Goal: Task Accomplishment & Management: Manage account settings

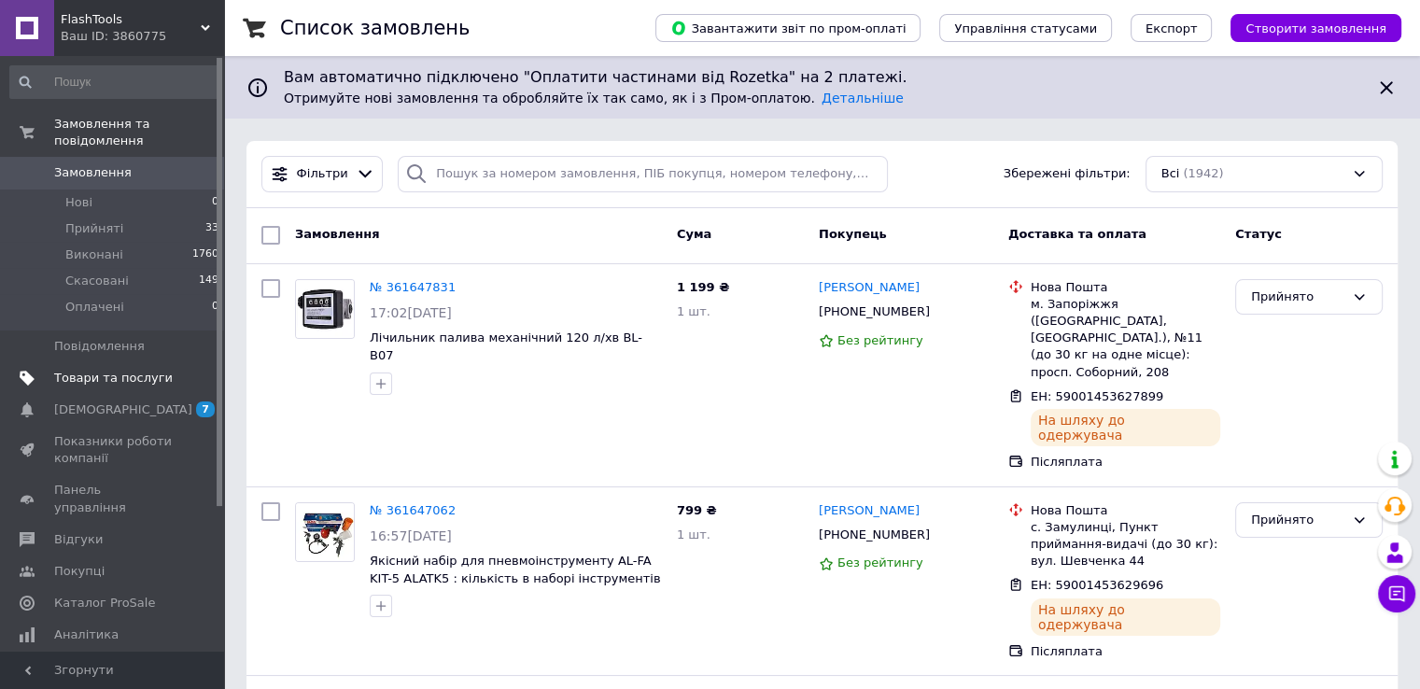
click at [116, 370] on span "Товари та послуги" at bounding box center [113, 378] width 119 height 17
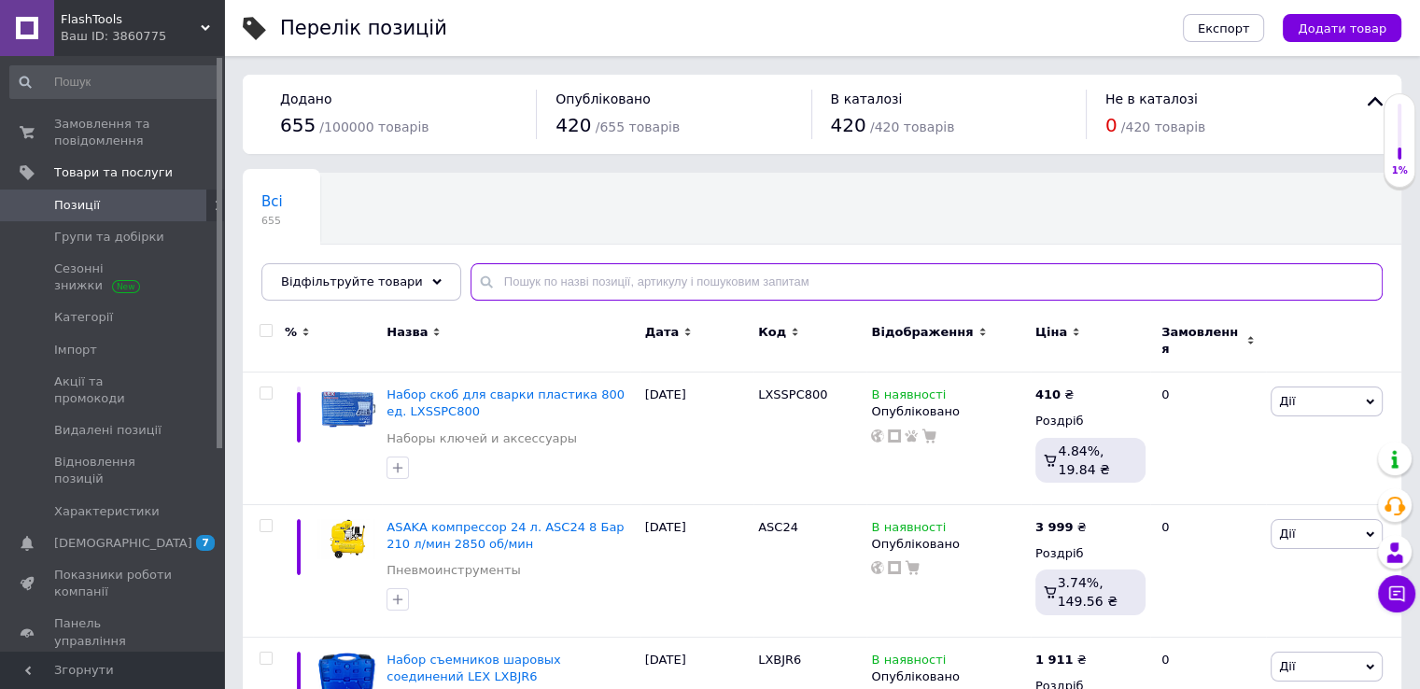
click at [585, 278] on input "text" at bounding box center [927, 281] width 912 height 37
type input "l"
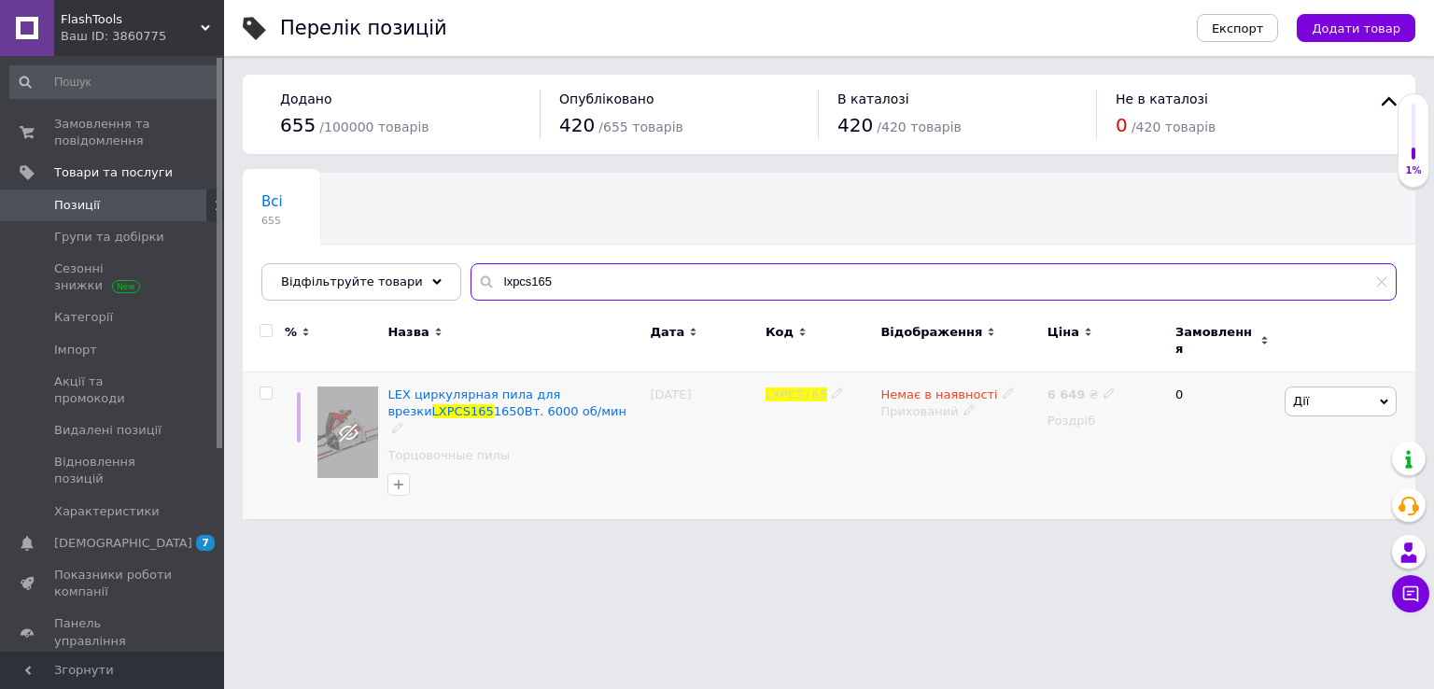
type input "lxpcs165"
drag, startPoint x: 922, startPoint y: 379, endPoint x: 993, endPoint y: 401, distance: 74.4
click at [928, 387] on span "Немає в наявності" at bounding box center [938, 397] width 117 height 20
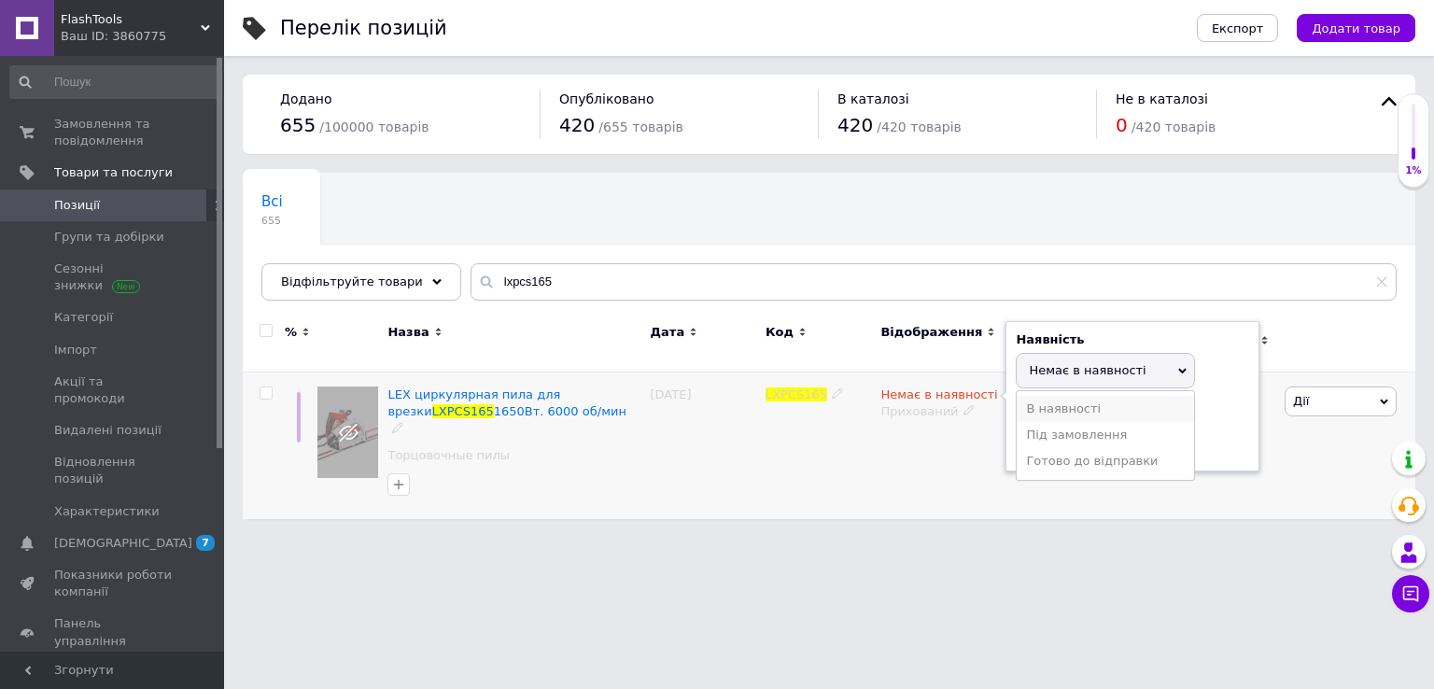
click at [1042, 396] on li "В наявності" at bounding box center [1105, 409] width 177 height 26
click at [908, 434] on div "Немає в наявності Наявність В наявності Немає в наявності Під замовлення Готово…" at bounding box center [959, 446] width 166 height 147
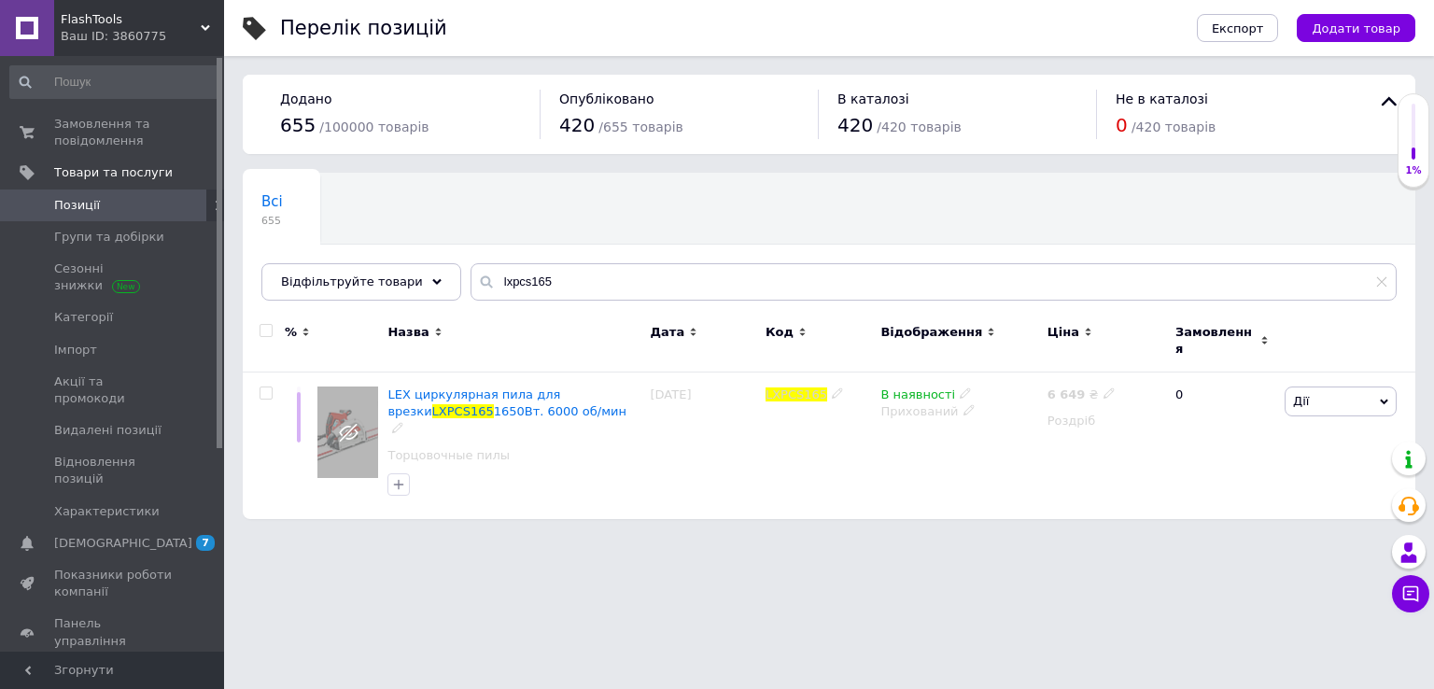
click at [919, 403] on div "Прихований" at bounding box center [958, 411] width 157 height 17
click at [963, 435] on li "Опубліковано" at bounding box center [954, 448] width 163 height 26
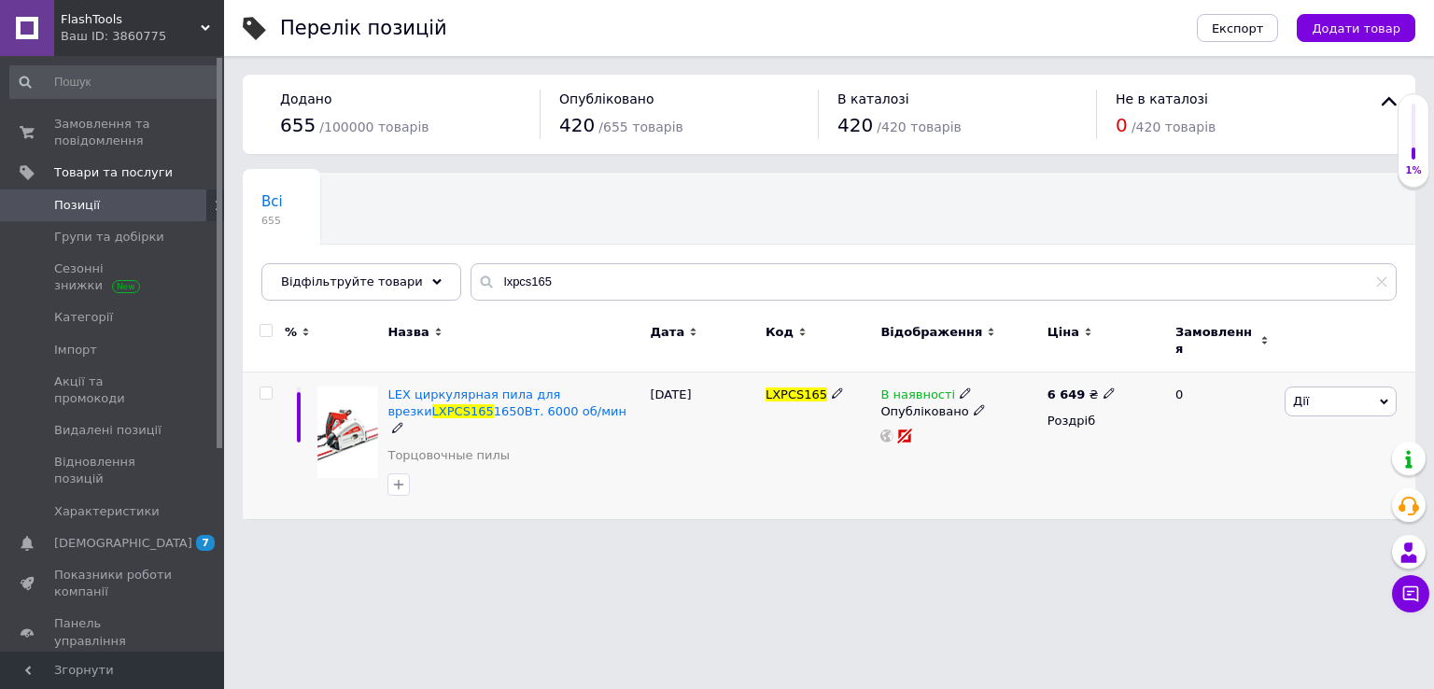
click at [1104, 387] on icon at bounding box center [1109, 392] width 11 height 11
type input "6"
type input "5187"
click at [737, 454] on div "[DATE]" at bounding box center [703, 446] width 115 height 147
click at [541, 387] on span "LEX циркулярная пила для врезки" at bounding box center [473, 402] width 173 height 31
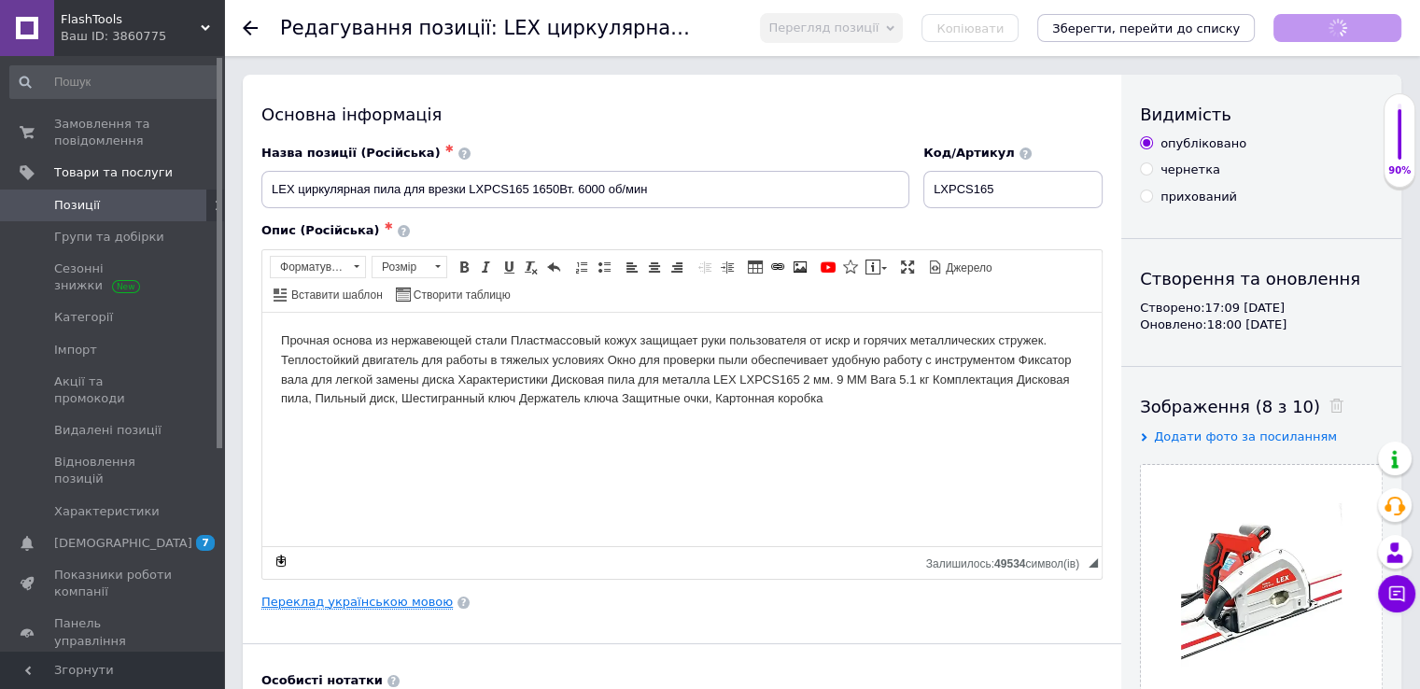
click at [392, 595] on link "Переклад українською мовою" at bounding box center [356, 602] width 191 height 15
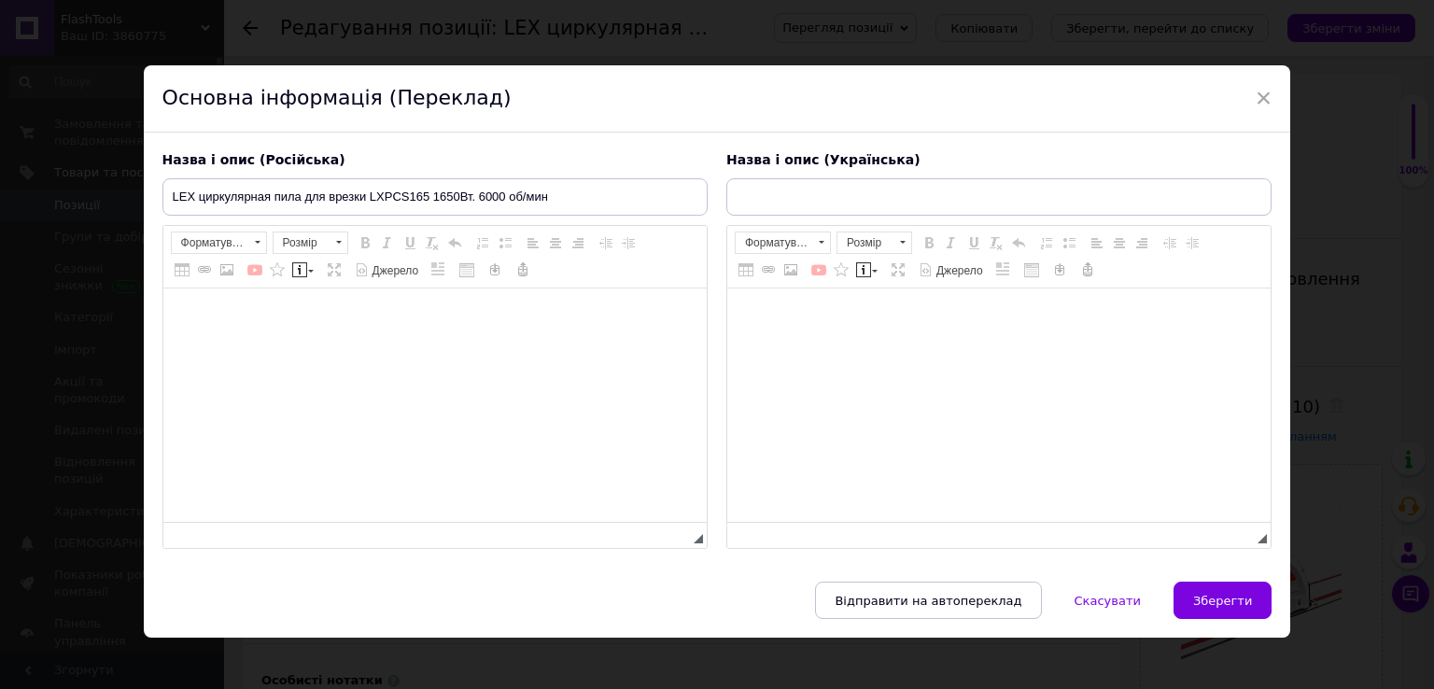
type input "LEX циркулярна пила для врізання LXPCS165 1650Вт. 6000 об/хв"
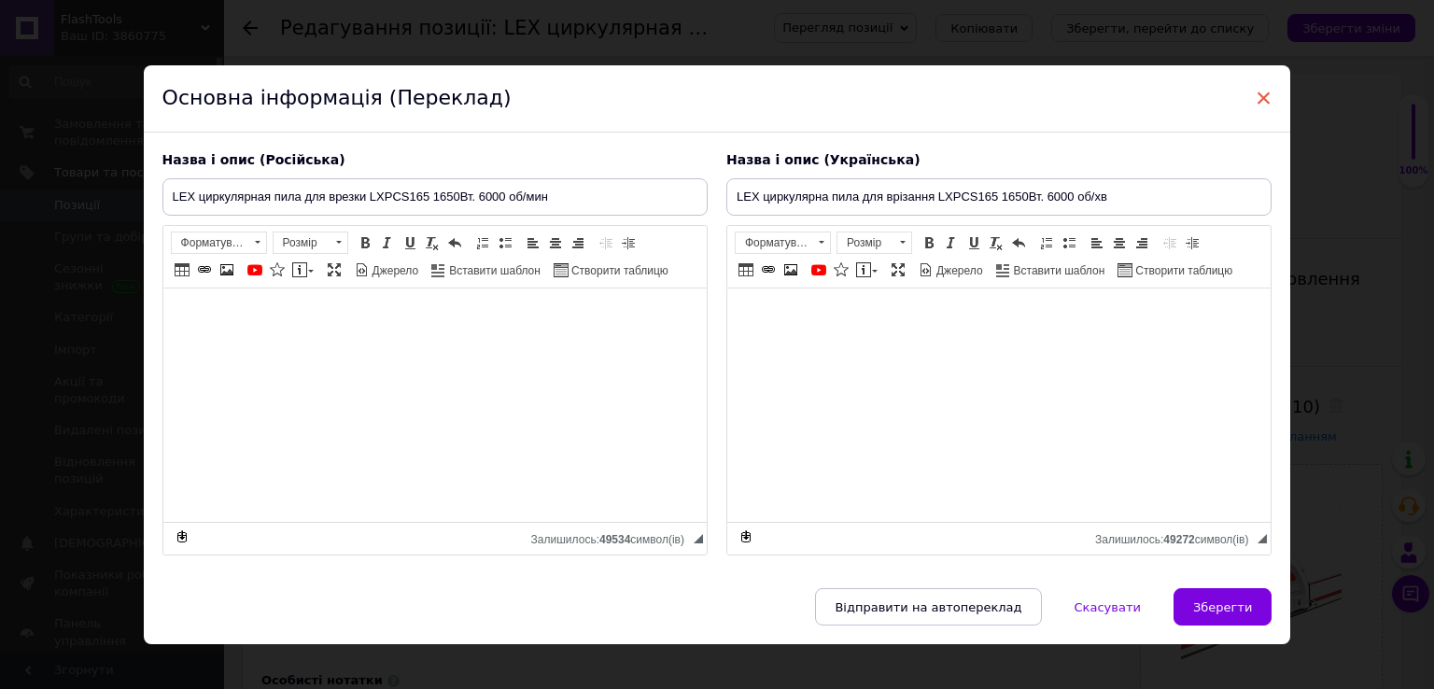
click at [1261, 93] on span "×" at bounding box center [1264, 98] width 17 height 32
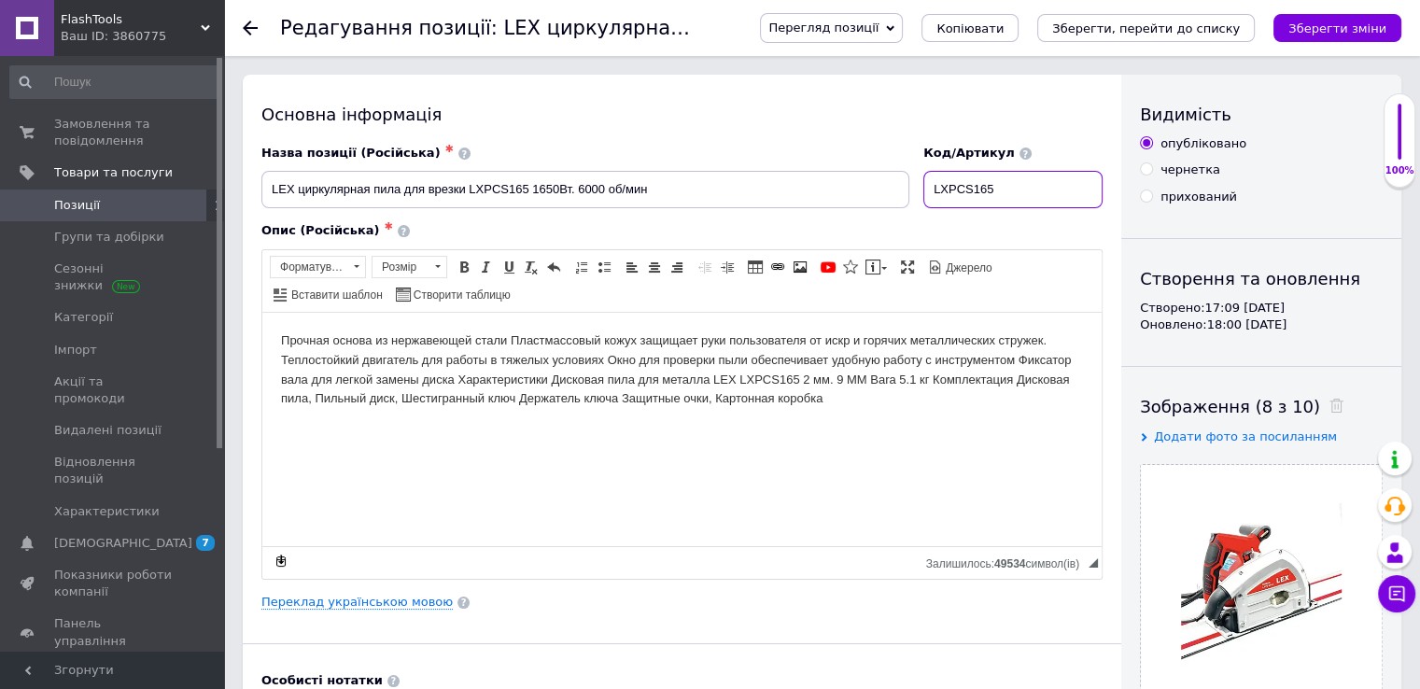
drag, startPoint x: 1008, startPoint y: 190, endPoint x: 916, endPoint y: 173, distance: 93.9
click at [919, 173] on div "Назва позиції (Російська) ✱ LEX циркулярная пила для врезки LXPCS165 1650Вт. 60…" at bounding box center [682, 176] width 855 height 77
click at [212, 22] on div "FlashTools Ваш ID: 3860775" at bounding box center [139, 28] width 170 height 56
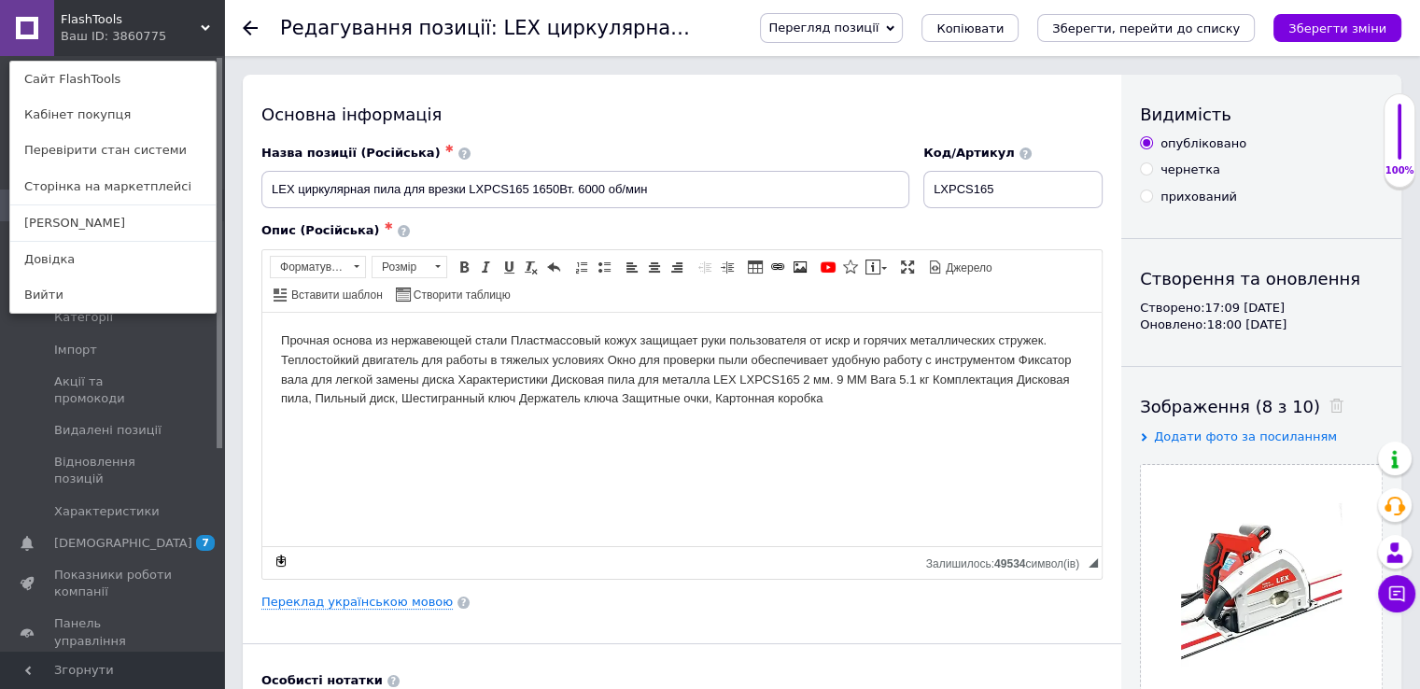
click at [199, 27] on div "FlashTools Ваш ID: 3860775 Сайт FlashTools Кабінет покупця Перевірити стан сист…" at bounding box center [112, 28] width 224 height 56
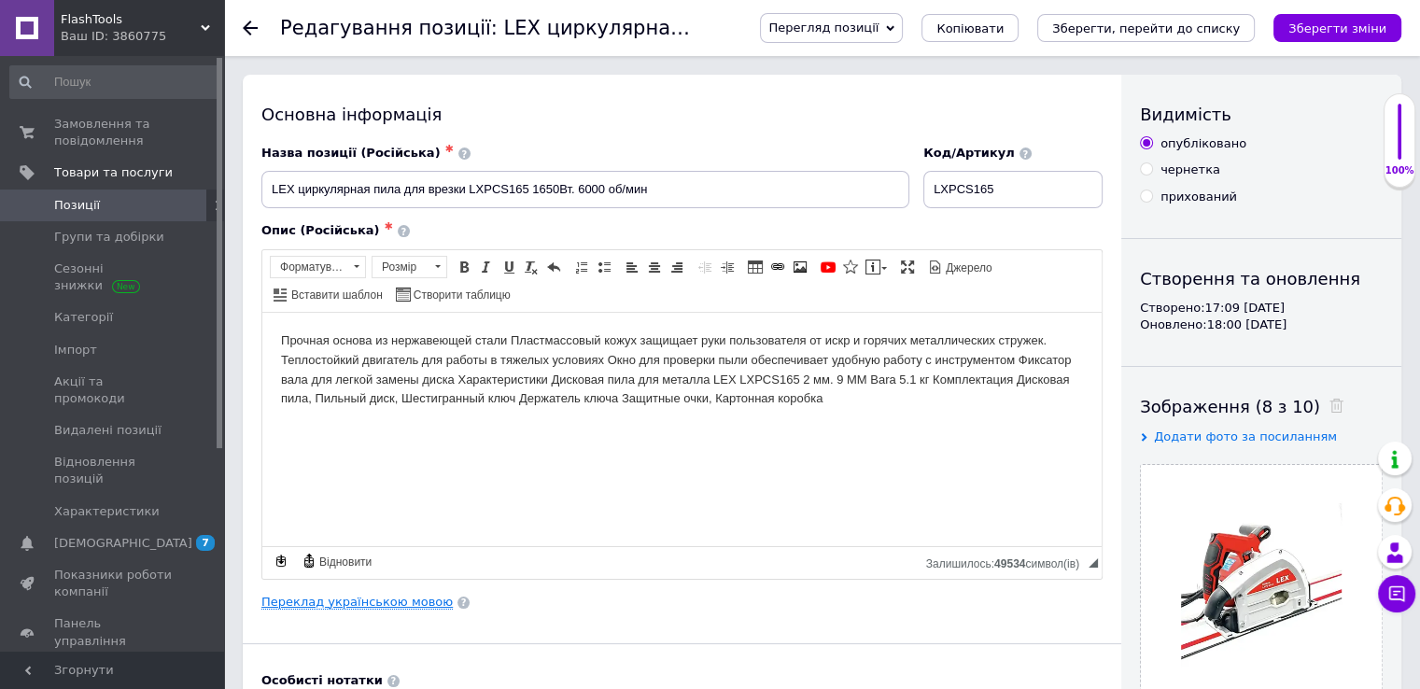
click at [415, 595] on link "Переклад українською мовою" at bounding box center [356, 602] width 191 height 15
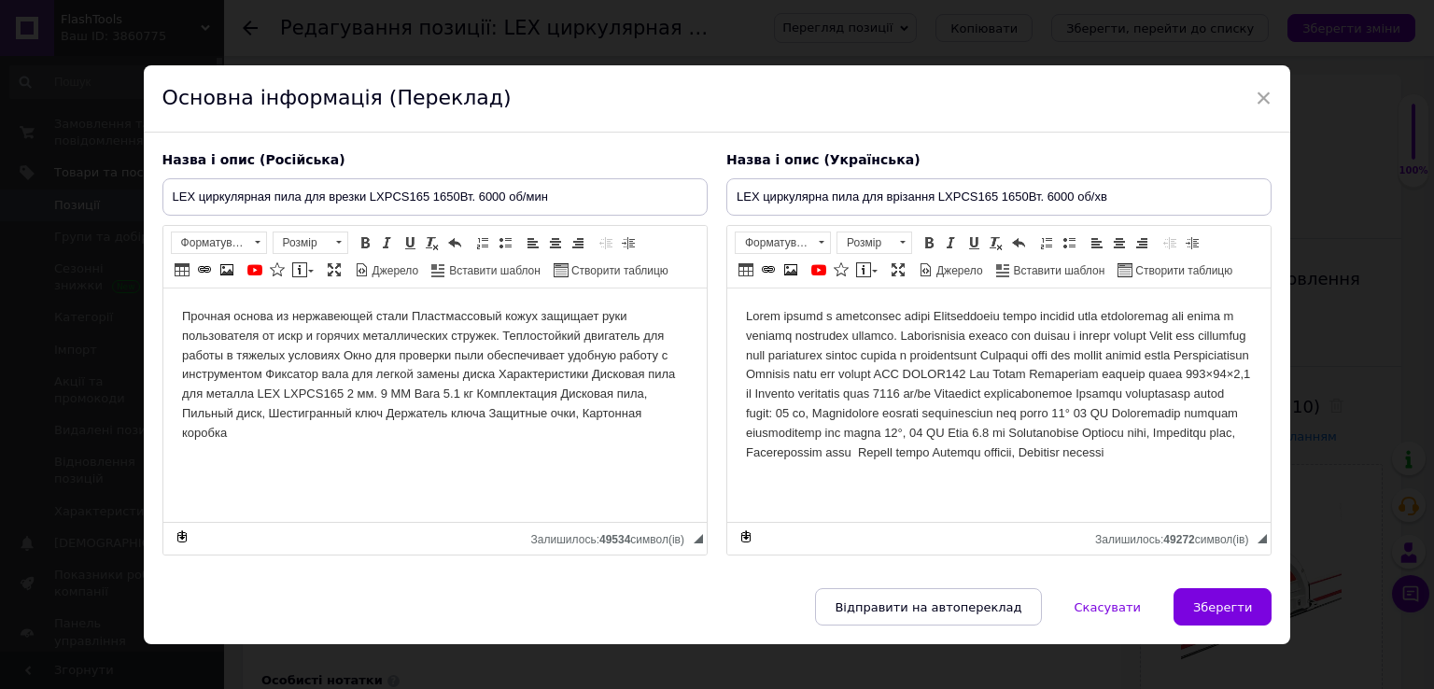
click at [823, 338] on body "Редактор, 5EDAA915-3E6D-4AA0-B077-E1BB3693CDCC" at bounding box center [998, 384] width 506 height 155
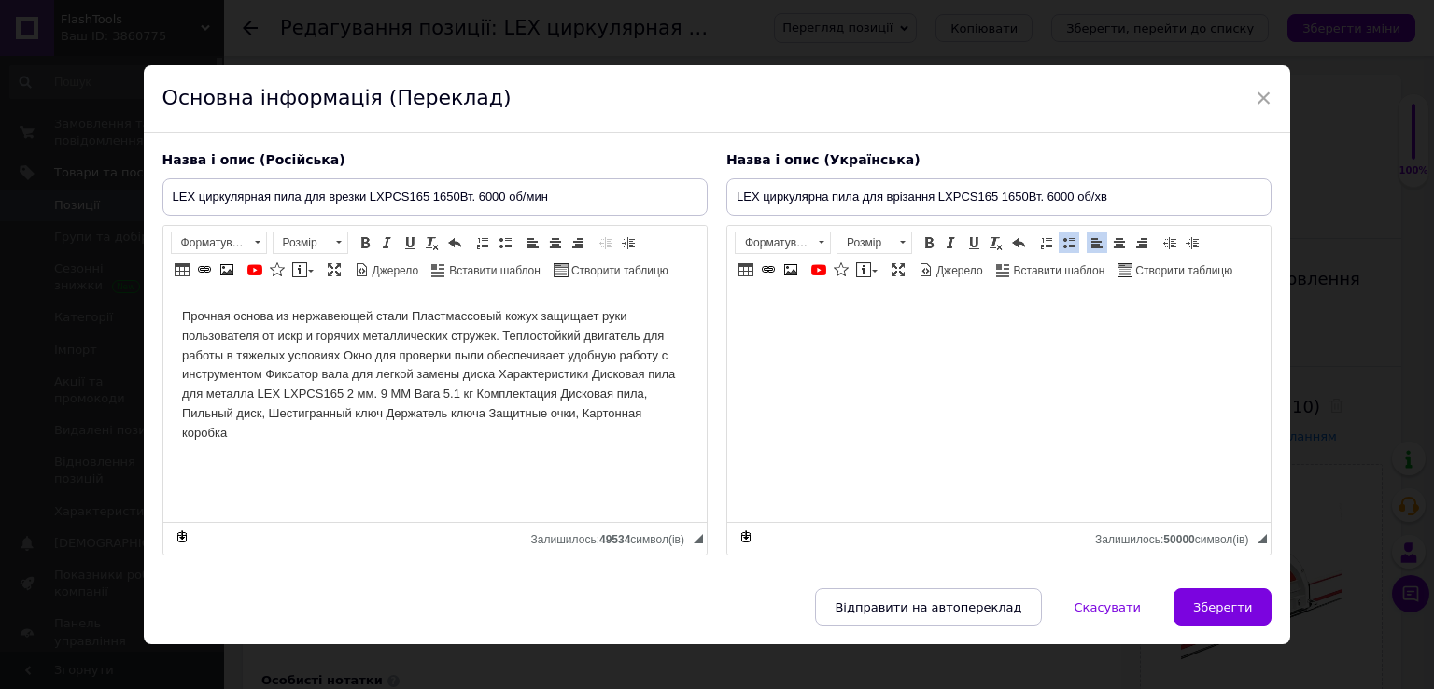
scroll to position [379, 0]
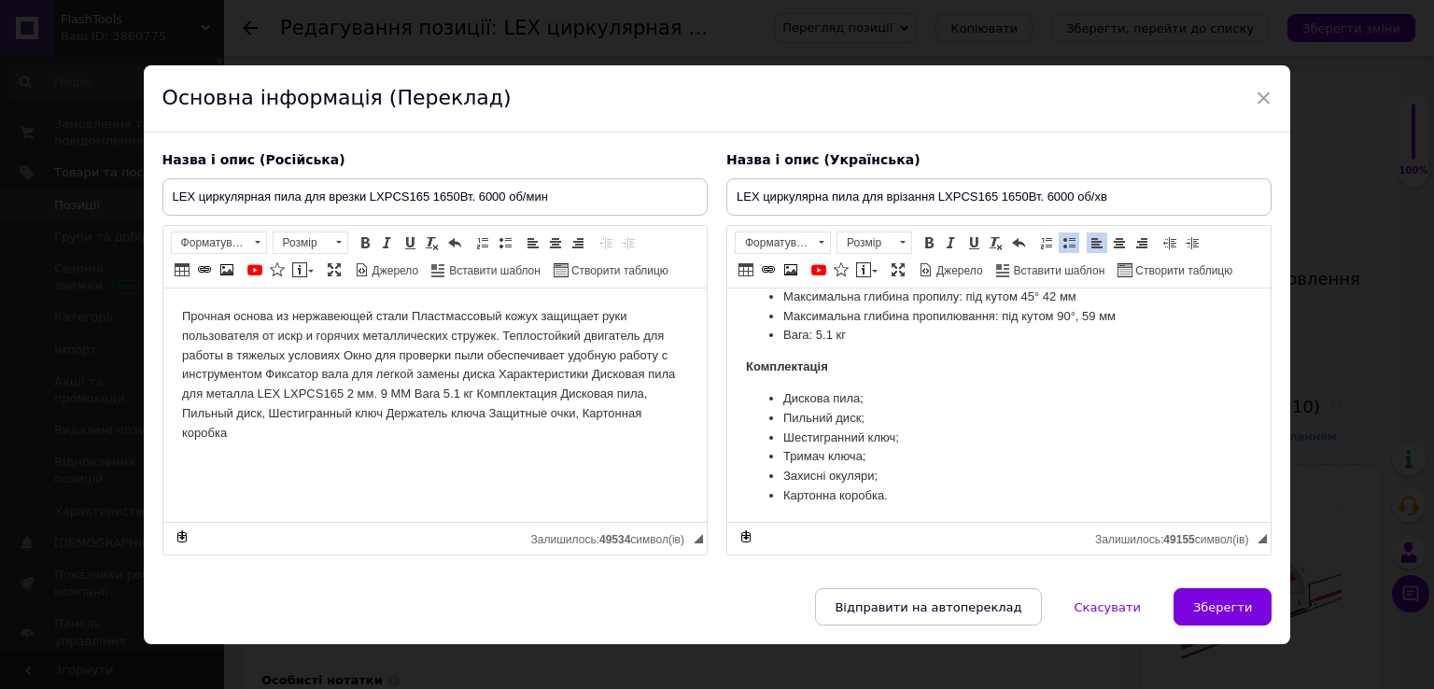
click at [497, 371] on body "Прочная основа из нержавеющей стали Пластмассовый кожух защищает руки пользоват…" at bounding box center [434, 375] width 506 height 136
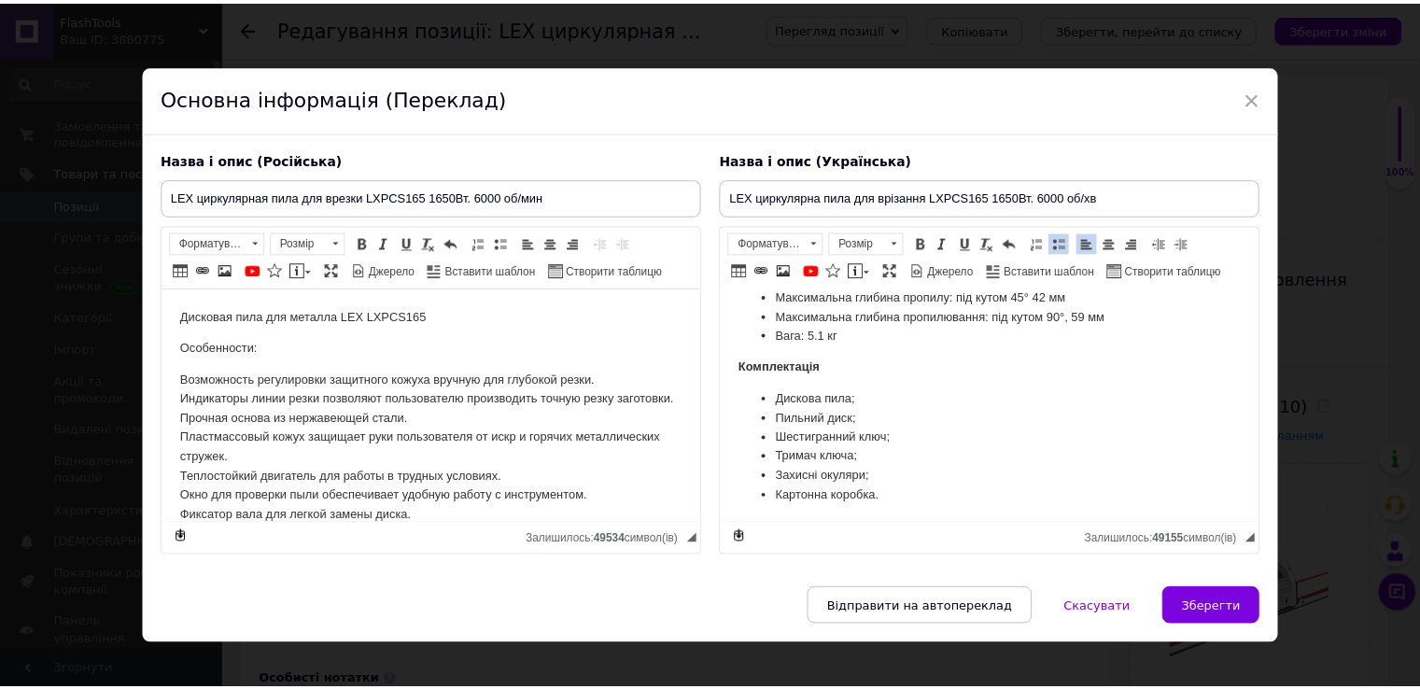
scroll to position [335, 0]
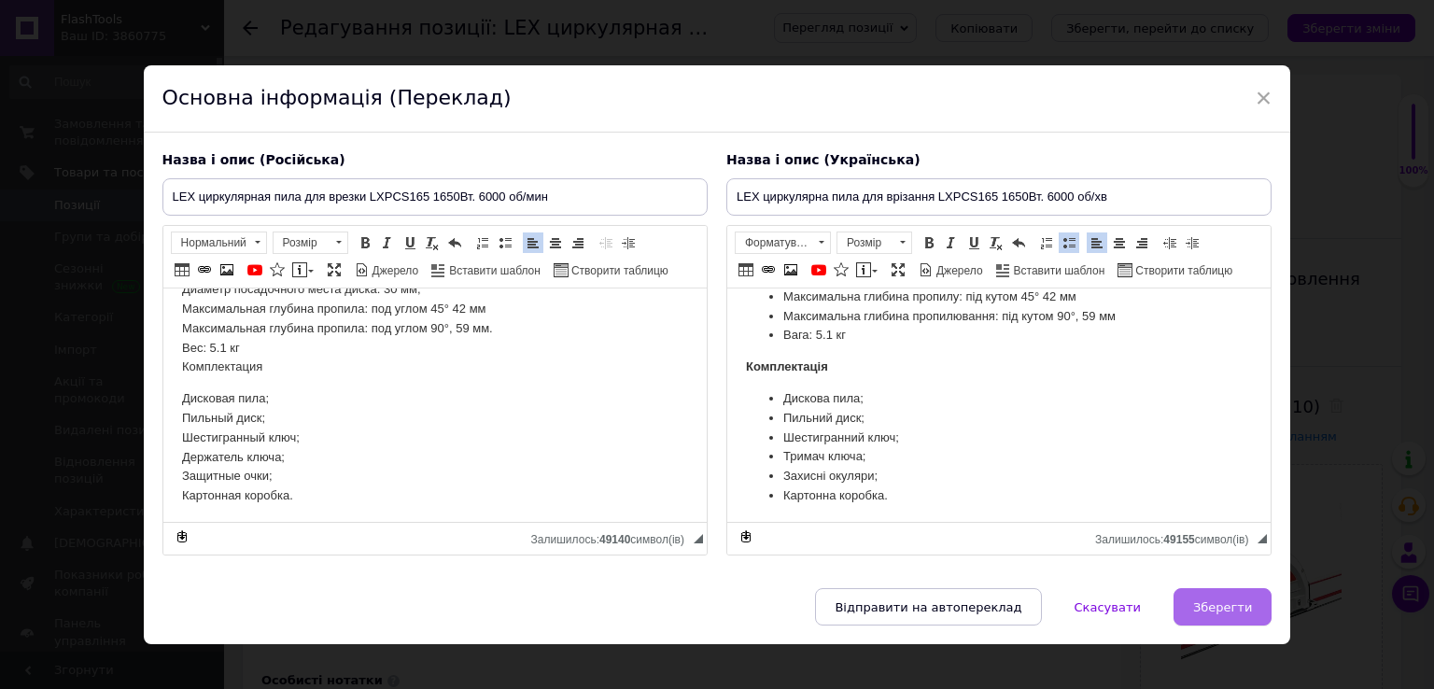
click at [1222, 602] on span "Зберегти" at bounding box center [1222, 607] width 59 height 14
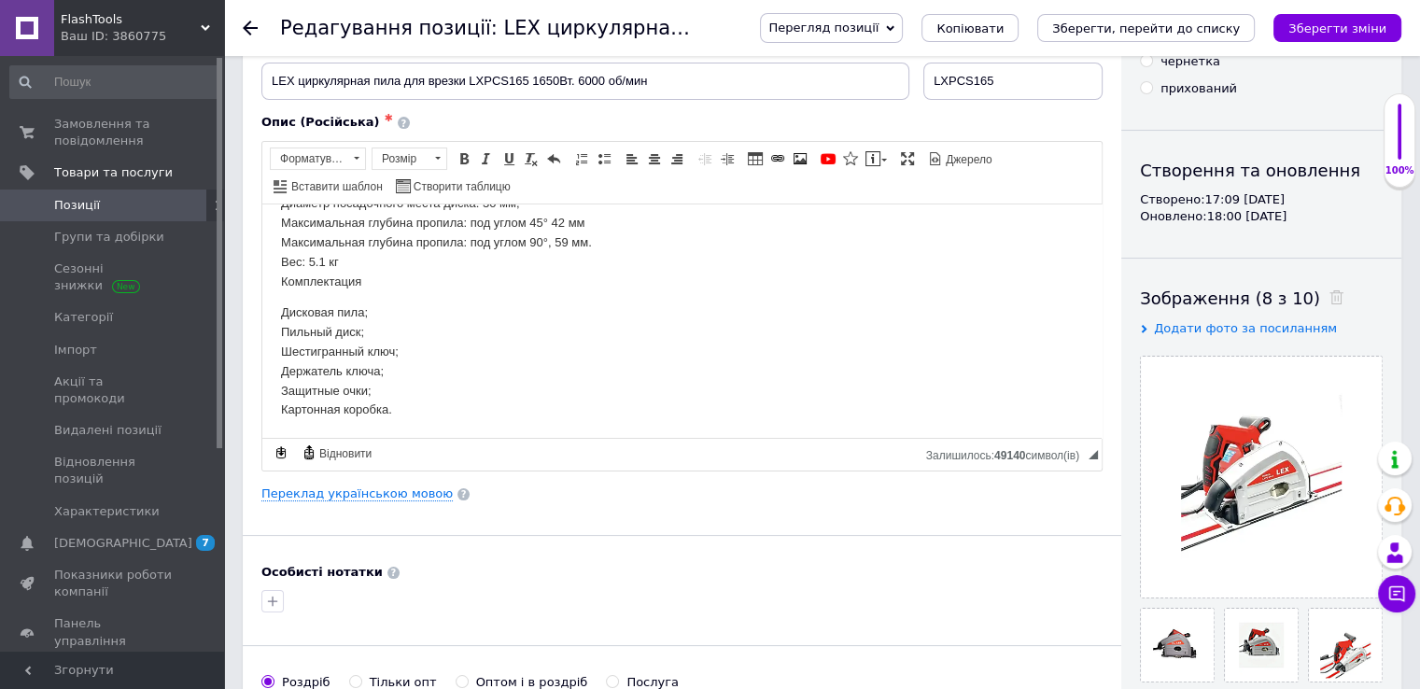
scroll to position [0, 0]
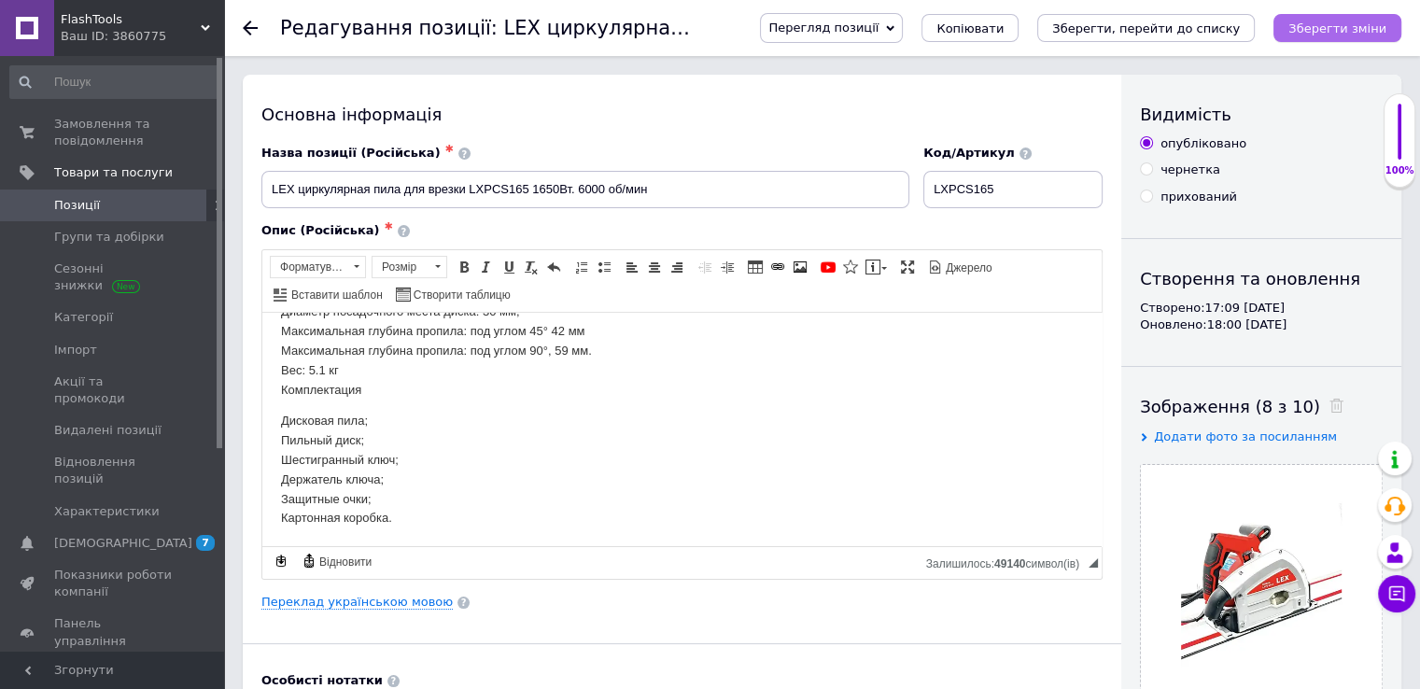
click at [1374, 21] on icon "Зберегти зміни" at bounding box center [1337, 28] width 98 height 14
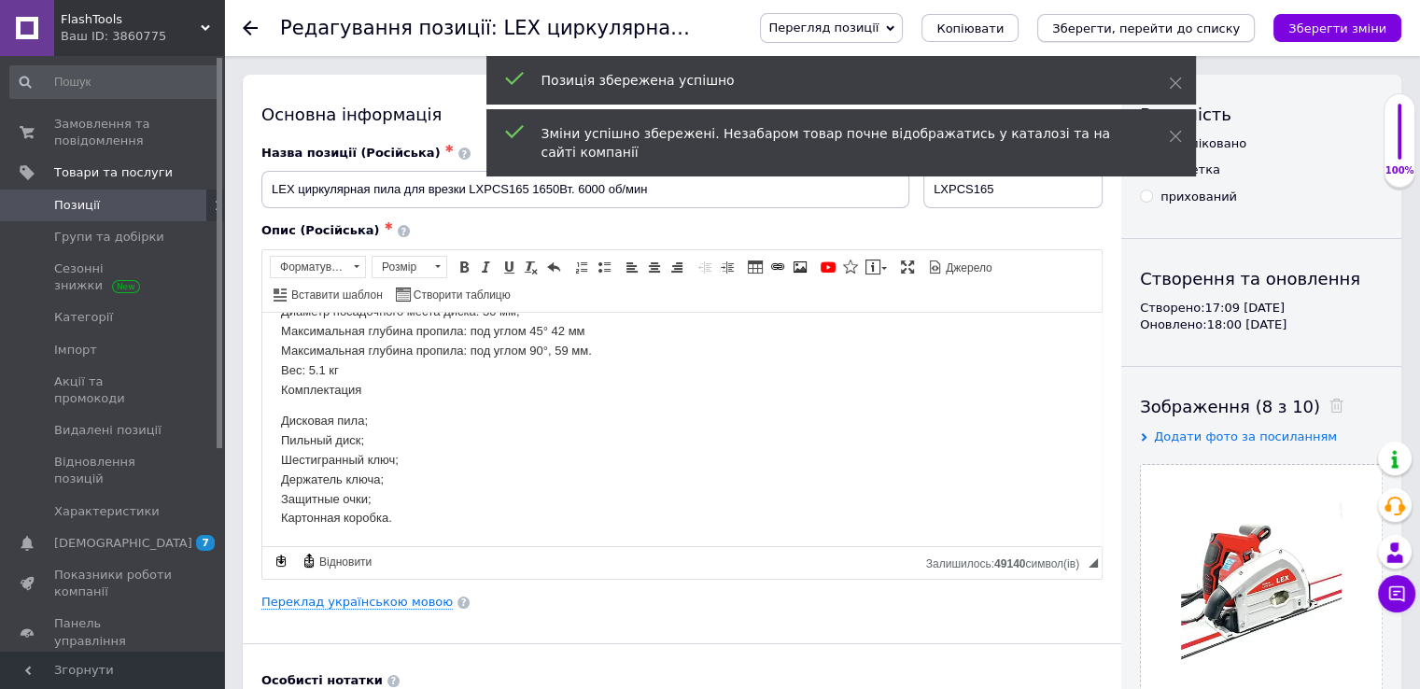
click at [1229, 36] on button "Зберегти, перейти до списку" at bounding box center [1146, 28] width 218 height 28
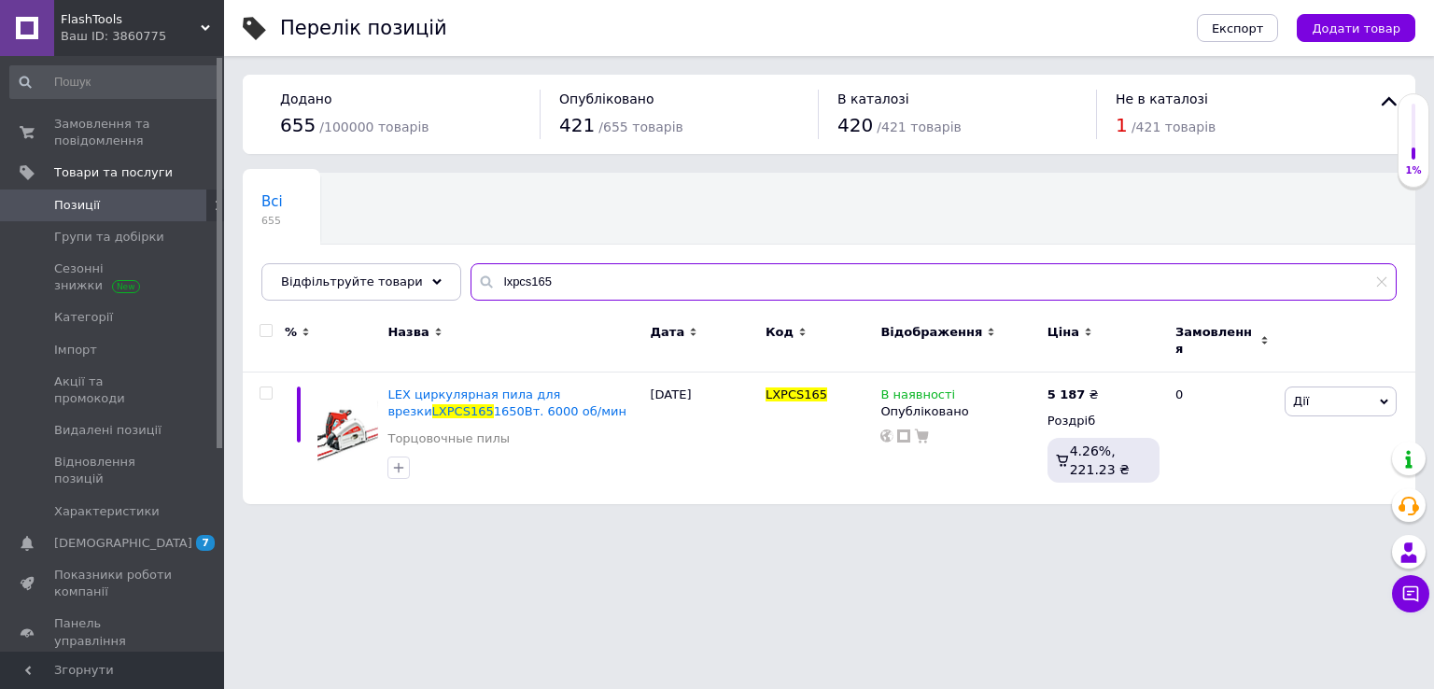
drag, startPoint x: 566, startPoint y: 287, endPoint x: 459, endPoint y: 264, distance: 108.8
click at [471, 265] on input "lxpcs165" at bounding box center [934, 281] width 926 height 37
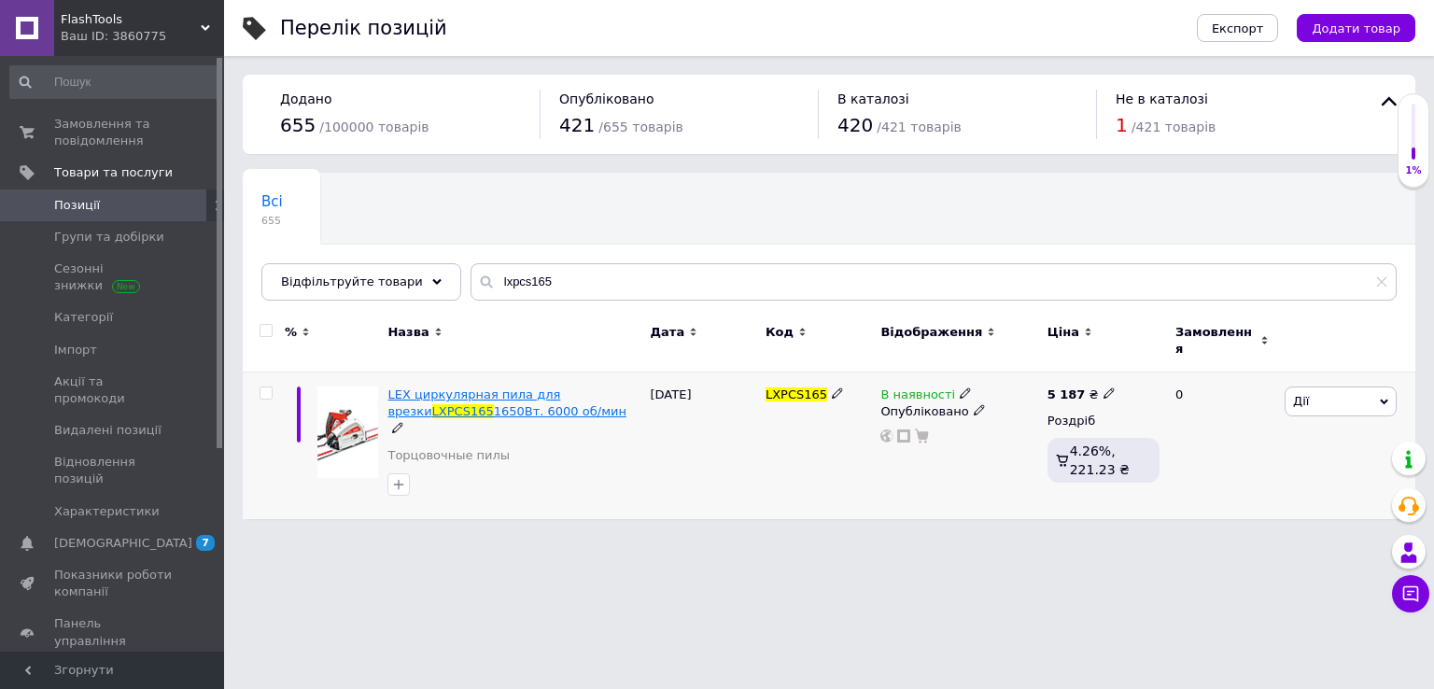
click at [494, 404] on span "1650Вт. 6000 об/мин" at bounding box center [560, 411] width 133 height 14
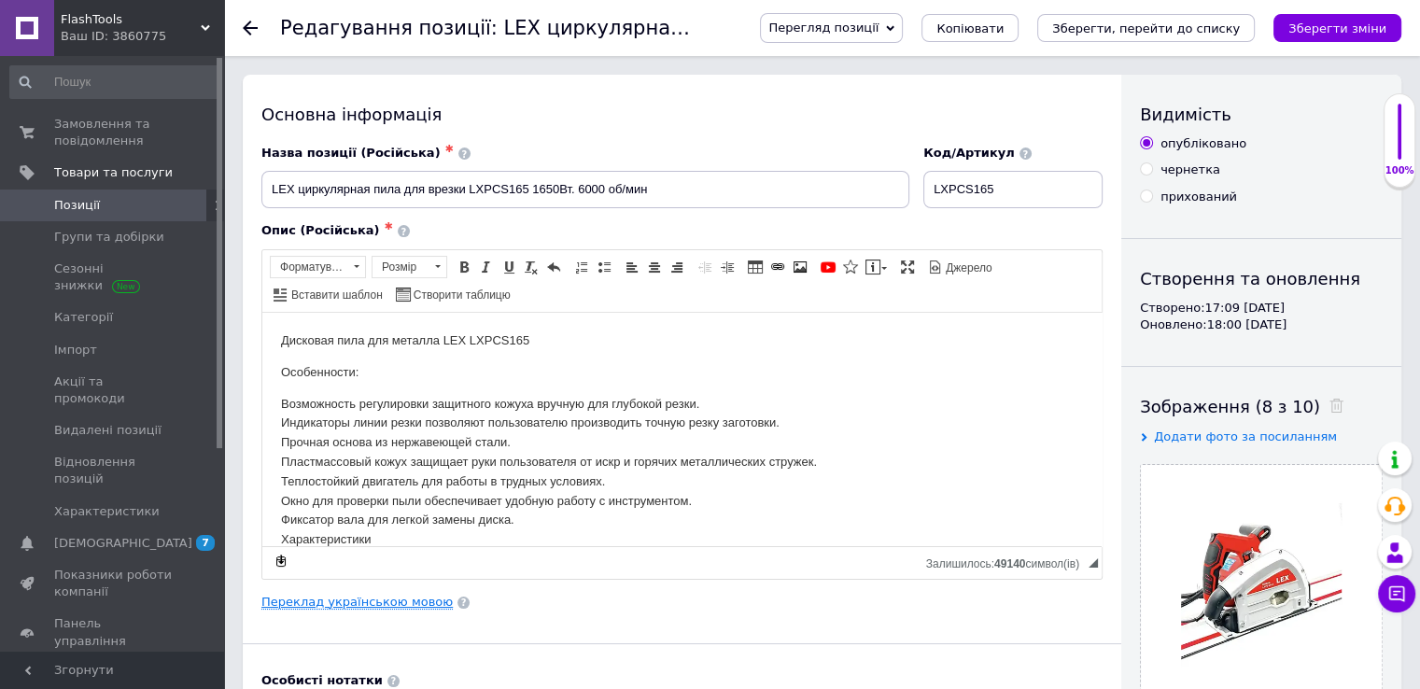
click at [409, 595] on link "Переклад українською мовою" at bounding box center [356, 602] width 191 height 15
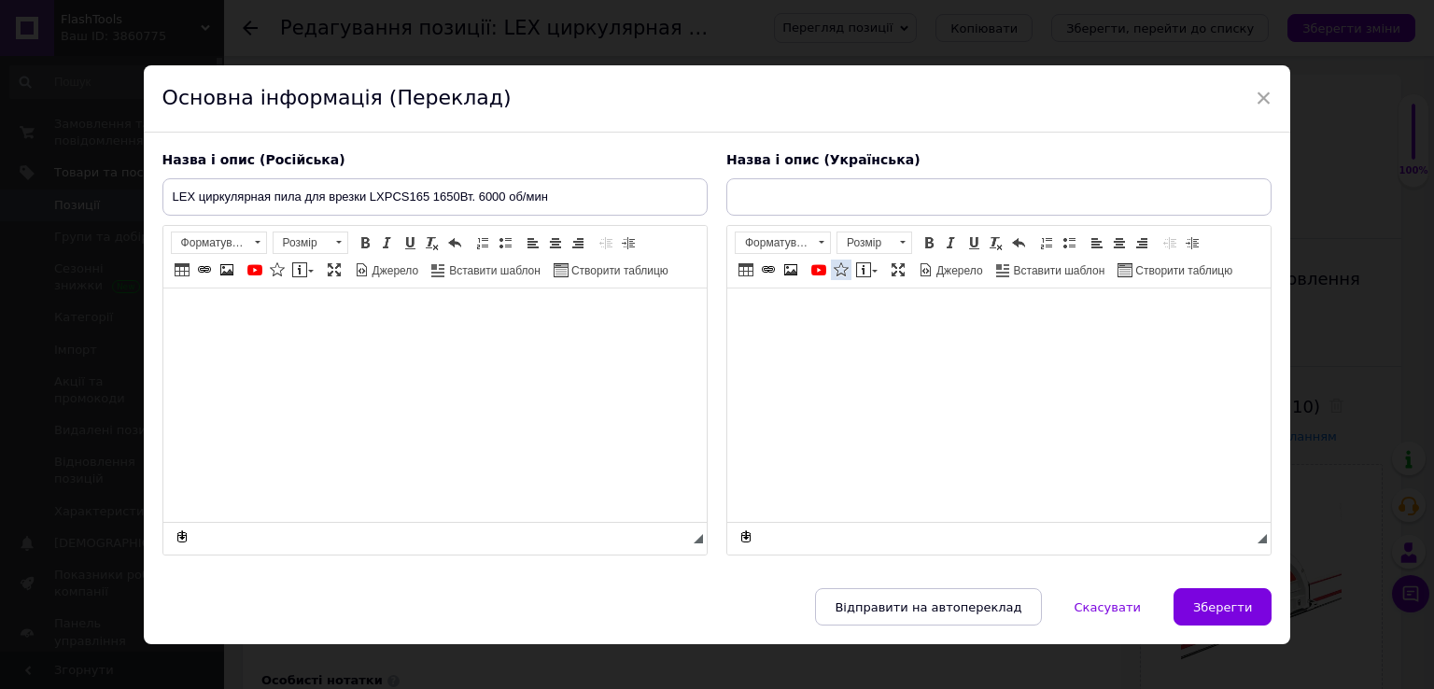
type input "LEX циркулярна пила для врізання LXPCS165 1650Вт. 6000 об/хв"
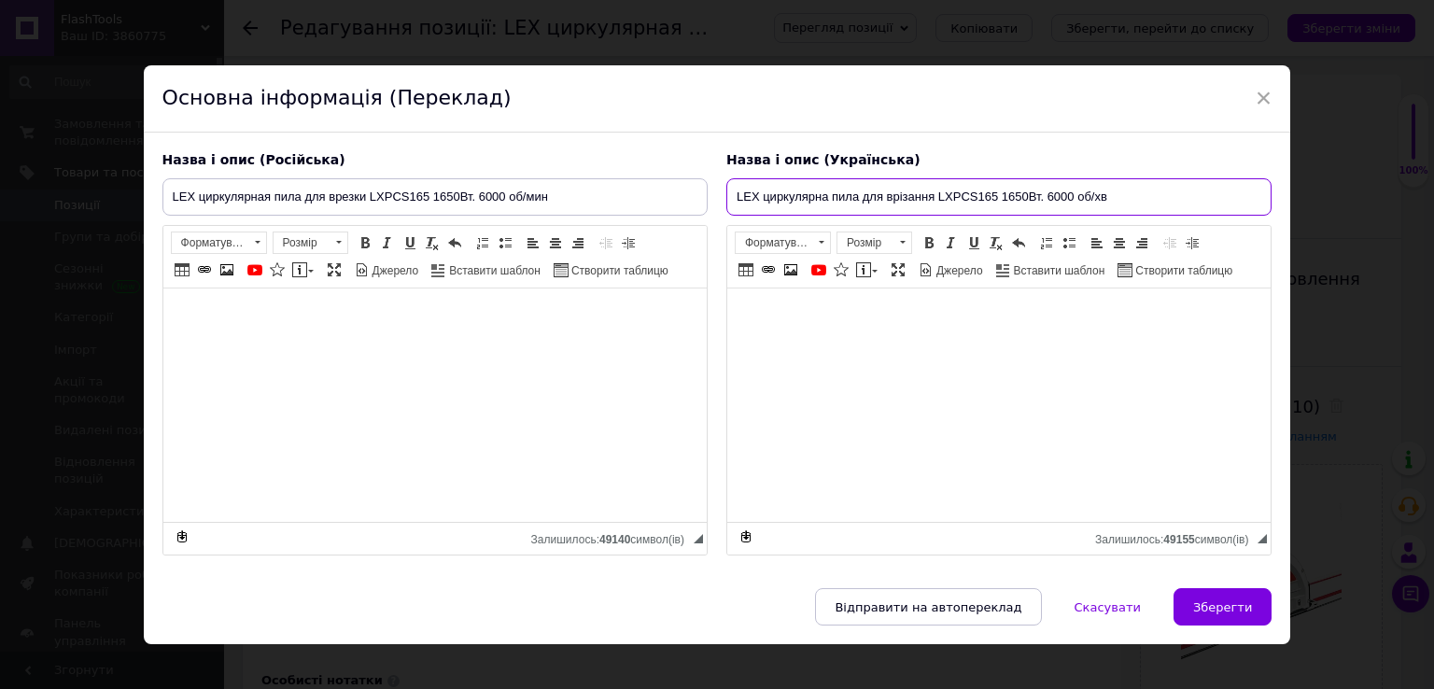
click at [858, 199] on input "LEX циркулярна пила для врізання LXPCS165 1650Вт. 6000 об/хв" at bounding box center [998, 196] width 545 height 37
click at [594, 216] on div "Назва і опис (Російська) LEX циркулярная пила для врезки LXPCS165 1650Вт. 6000 …" at bounding box center [435, 354] width 564 height 424
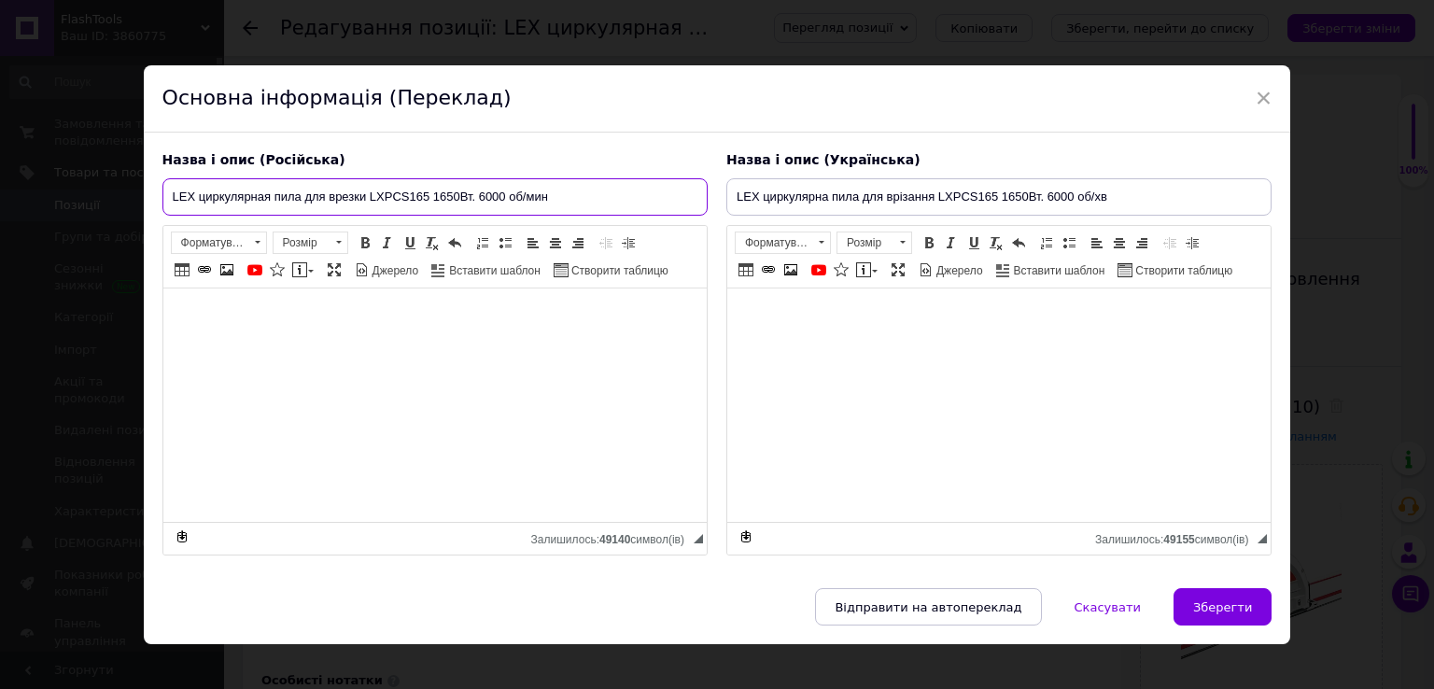
click at [587, 191] on input "LEX циркулярная пила для врезки LXPCS165 1650Вт. 6000 об/мин" at bounding box center [434, 196] width 545 height 37
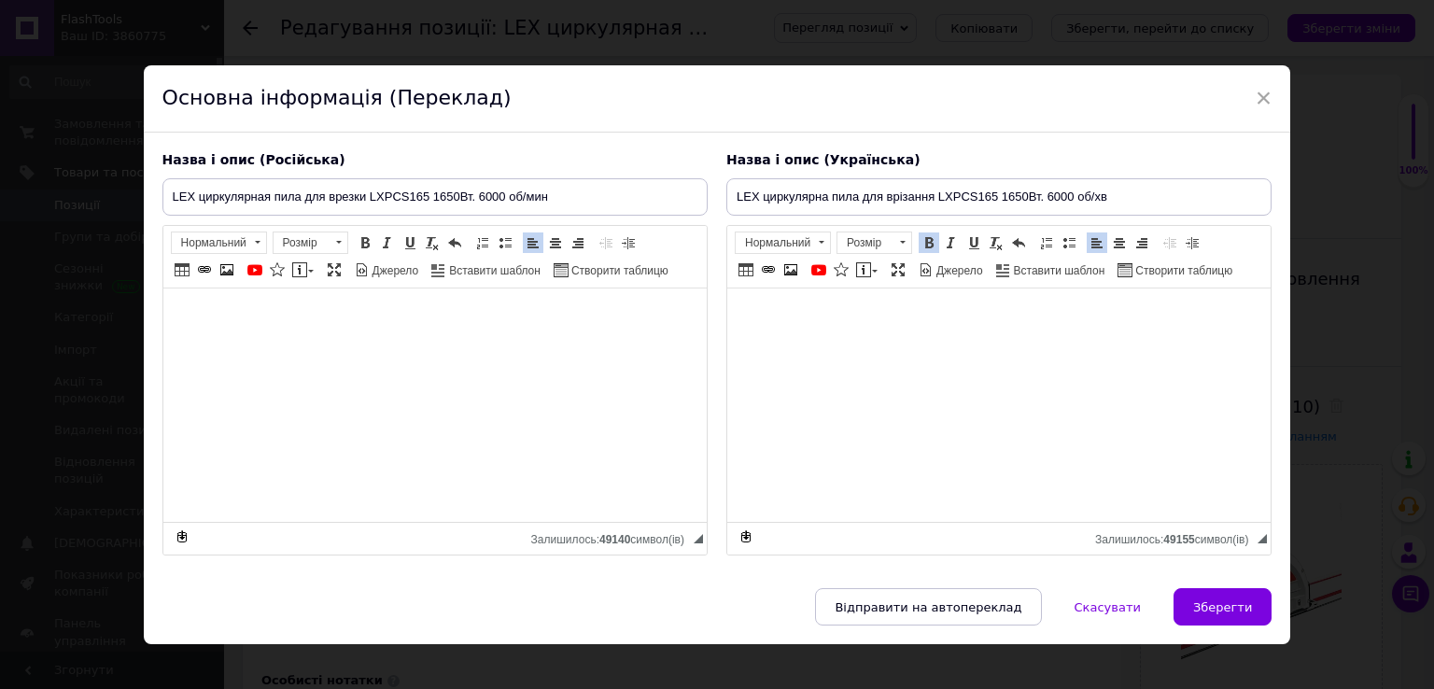
click at [1267, 92] on div "Основна інформація (Переклад)" at bounding box center [717, 98] width 1147 height 67
click at [1256, 91] on span "×" at bounding box center [1264, 98] width 17 height 32
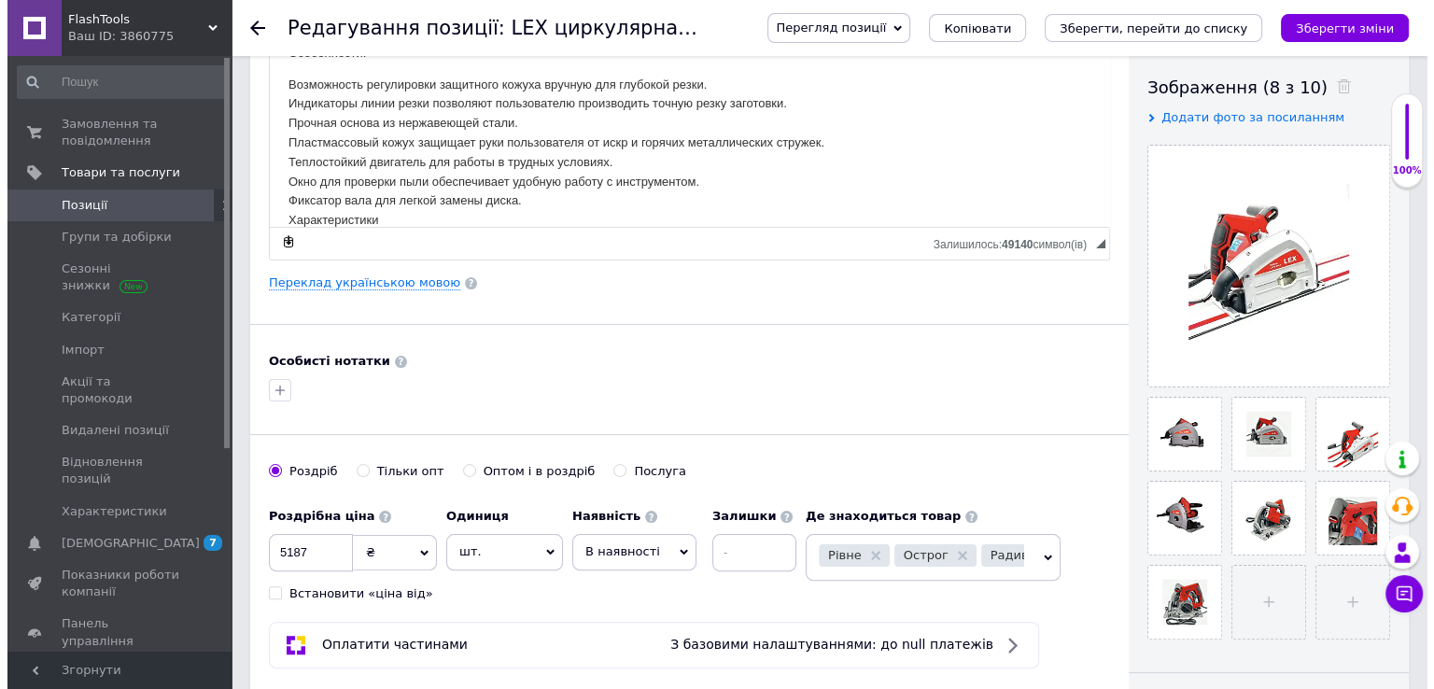
scroll to position [373, 0]
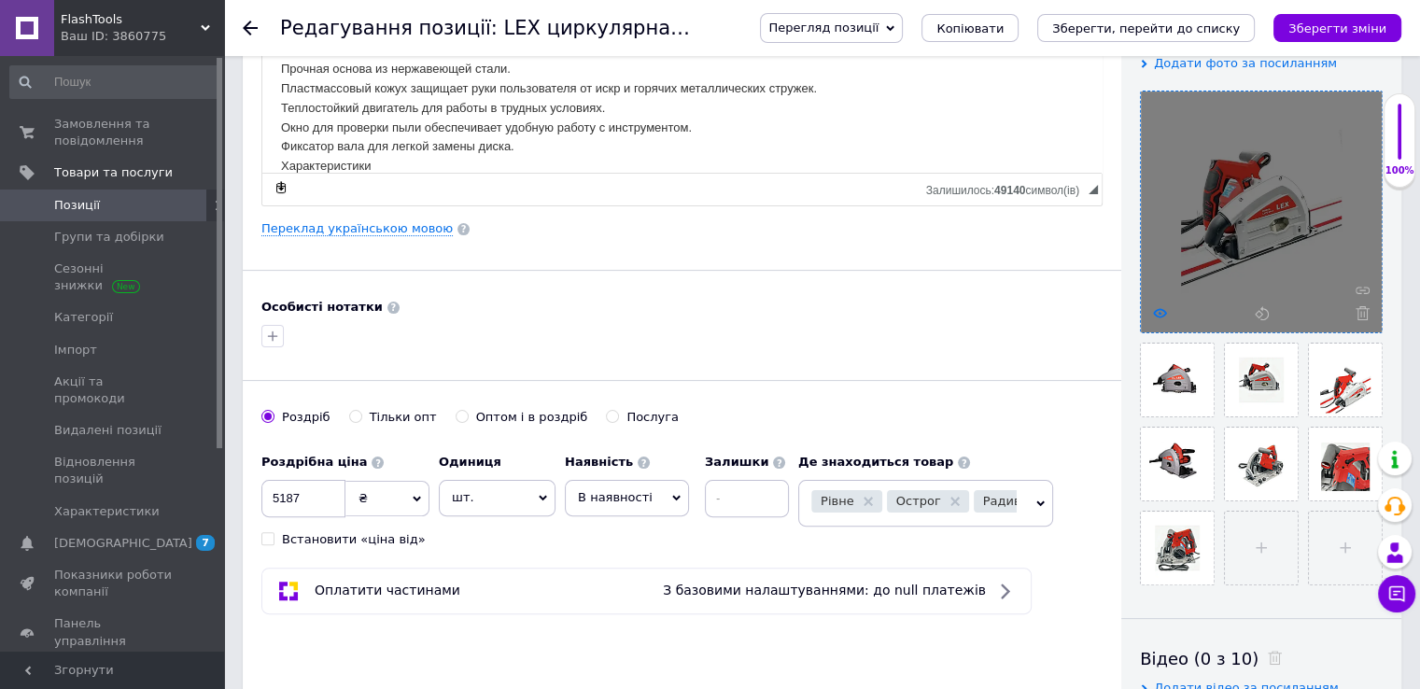
click at [1161, 307] on icon at bounding box center [1160, 313] width 14 height 14
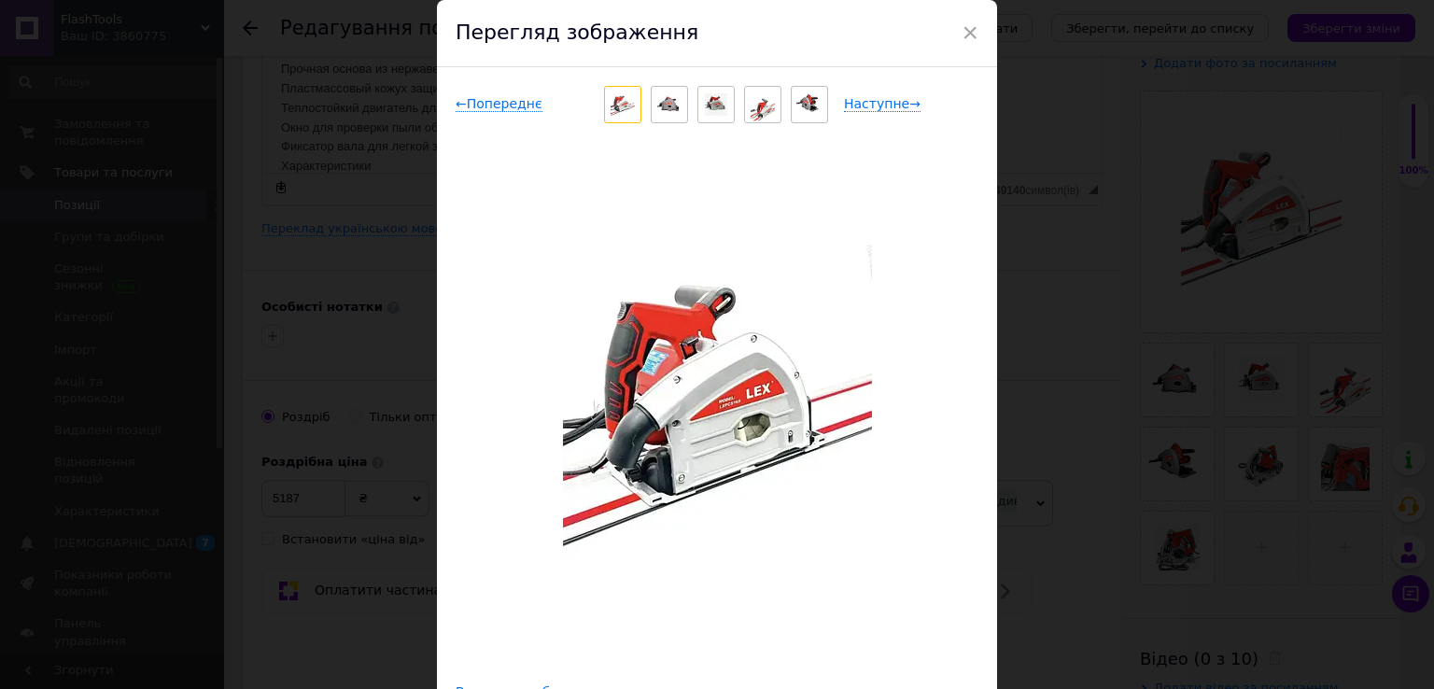
scroll to position [179, 0]
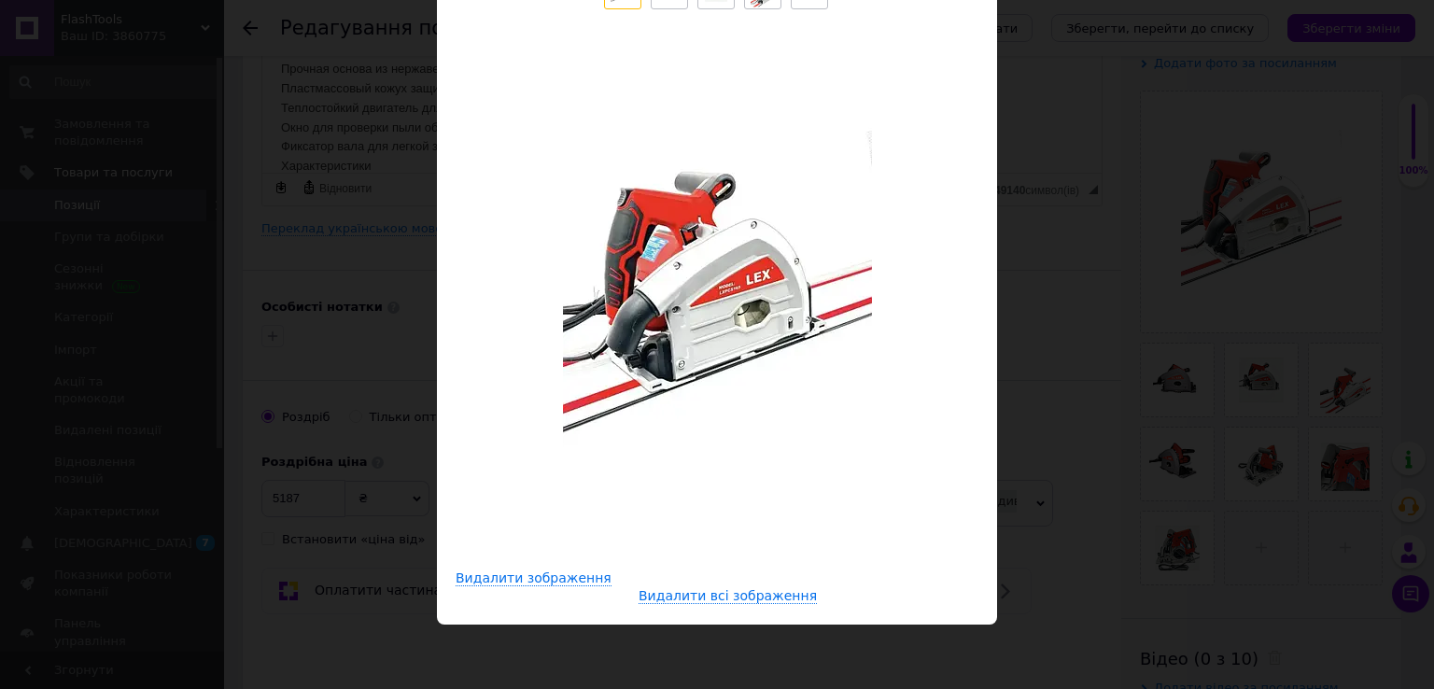
click at [1021, 256] on div "× Перегляд зображення ← Попереднє Наступне → Видалити зображення Видалити всі з…" at bounding box center [717, 344] width 1434 height 689
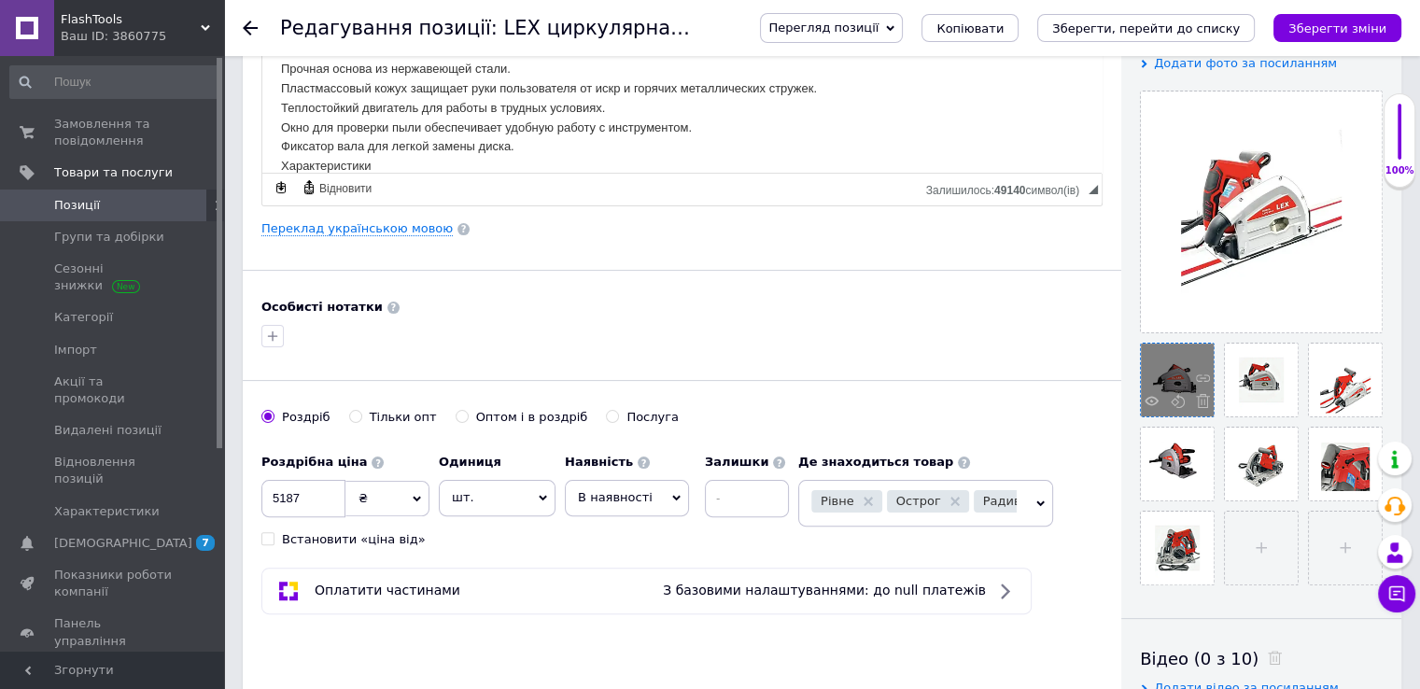
click at [1163, 373] on div at bounding box center [1177, 380] width 73 height 73
click at [1175, 368] on div at bounding box center [1177, 380] width 73 height 73
click at [1142, 404] on div at bounding box center [1177, 380] width 73 height 73
click at [1147, 404] on use at bounding box center [1152, 400] width 14 height 9
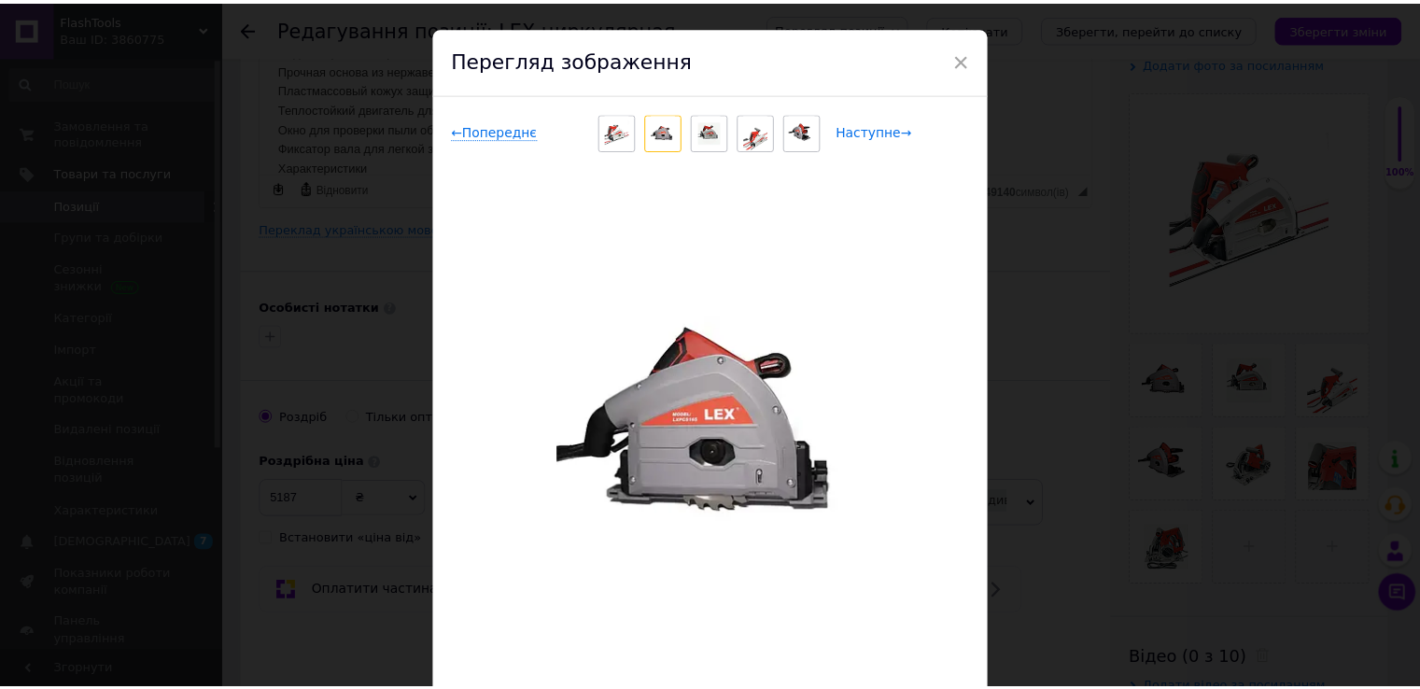
scroll to position [0, 0]
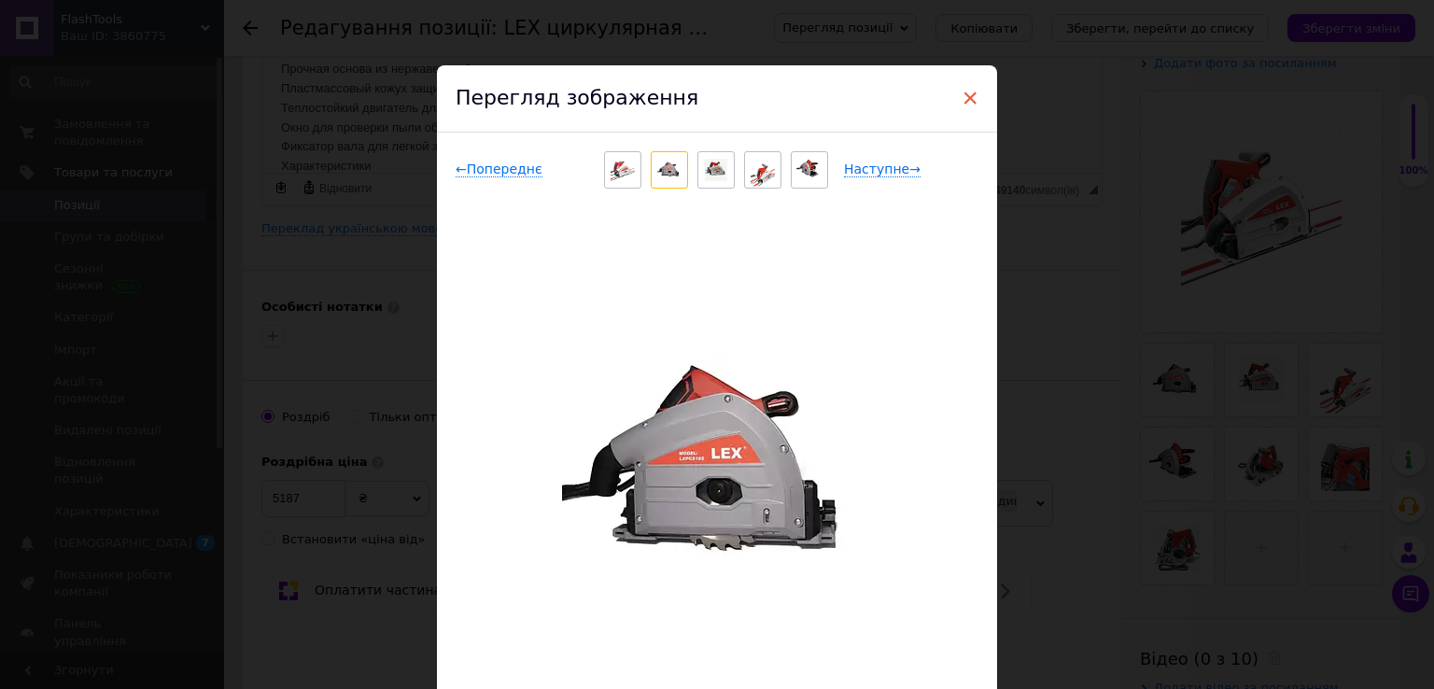
click at [968, 91] on span "×" at bounding box center [970, 98] width 17 height 32
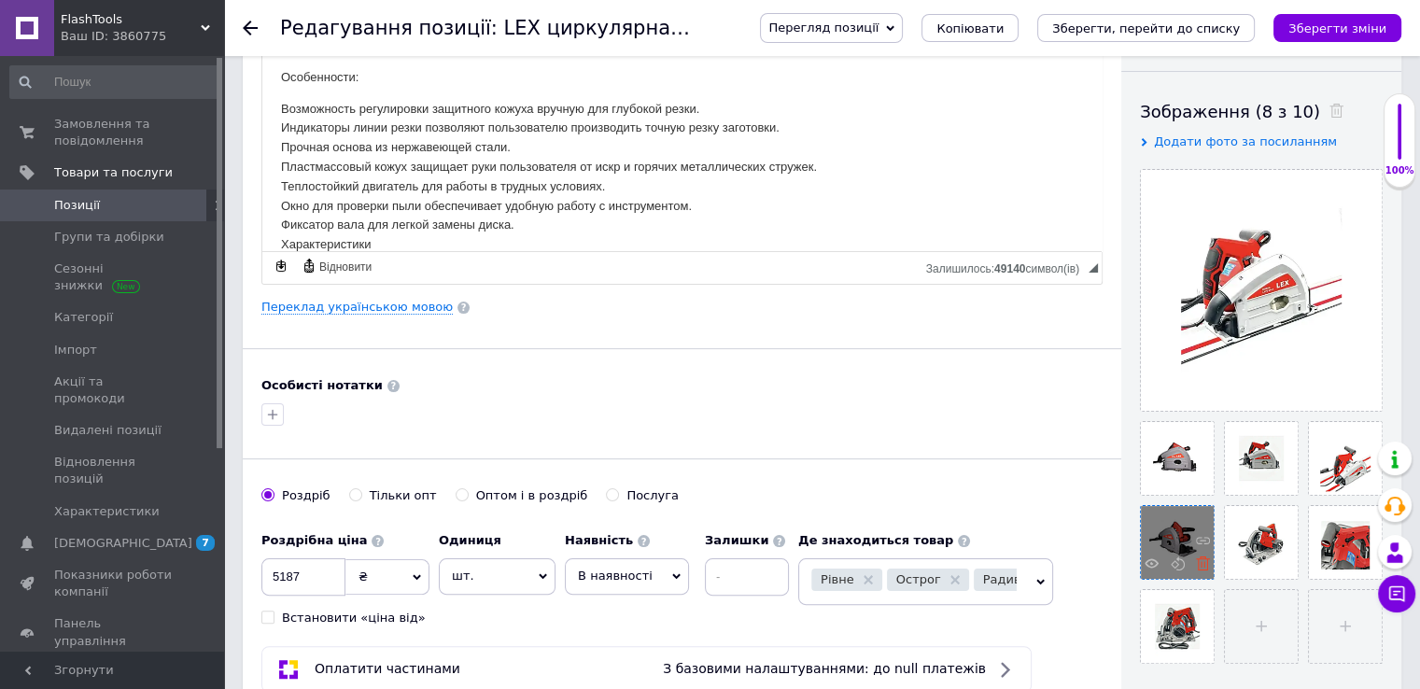
scroll to position [373, 0]
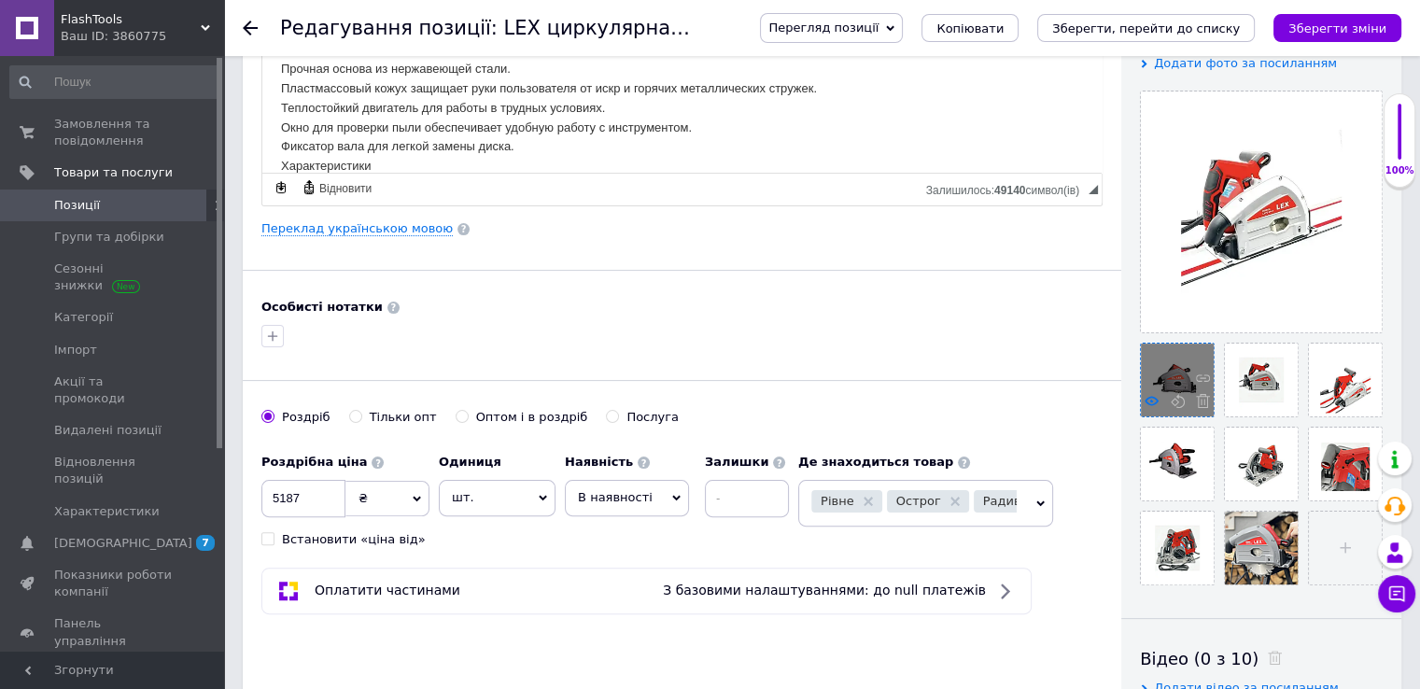
click at [1150, 404] on use at bounding box center [1152, 400] width 14 height 9
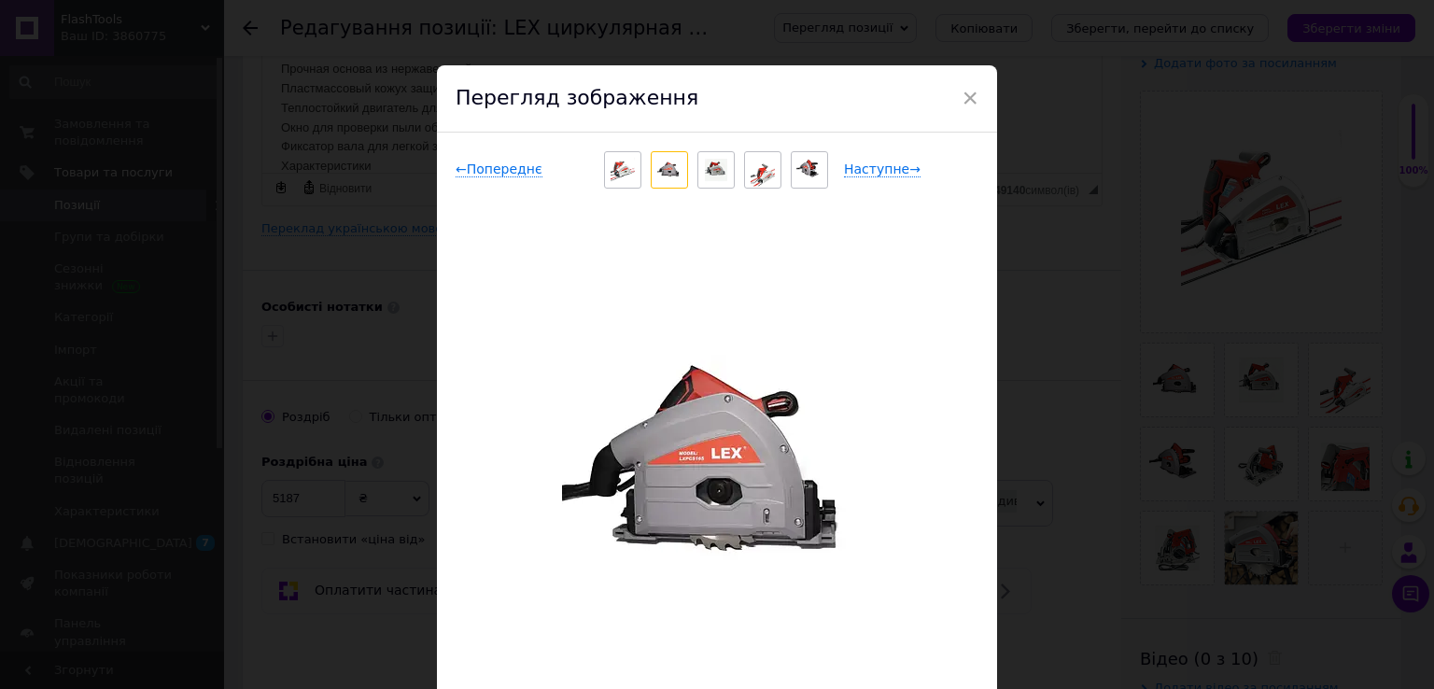
click at [705, 173] on img at bounding box center [716, 169] width 22 height 35
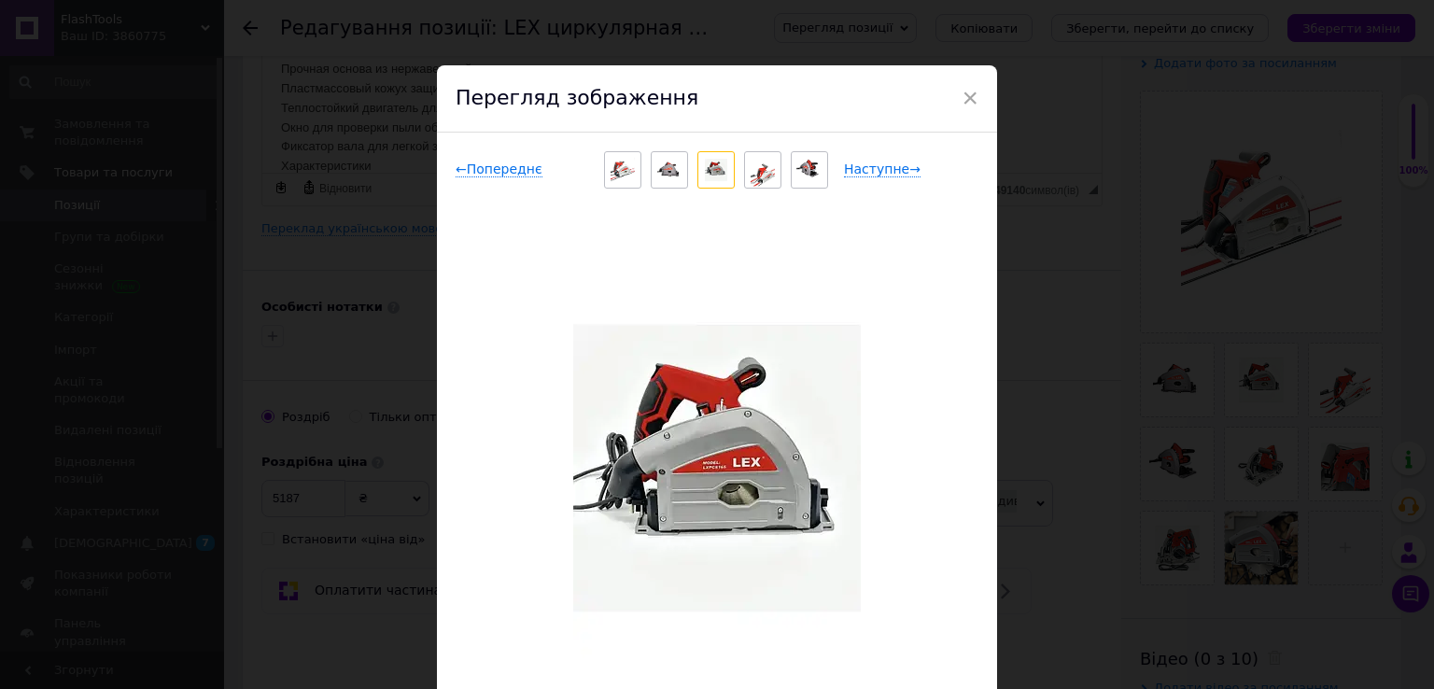
click at [761, 169] on img at bounding box center [763, 169] width 24 height 35
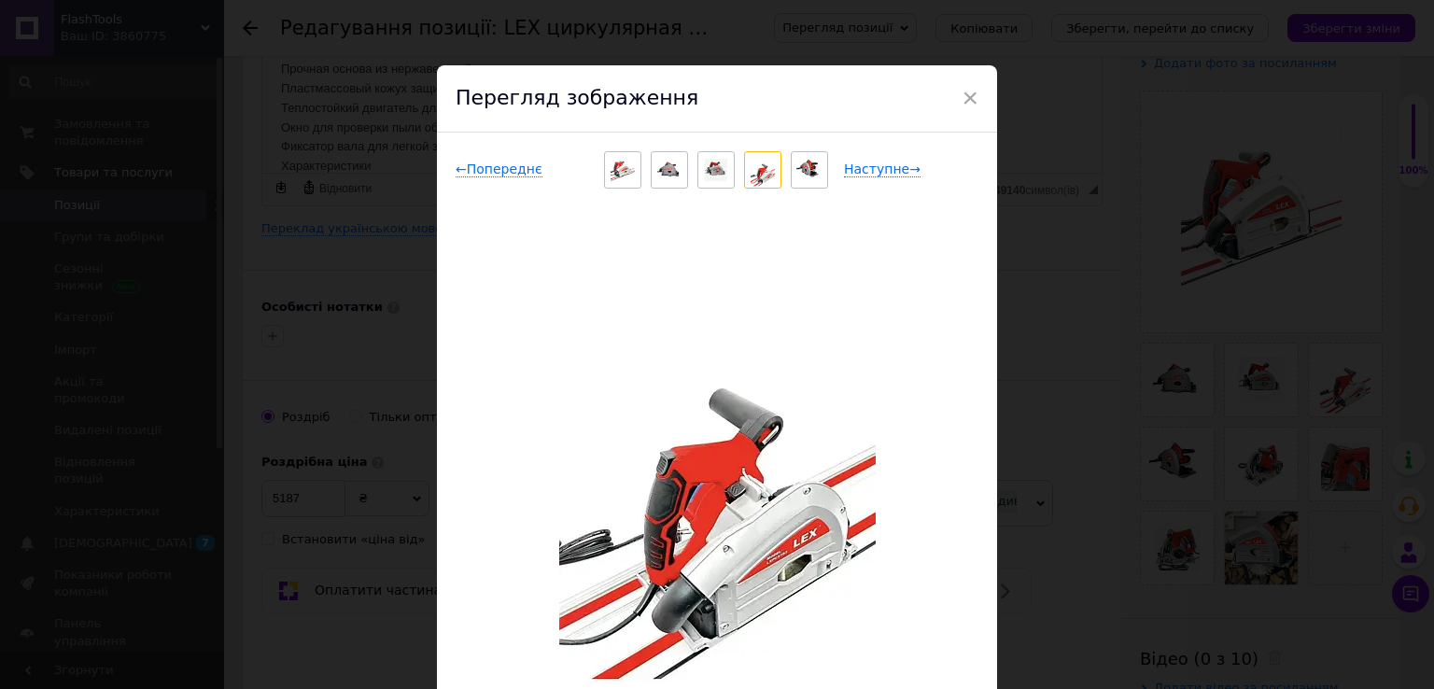
drag, startPoint x: 795, startPoint y: 169, endPoint x: 793, endPoint y: 189, distance: 19.8
click at [796, 169] on img at bounding box center [809, 169] width 27 height 35
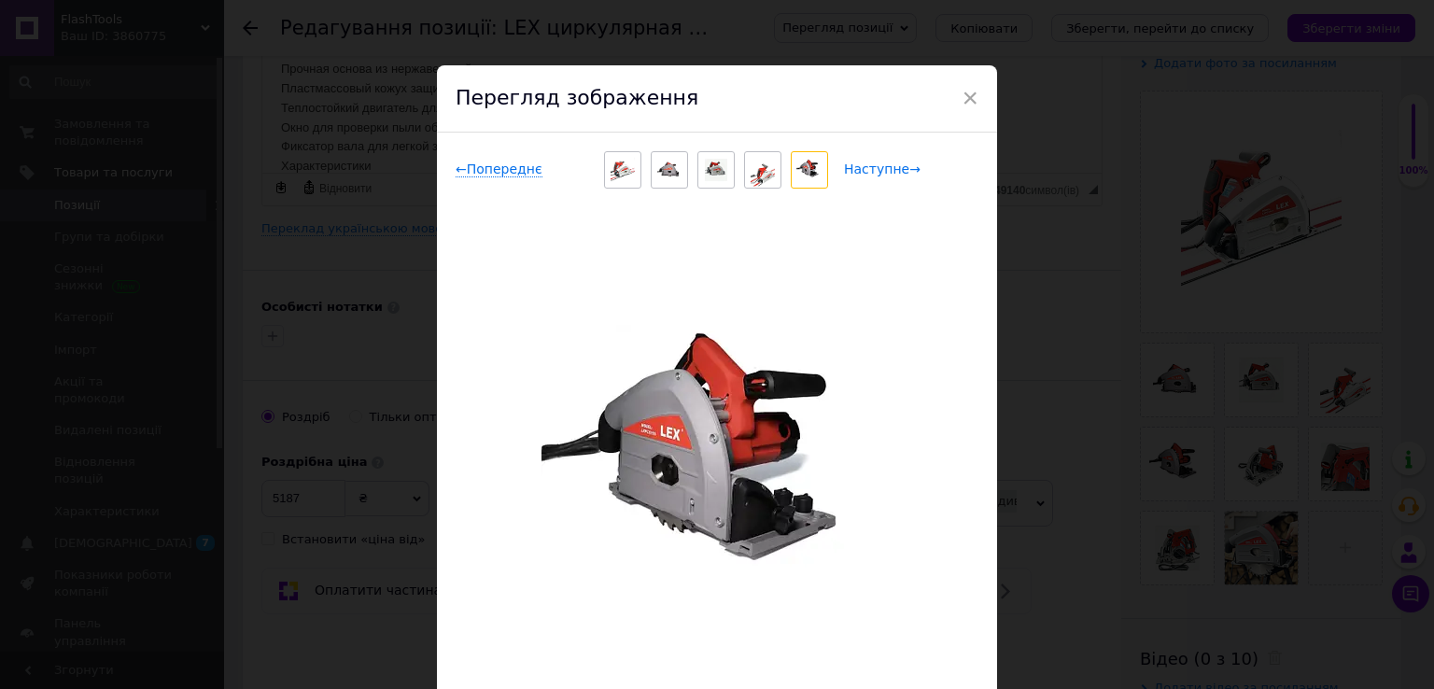
click at [886, 169] on span "Наступне →" at bounding box center [882, 170] width 77 height 16
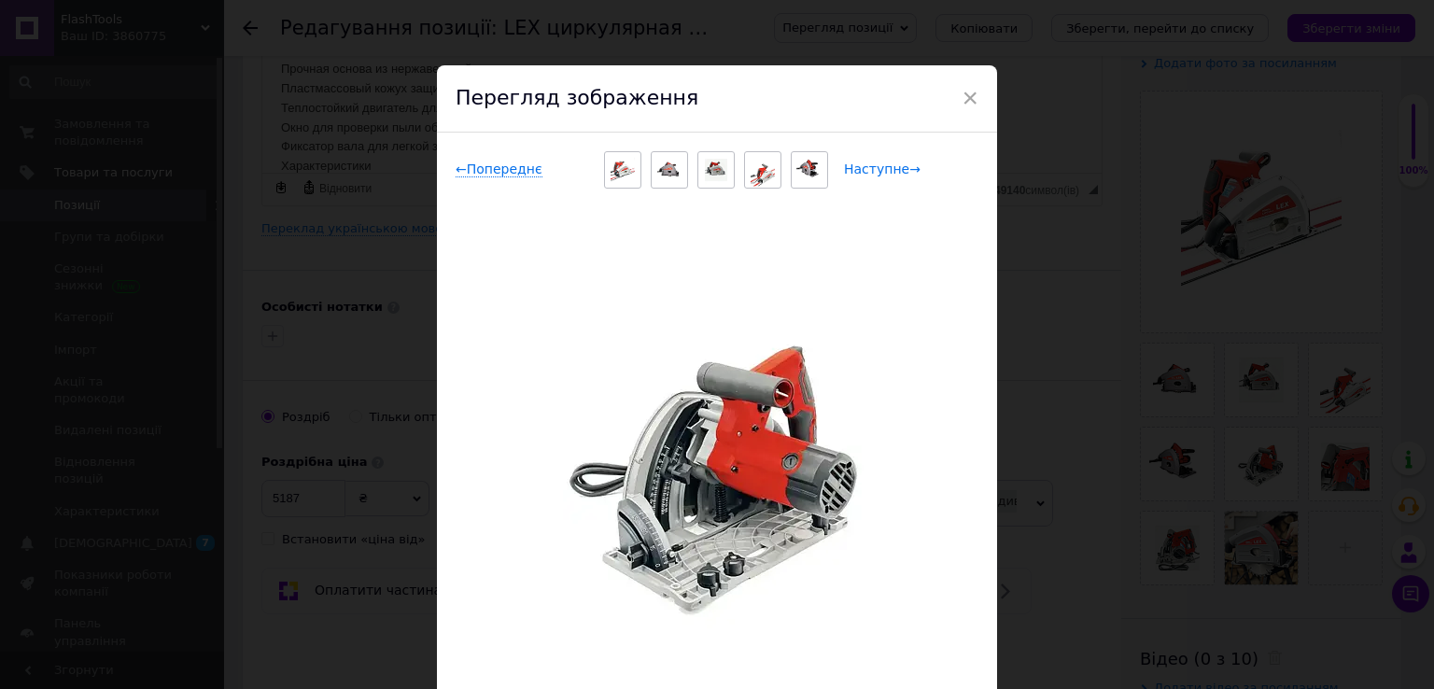
click at [892, 168] on span "Наступне →" at bounding box center [882, 170] width 77 height 16
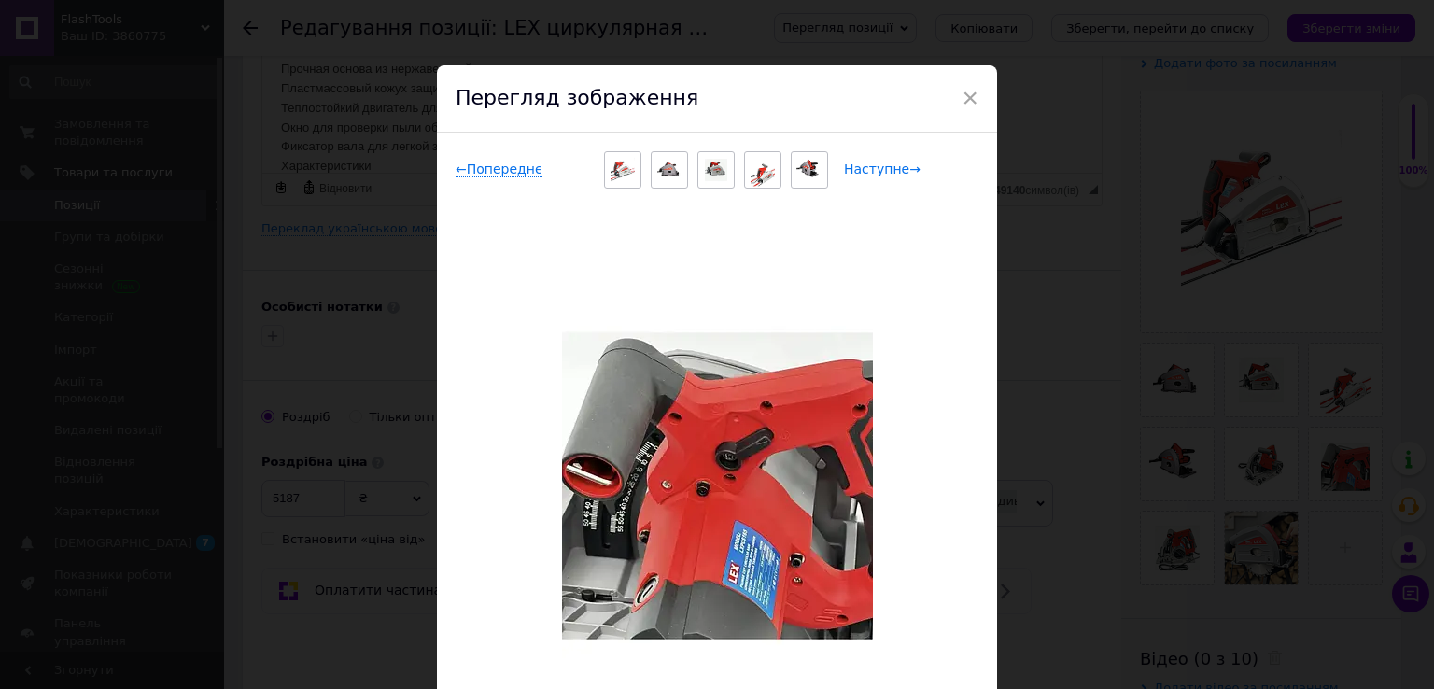
click at [888, 176] on span "Наступне →" at bounding box center [882, 170] width 77 height 16
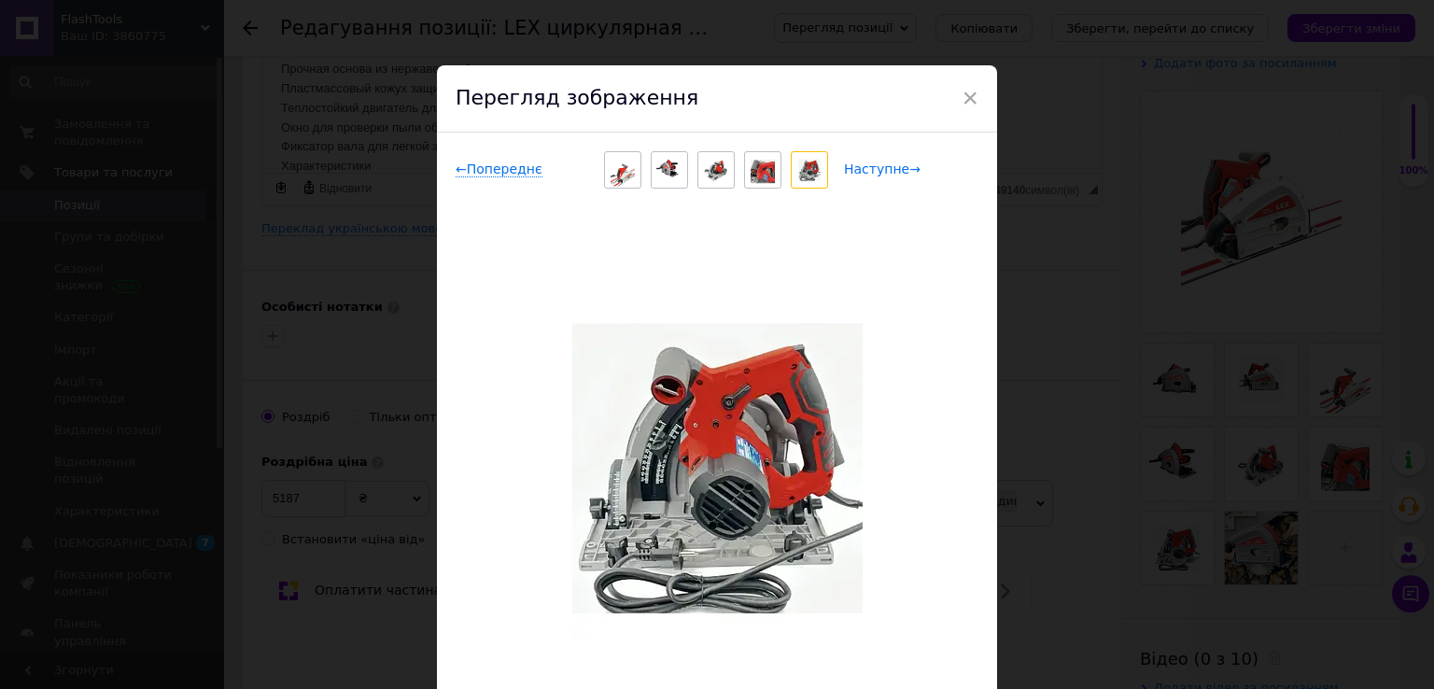
click at [871, 176] on span "Наступне →" at bounding box center [882, 170] width 77 height 16
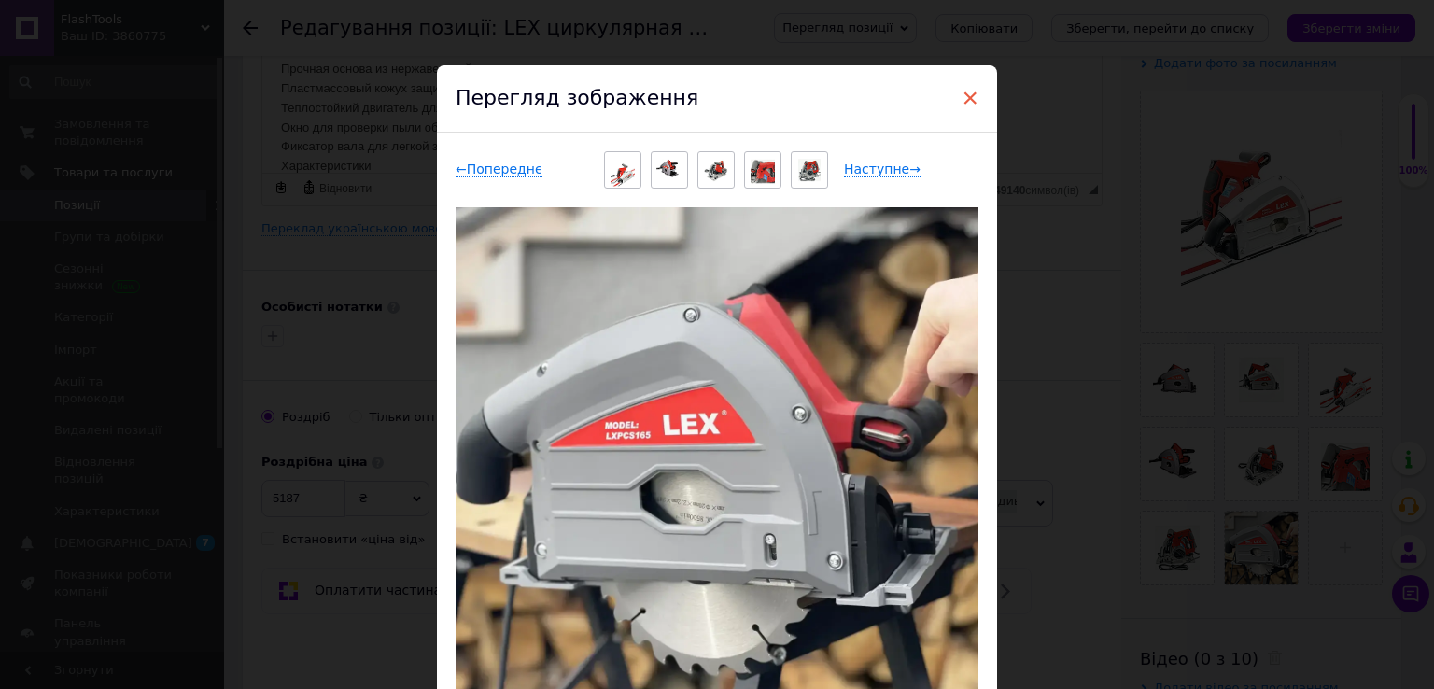
click at [972, 90] on span "×" at bounding box center [970, 98] width 17 height 32
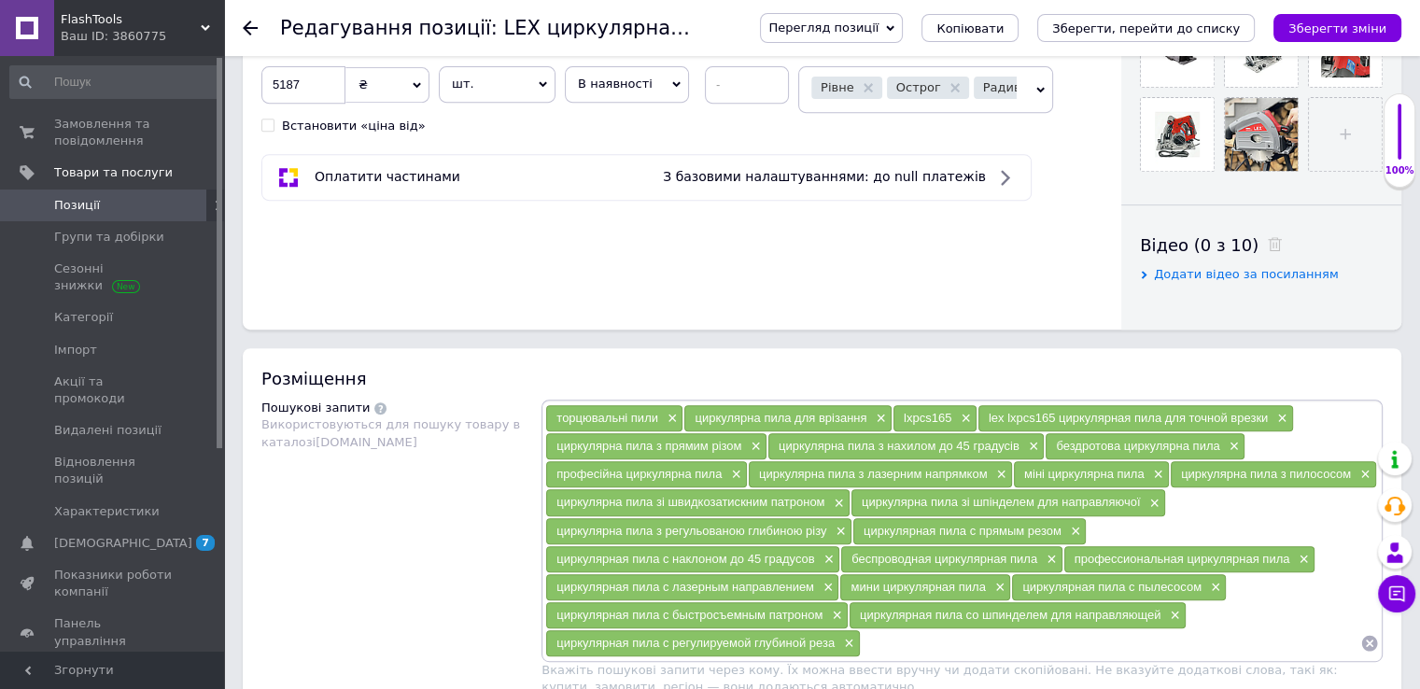
scroll to position [1027, 0]
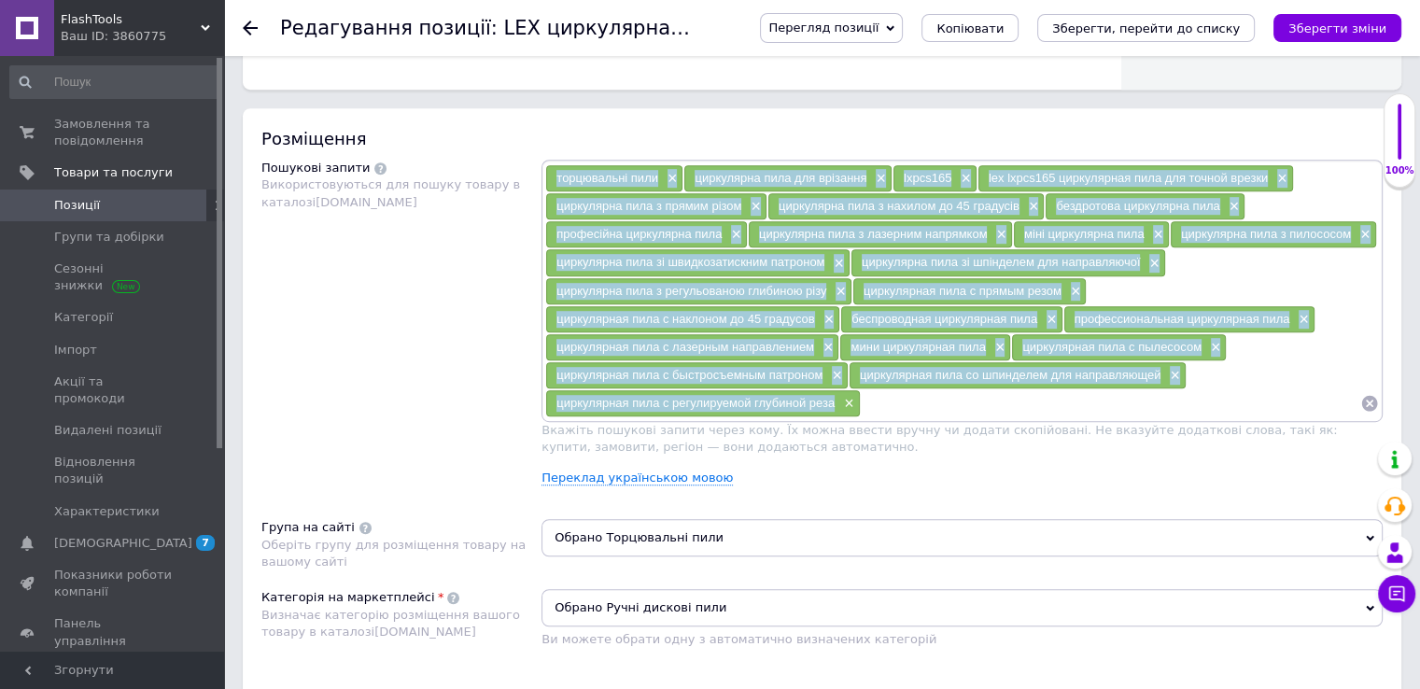
drag, startPoint x: 553, startPoint y: 171, endPoint x: 837, endPoint y: 393, distance: 360.5
click at [837, 393] on div "торцювальні пили × циркулярна пила для врізання × lxpcs165 × lex lxpcs165 цирку…" at bounding box center [962, 290] width 834 height 253
copy div "loremipsumd sita × consectetu adip eli seddoeiu × tempo838 × inc utlab450 etdol…"
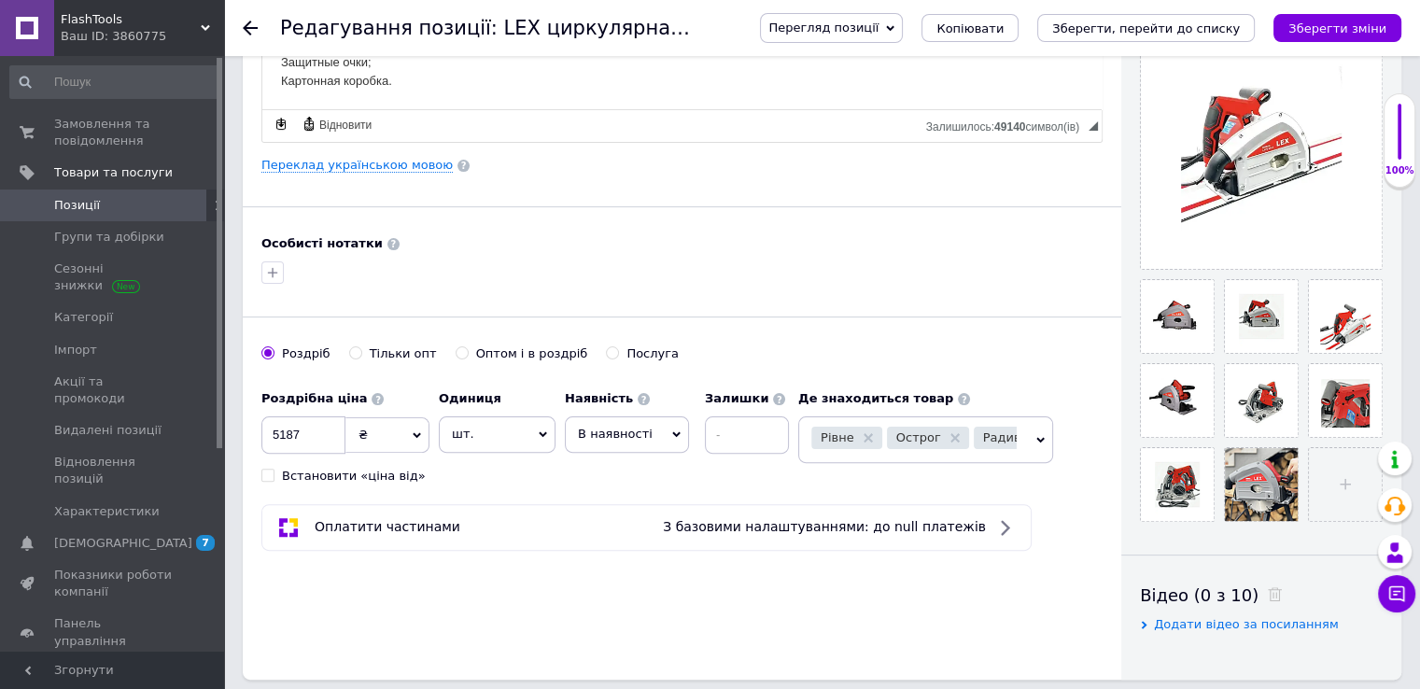
scroll to position [560, 0]
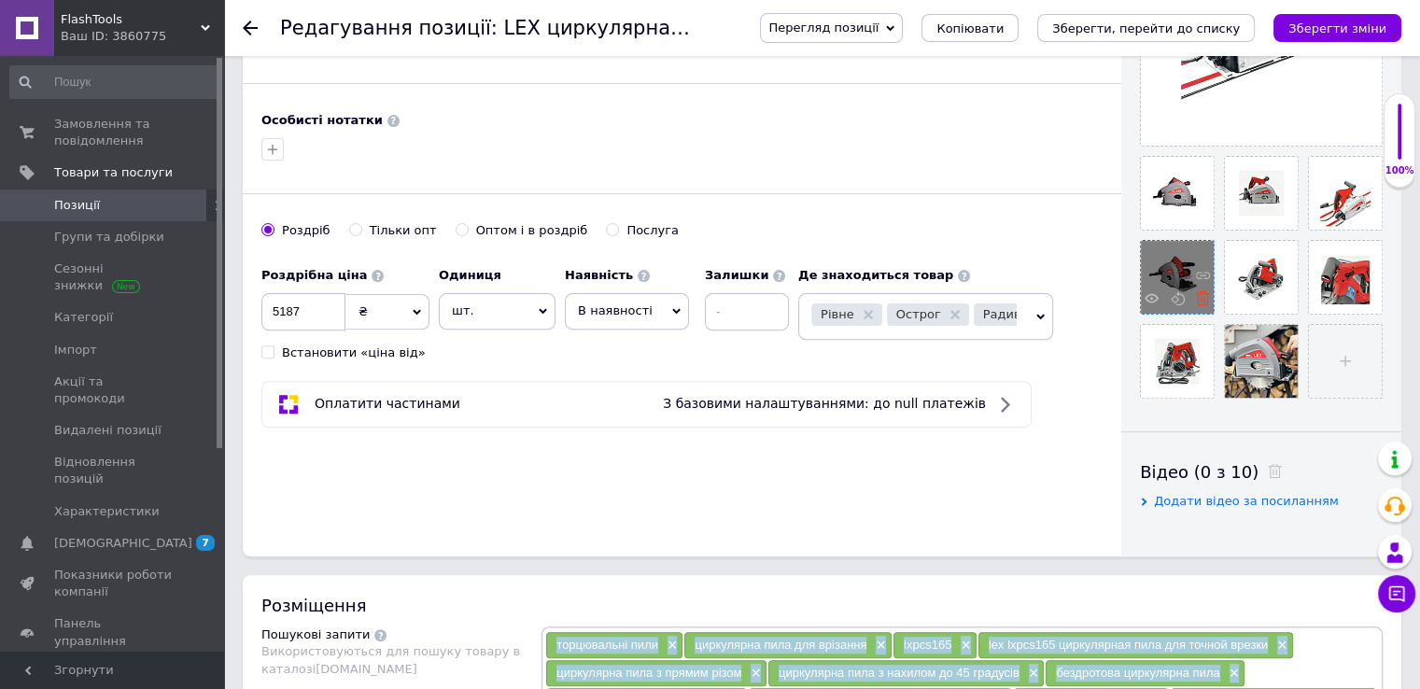
click at [1205, 296] on icon at bounding box center [1203, 298] width 14 height 14
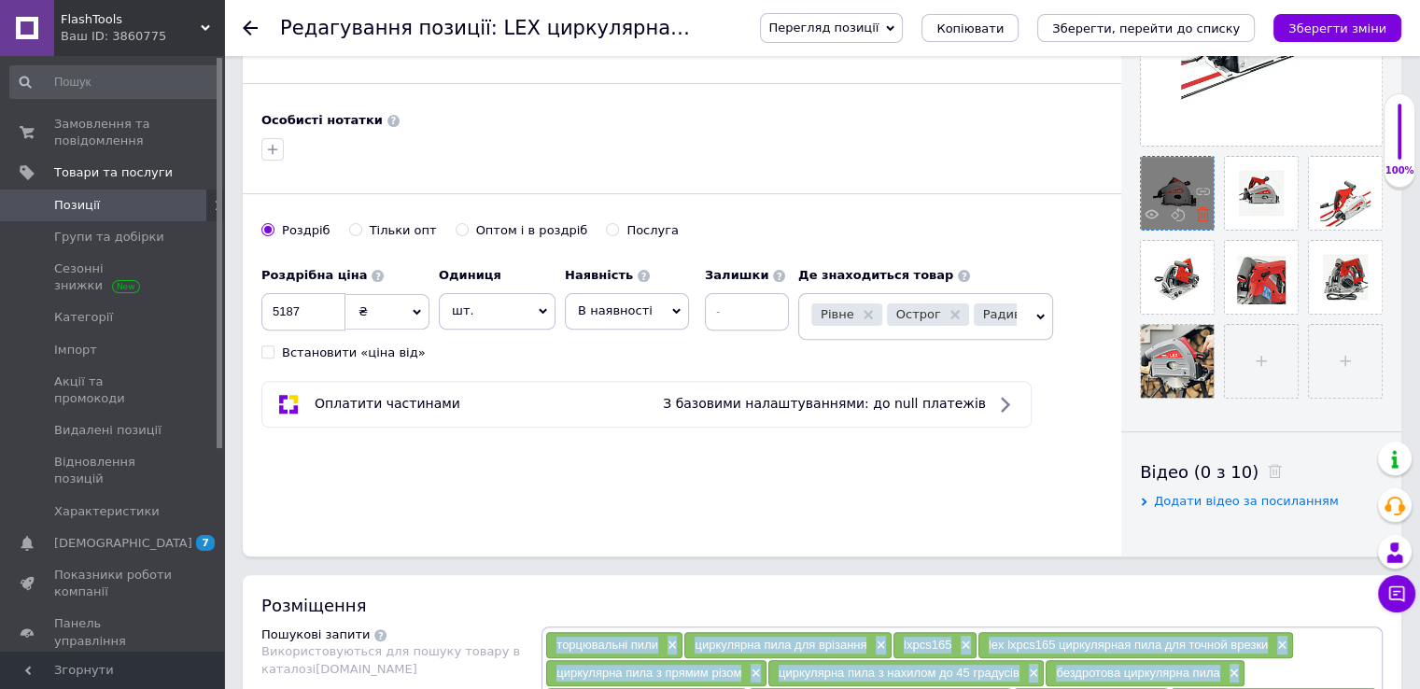
click at [1200, 216] on icon at bounding box center [1203, 214] width 14 height 14
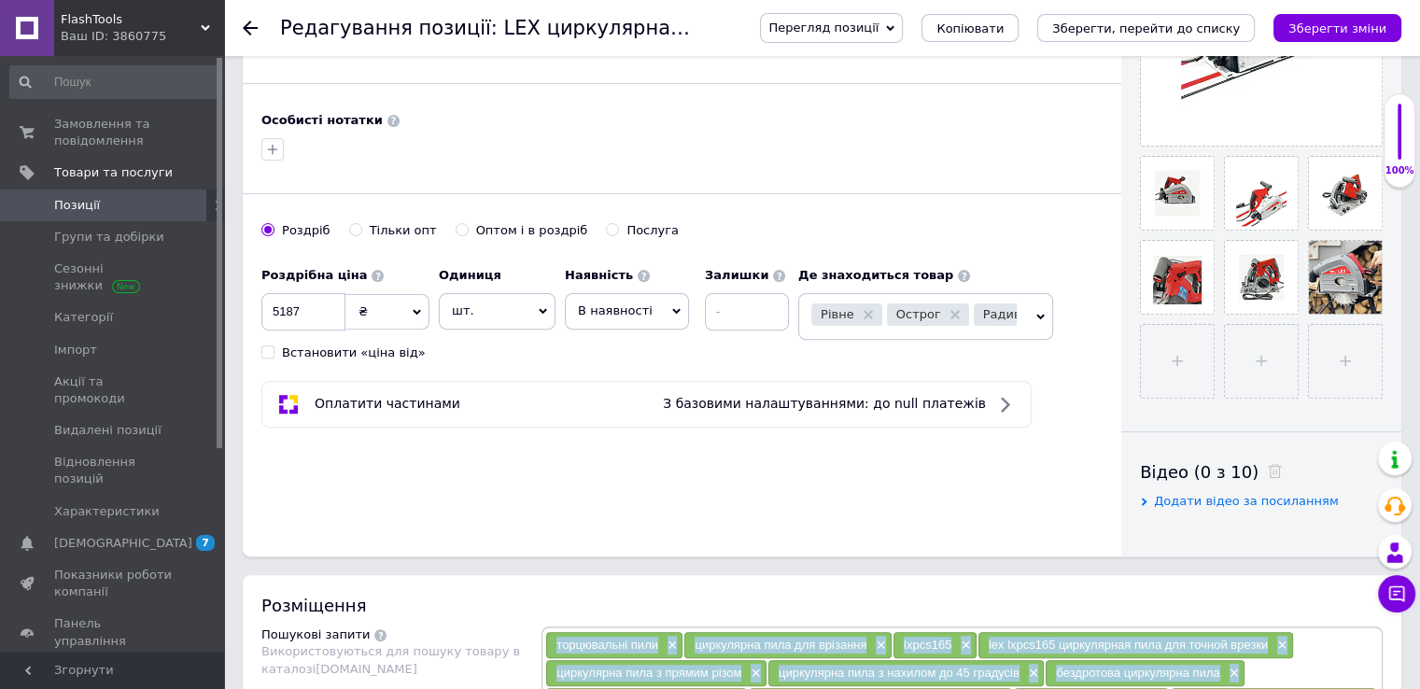
click at [0, 0] on icon at bounding box center [0, 0] width 0 height 0
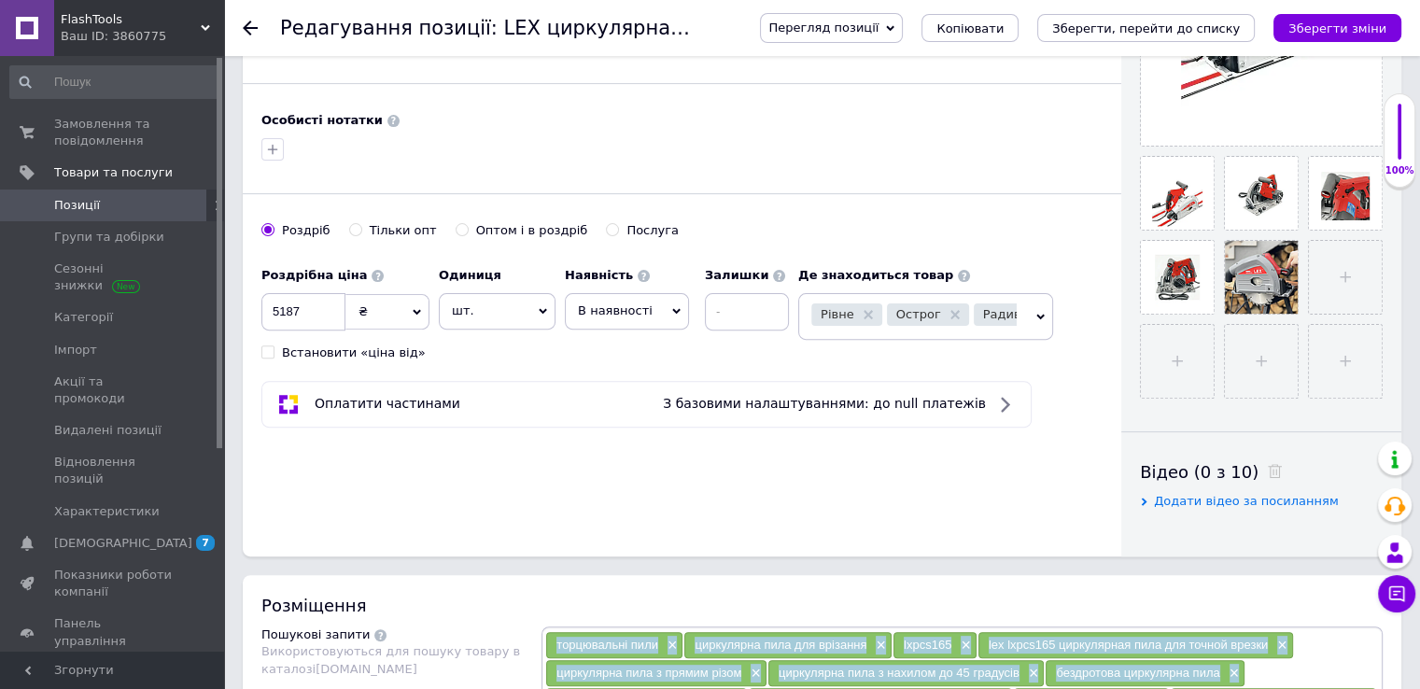
click at [0, 0] on icon at bounding box center [0, 0] width 0 height 0
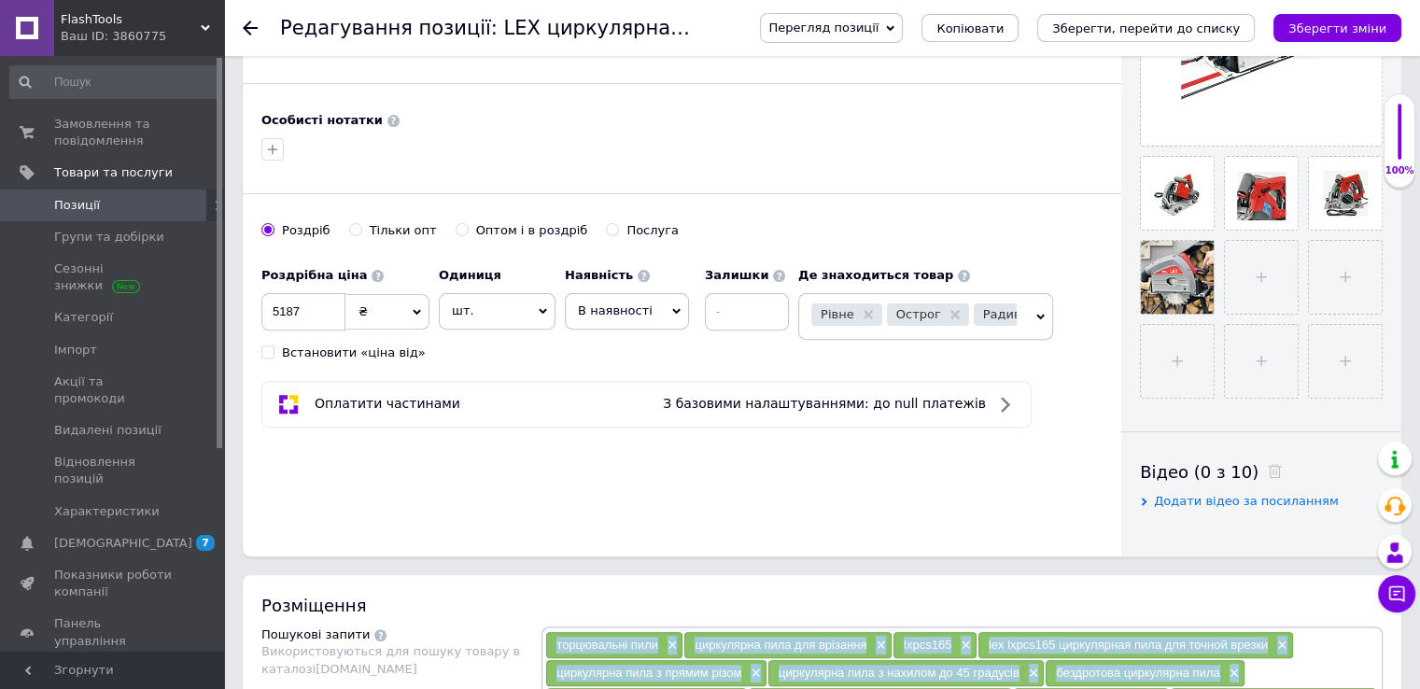
click at [0, 0] on icon at bounding box center [0, 0] width 0 height 0
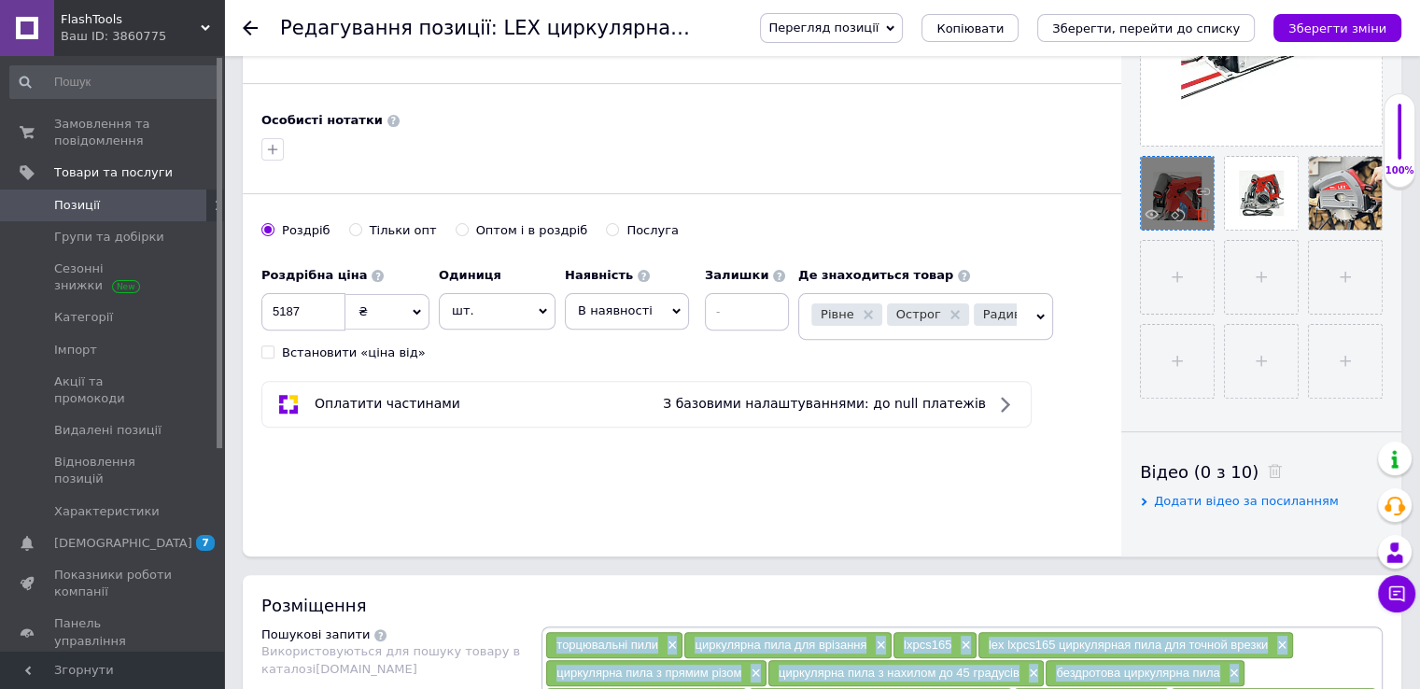
click at [1203, 214] on icon at bounding box center [1203, 214] width 14 height 14
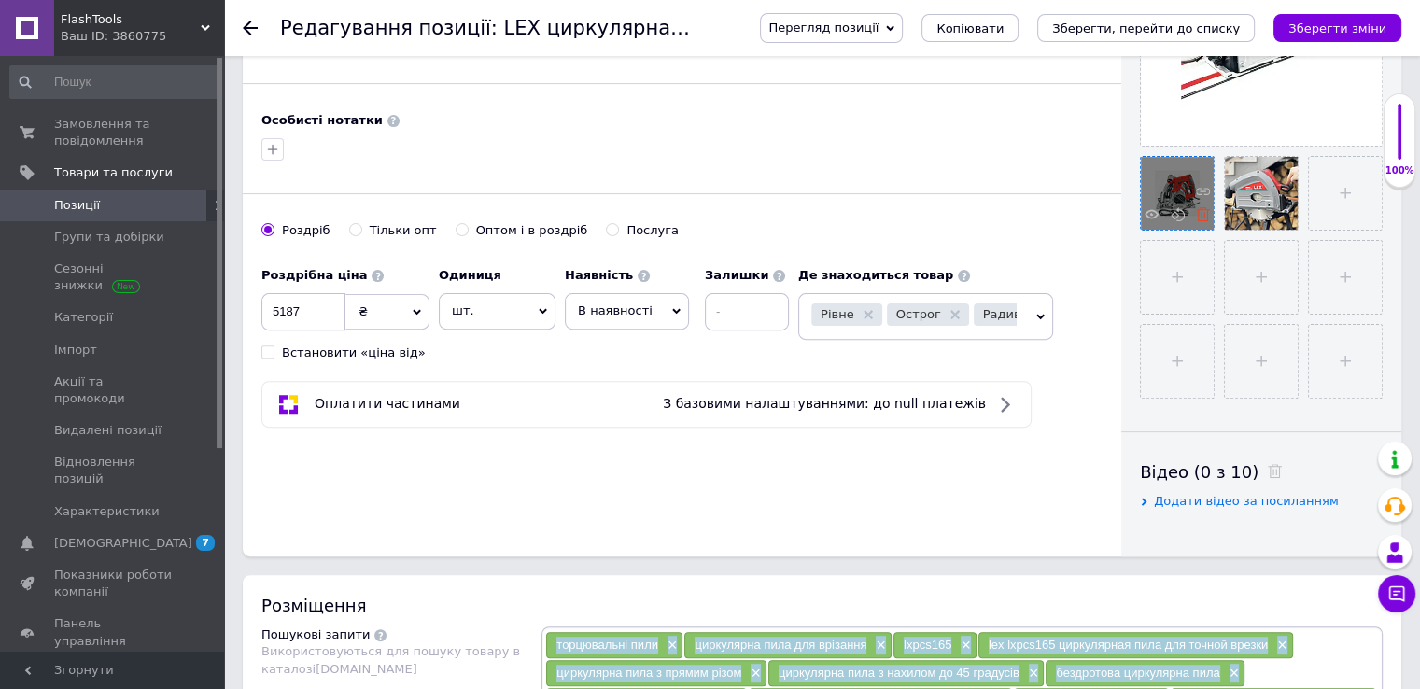
click at [1197, 214] on icon at bounding box center [1203, 214] width 14 height 14
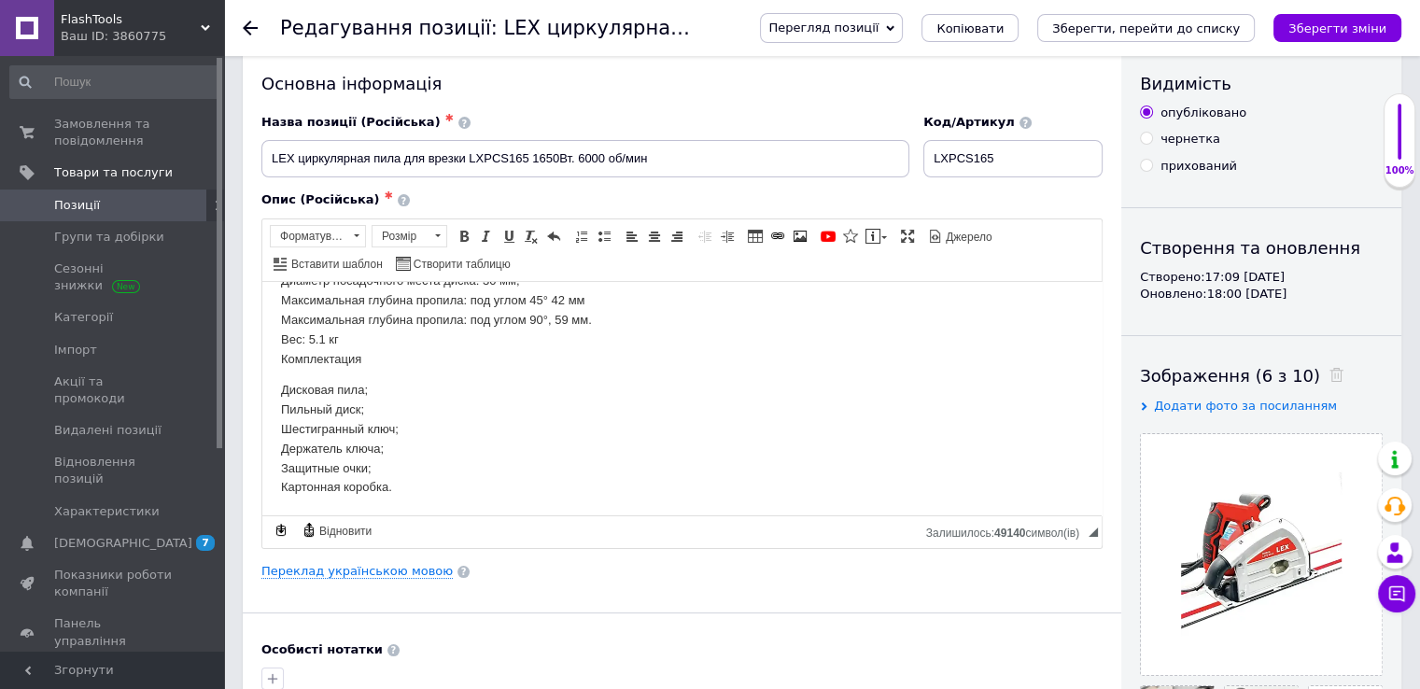
scroll to position [0, 0]
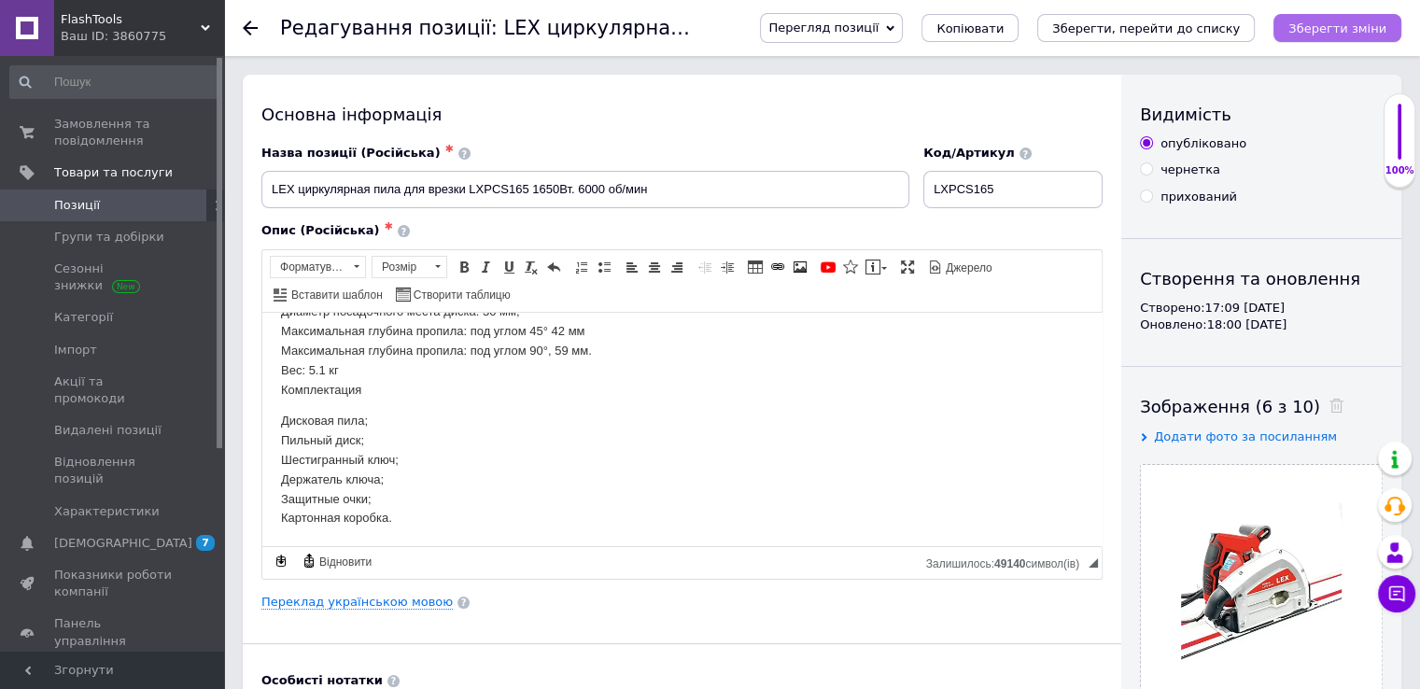
click at [1352, 30] on icon "Зберегти зміни" at bounding box center [1337, 28] width 98 height 14
click at [1172, 34] on icon "Зберегти, перейти до списку" at bounding box center [1146, 28] width 188 height 14
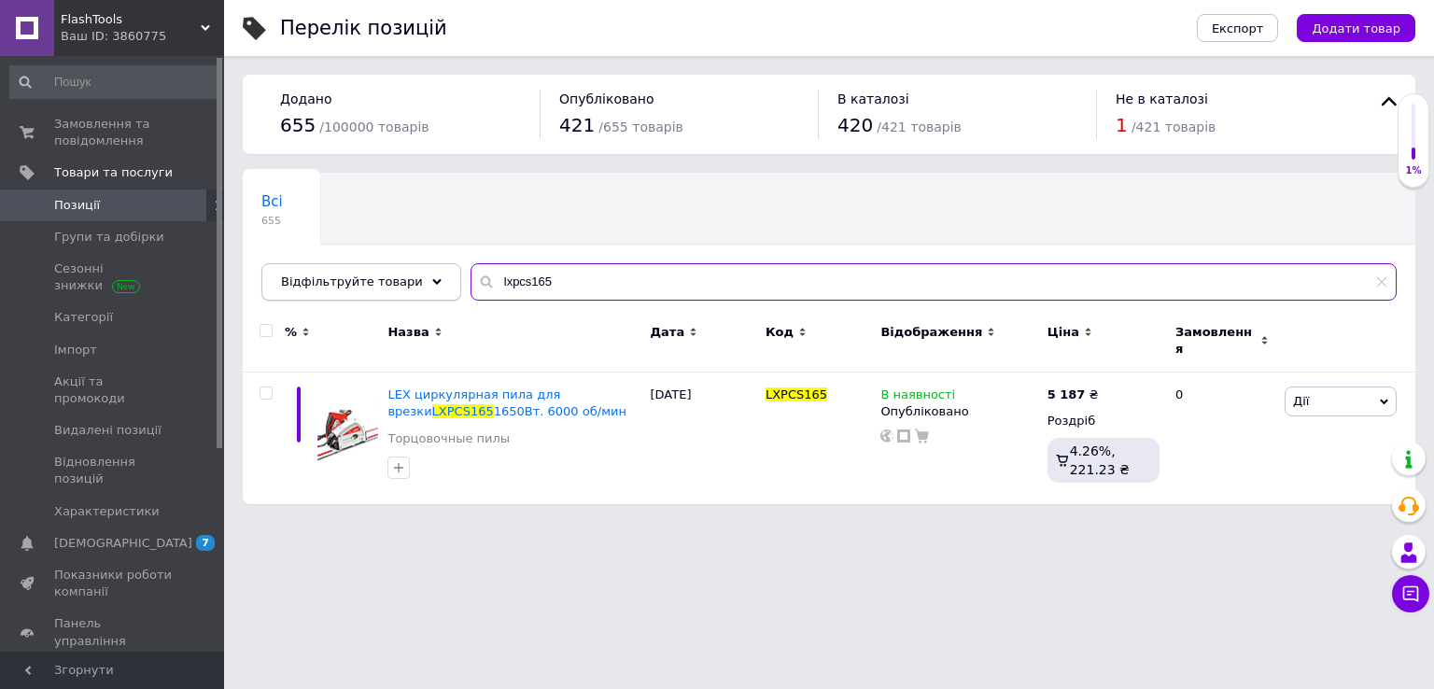
drag, startPoint x: 552, startPoint y: 281, endPoint x: 371, endPoint y: 273, distance: 181.3
click at [392, 269] on div "Відфільтруйте товари lxpcs165" at bounding box center [828, 281] width 1135 height 37
type input "a"
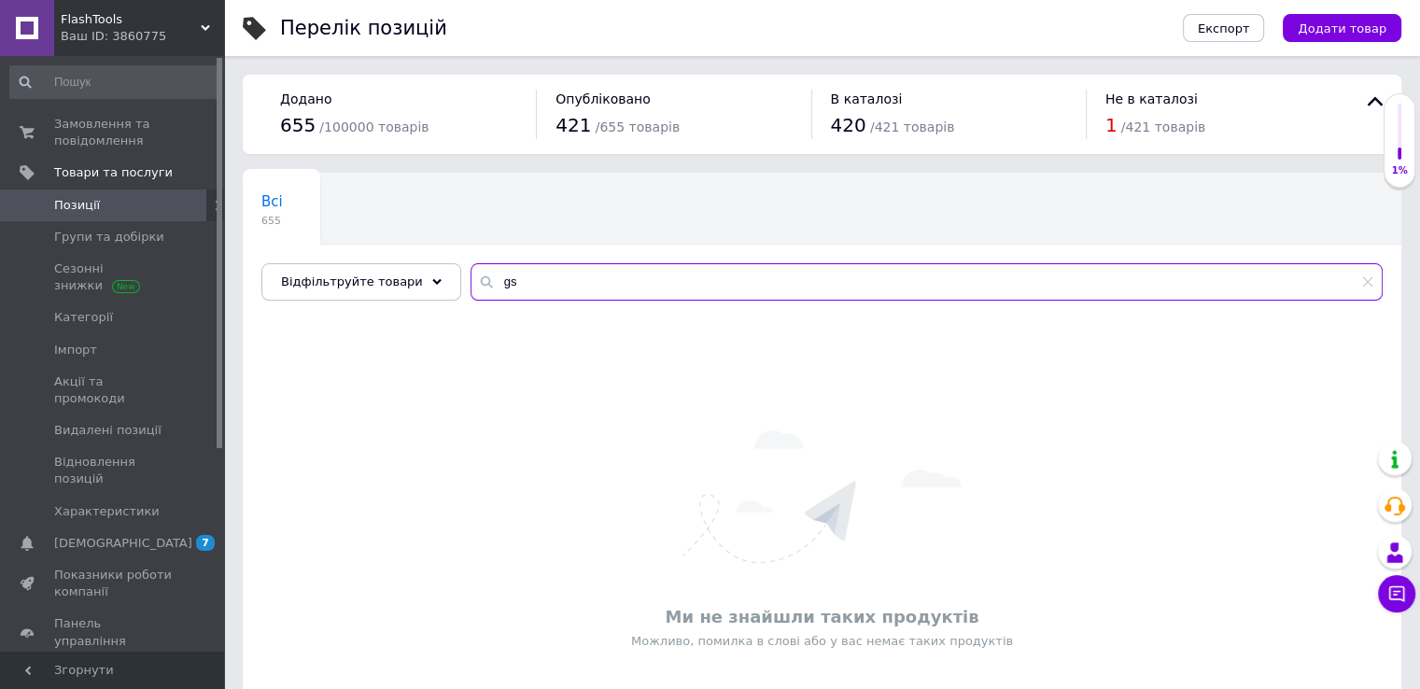
type input "g"
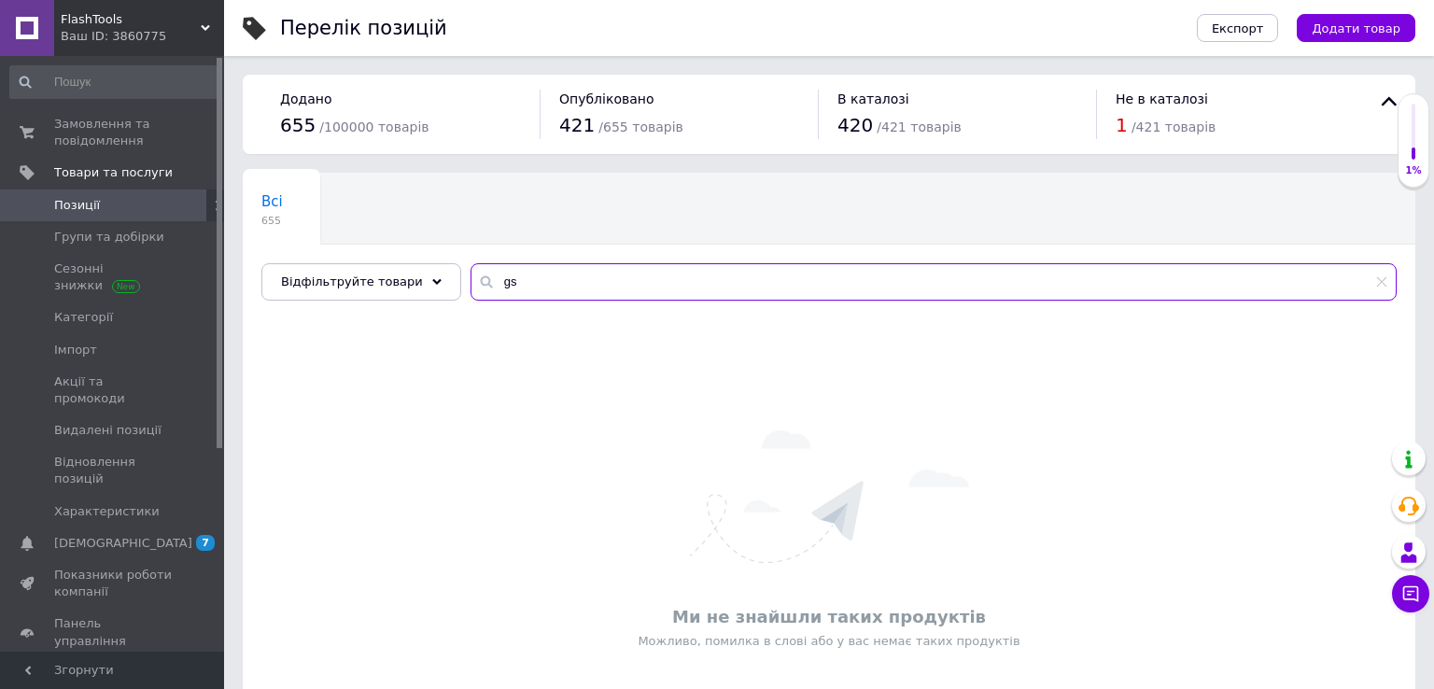
type input "g"
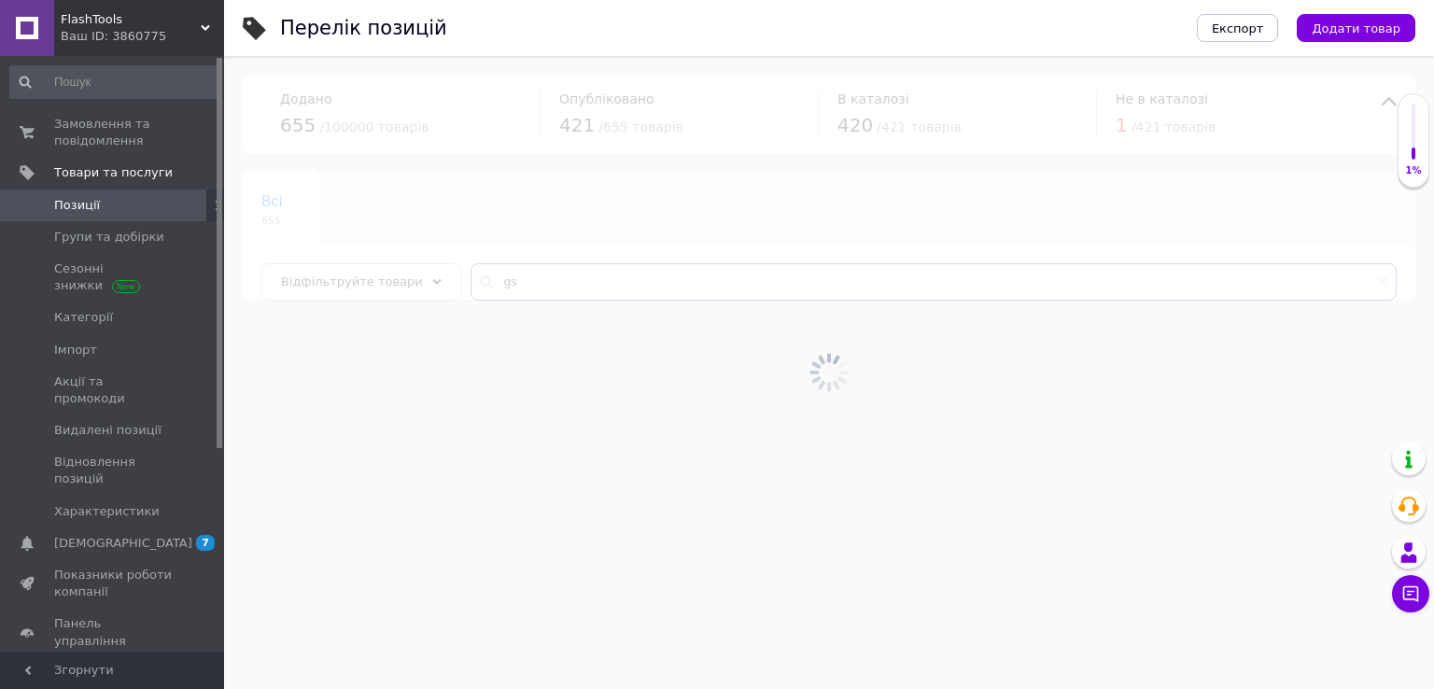
type input "g"
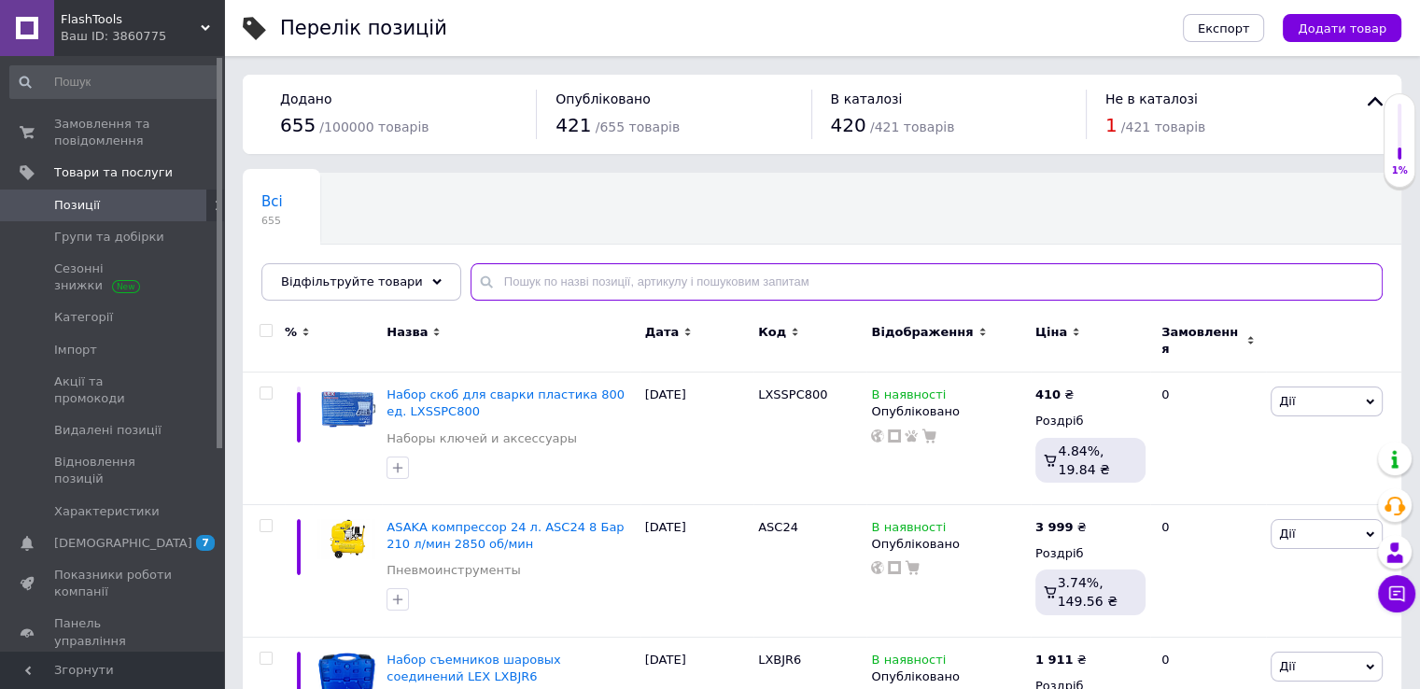
click at [534, 264] on input "text" at bounding box center [927, 281] width 912 height 37
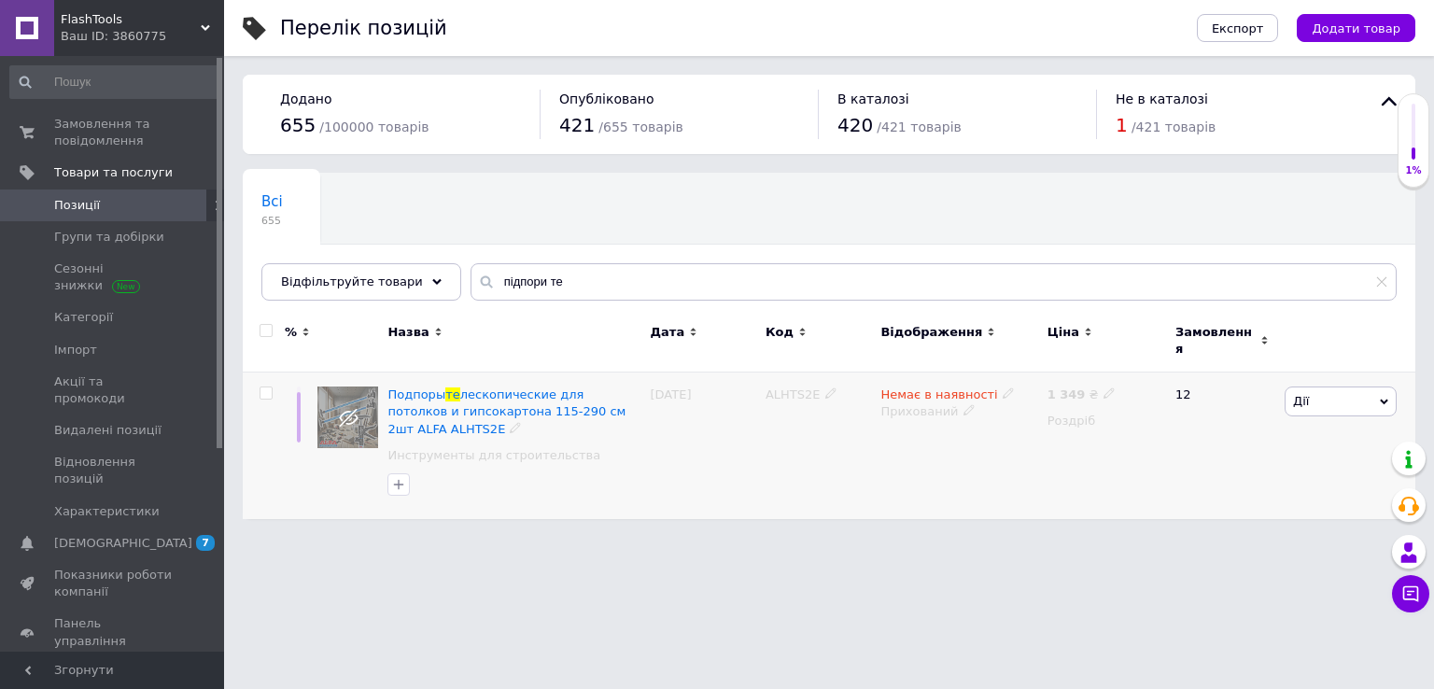
click at [908, 387] on span "Немає в наявності" at bounding box center [938, 397] width 117 height 20
click at [1046, 396] on li "В наявності" at bounding box center [1105, 409] width 177 height 26
click at [935, 430] on div "Немає в наявності Наявність В наявності Немає в наявності Під замовлення Готово…" at bounding box center [959, 446] width 166 height 147
click at [921, 404] on div "Прихований" at bounding box center [958, 411] width 157 height 17
click at [948, 429] on ul "Опубліковано Чернетка" at bounding box center [954, 460] width 165 height 63
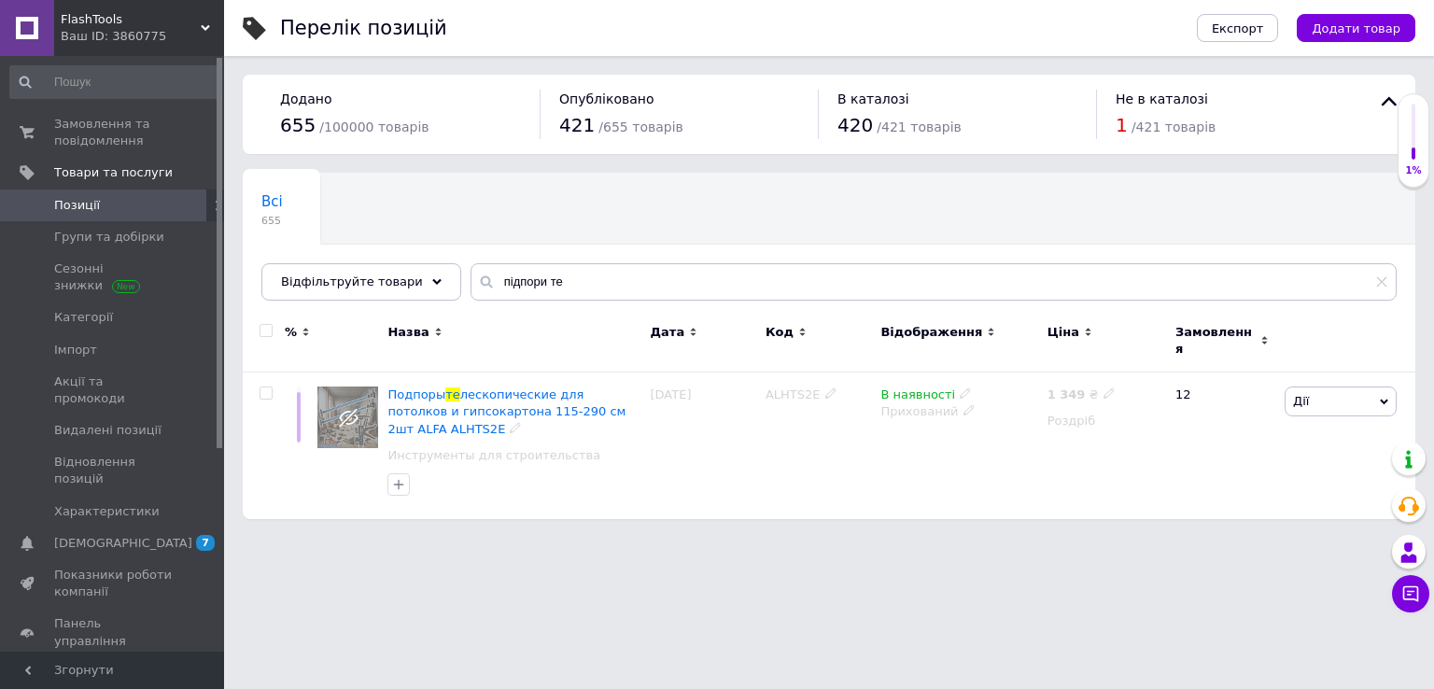
click at [906, 404] on div "Прихований" at bounding box center [958, 411] width 157 height 17
click at [924, 435] on li "Опубліковано" at bounding box center [954, 448] width 163 height 26
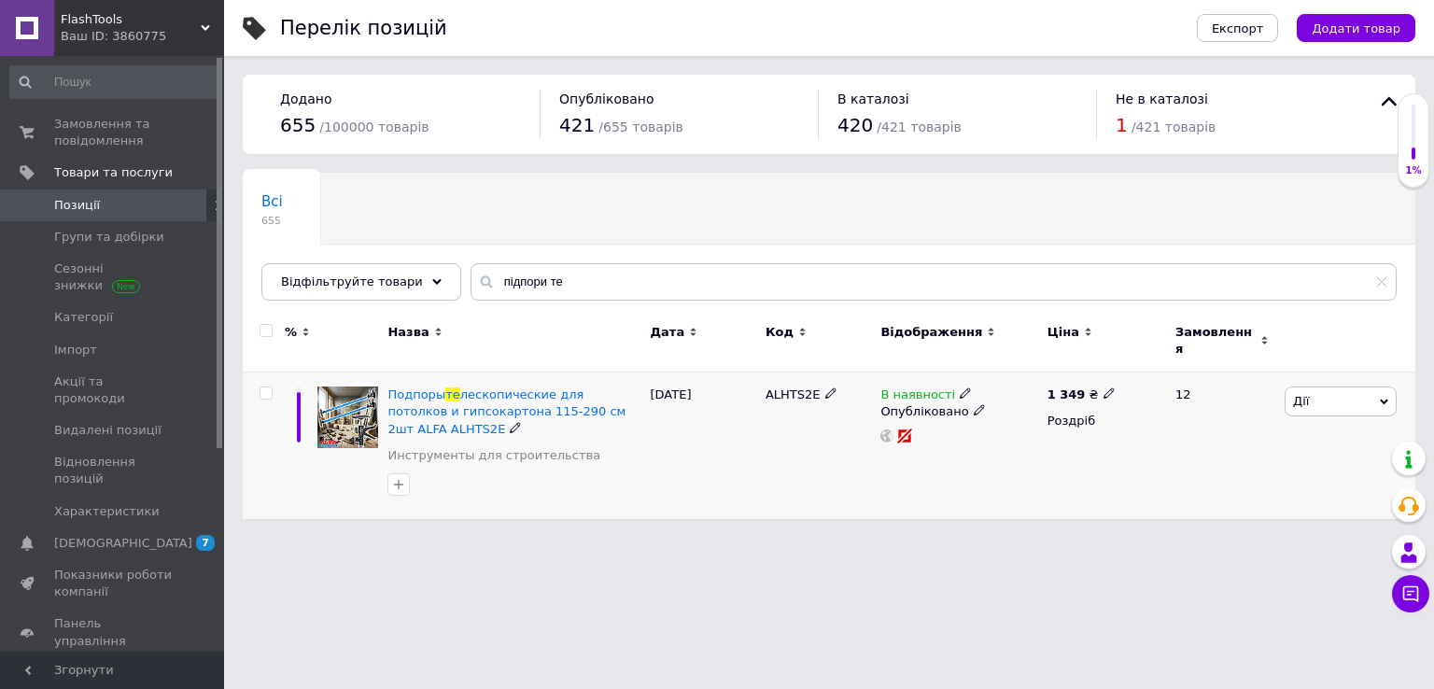
click at [823, 401] on div "Подпоры те лескопические для потолков и гипсокартона 115-290 см 2шт ALFA ALHTS2…" at bounding box center [829, 446] width 1173 height 147
copy div "ALHTS2E"
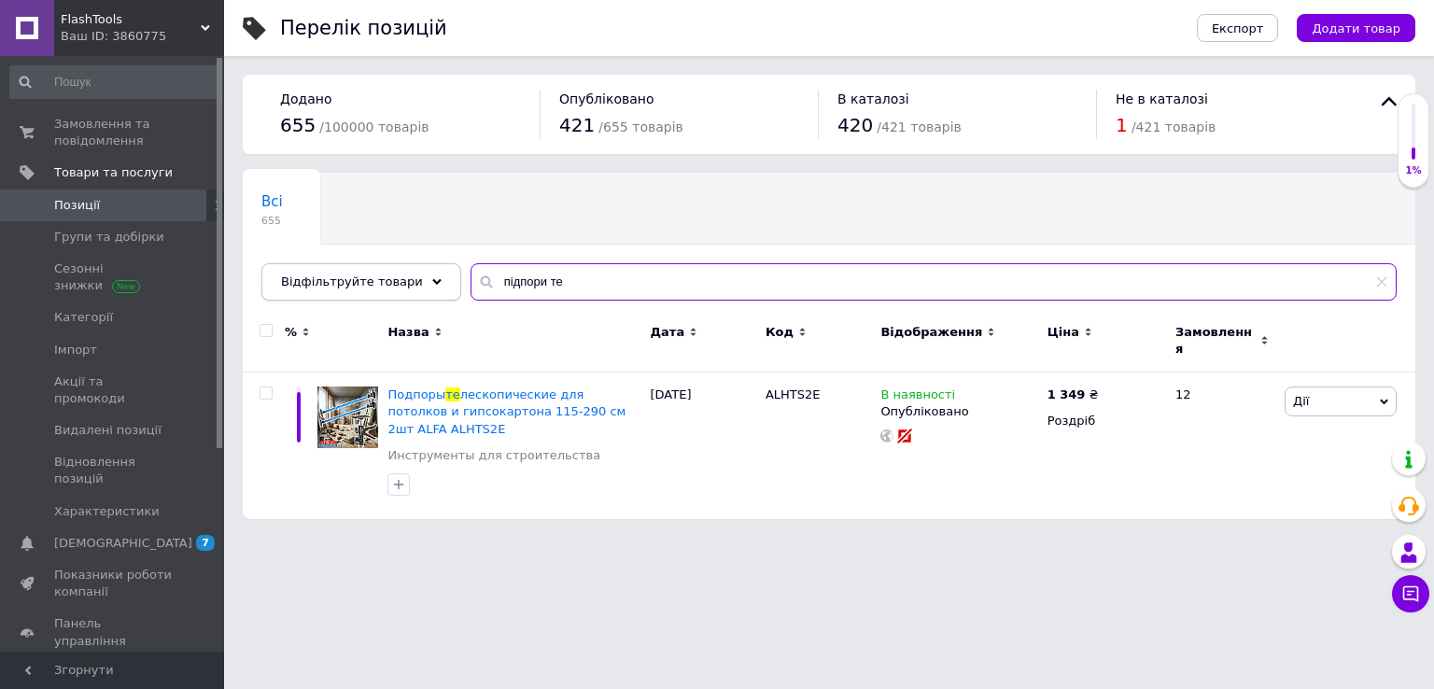
drag, startPoint x: 564, startPoint y: 266, endPoint x: 429, endPoint y: 275, distance: 135.7
click at [429, 275] on div "Відфільтруйте товари підпори те" at bounding box center [828, 281] width 1135 height 37
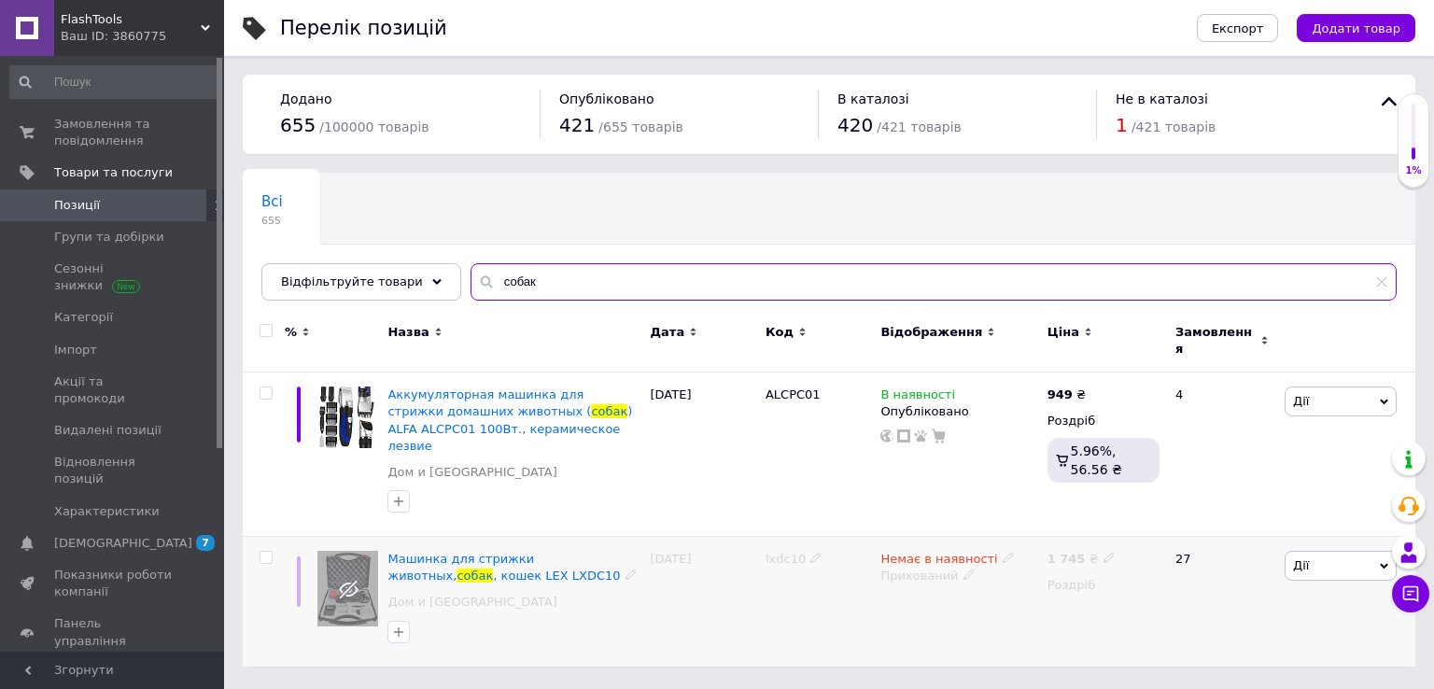
type input "собак"
click at [923, 552] on span "Немає в наявності" at bounding box center [938, 562] width 117 height 20
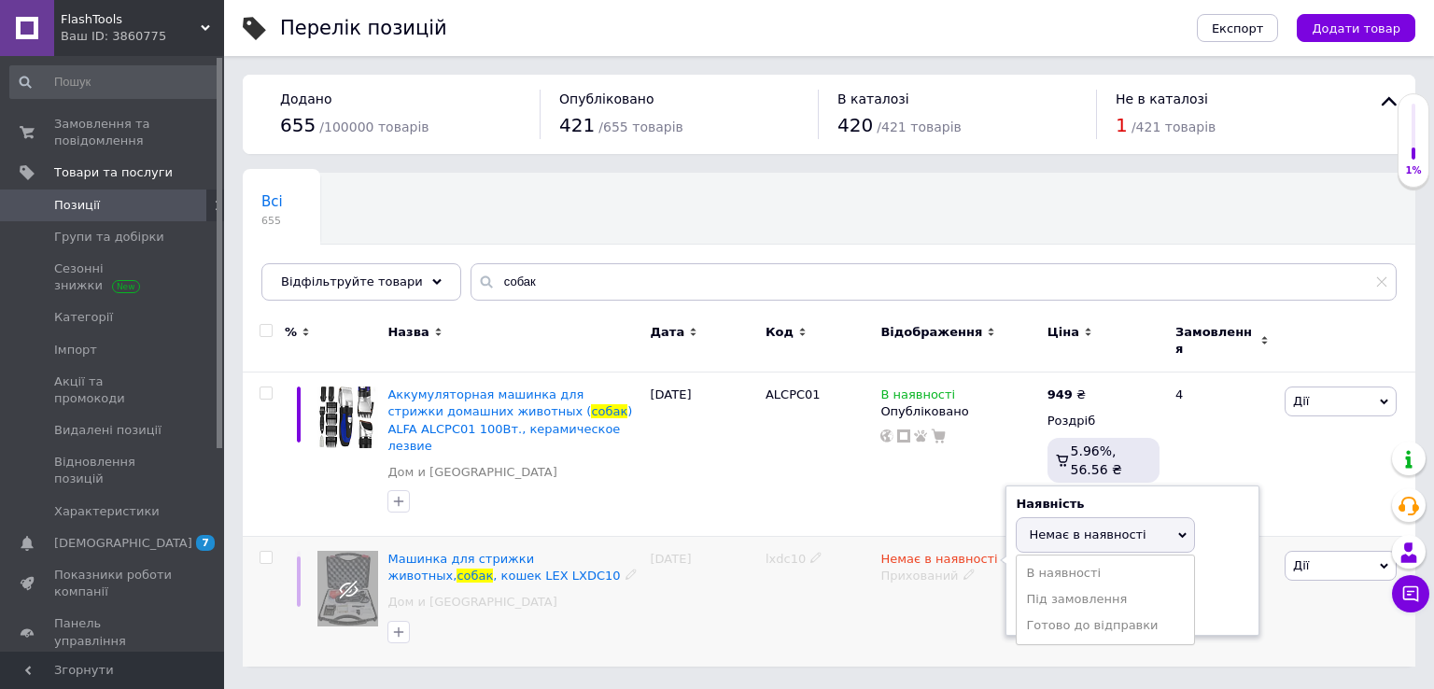
drag, startPoint x: 1032, startPoint y: 539, endPoint x: 939, endPoint y: 569, distance: 97.1
click at [1032, 560] on li "В наявності" at bounding box center [1105, 573] width 177 height 26
click at [922, 583] on div "Немає в наявності Наявність В наявності Немає в наявності Під замовлення Готово…" at bounding box center [959, 602] width 166 height 130
click at [936, 568] on div "Прихований" at bounding box center [958, 576] width 157 height 17
click at [960, 598] on li "Опубліковано" at bounding box center [954, 611] width 163 height 26
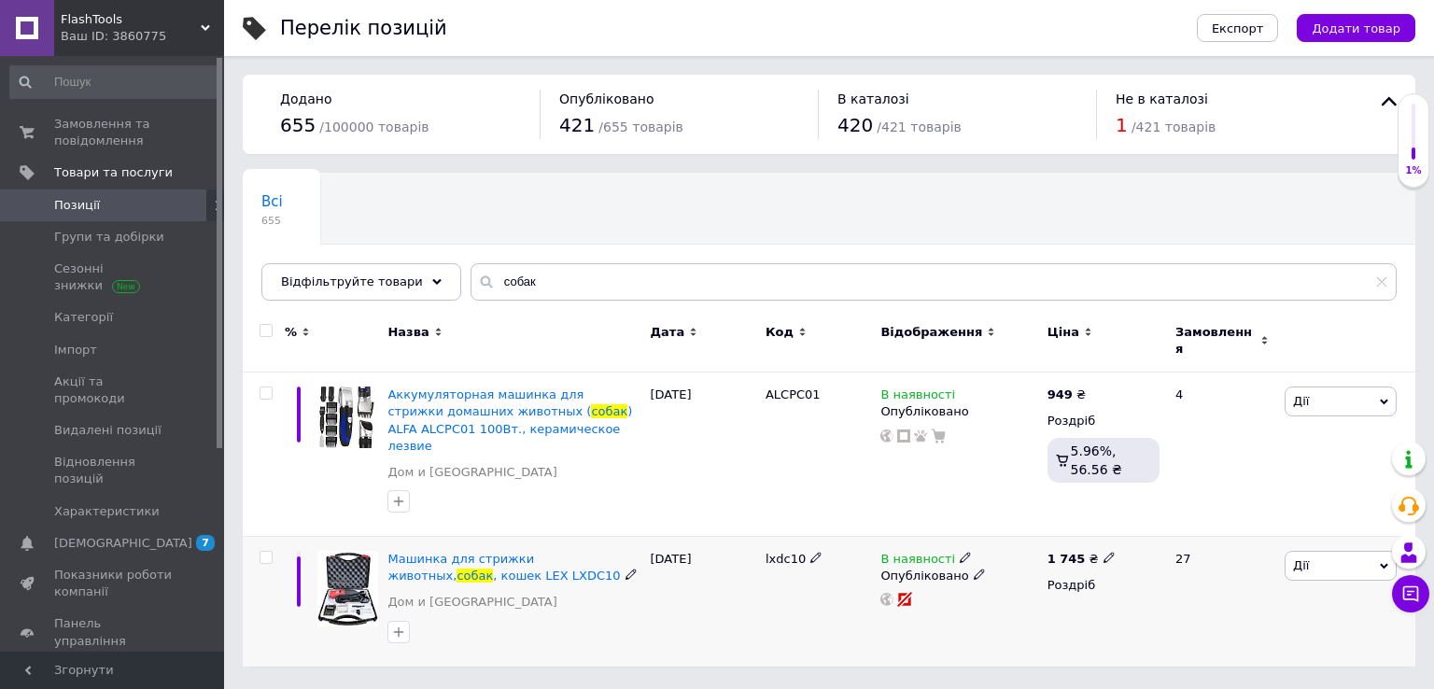
drag, startPoint x: 751, startPoint y: 532, endPoint x: 808, endPoint y: 546, distance: 58.7
click at [808, 546] on div "Машинка для стрижки животных, собак , кошек LEX LXDC10 Дом и сад [DATE] lxdc10 …" at bounding box center [829, 602] width 1173 height 130
copy div "lxdc10"
click at [1104, 552] on icon at bounding box center [1109, 557] width 11 height 11
type input "1789"
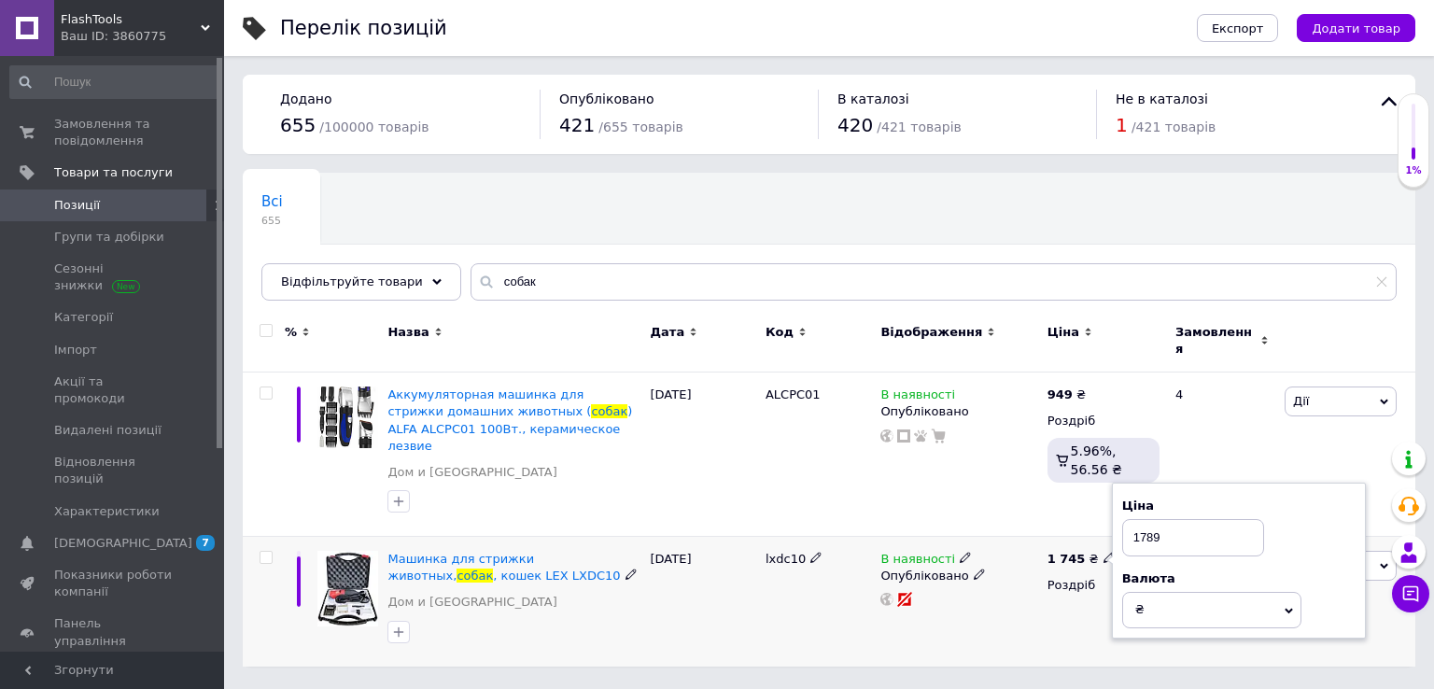
click at [710, 589] on div "[DATE]" at bounding box center [703, 602] width 115 height 130
click at [527, 552] on span "Машинка для стрижки животных," at bounding box center [460, 567] width 147 height 31
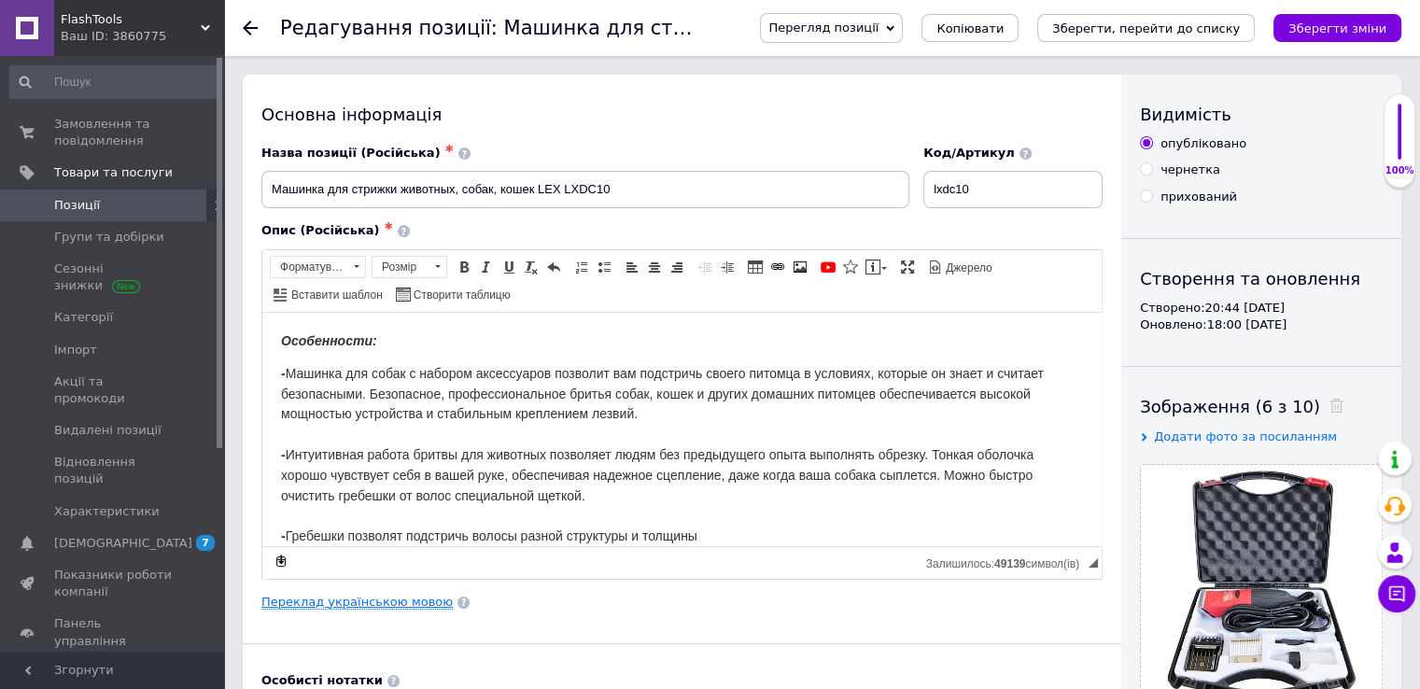
click at [411, 595] on link "Переклад українською мовою" at bounding box center [356, 602] width 191 height 15
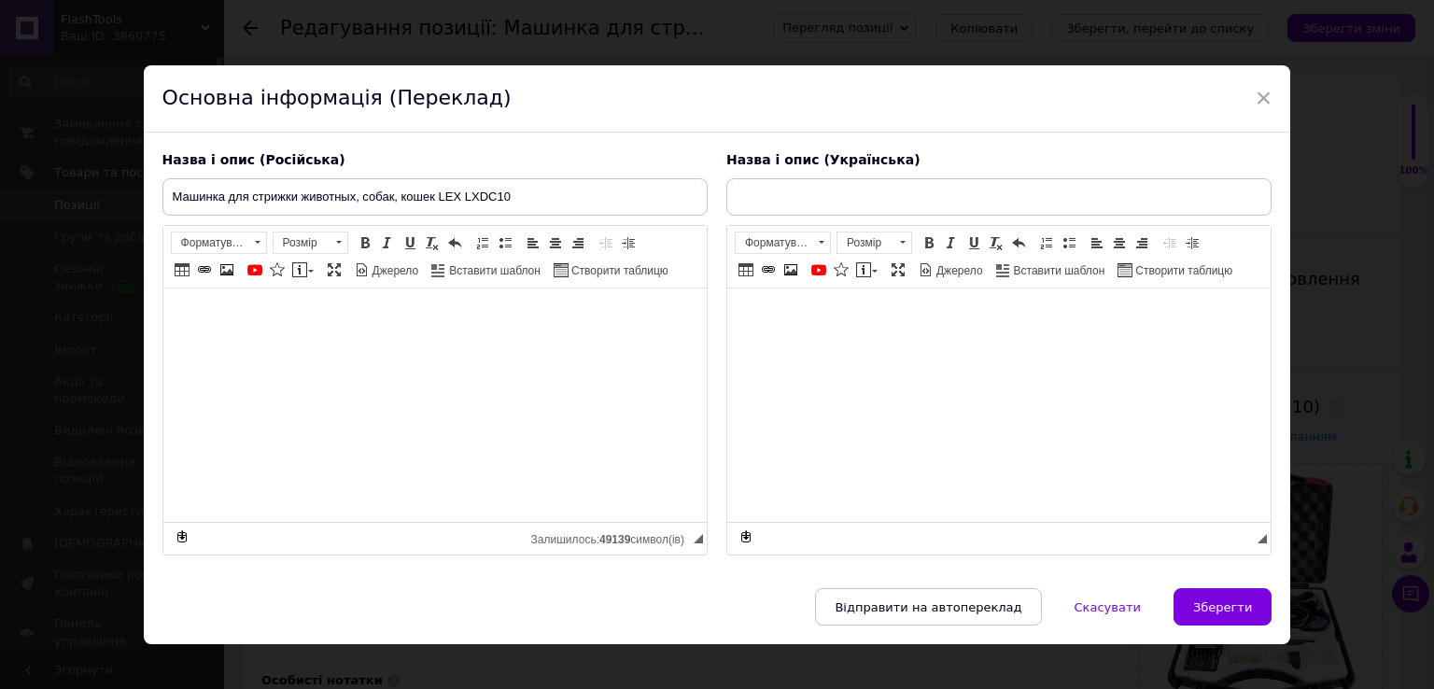
type input "Машинка для стриження тварин, собак, кішок LEX LXDC10"
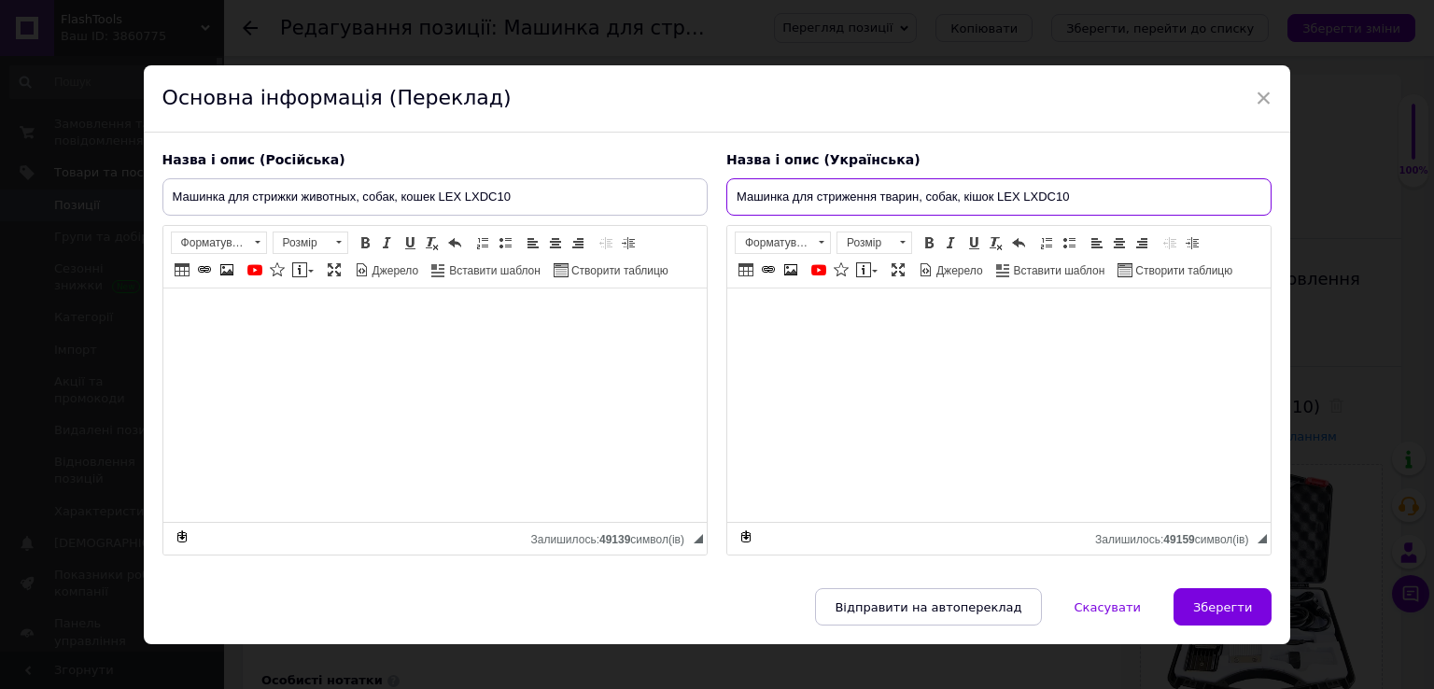
click at [870, 178] on input "Машинка для стриження тварин, собак, кішок LEX LXDC10" at bounding box center [998, 196] width 545 height 37
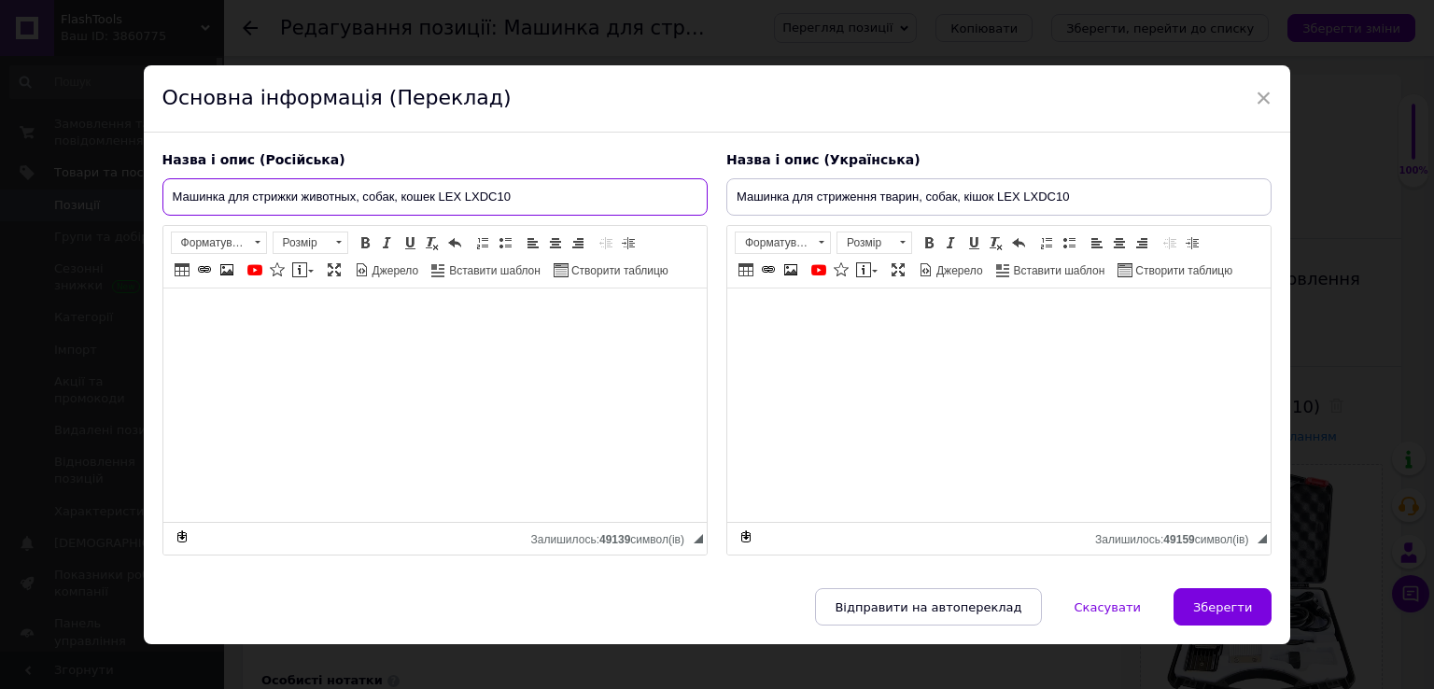
click at [564, 195] on input "Машинка для стрижки животных, собак, кошек LEX LXDC10" at bounding box center [434, 196] width 545 height 37
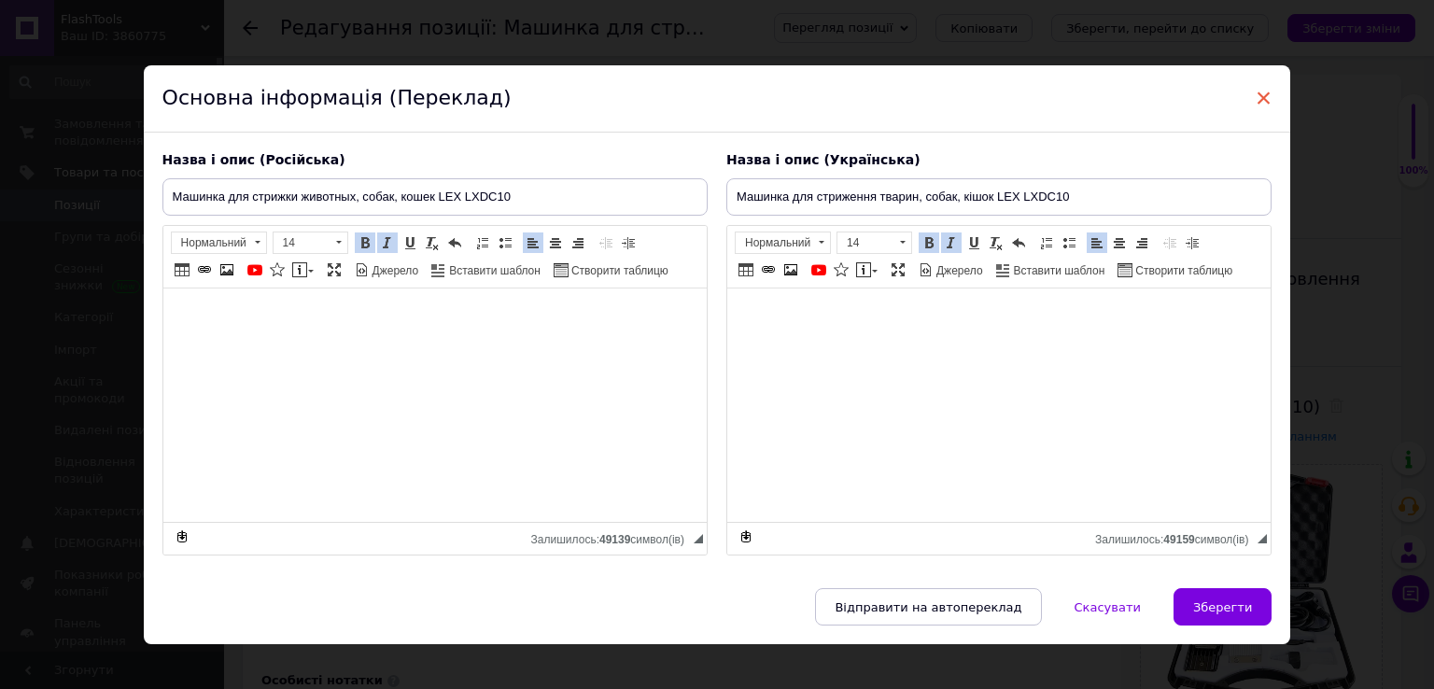
click at [1256, 92] on span "×" at bounding box center [1264, 98] width 17 height 32
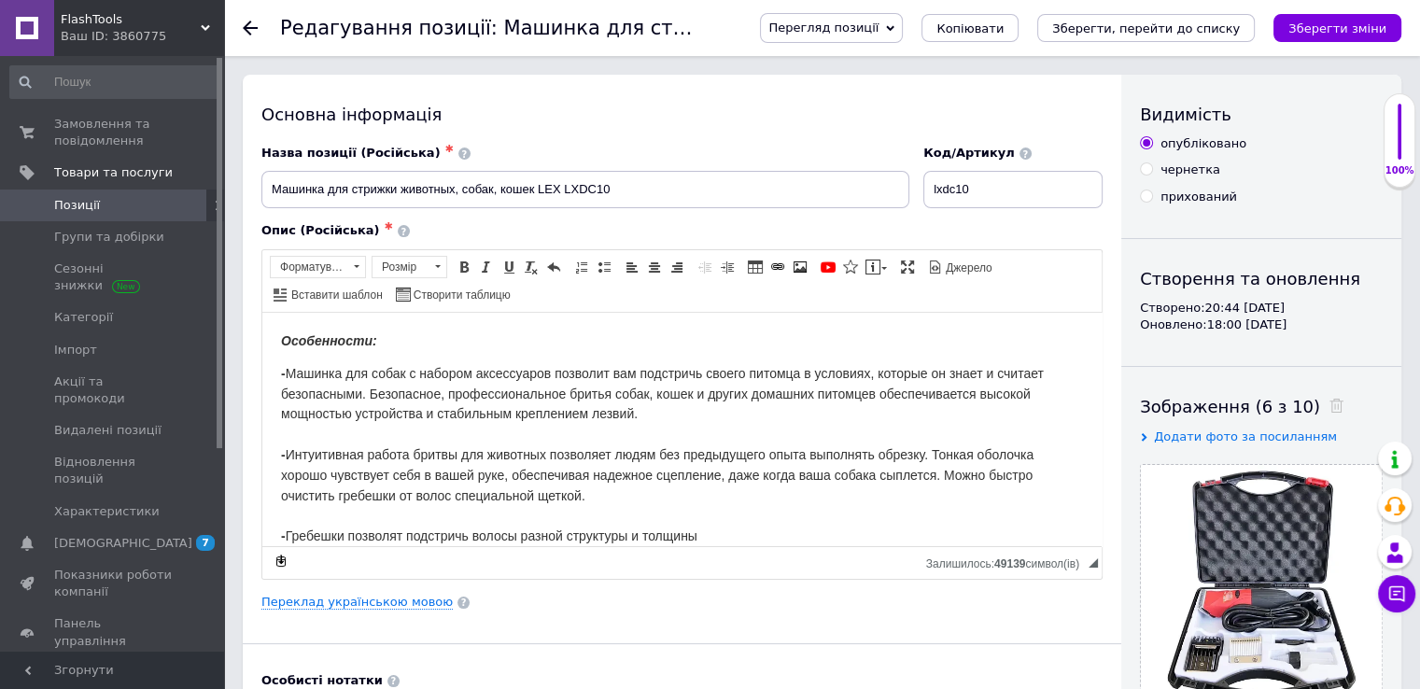
scroll to position [280, 0]
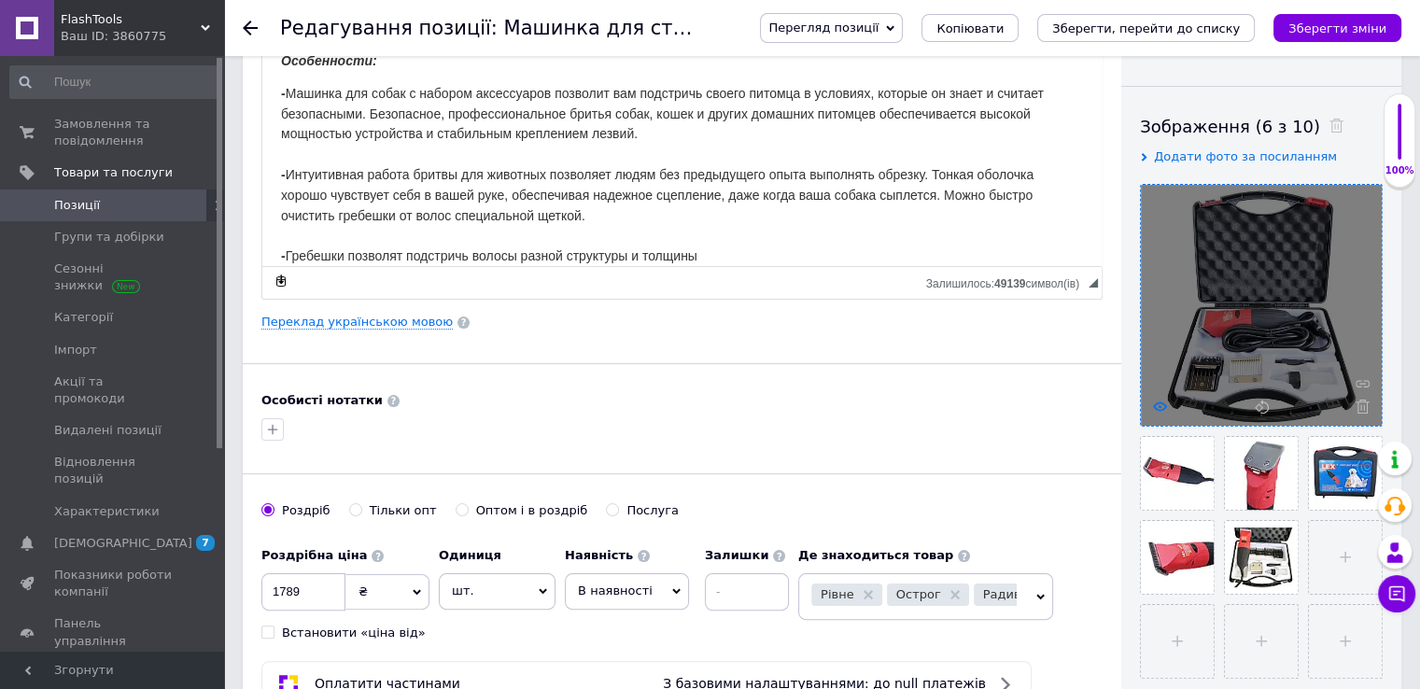
click at [1164, 406] on use at bounding box center [1160, 405] width 14 height 9
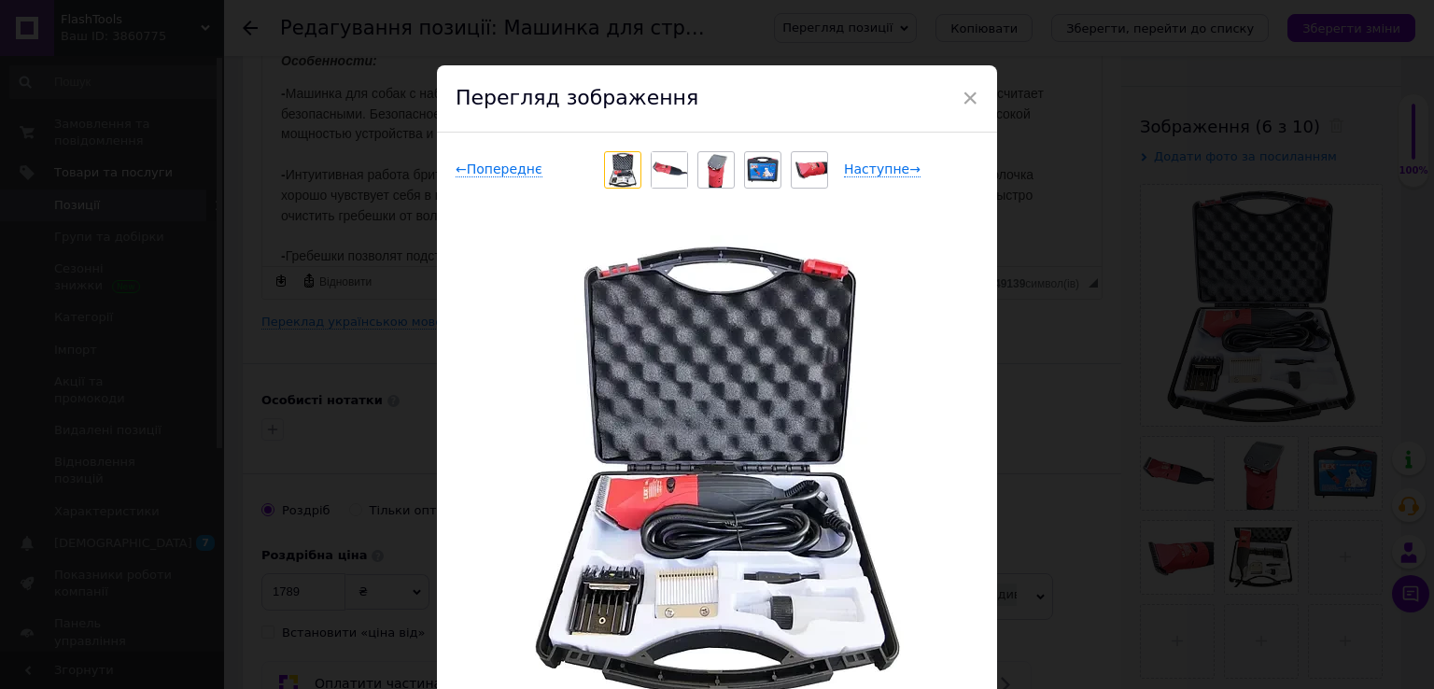
drag, startPoint x: 672, startPoint y: 172, endPoint x: 676, endPoint y: 181, distance: 10.1
click at [671, 172] on img at bounding box center [669, 169] width 35 height 35
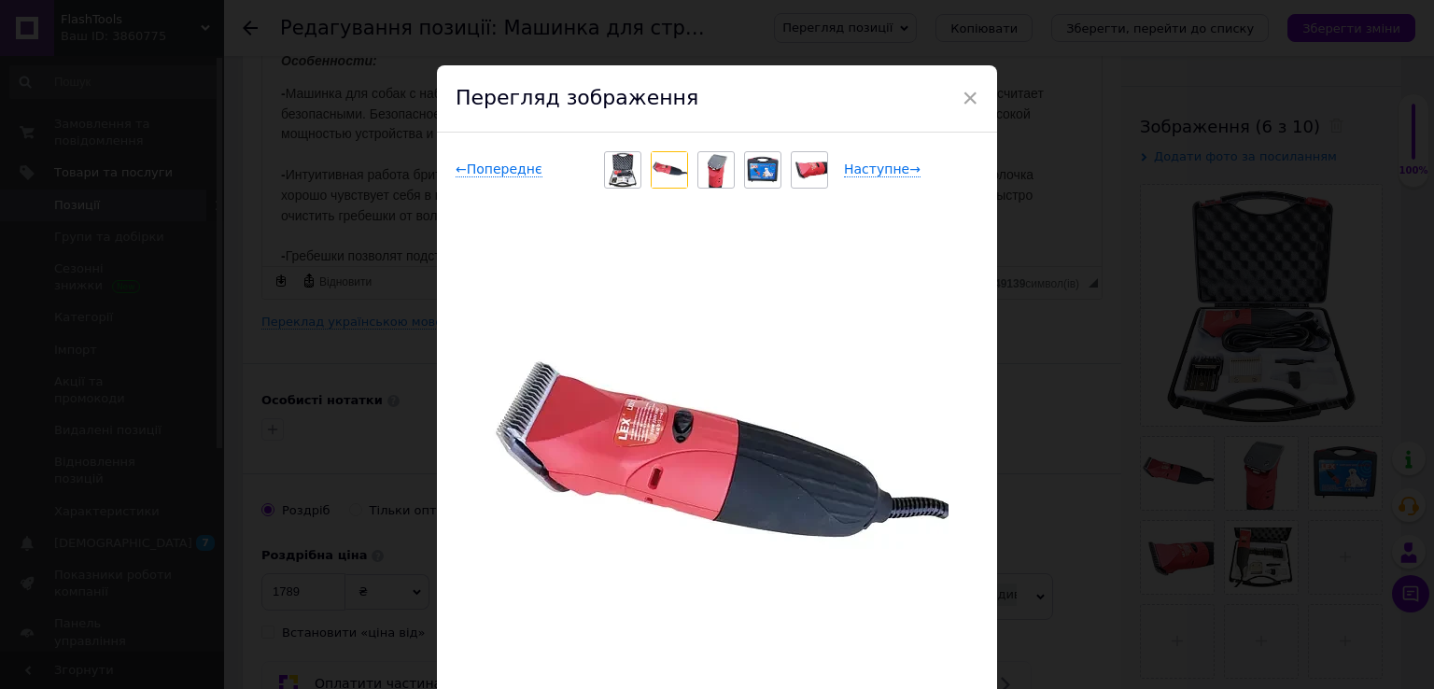
click at [713, 180] on img at bounding box center [716, 169] width 30 height 35
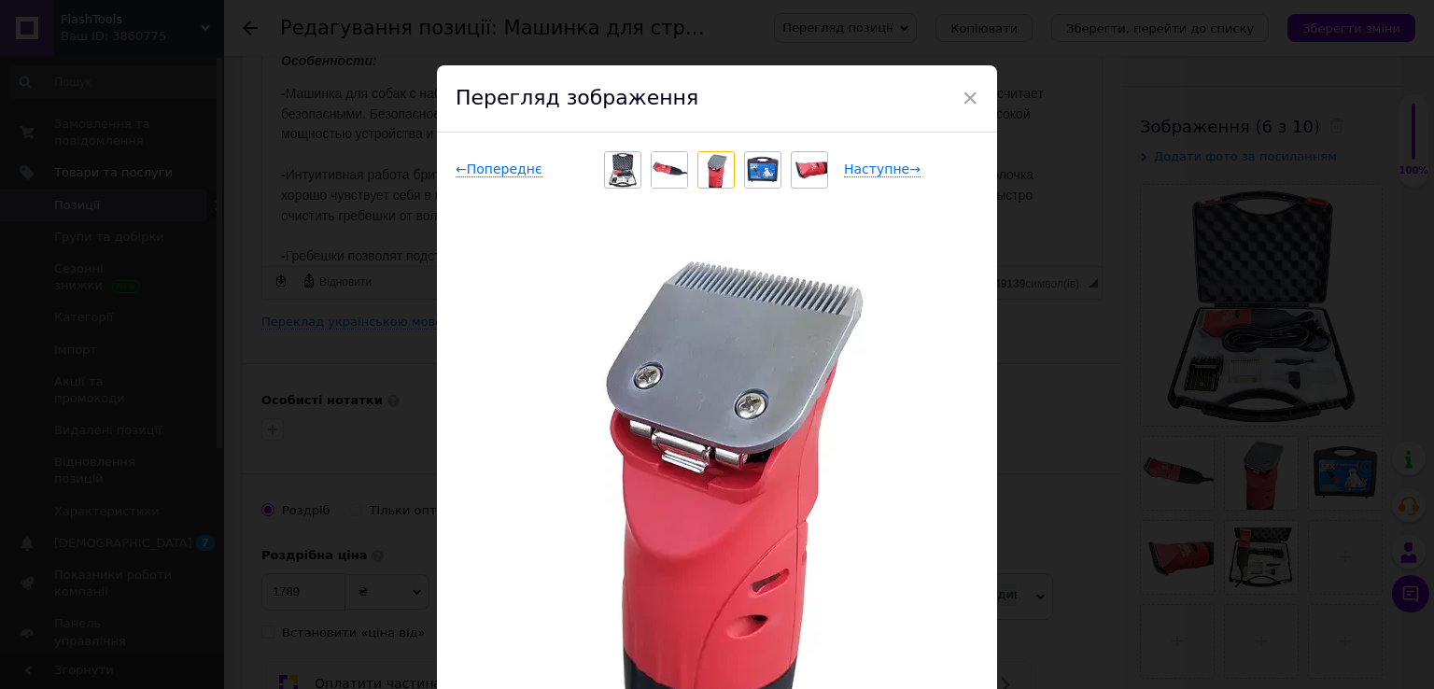
click at [754, 162] on img at bounding box center [763, 169] width 32 height 35
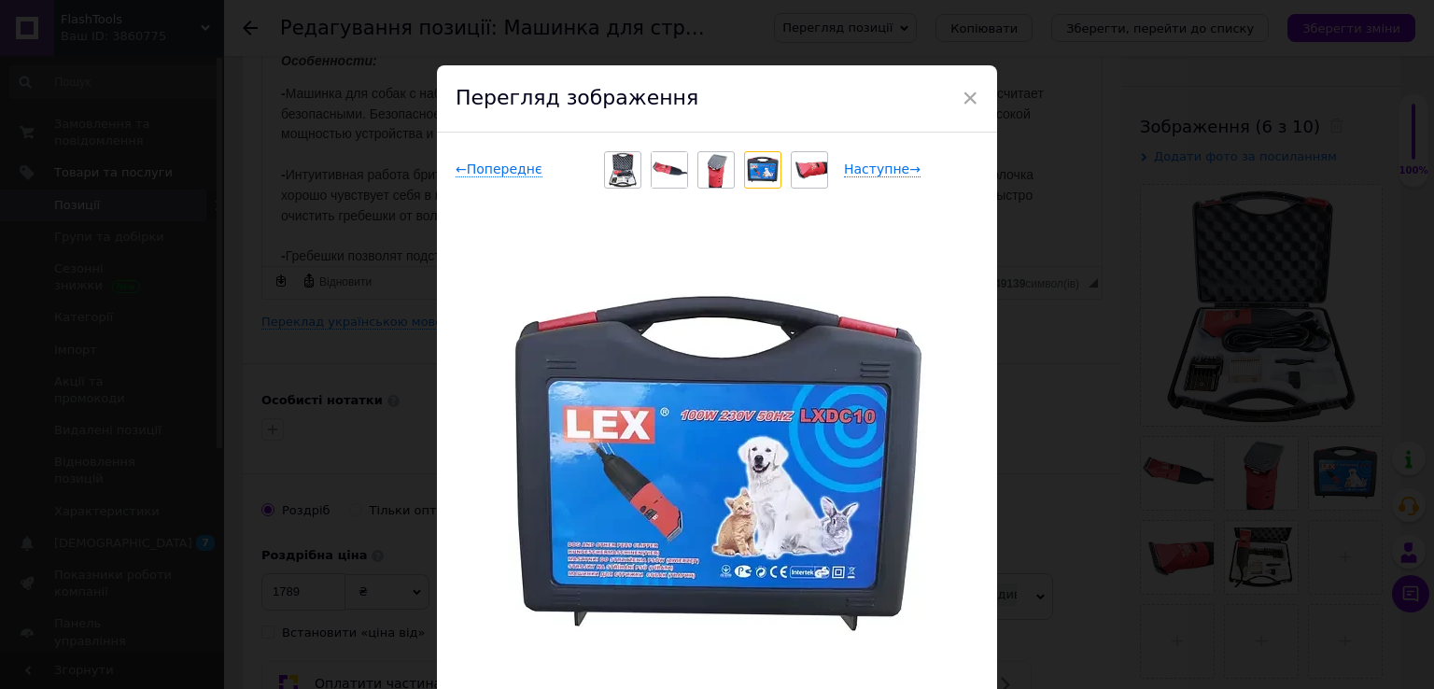
click at [809, 176] on img at bounding box center [809, 169] width 35 height 29
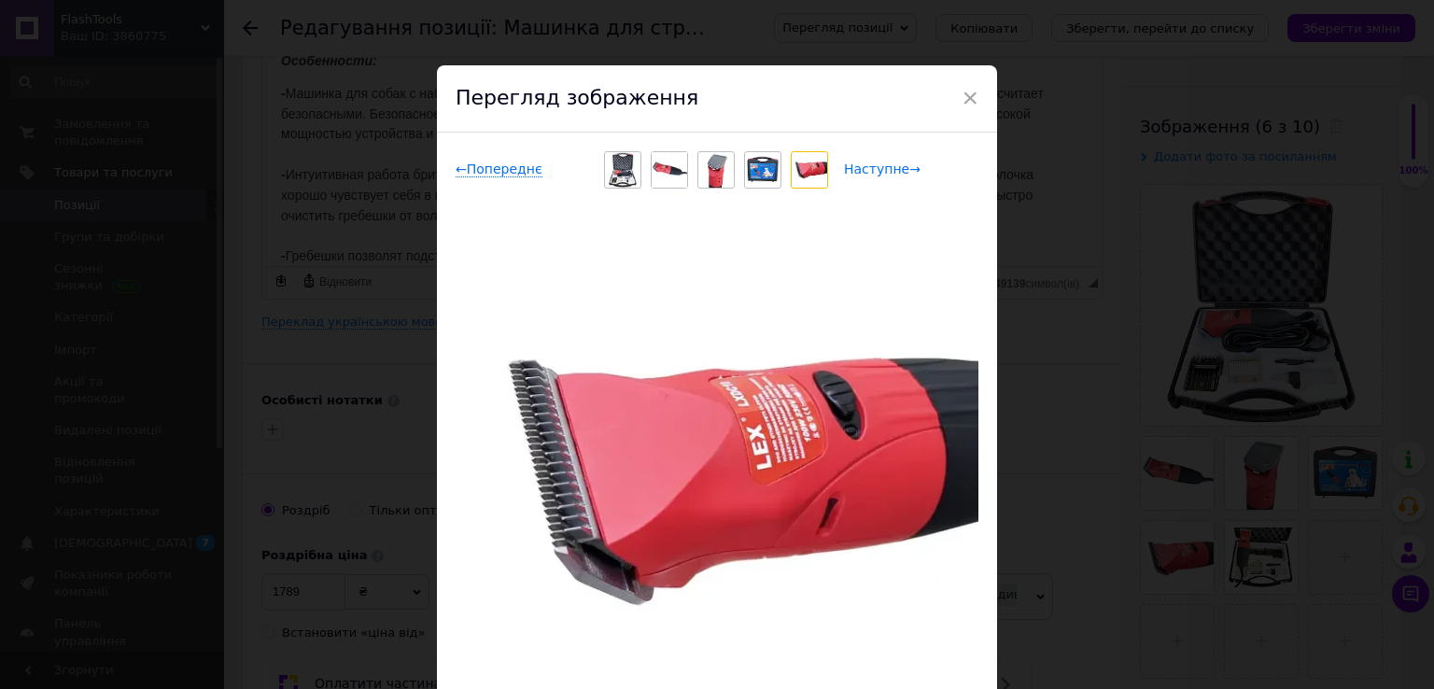
click at [881, 168] on span "Наступне →" at bounding box center [882, 170] width 77 height 16
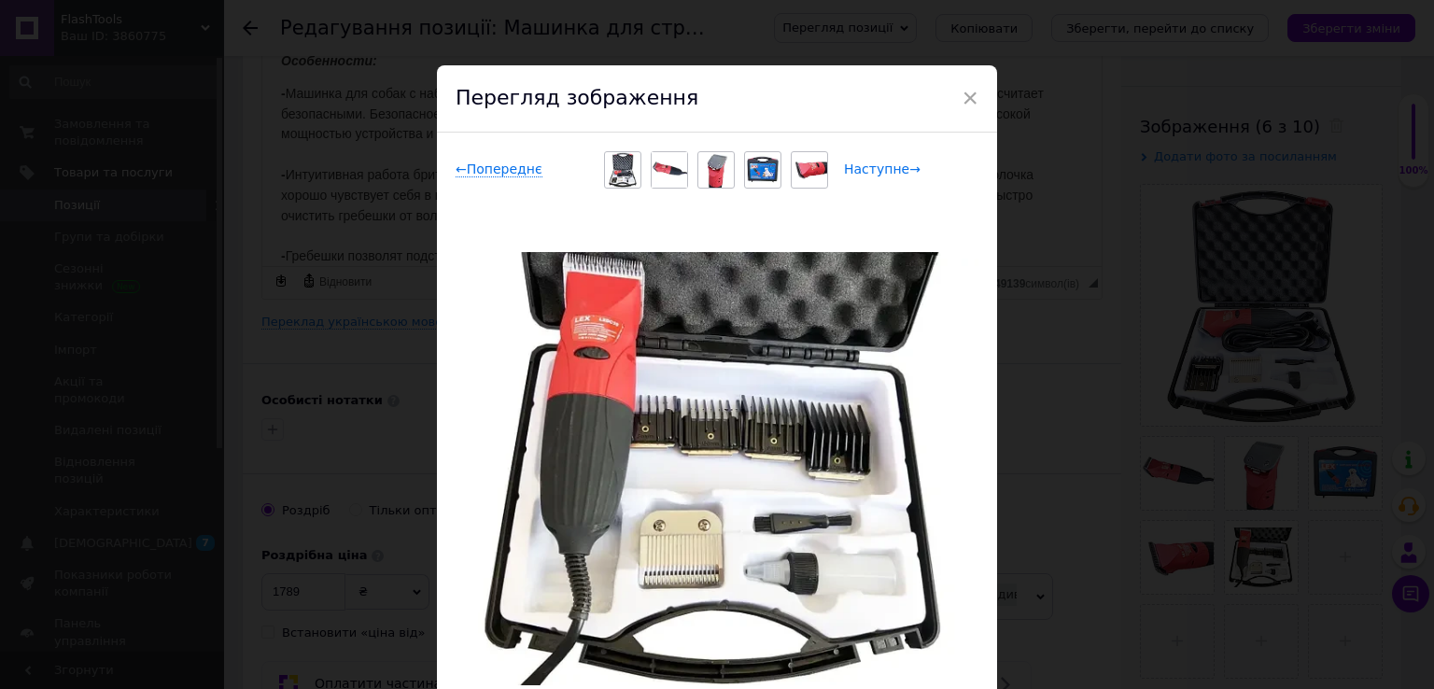
click at [893, 162] on span "Наступне →" at bounding box center [882, 170] width 77 height 16
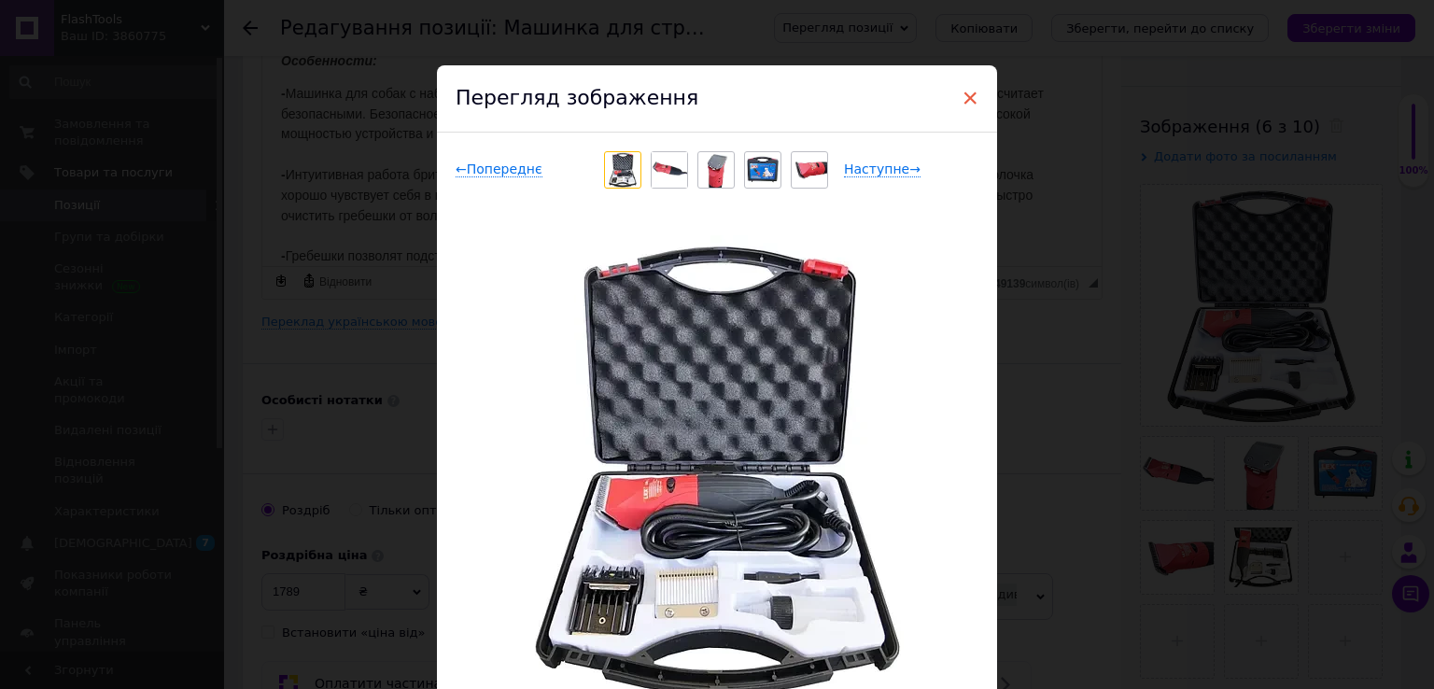
drag, startPoint x: 698, startPoint y: 69, endPoint x: 960, endPoint y: 100, distance: 263.2
click at [962, 100] on span "×" at bounding box center [970, 98] width 17 height 32
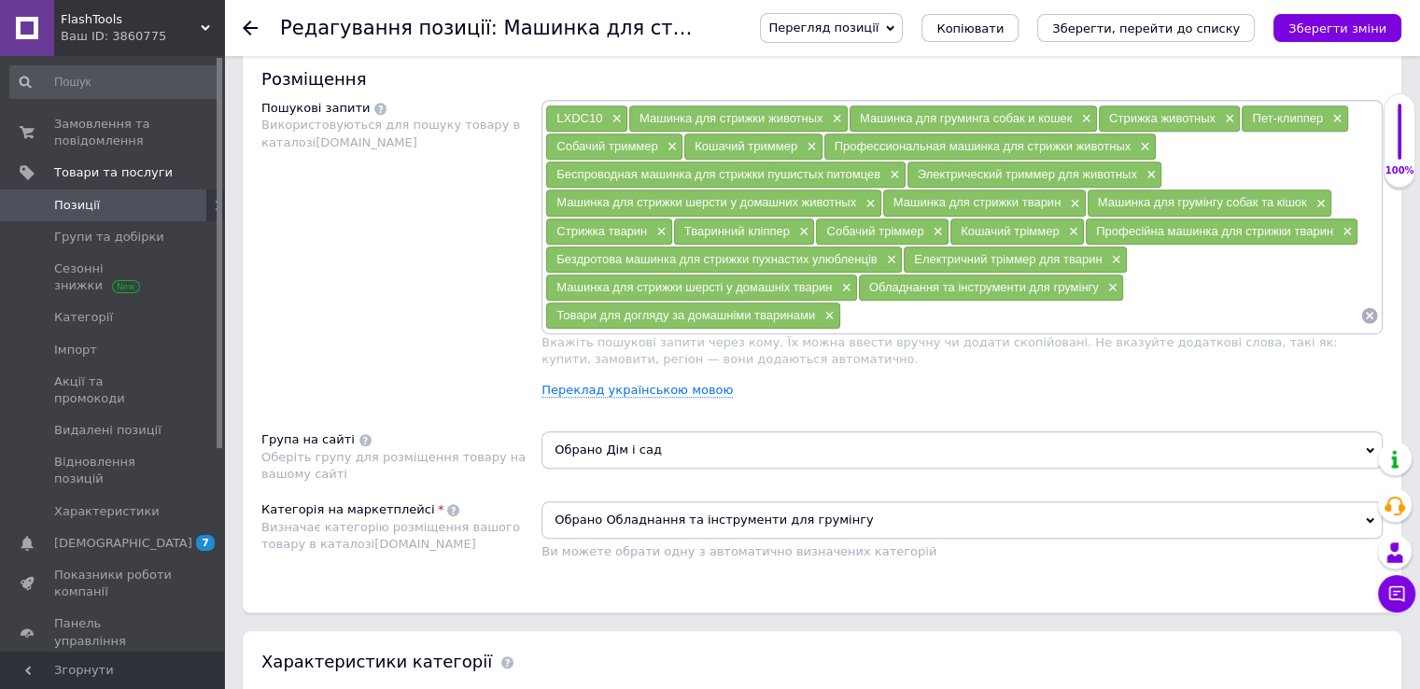
scroll to position [934, 0]
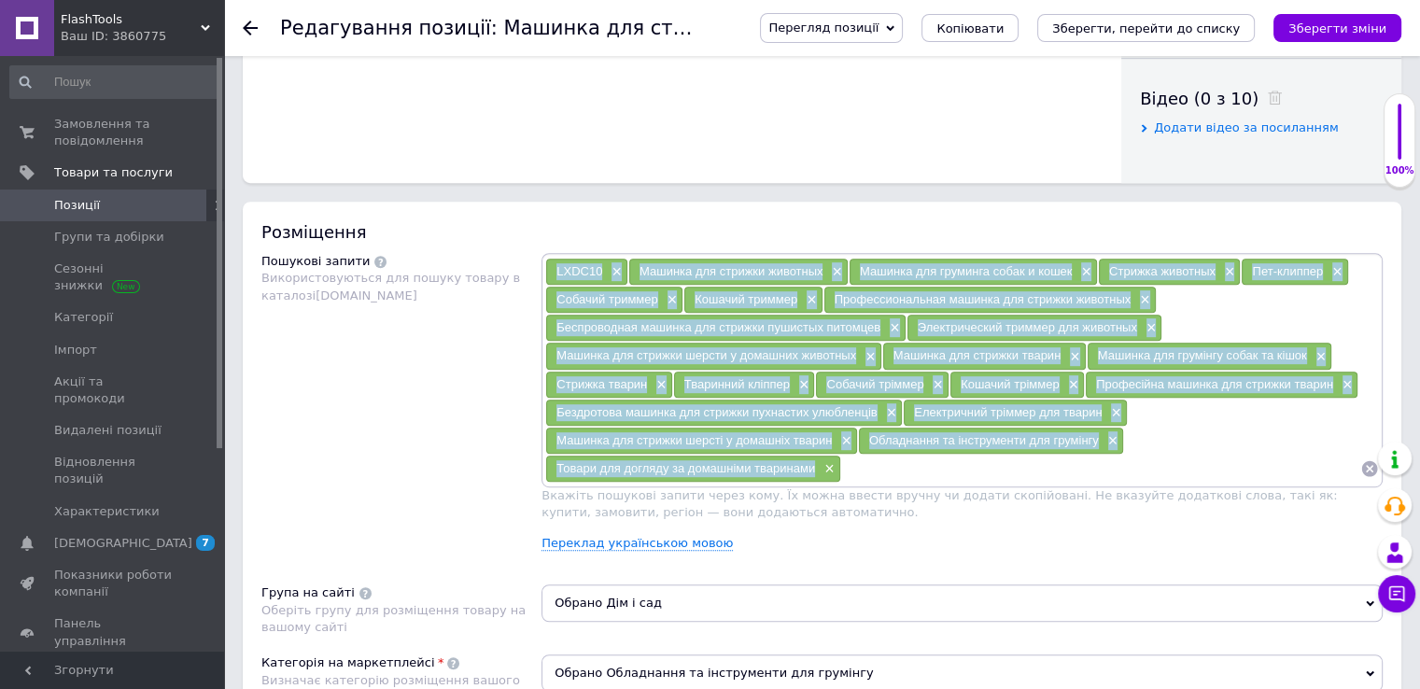
drag, startPoint x: 544, startPoint y: 260, endPoint x: 817, endPoint y: 467, distance: 341.9
click at [817, 467] on div "LXDC10 × Машинка для стрижки животных × Машинка для груминга собак и кошек × Ст…" at bounding box center [962, 370] width 841 height 234
copy div "LORE60 × Ipsumdo sit ametcon adipisci × Elitsed doe temporin utlab e dolor × Ma…"
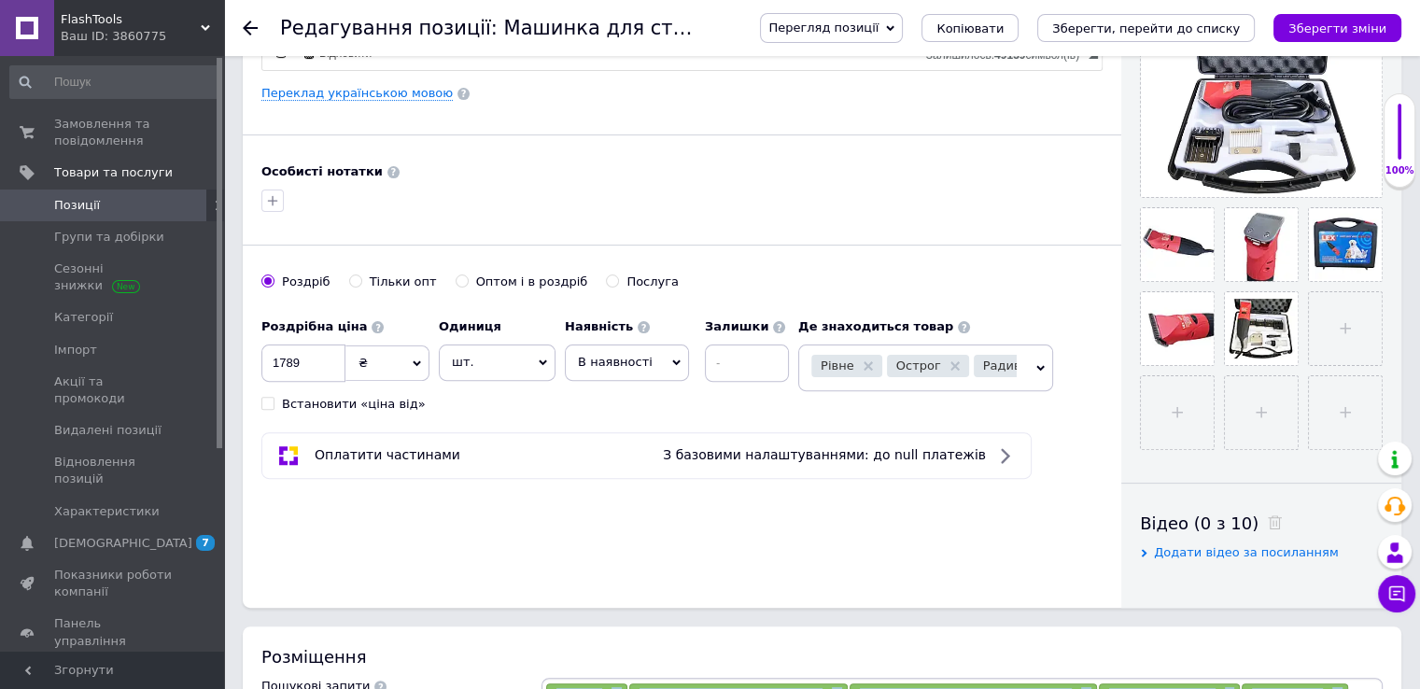
scroll to position [373, 0]
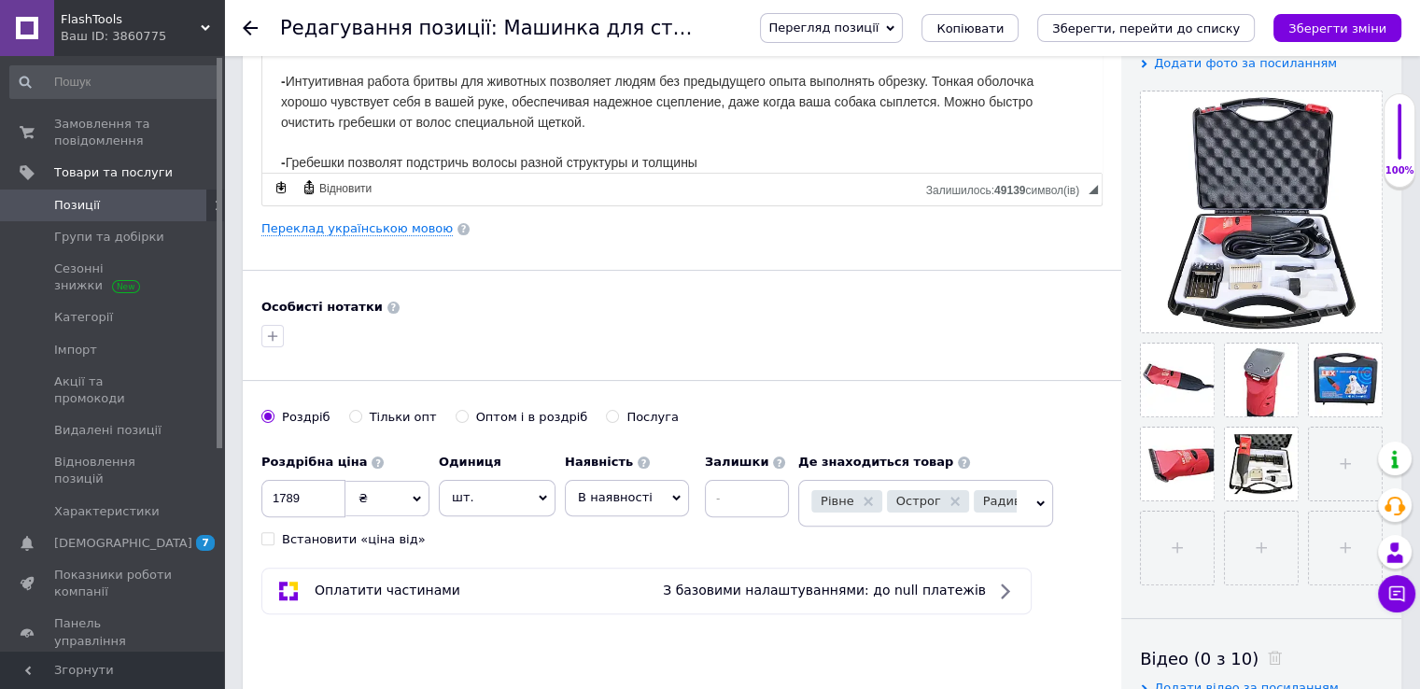
click at [101, 205] on span "Позиції" at bounding box center [113, 205] width 119 height 17
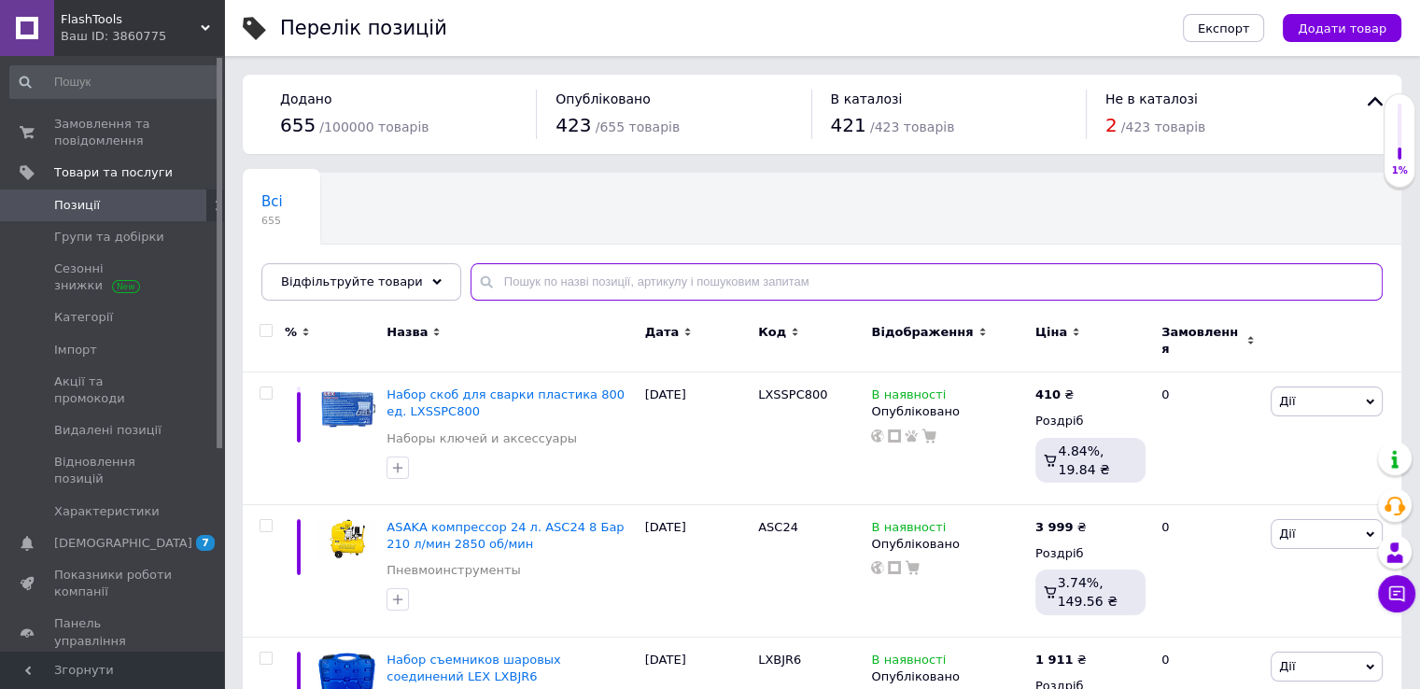
click at [551, 278] on input "text" at bounding box center [927, 281] width 912 height 37
type input "п"
type input "g02511"
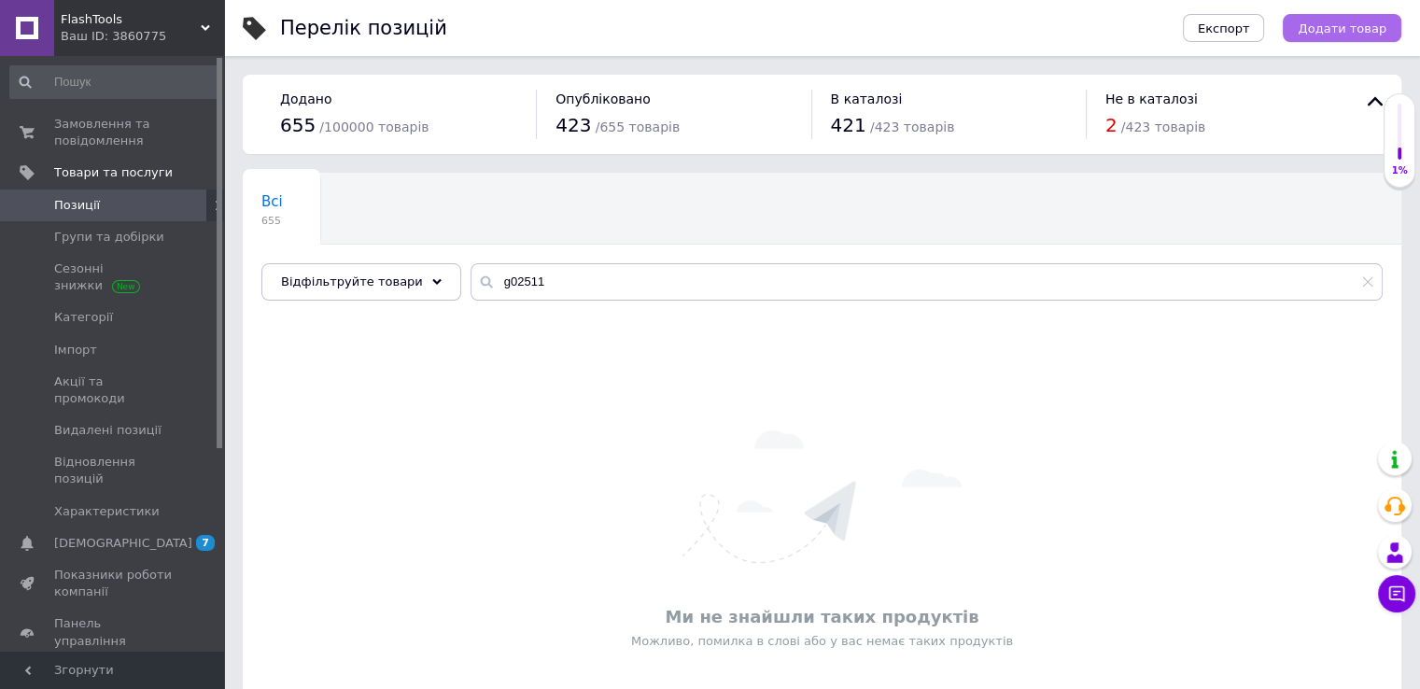
click at [1320, 21] on span "Додати товар" at bounding box center [1342, 28] width 89 height 14
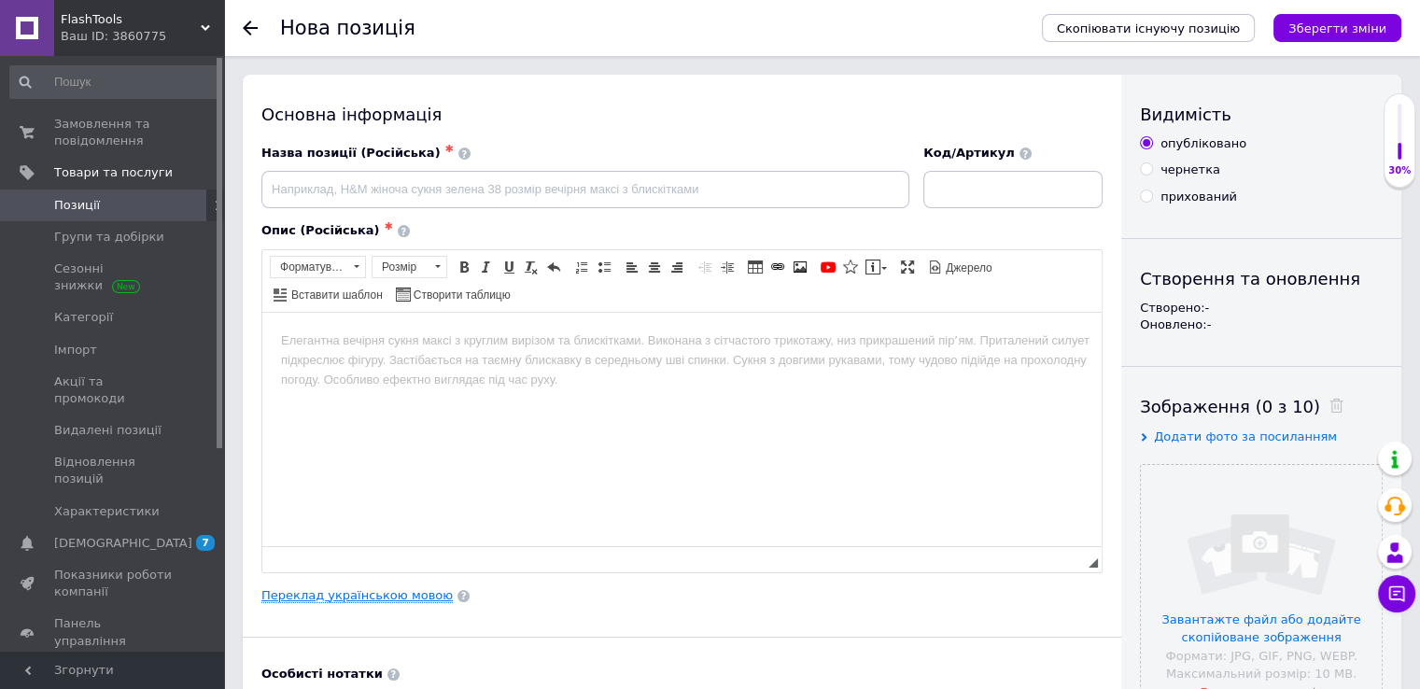
click at [383, 588] on link "Переклад українською мовою" at bounding box center [356, 595] width 191 height 15
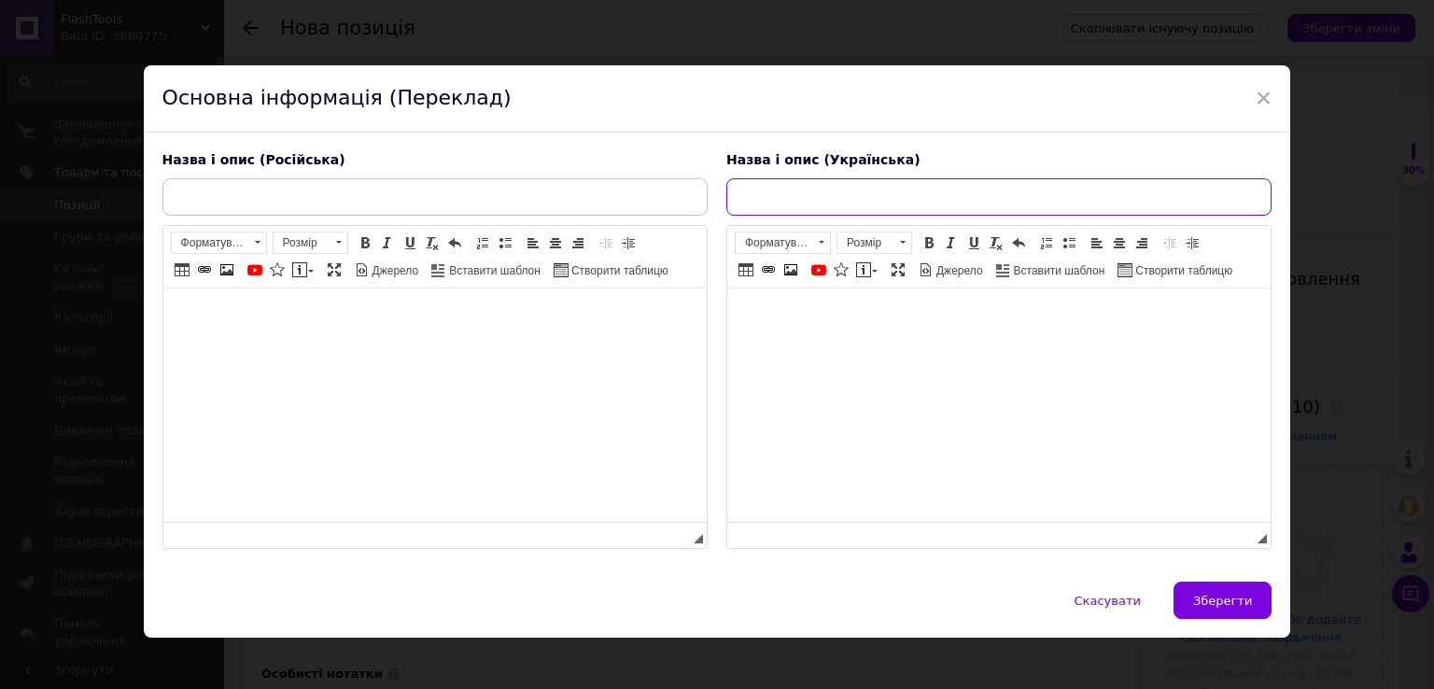
click at [831, 208] on input "text" at bounding box center [998, 196] width 545 height 37
paste input "Тестер компресії масла та палива для мотоциклів Geko G02511"
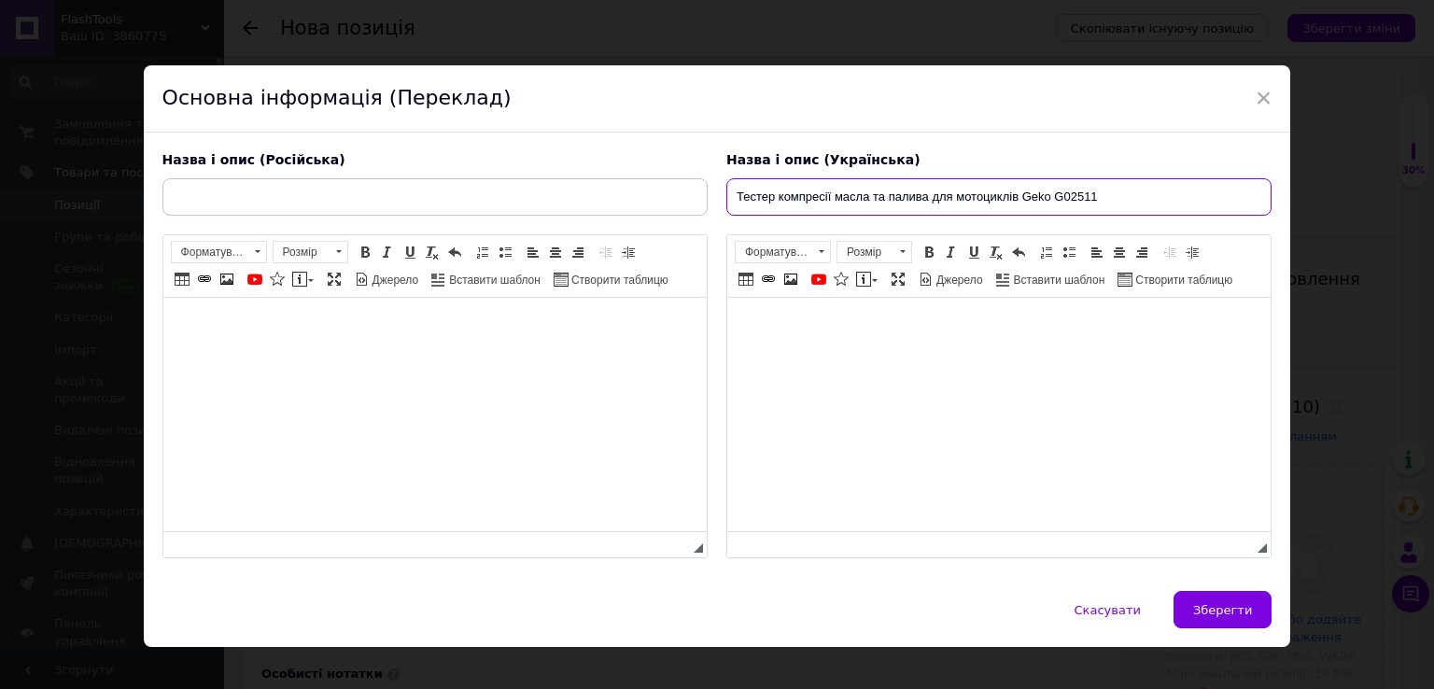
type input "Тестер компресії масла та палива для мотоциклів Geko G02511"
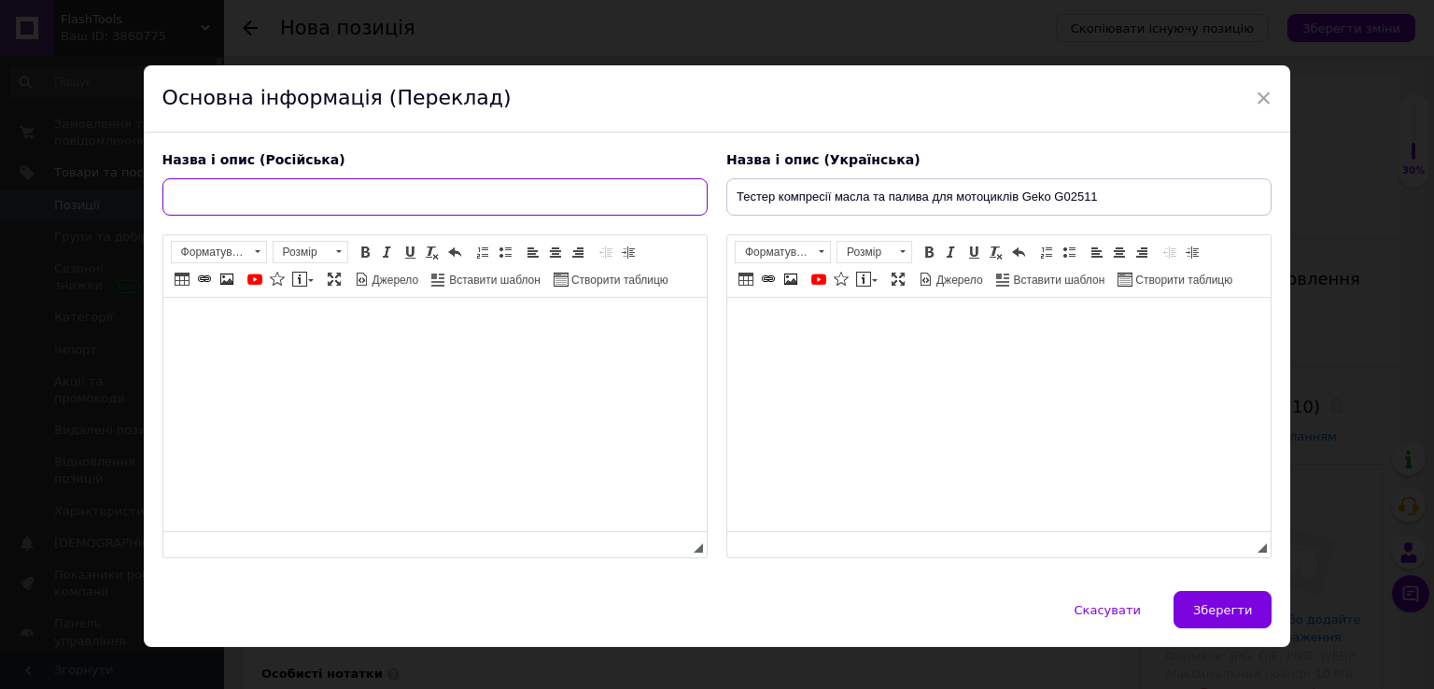
click at [441, 193] on input "text" at bounding box center [434, 196] width 545 height 37
paste input "Тестер компрессии масла и топлива для мотоциклов Geko G02511"
type input "Тестер компрессии масла и топлива для мотоциклов Geko G02511"
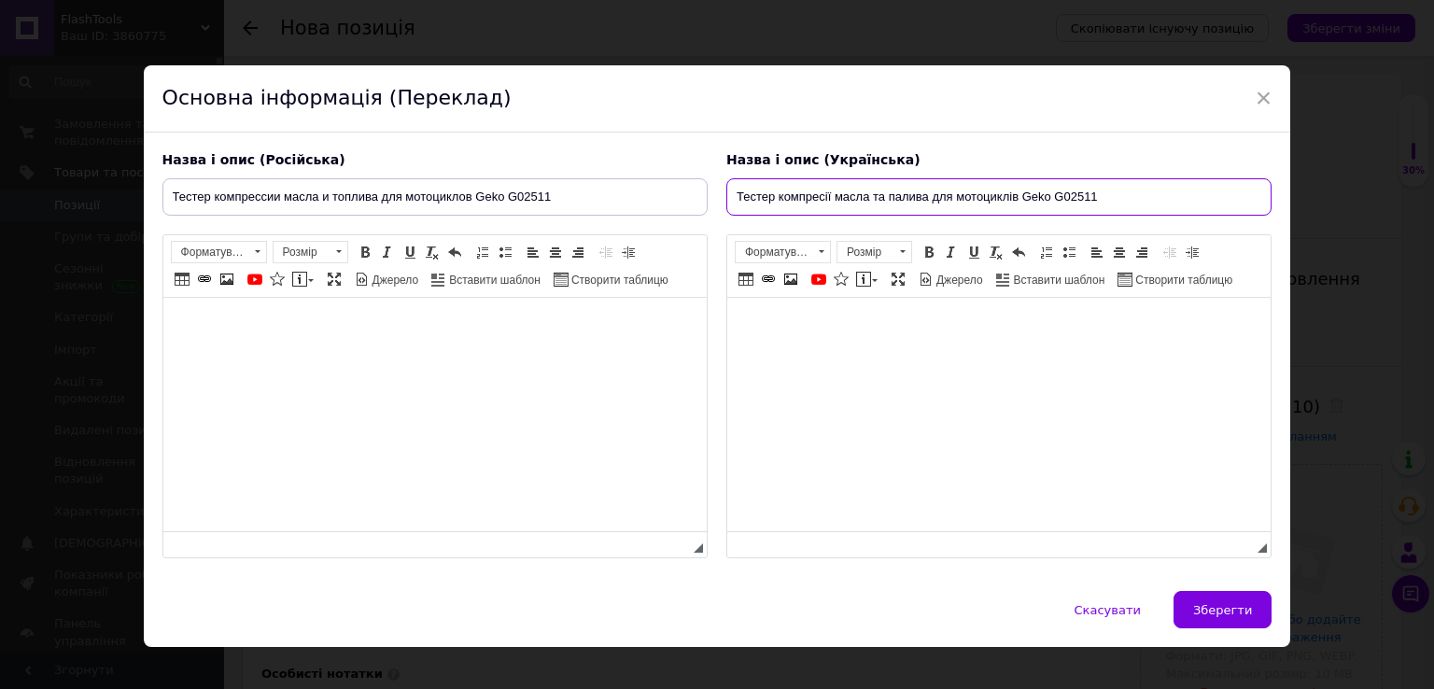
click at [964, 199] on input "Тестер компресії масла та палива для мотоциклів Geko G02511" at bounding box center [998, 196] width 545 height 37
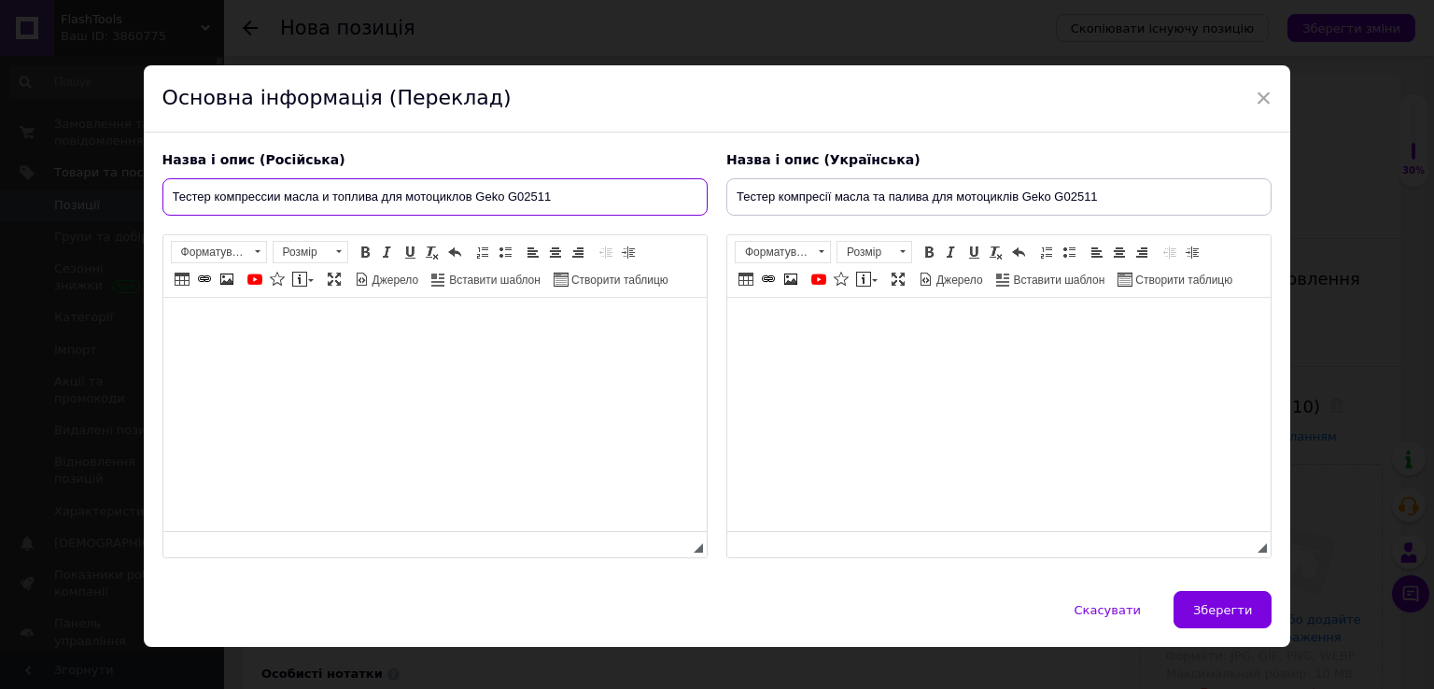
click at [578, 197] on input "Тестер компрессии масла и топлива для мотоциклов Geko G02511" at bounding box center [434, 196] width 545 height 37
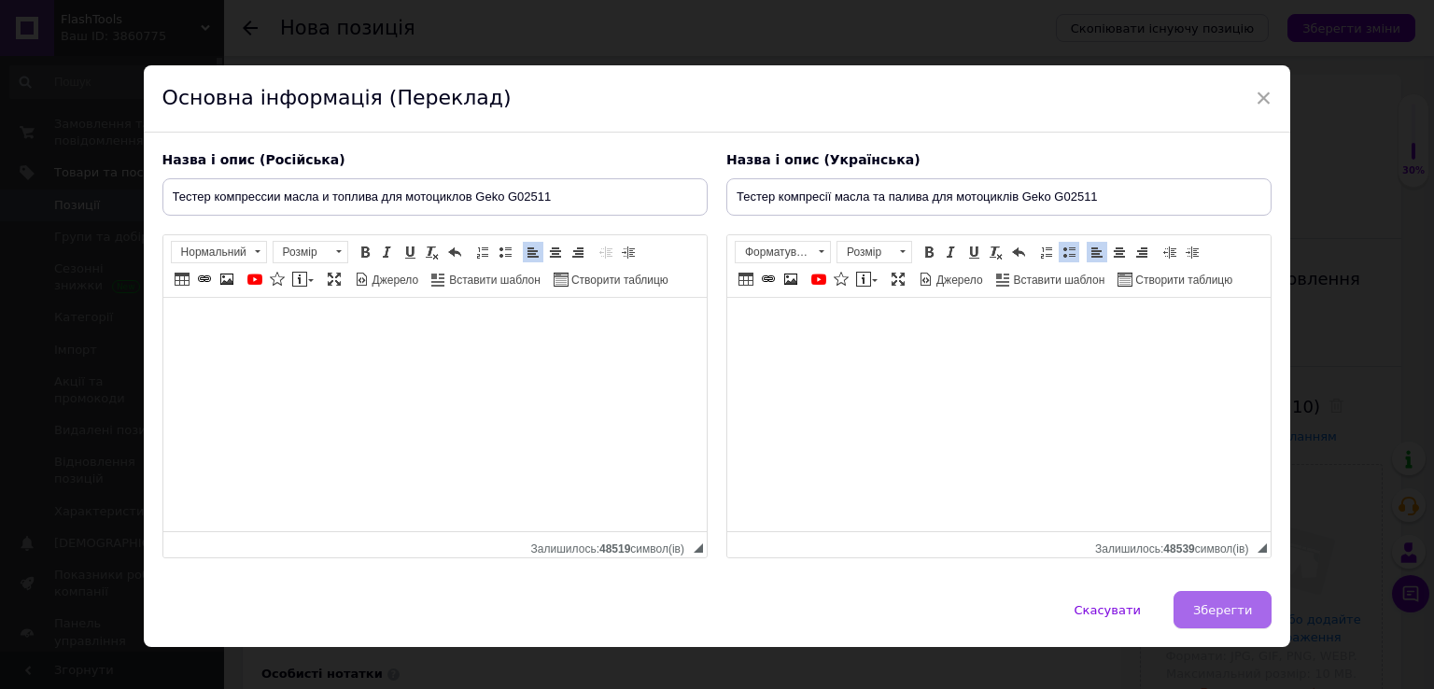
click at [1214, 603] on span "Зберегти" at bounding box center [1222, 610] width 59 height 14
type input "Тестер компрессии масла и топлива для мотоциклов Geko G02511"
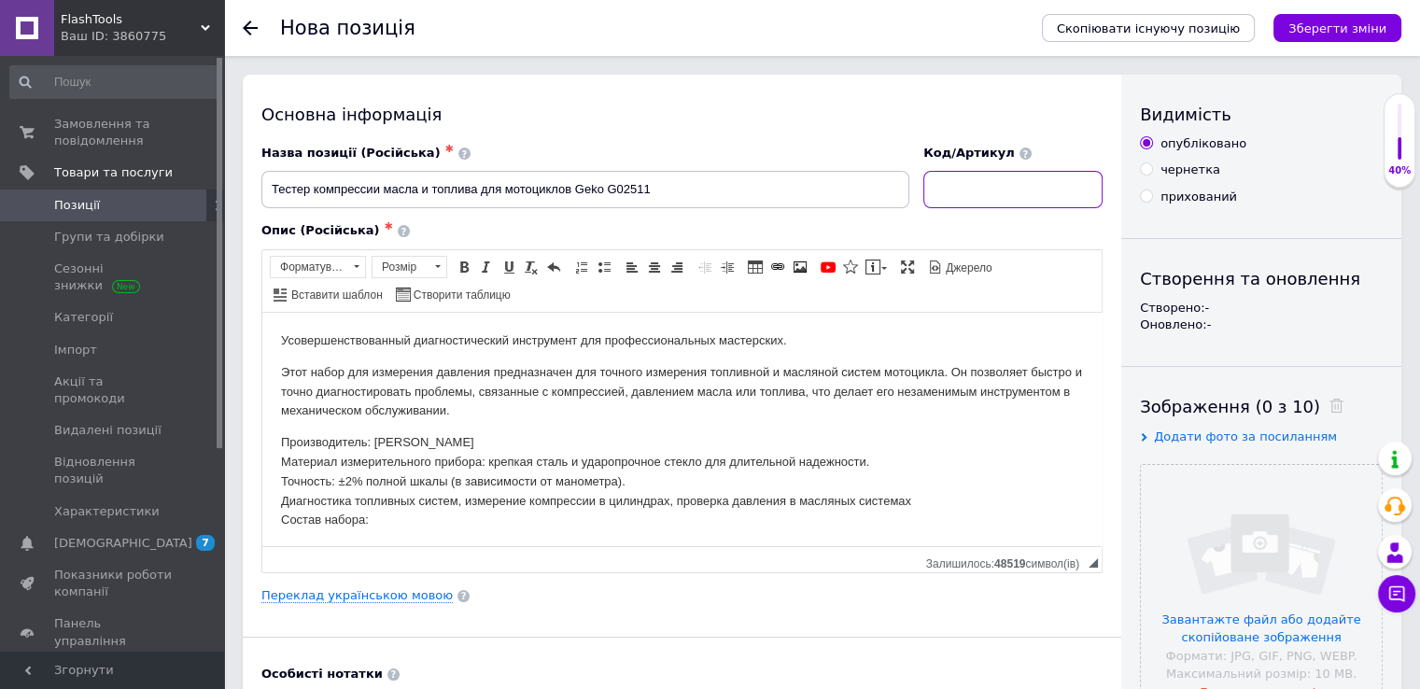
click at [1012, 194] on input at bounding box center [1012, 189] width 179 height 37
paste input "G02511"
type input "G02511"
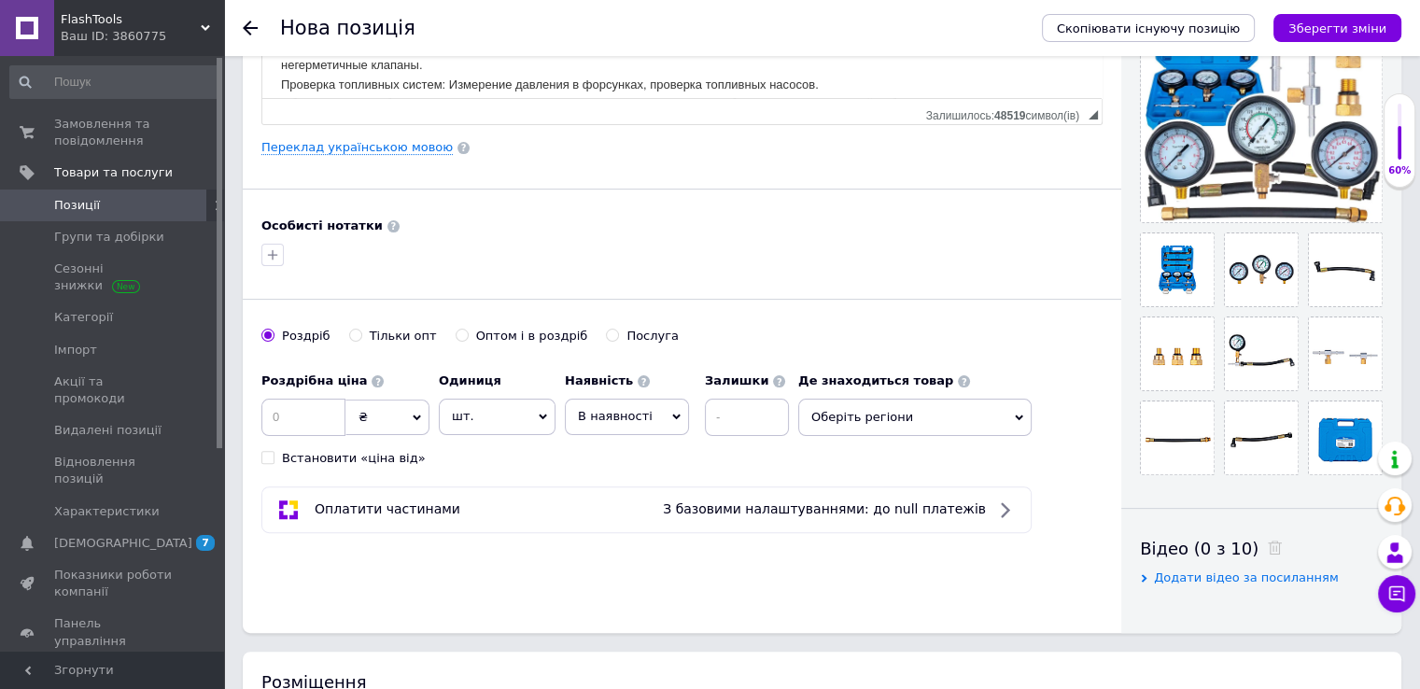
scroll to position [556, 0]
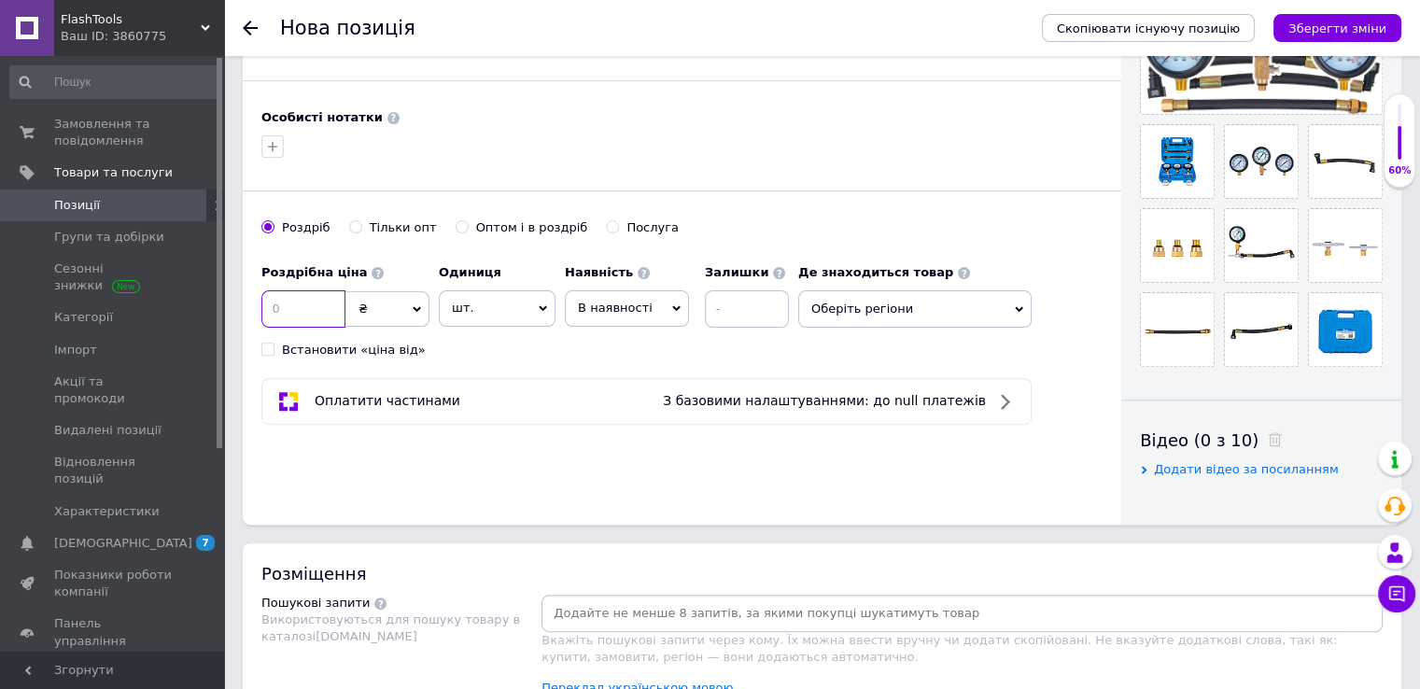
click at [325, 306] on input at bounding box center [303, 308] width 84 height 37
type input "1638"
click at [918, 313] on span "Оберіть регіони" at bounding box center [914, 308] width 233 height 37
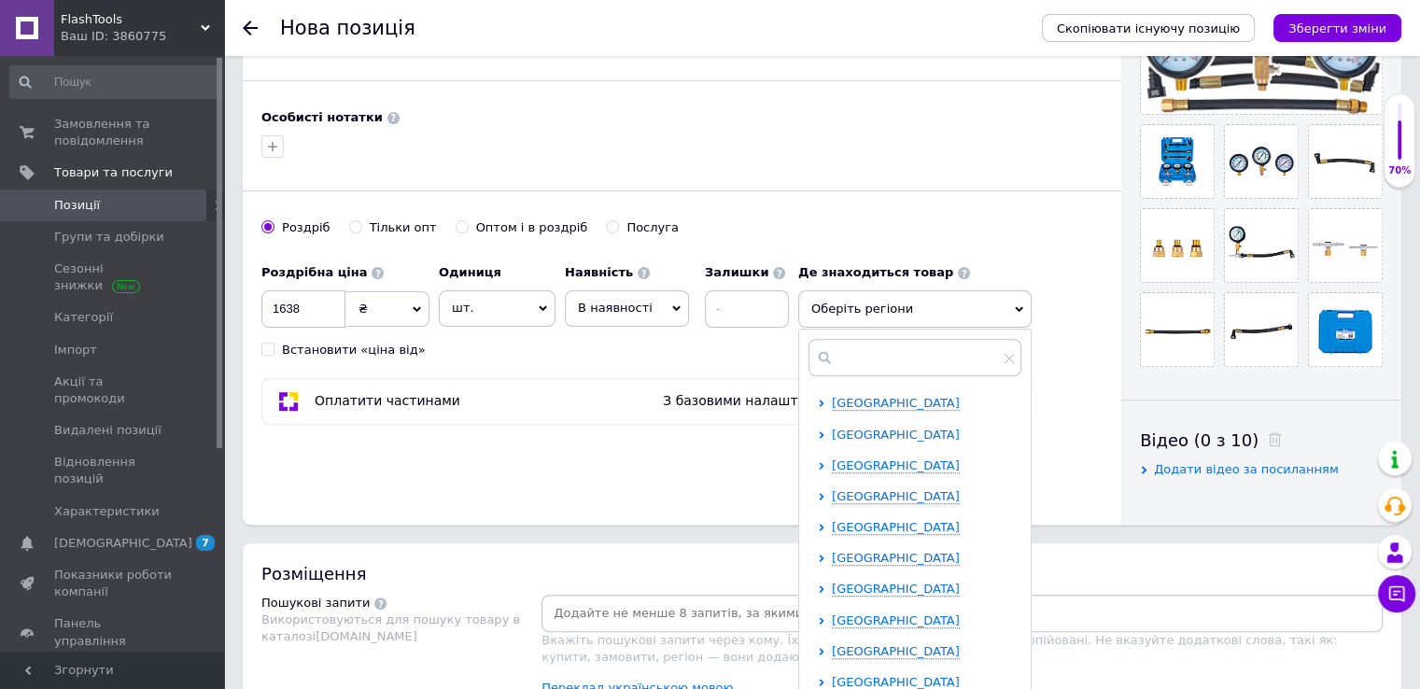
click at [859, 432] on span "[GEOGRAPHIC_DATA]" at bounding box center [896, 435] width 128 height 14
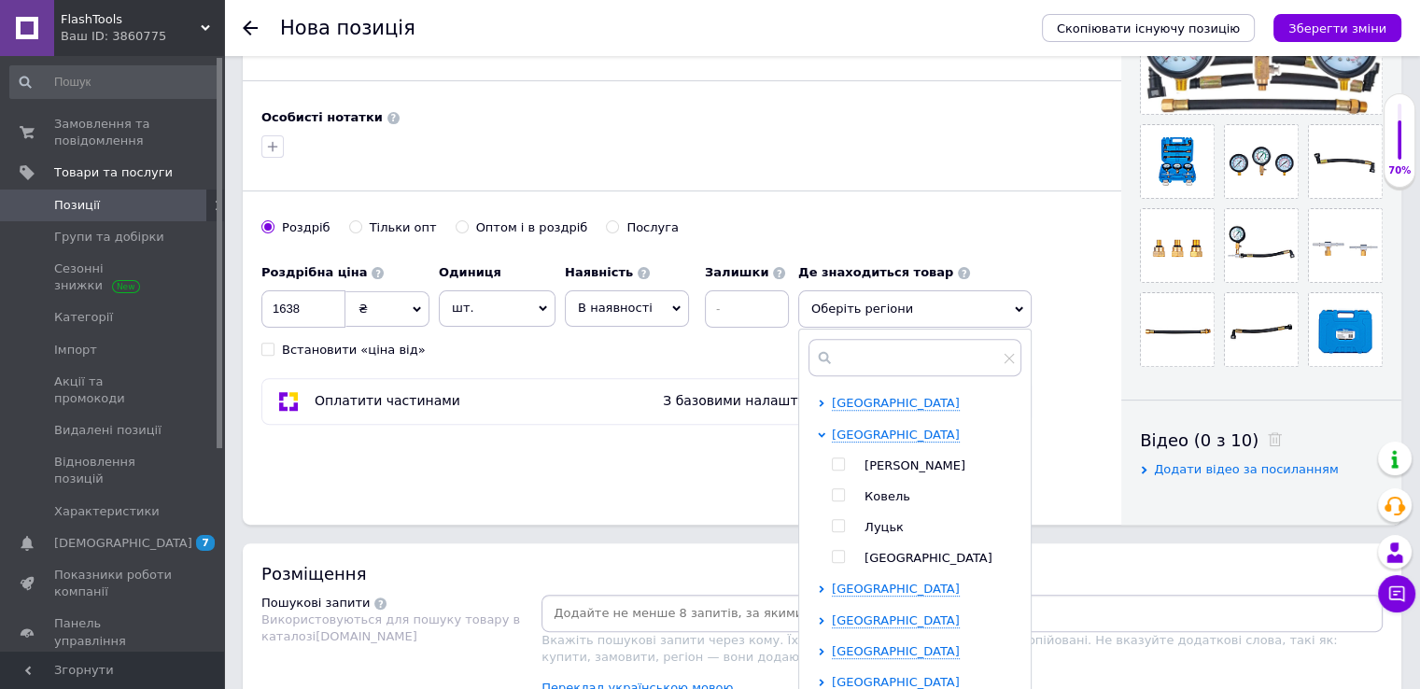
click at [866, 498] on span "Ковель" at bounding box center [888, 496] width 46 height 14
checkbox input "true"
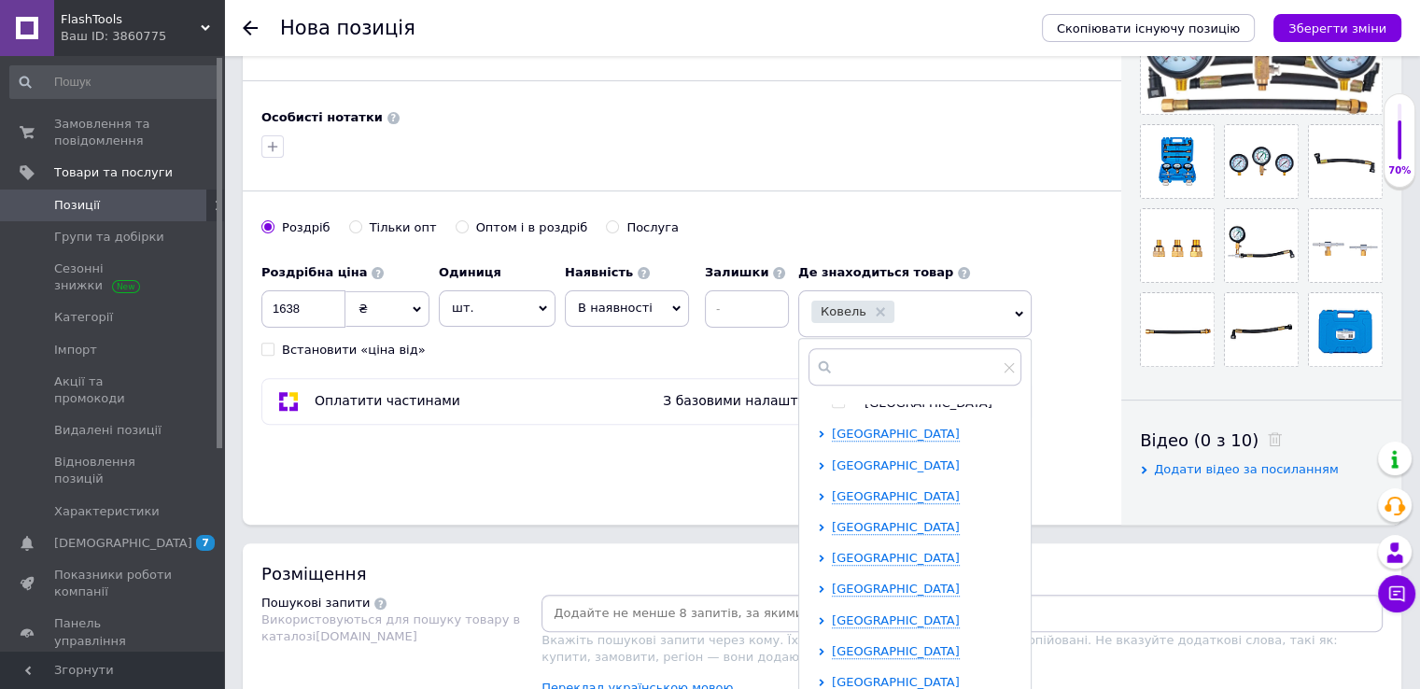
scroll to position [93, 0]
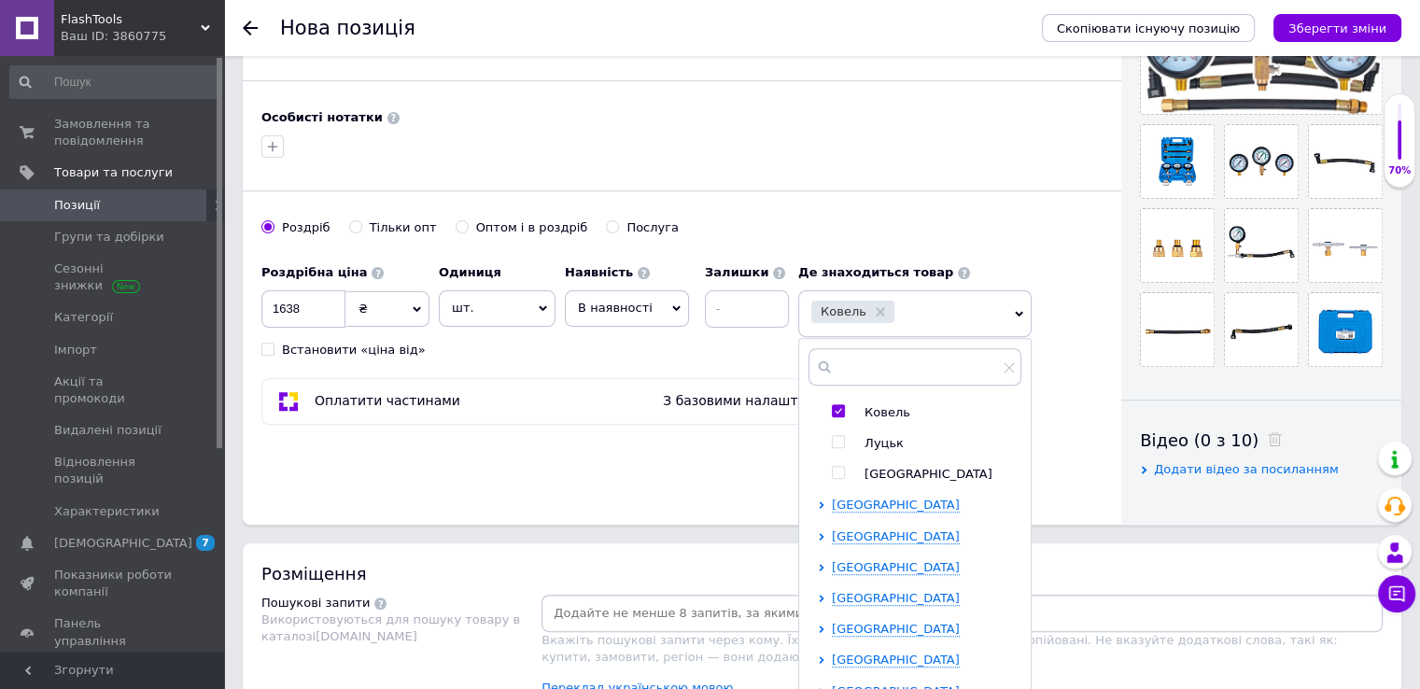
click at [875, 507] on span "[GEOGRAPHIC_DATA]" at bounding box center [896, 505] width 128 height 14
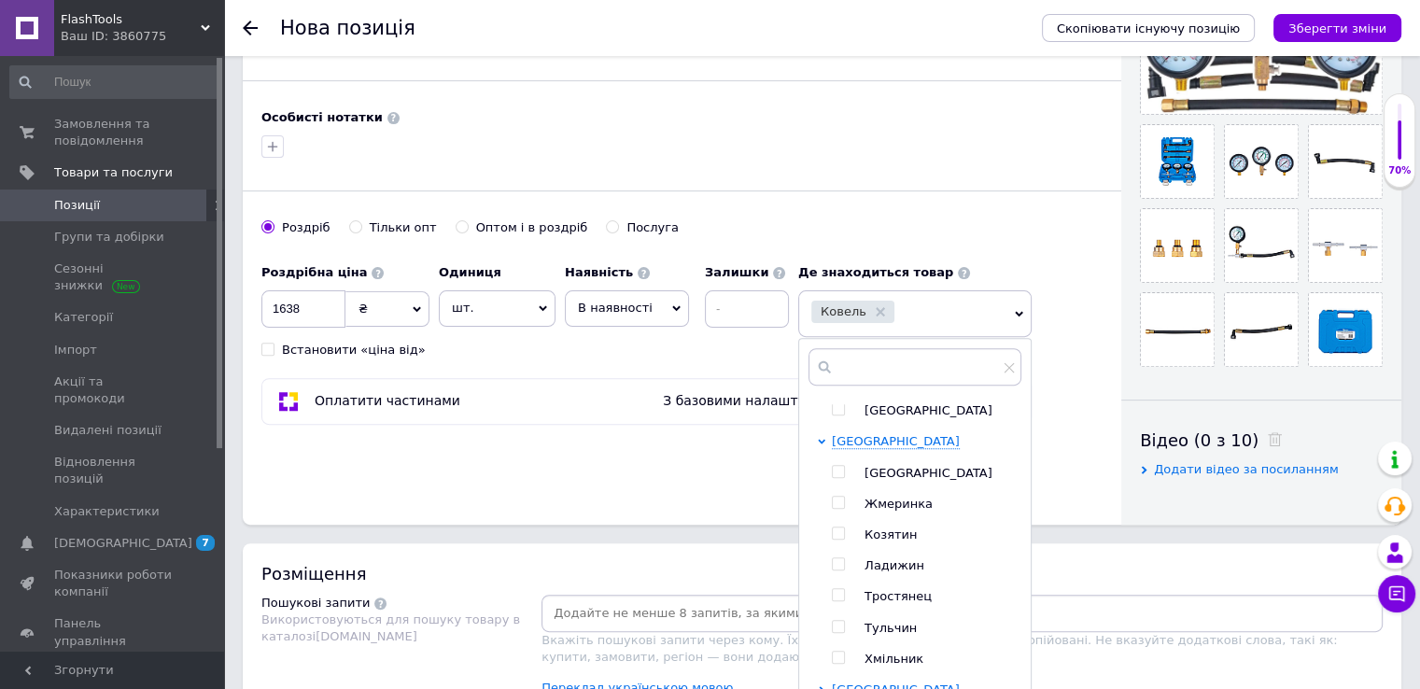
scroll to position [187, 0]
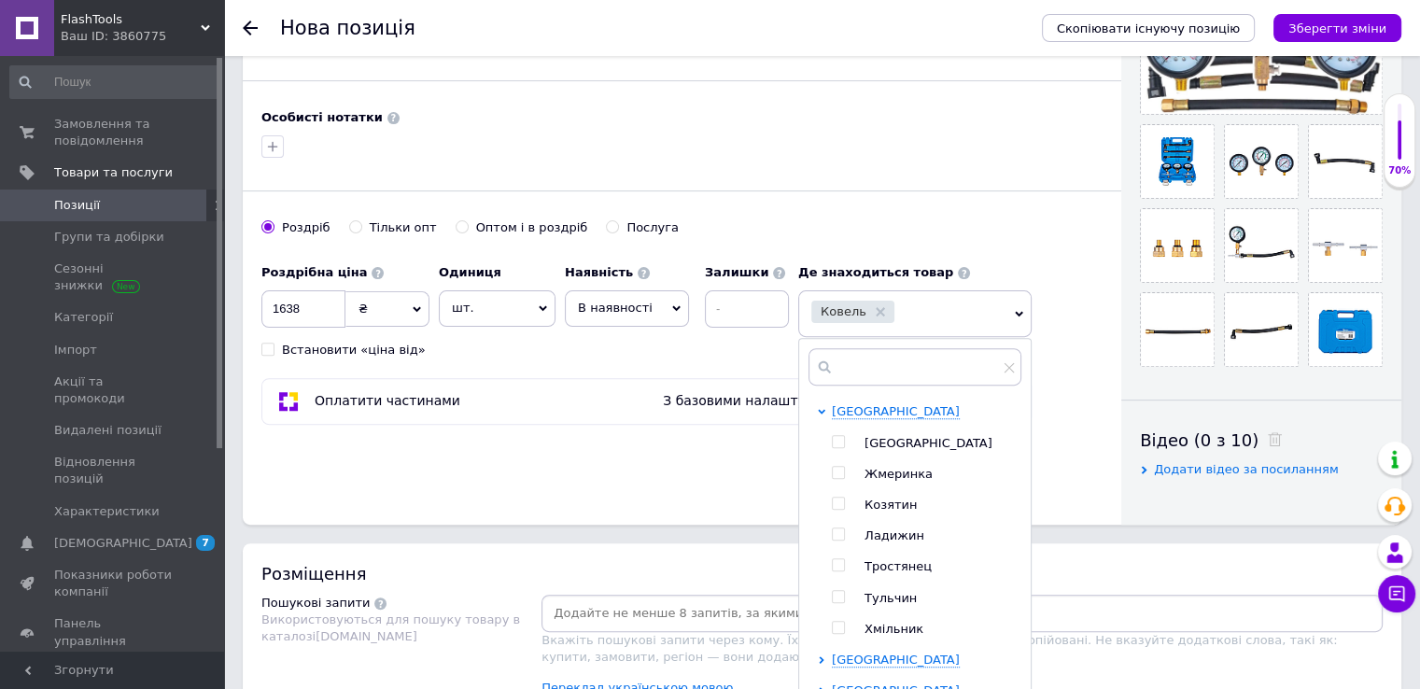
click at [886, 436] on span "[GEOGRAPHIC_DATA]" at bounding box center [929, 443] width 128 height 14
checkbox input "true"
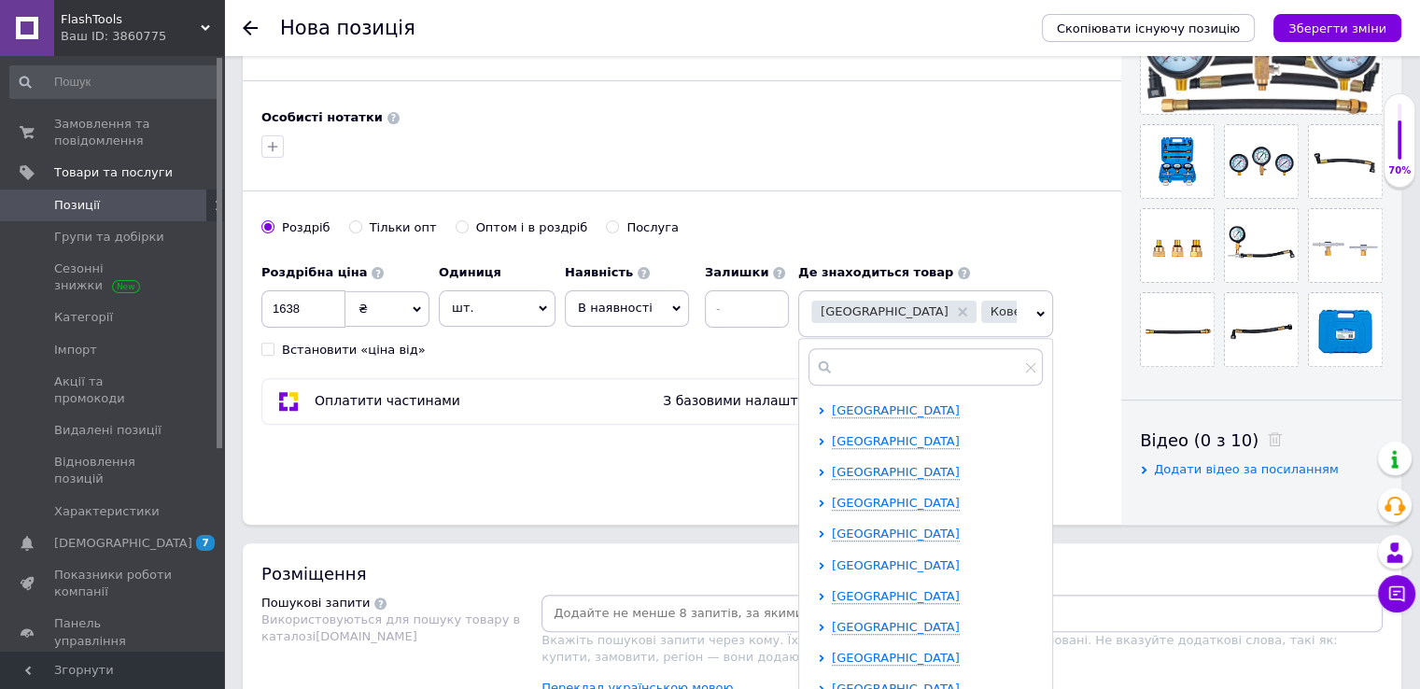
scroll to position [654, 0]
click at [886, 560] on span "[GEOGRAPHIC_DATA]" at bounding box center [896, 564] width 128 height 14
click at [840, 681] on span at bounding box center [838, 687] width 13 height 13
click at [840, 682] on input "checkbox" at bounding box center [838, 688] width 12 height 12
checkbox input "true"
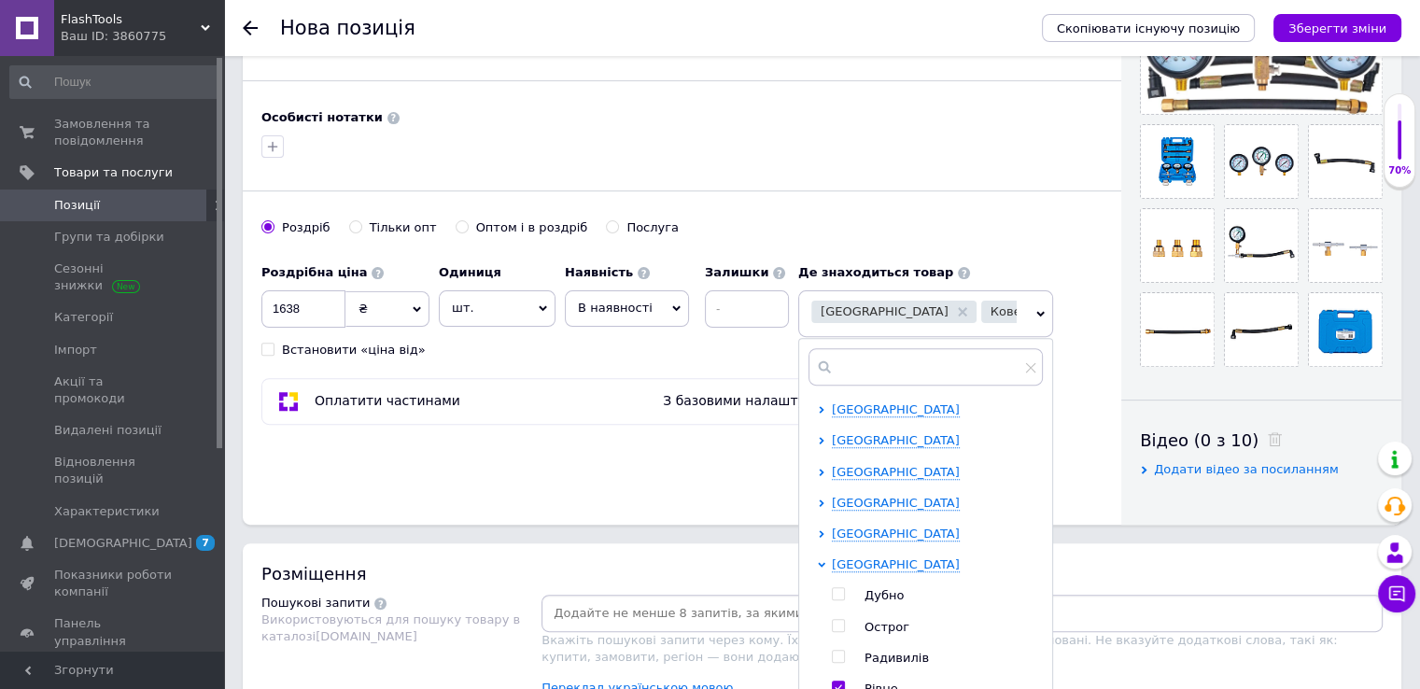
scroll to position [558, 0]
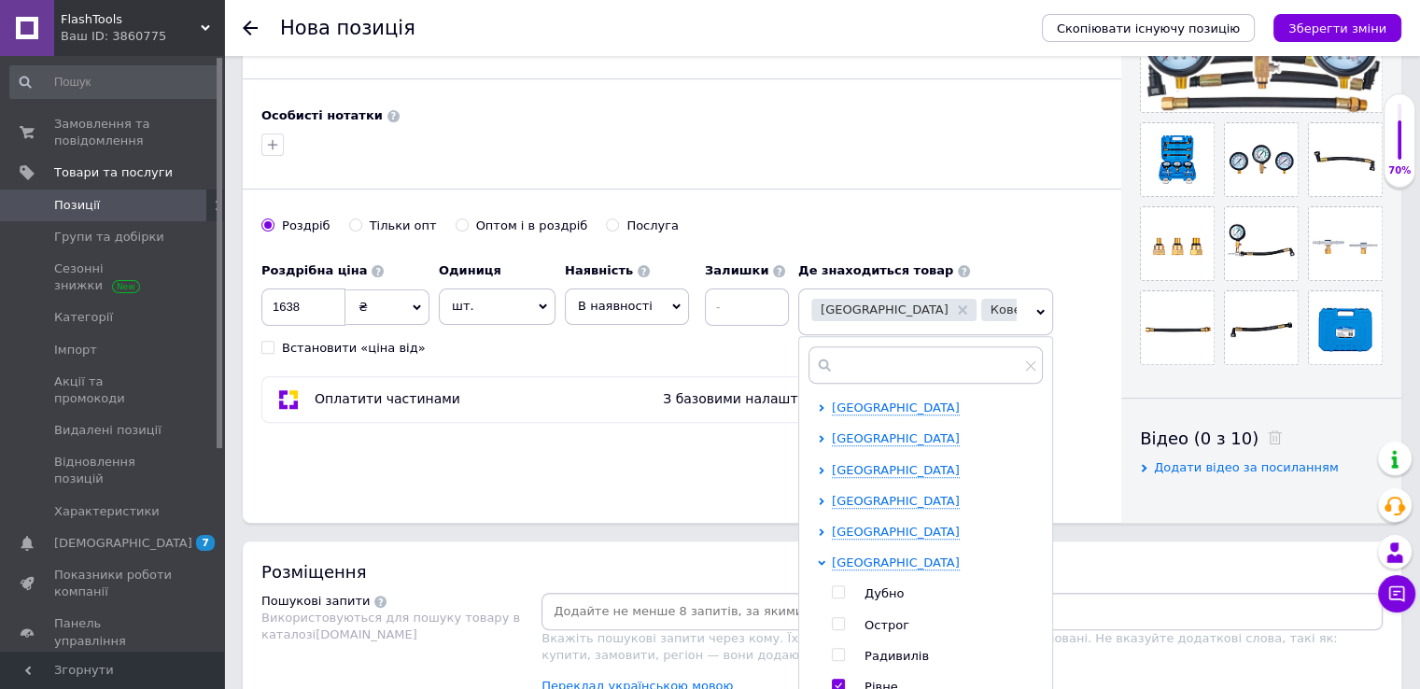
click at [725, 489] on div "Основна інформація Назва позиції (Російська) ✱ Тестер компрессии масла и топлив…" at bounding box center [682, 19] width 879 height 1006
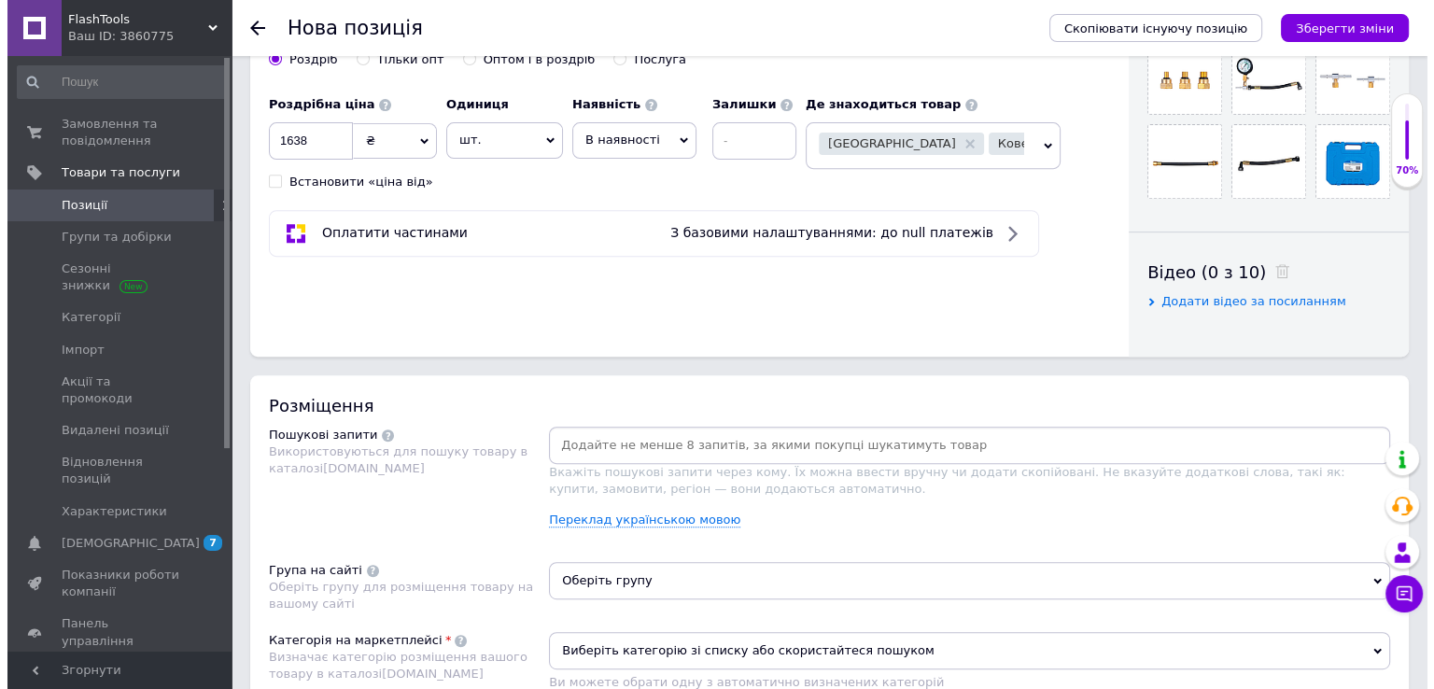
scroll to position [838, 0]
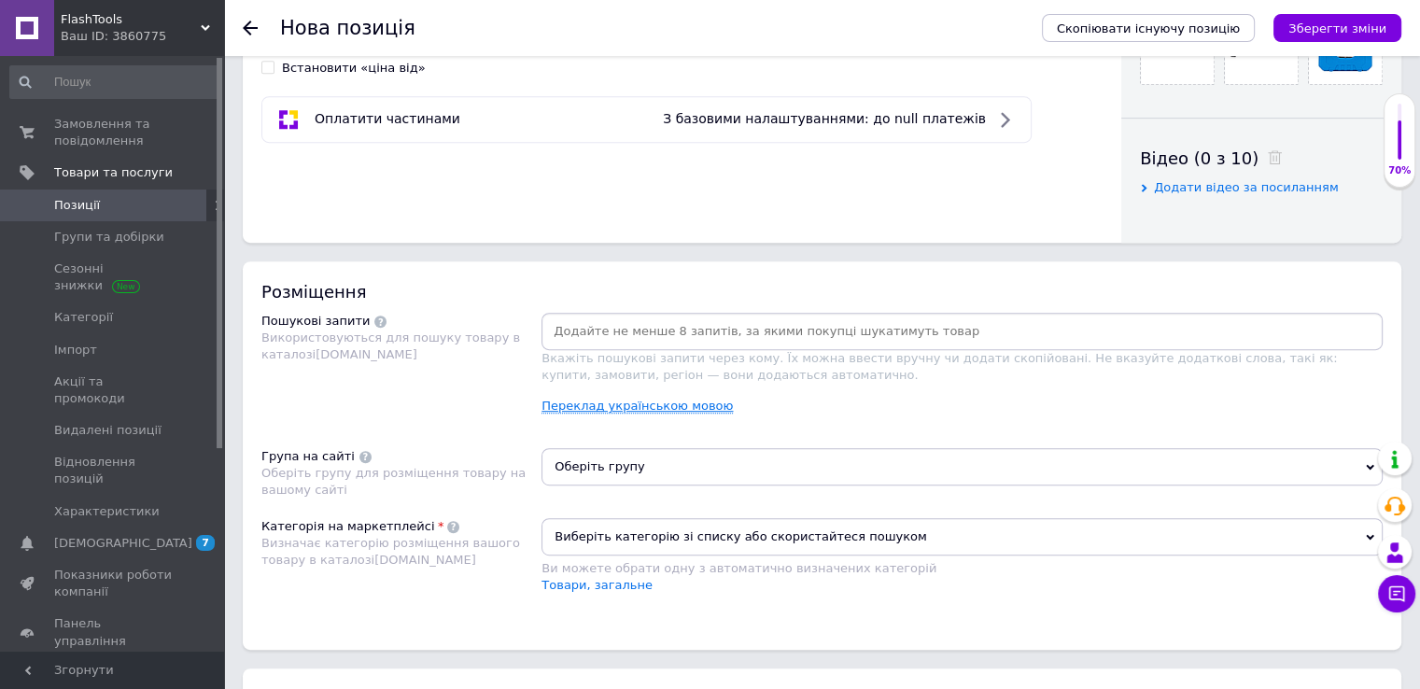
click at [620, 399] on link "Переклад українською мовою" at bounding box center [637, 406] width 191 height 15
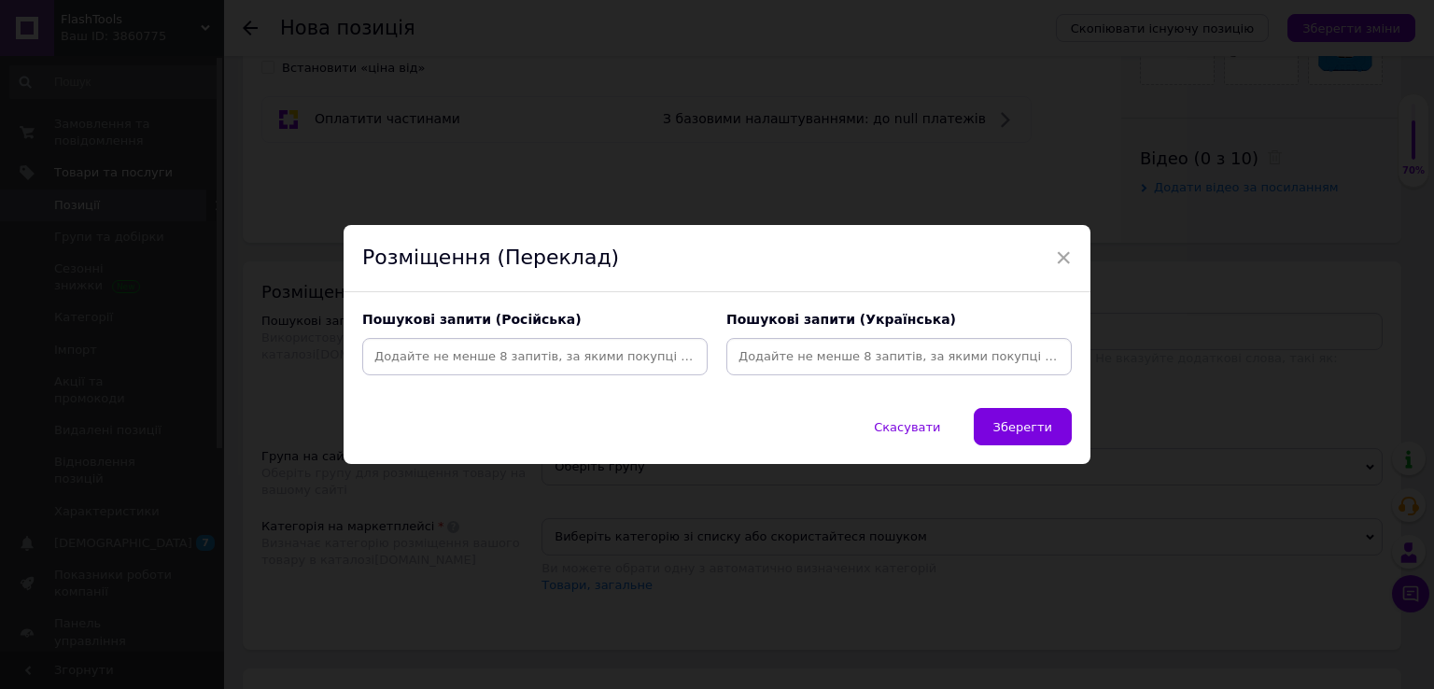
click at [574, 359] on input at bounding box center [535, 357] width 338 height 28
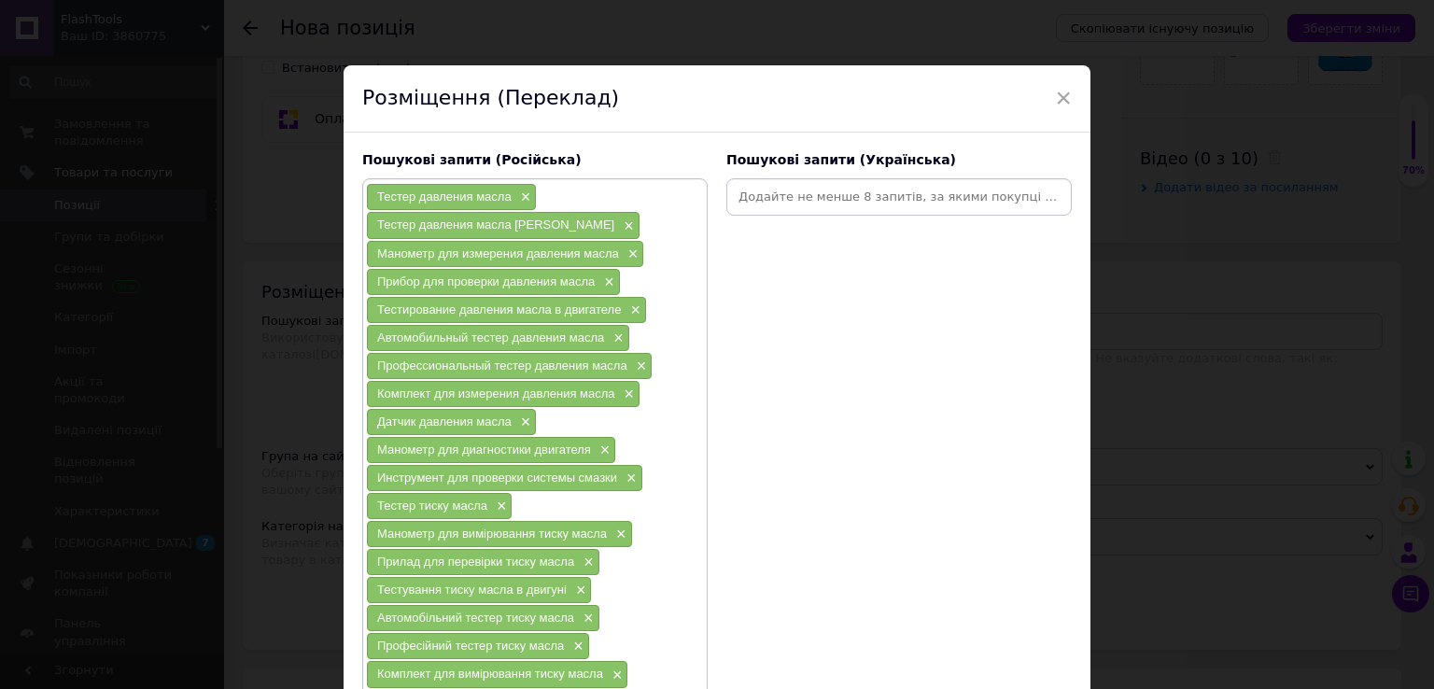
click at [905, 195] on input at bounding box center [899, 197] width 338 height 28
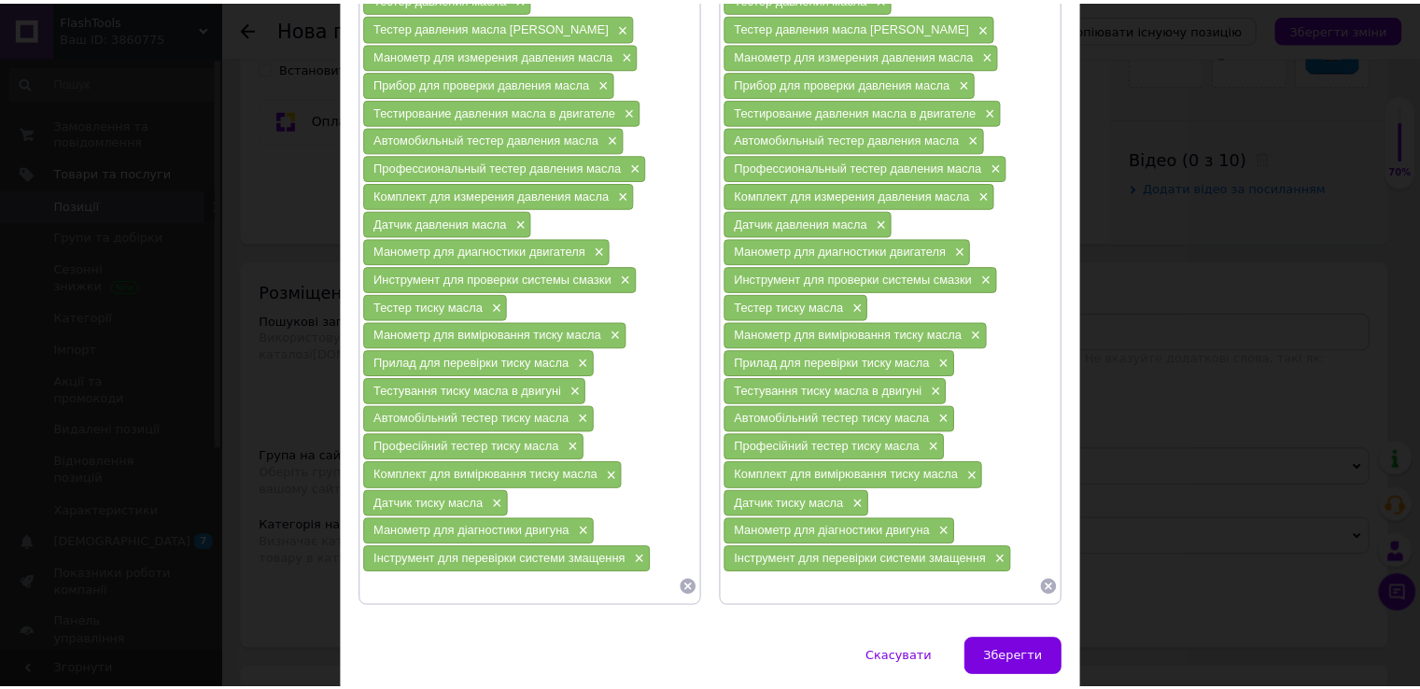
scroll to position [260, 0]
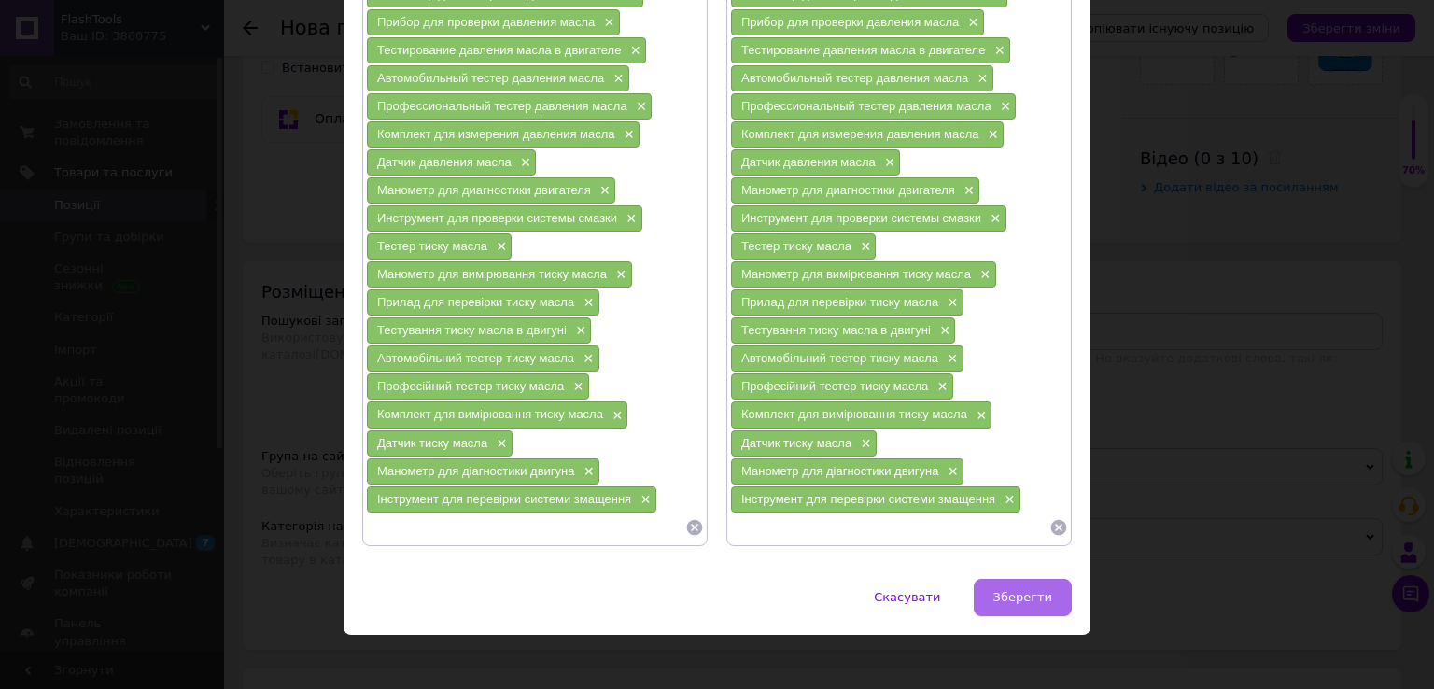
drag, startPoint x: 1049, startPoint y: 609, endPoint x: 1048, endPoint y: 592, distance: 16.9
click at [1049, 602] on div "Скасувати   Зберегти" at bounding box center [717, 607] width 747 height 56
click at [1048, 592] on span "Зберегти" at bounding box center [1022, 597] width 59 height 14
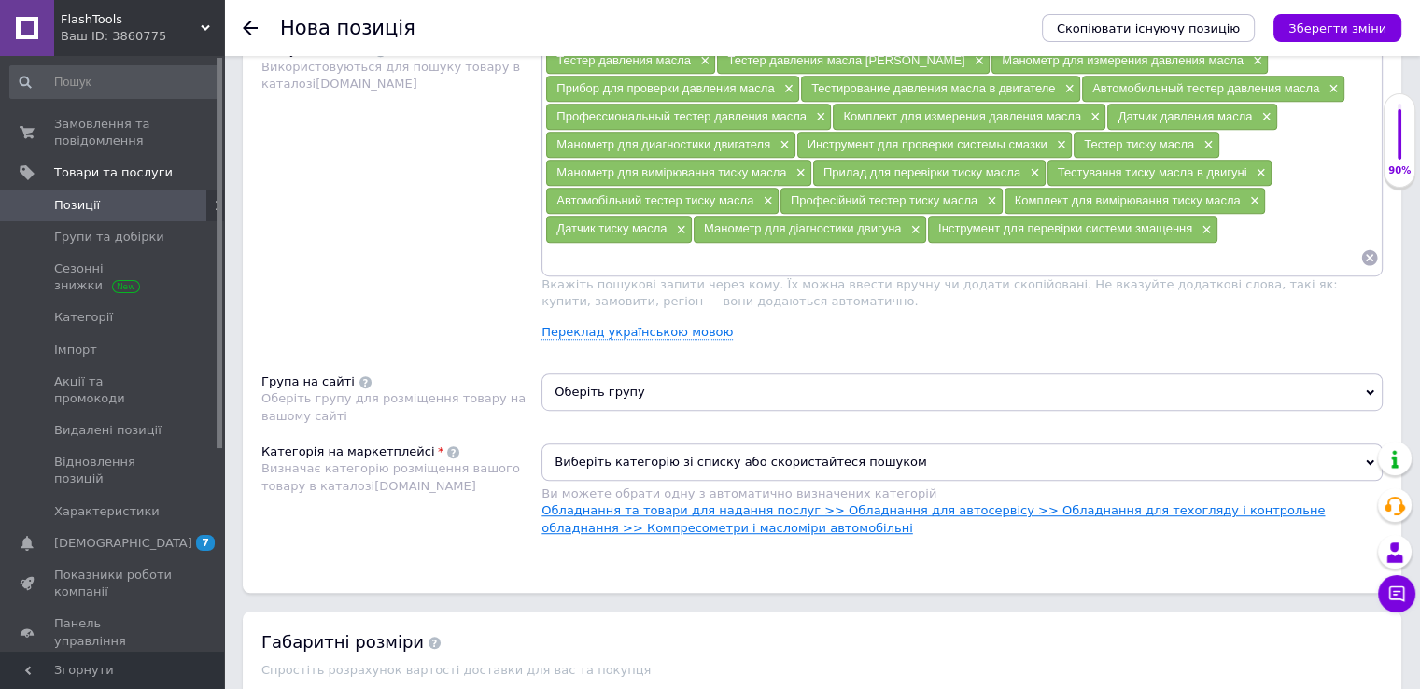
scroll to position [1305, 0]
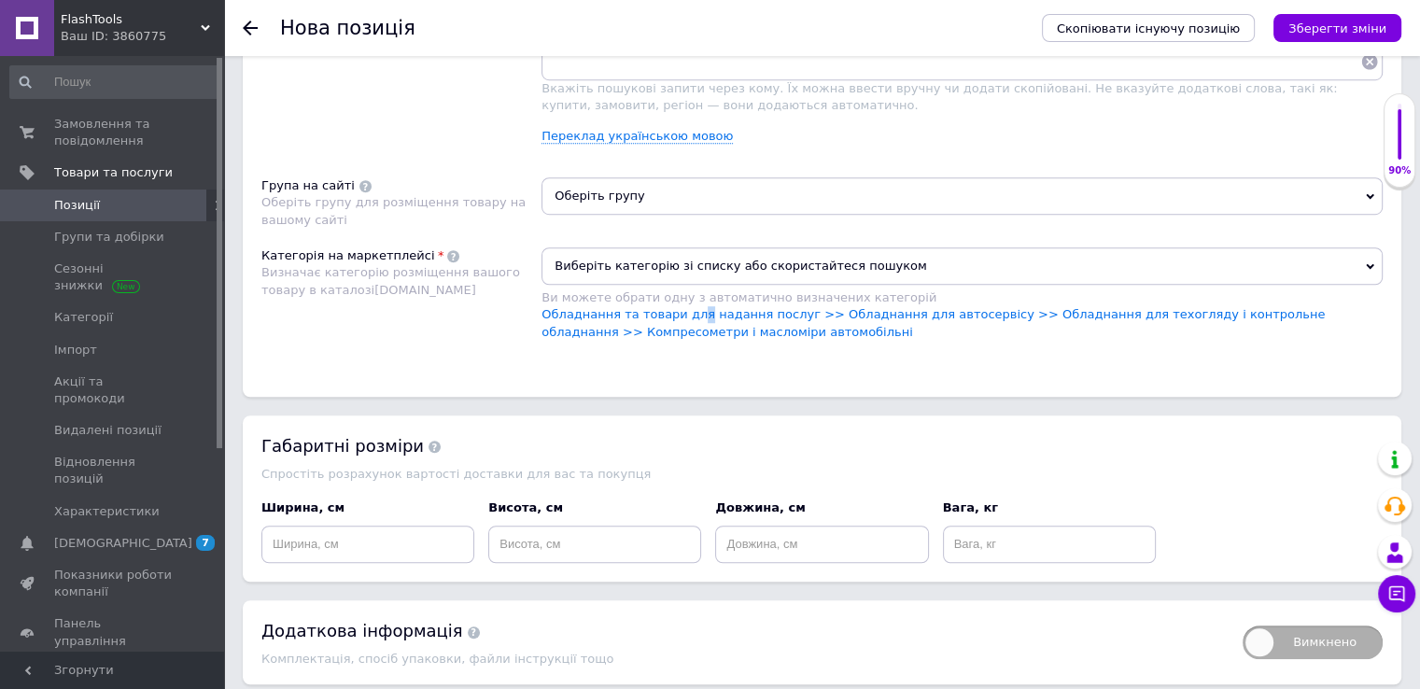
drag, startPoint x: 686, startPoint y: 310, endPoint x: 681, endPoint y: 285, distance: 25.8
click at [687, 310] on link "Обладнання та товари для надання послуг >> Обладнання для автосервісу >> Обладн…" at bounding box center [933, 322] width 783 height 31
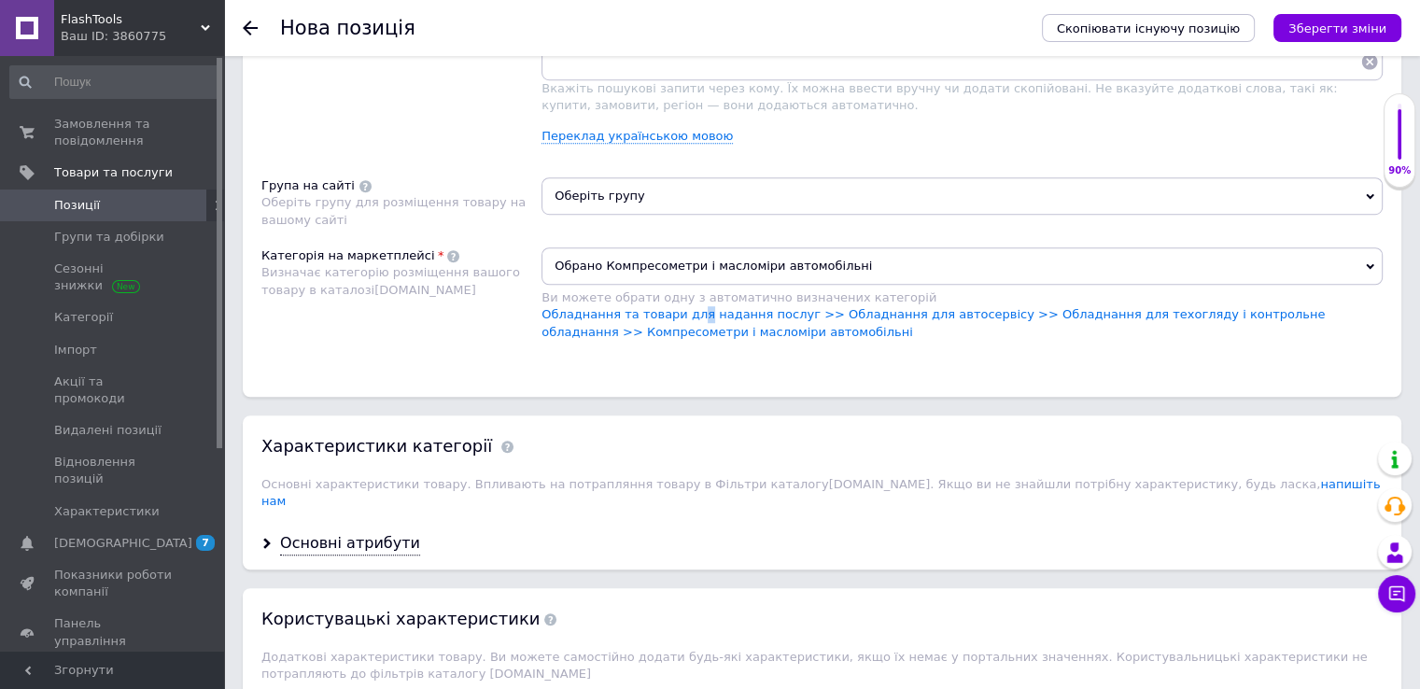
click at [654, 203] on span "Оберіть групу" at bounding box center [962, 195] width 841 height 37
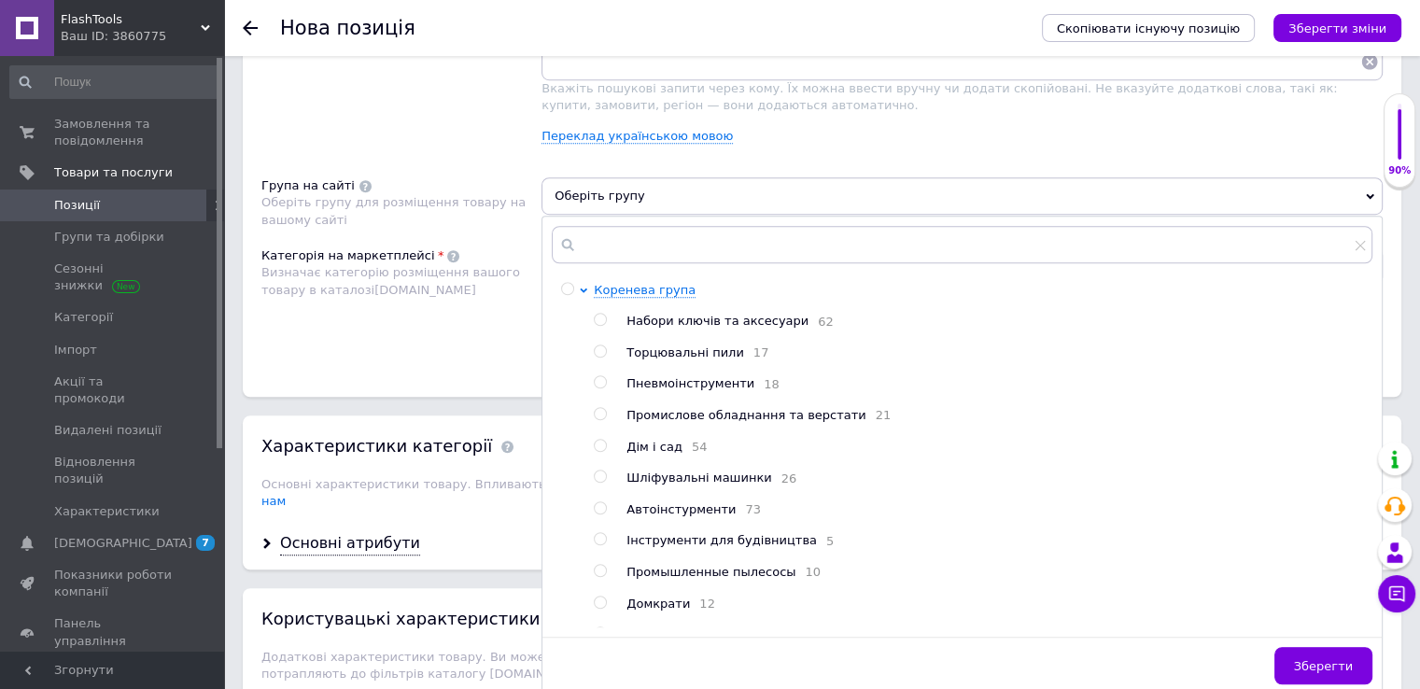
scroll to position [93, 0]
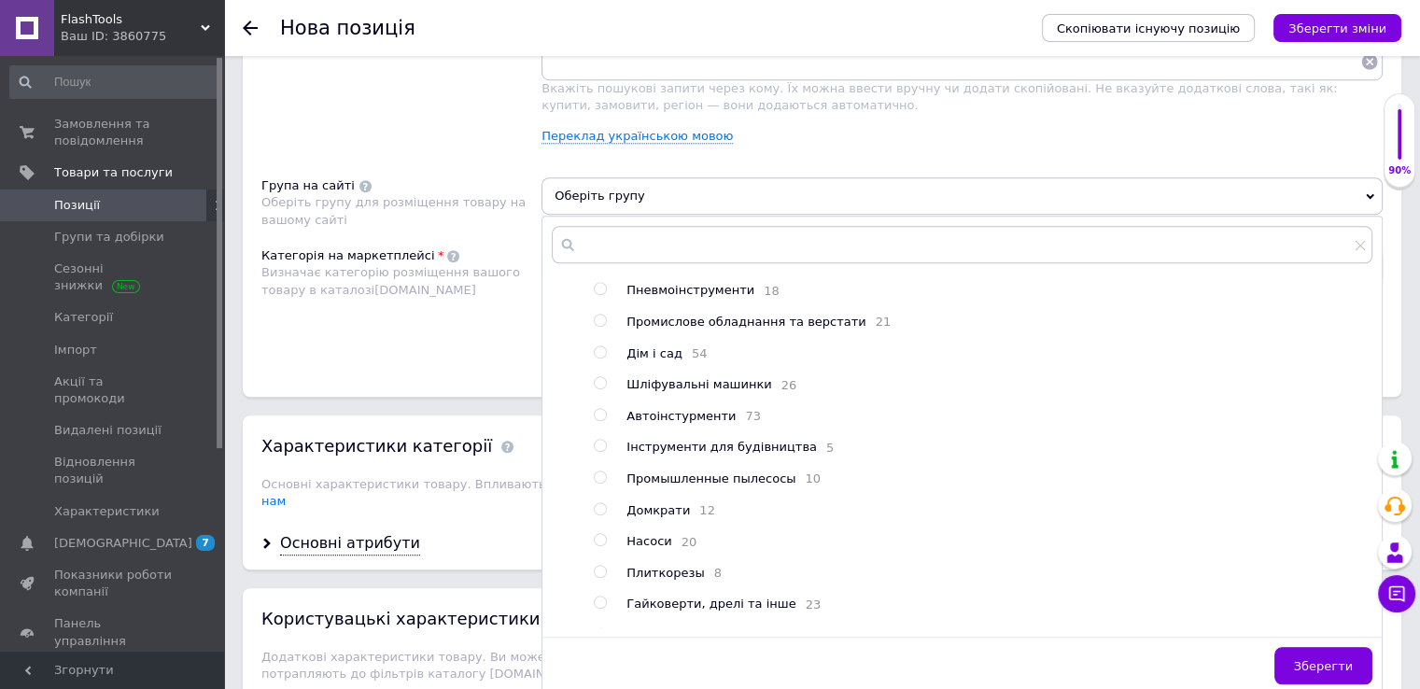
click at [701, 453] on span "Інструменти для будівництва" at bounding box center [721, 447] width 190 height 14
radio input "false"
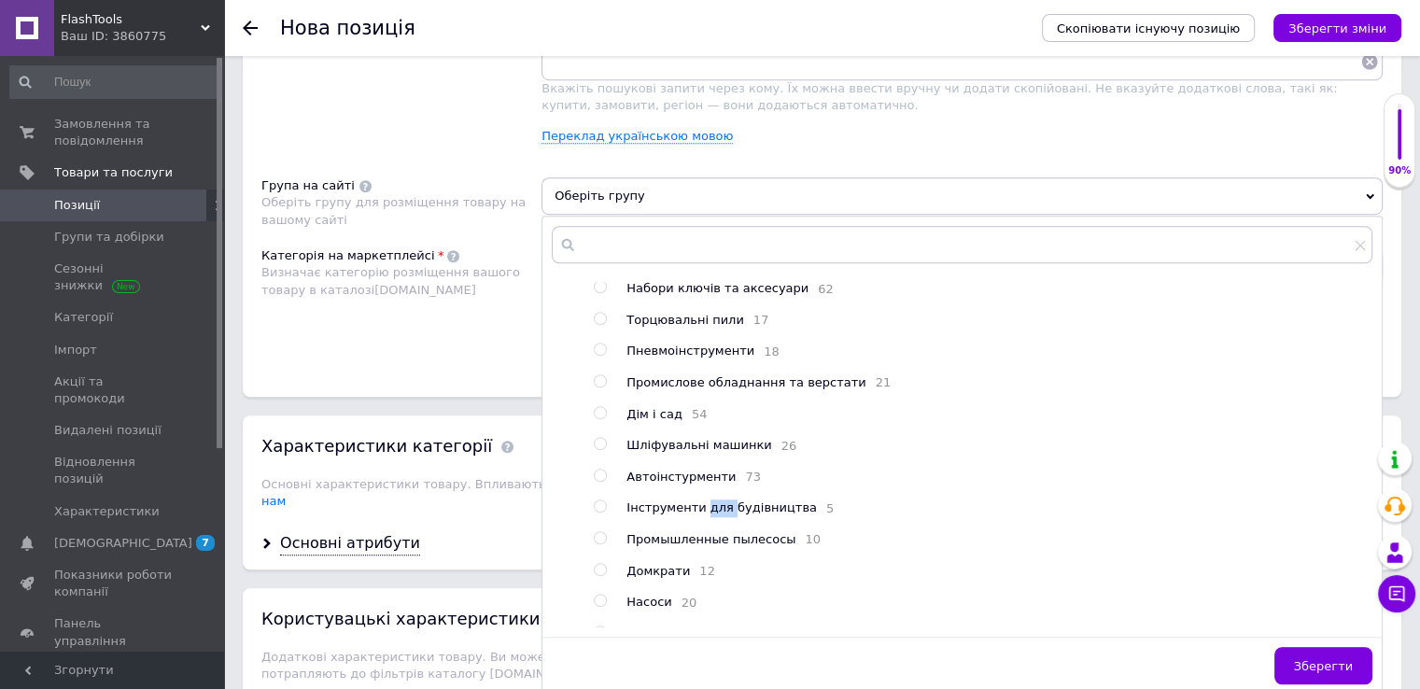
scroll to position [0, 0]
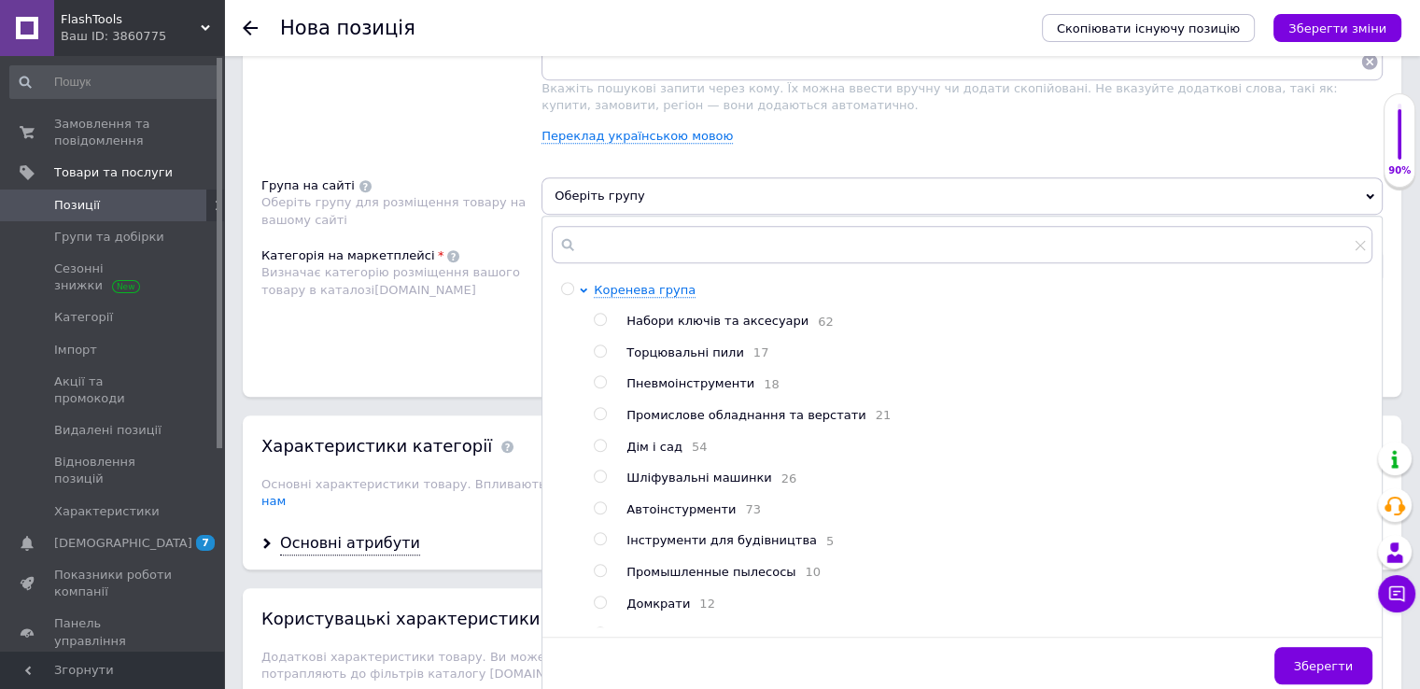
click at [705, 317] on span "Набори ключів та аксесуари" at bounding box center [717, 321] width 182 height 14
radio input "true"
drag, startPoint x: 502, startPoint y: 324, endPoint x: 491, endPoint y: 340, distance: 19.4
click at [501, 324] on div "Категорія на маркетплейсі Визначає категорію розміщення вашого товару в каталоз…" at bounding box center [401, 303] width 280 height 112
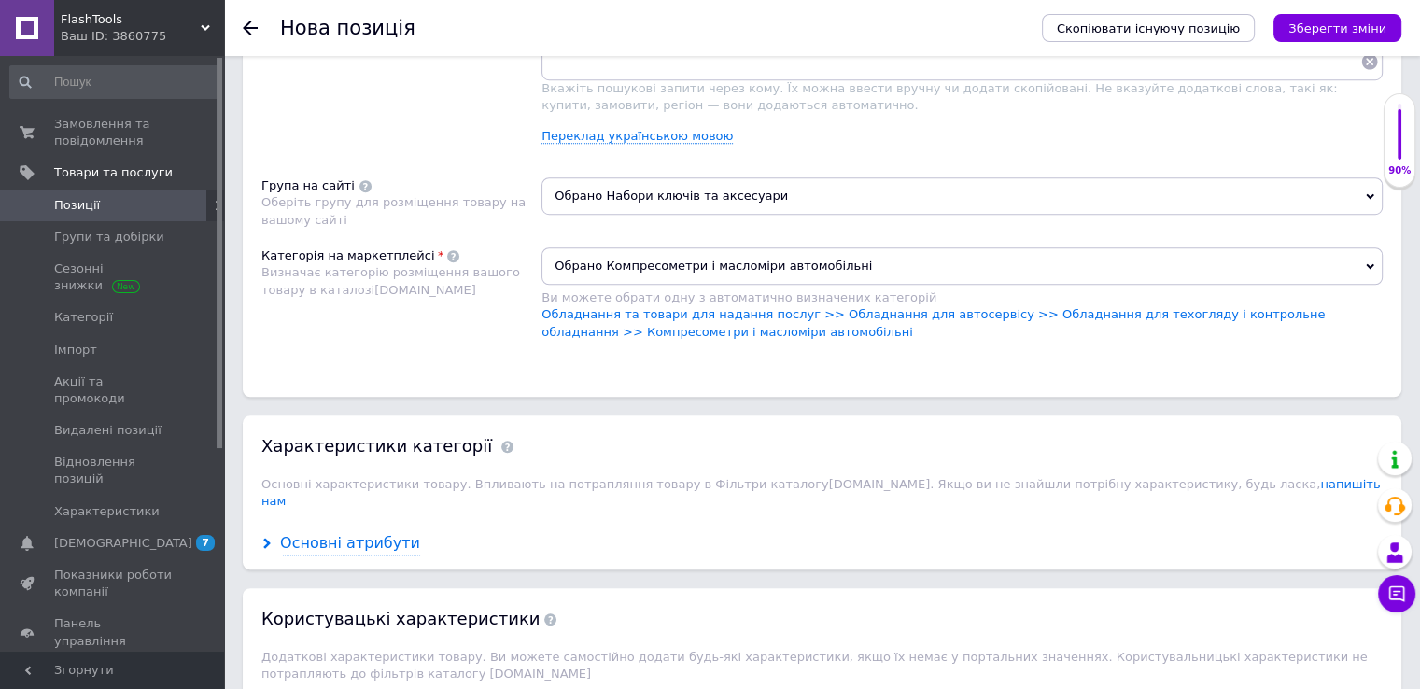
click at [394, 533] on div "Основні атрибути" at bounding box center [350, 543] width 140 height 21
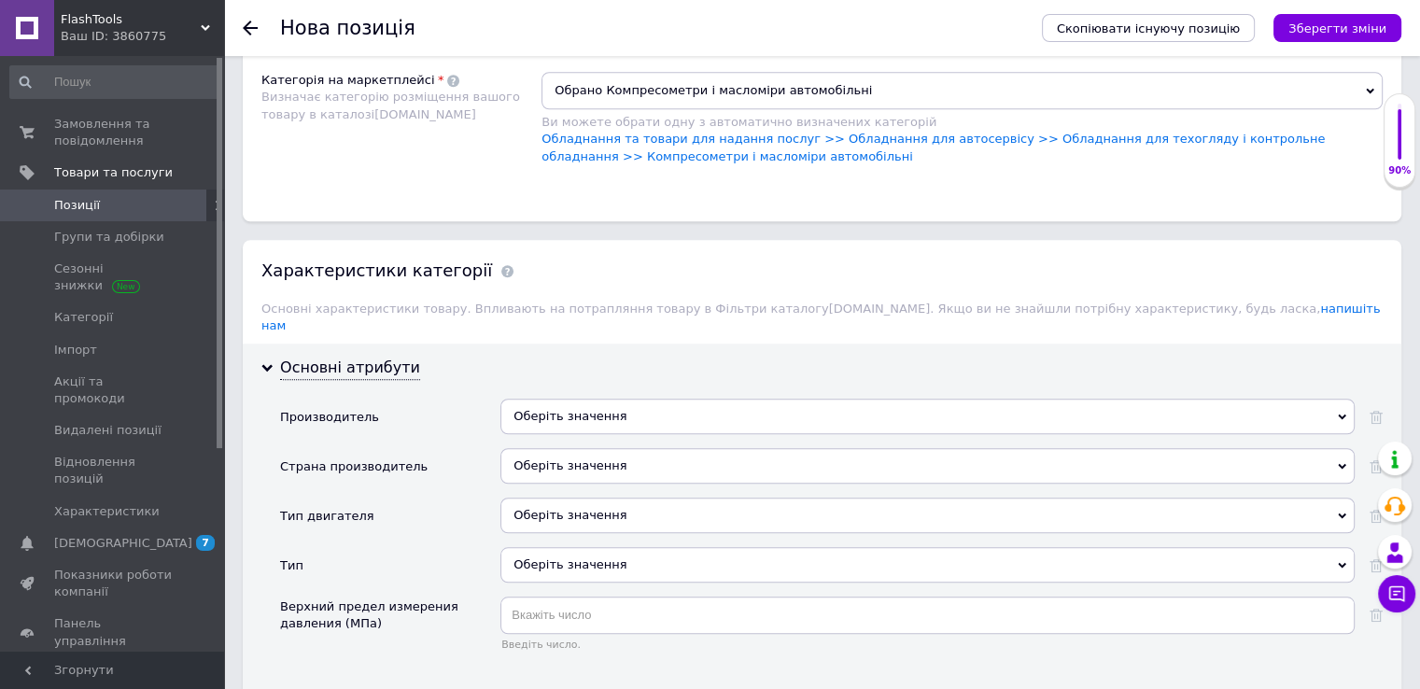
scroll to position [1492, 0]
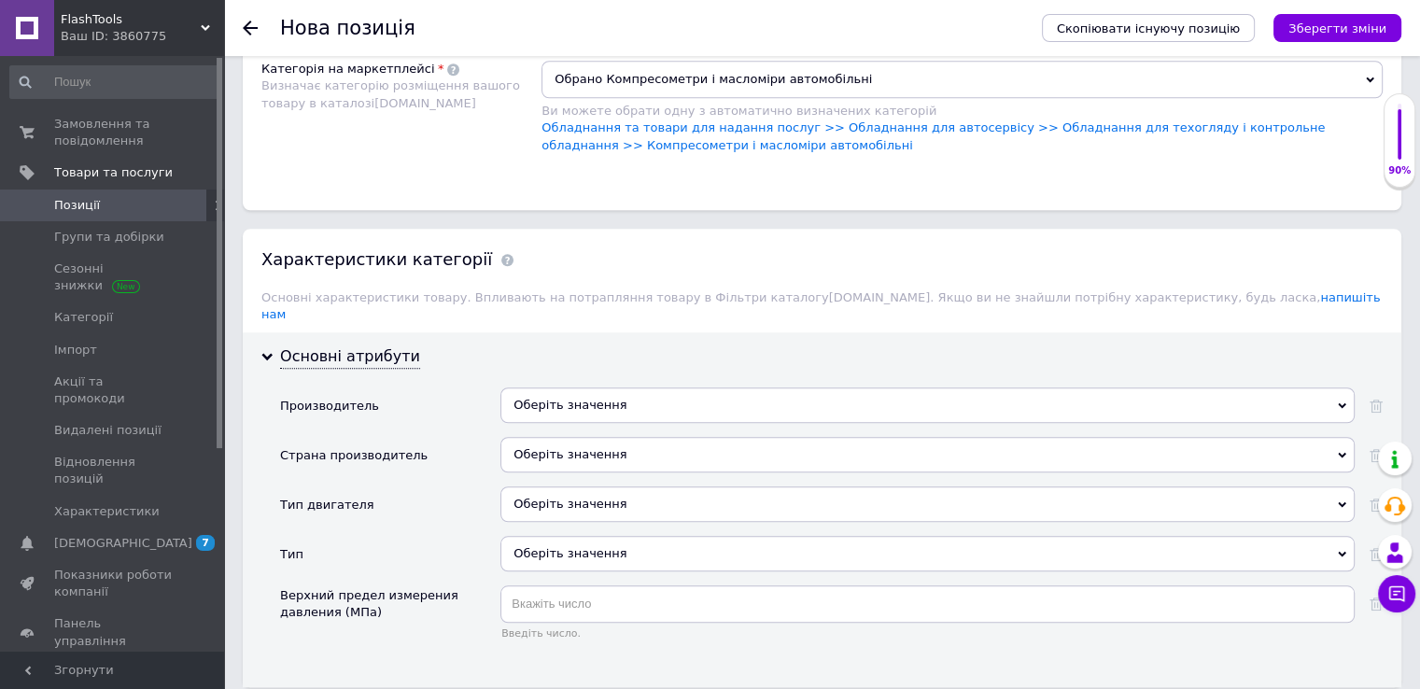
click at [601, 387] on div "Оберіть значення" at bounding box center [927, 404] width 854 height 35
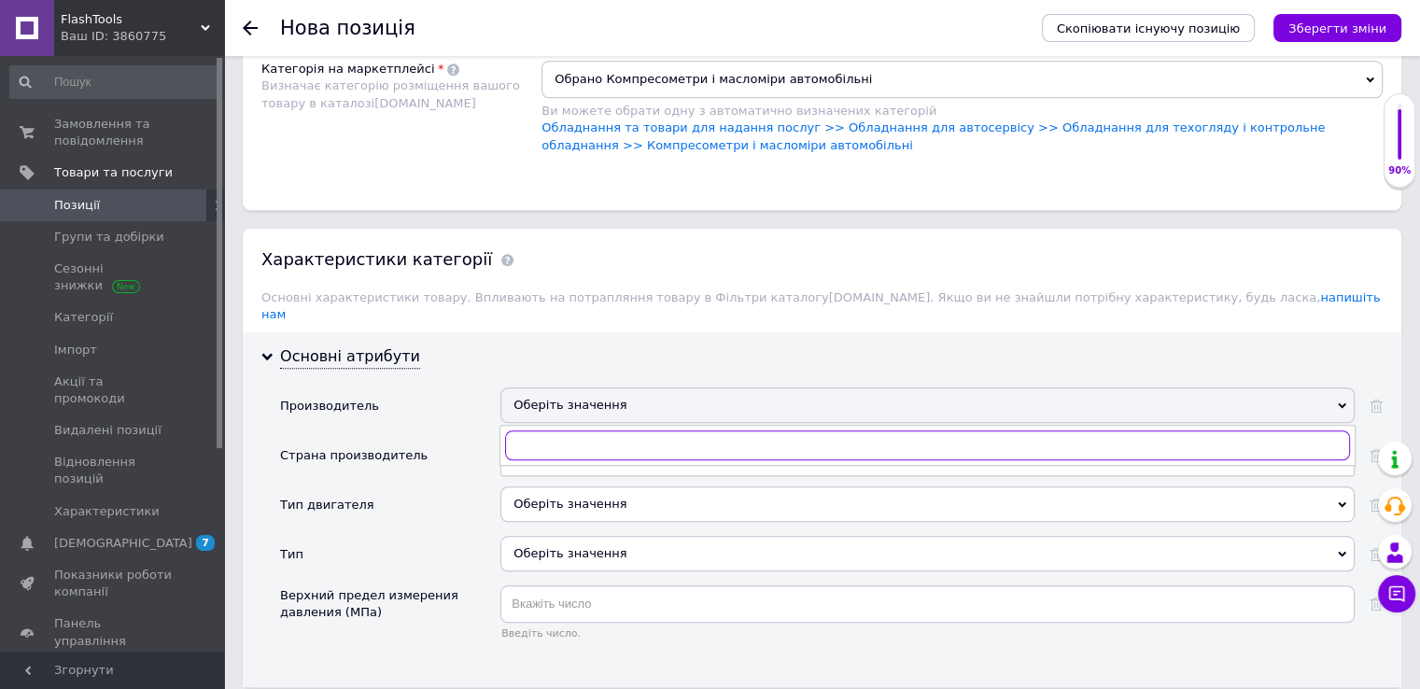
type input "п"
type input "geko"
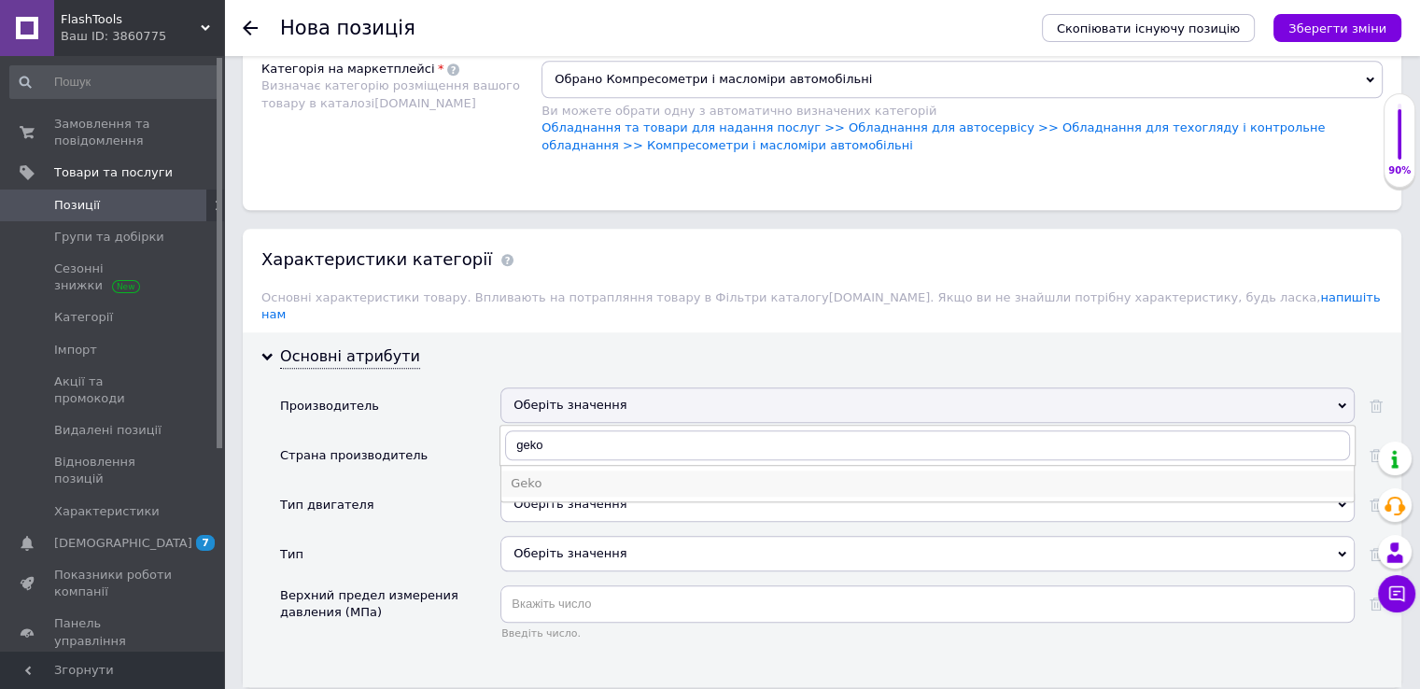
click at [560, 471] on li "Geko" at bounding box center [927, 484] width 852 height 26
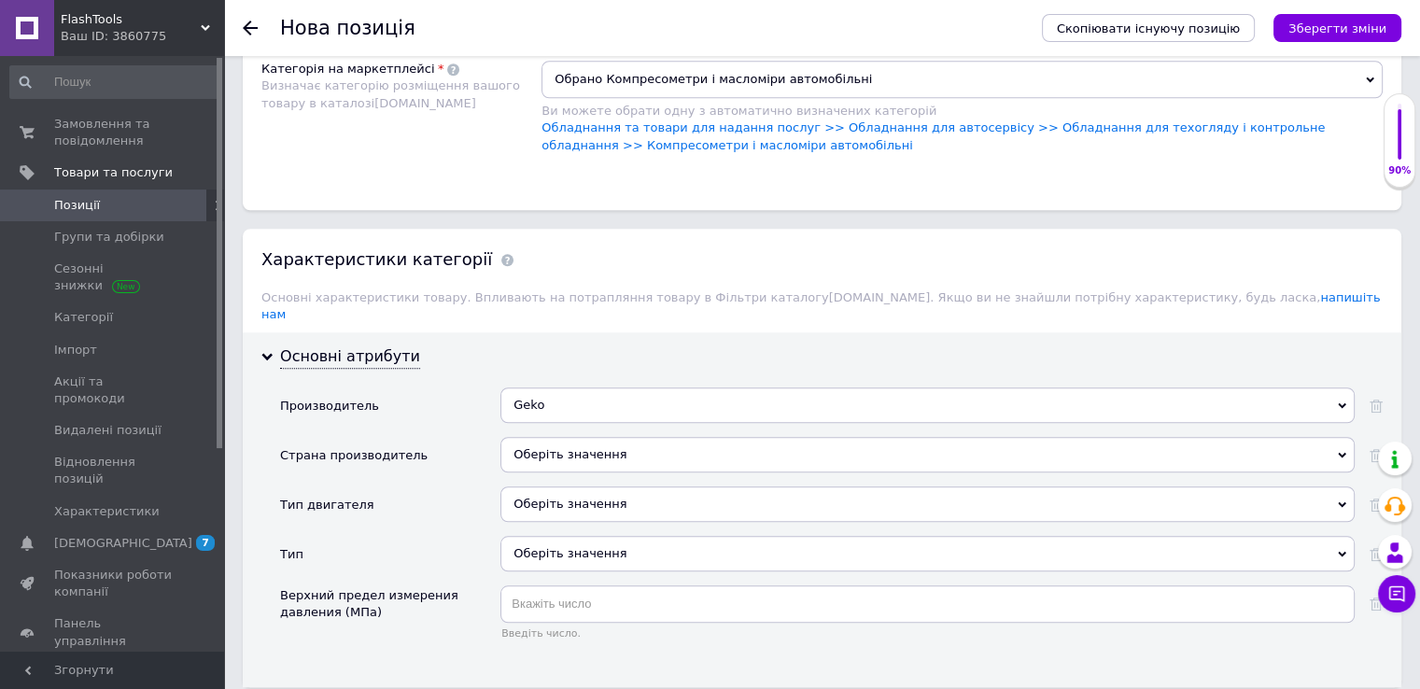
click at [553, 437] on div "Оберіть значення" at bounding box center [927, 454] width 854 height 35
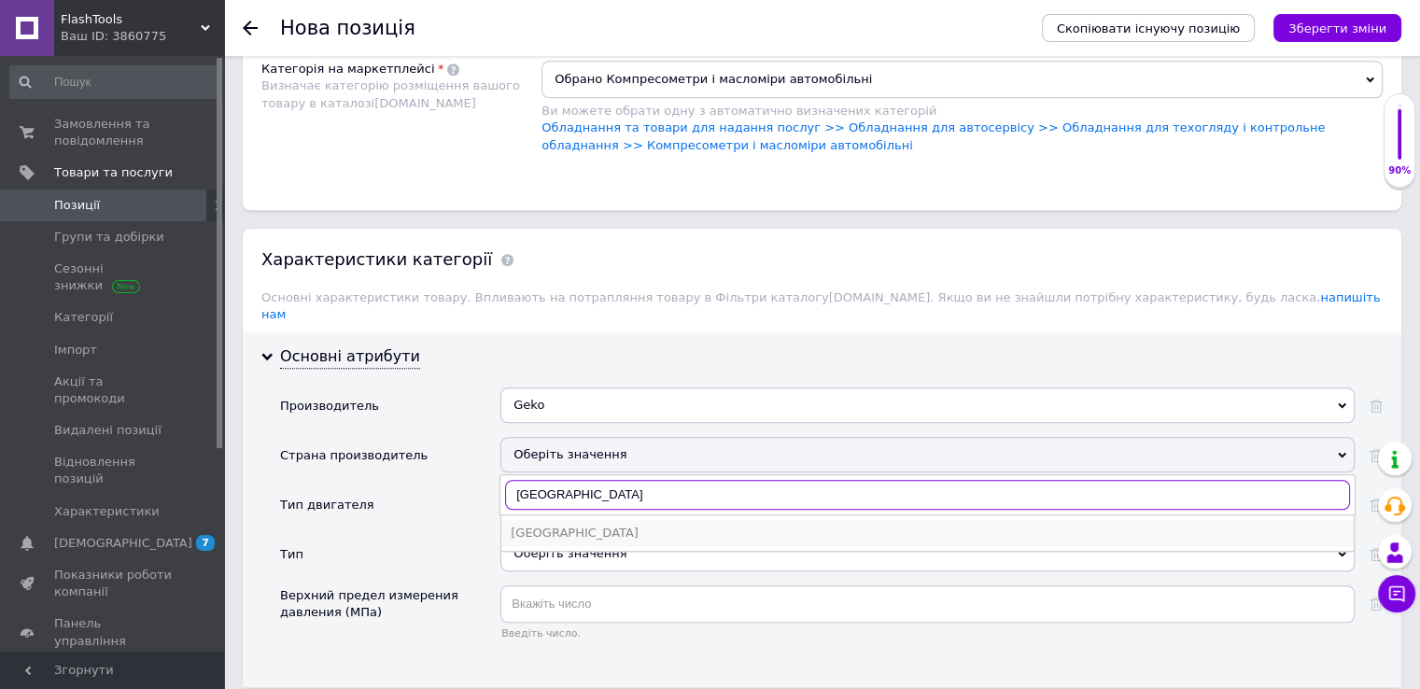
type input "[GEOGRAPHIC_DATA]"
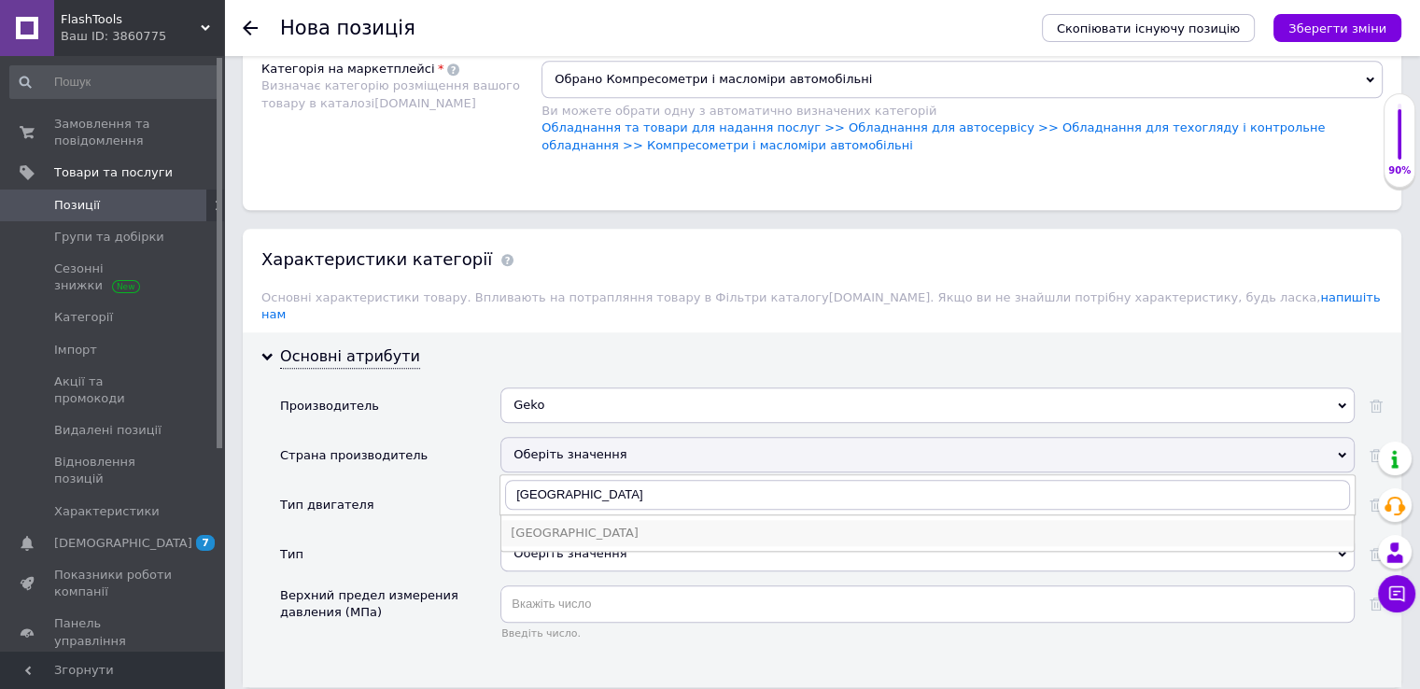
click at [584, 520] on li "[GEOGRAPHIC_DATA]" at bounding box center [927, 533] width 852 height 26
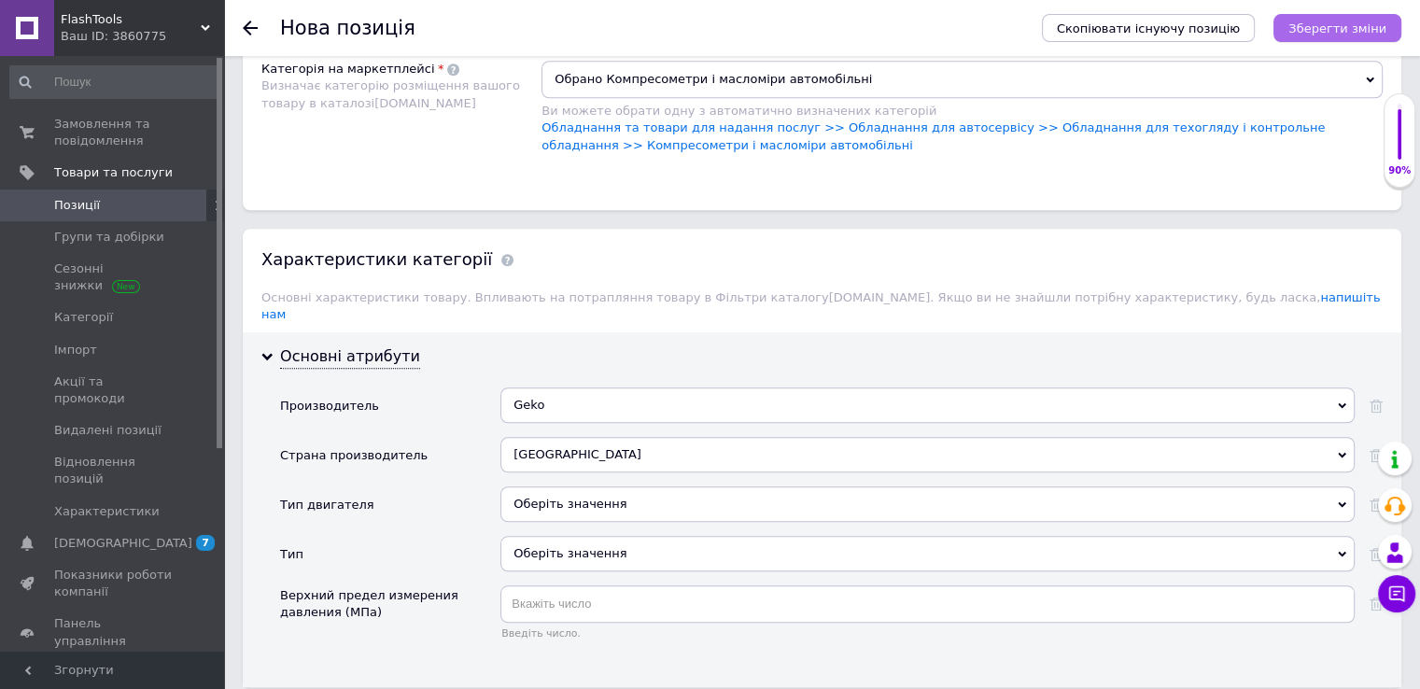
click at [1336, 27] on icon "Зберегти зміни" at bounding box center [1337, 28] width 98 height 14
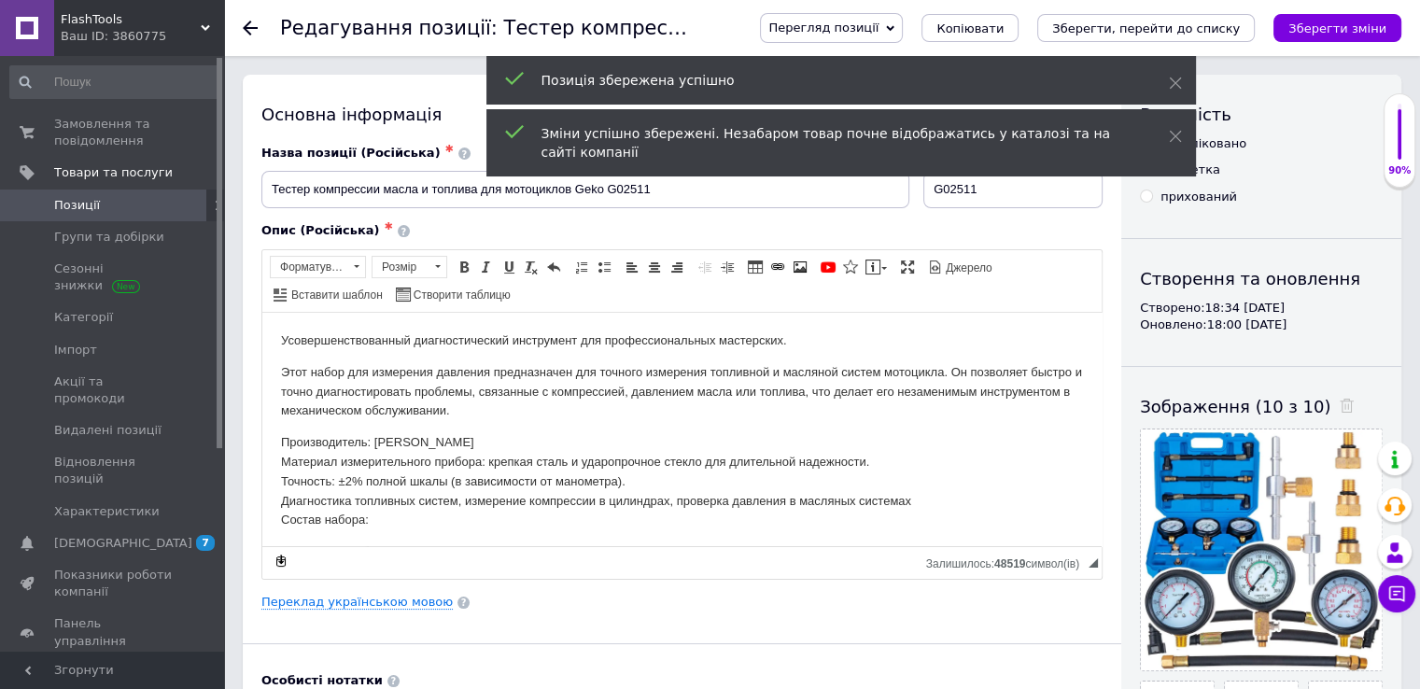
click at [1336, 31] on icon "Зберегти зміни" at bounding box center [1337, 28] width 98 height 14
click at [1240, 28] on icon "Зберегти, перейти до списку" at bounding box center [1146, 28] width 188 height 14
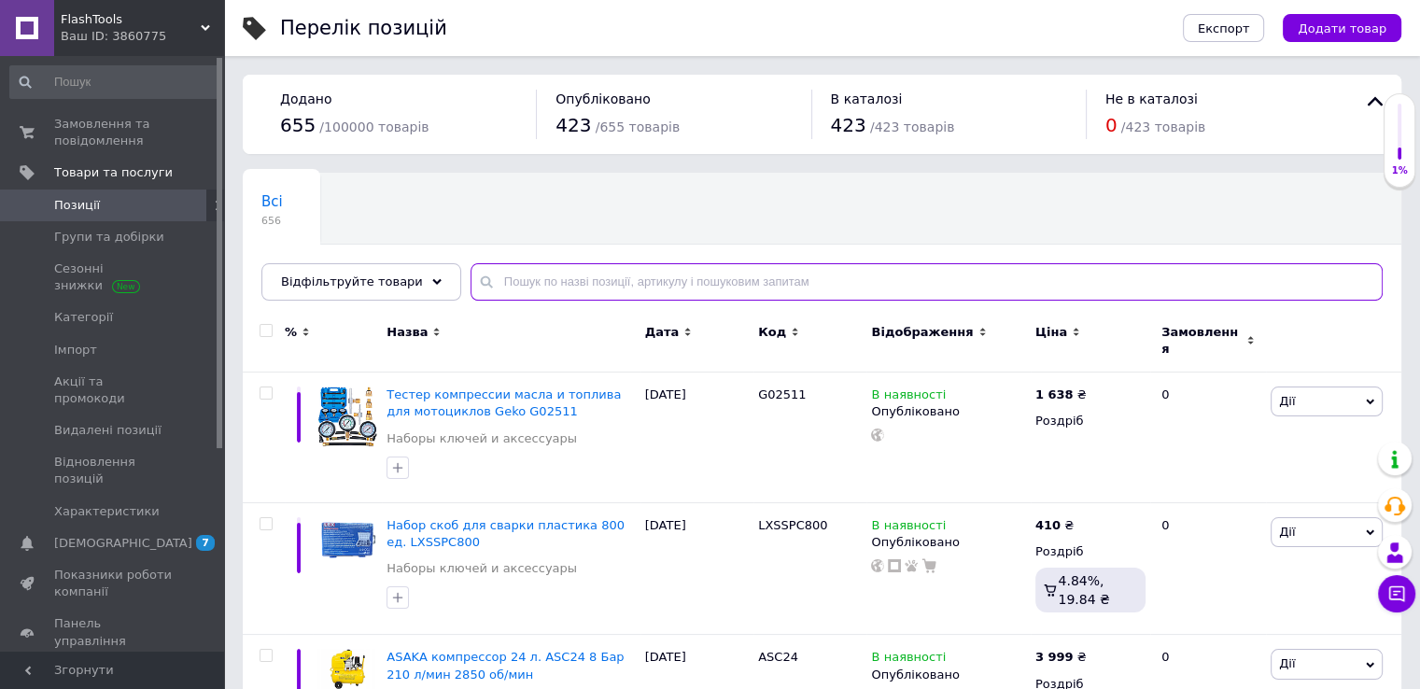
click at [534, 283] on input "text" at bounding box center [927, 281] width 912 height 37
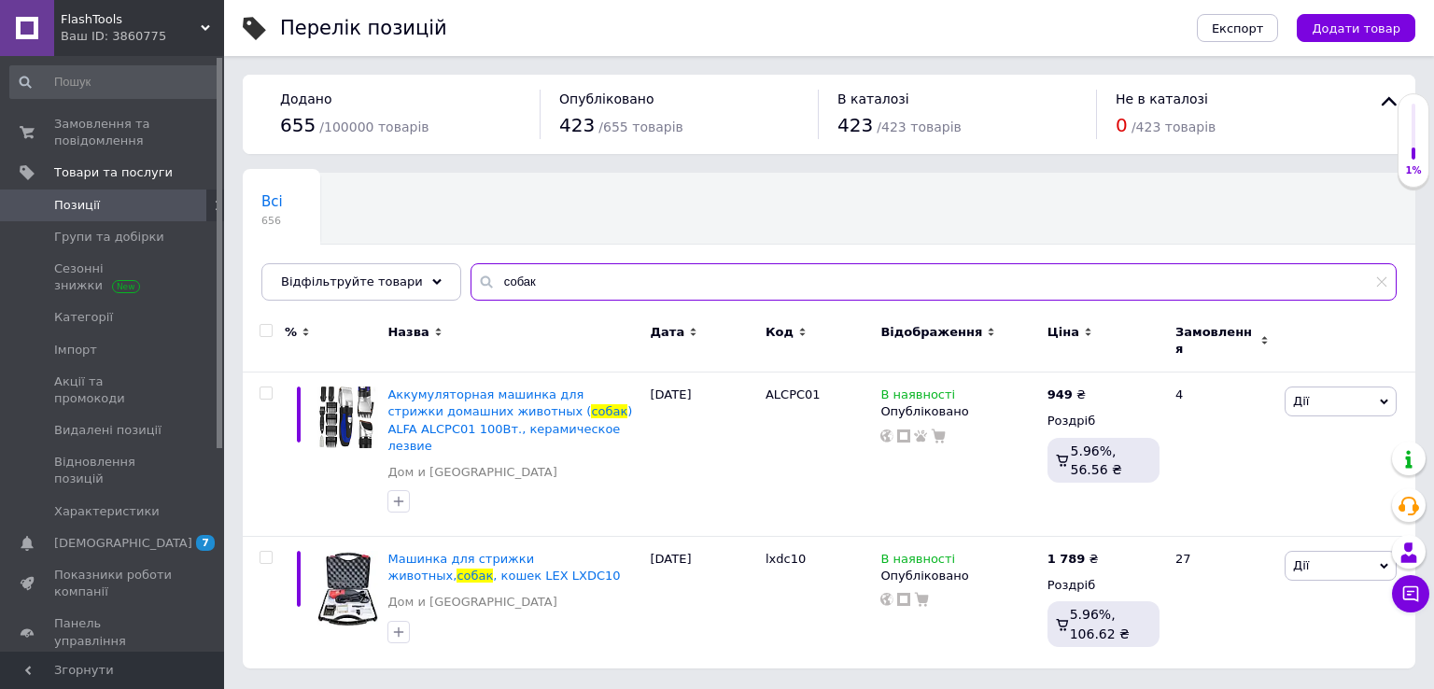
type input "собак"
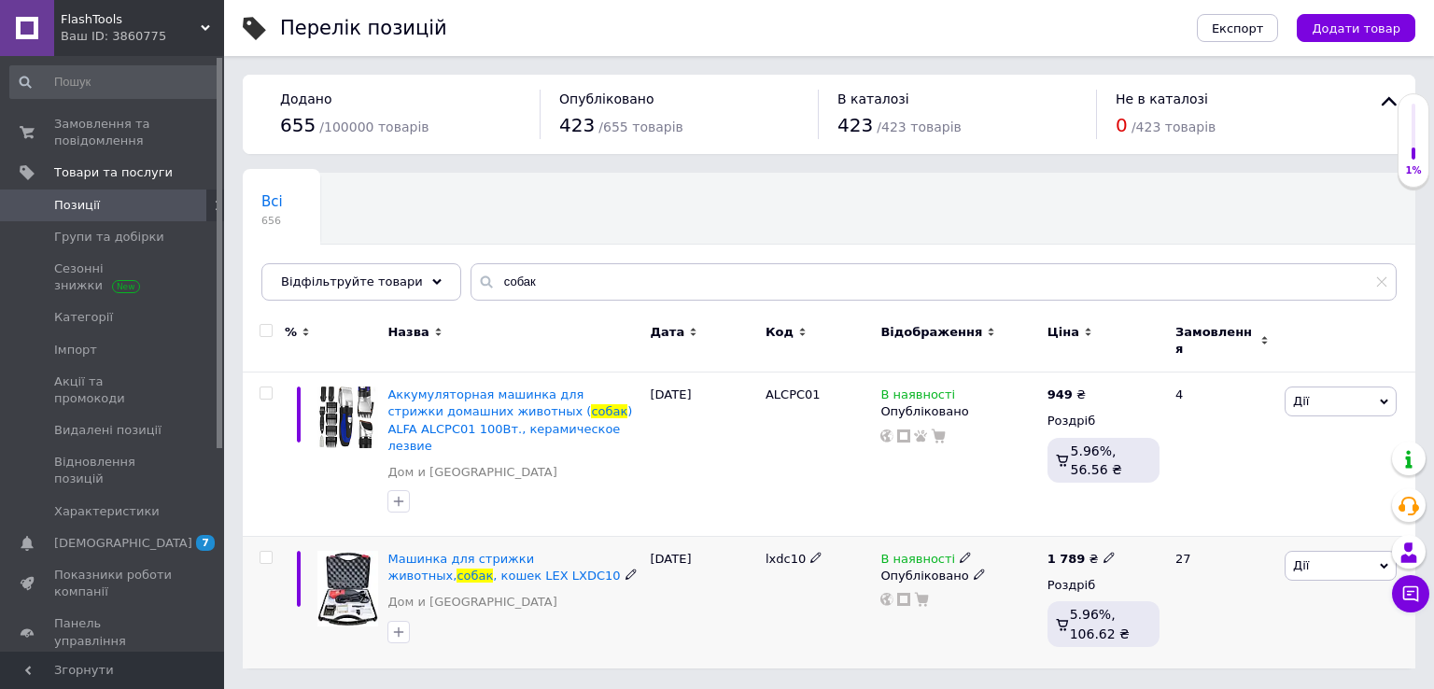
click at [1104, 552] on icon at bounding box center [1109, 557] width 11 height 11
type input "1"
type input "1965"
click at [678, 587] on div "[DATE]" at bounding box center [703, 603] width 115 height 132
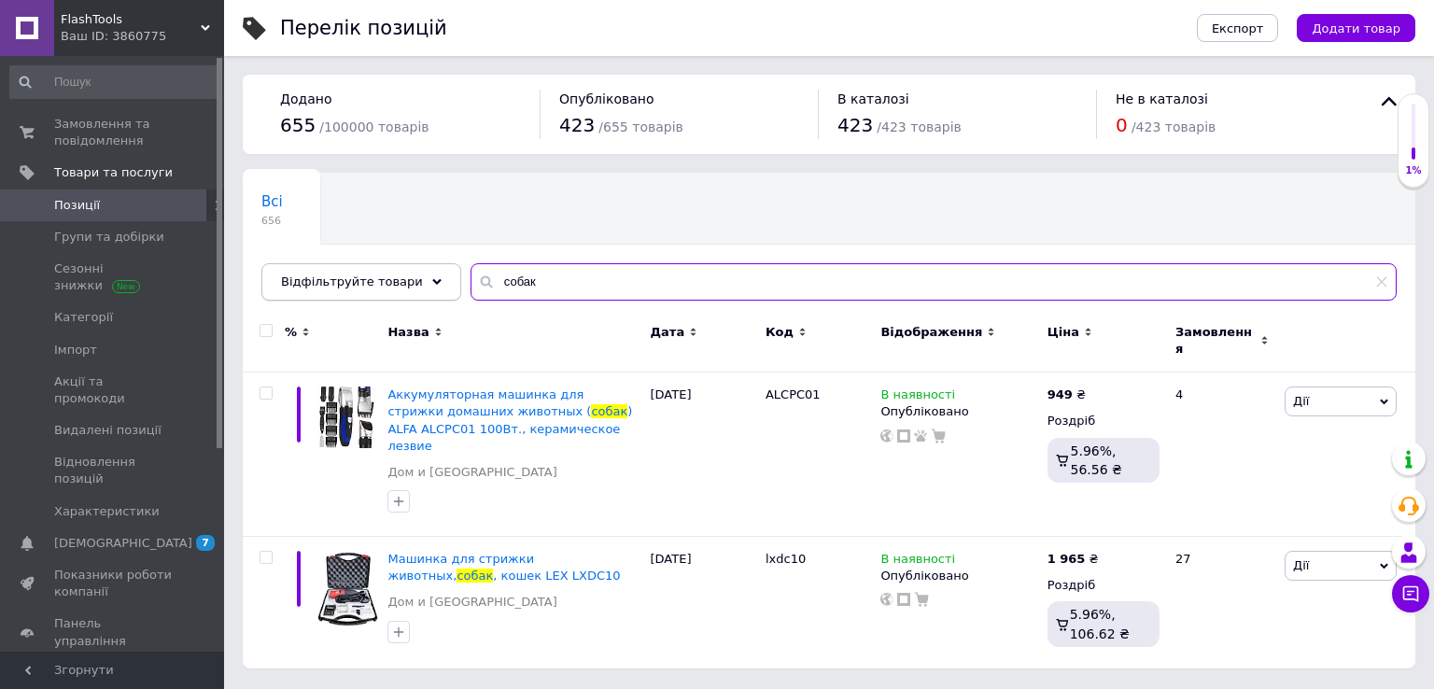
drag, startPoint x: 523, startPoint y: 286, endPoint x: 413, endPoint y: 272, distance: 111.1
click at [422, 272] on div "Відфільтруйте товари собак" at bounding box center [828, 281] width 1135 height 37
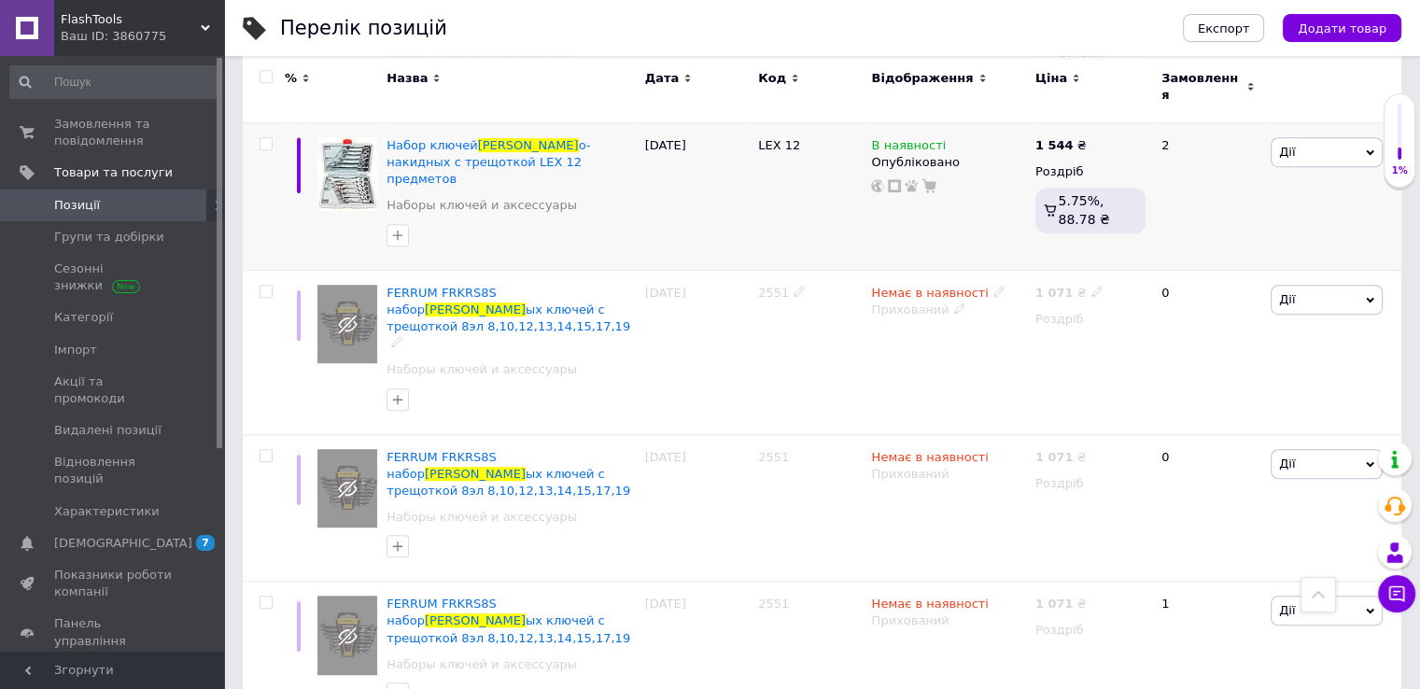
scroll to position [1027, 0]
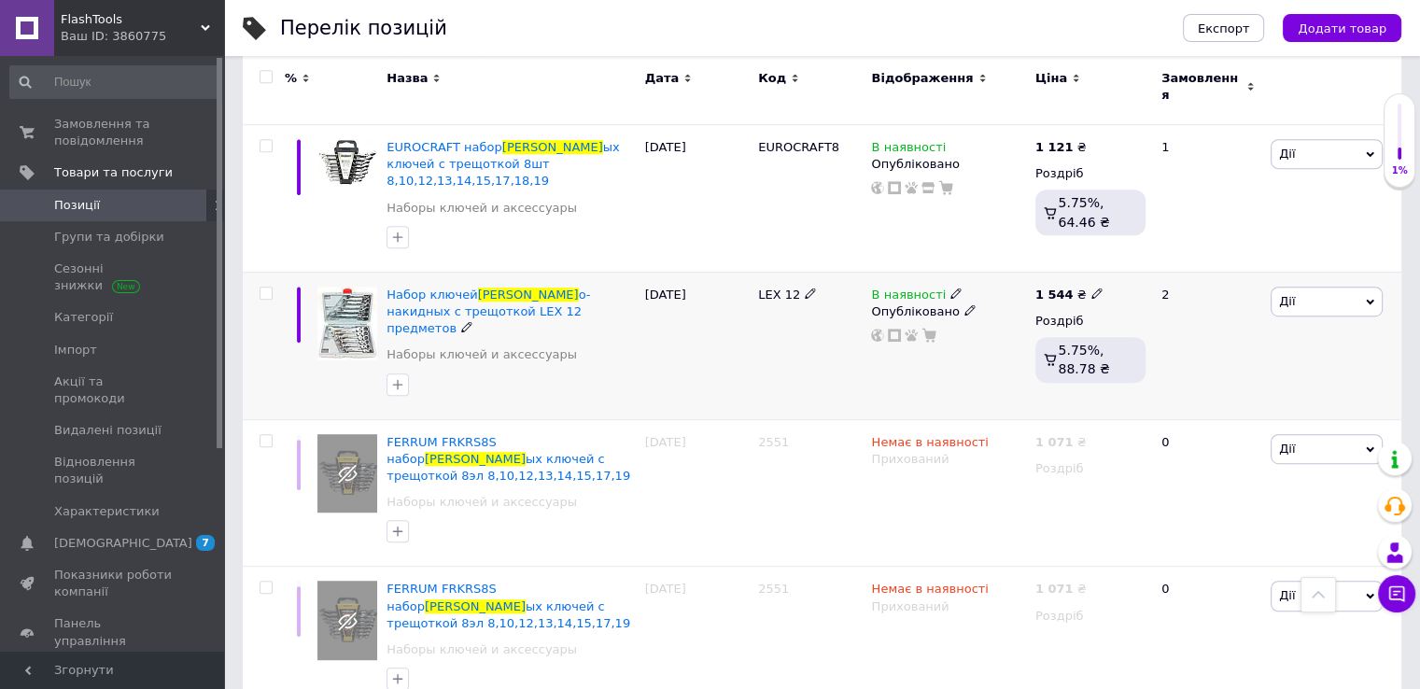
type input "[PERSON_NAME]"
click at [1091, 288] on icon at bounding box center [1096, 293] width 11 height 11
type input "1419"
click at [786, 272] on div "LEX 12" at bounding box center [809, 346] width 113 height 148
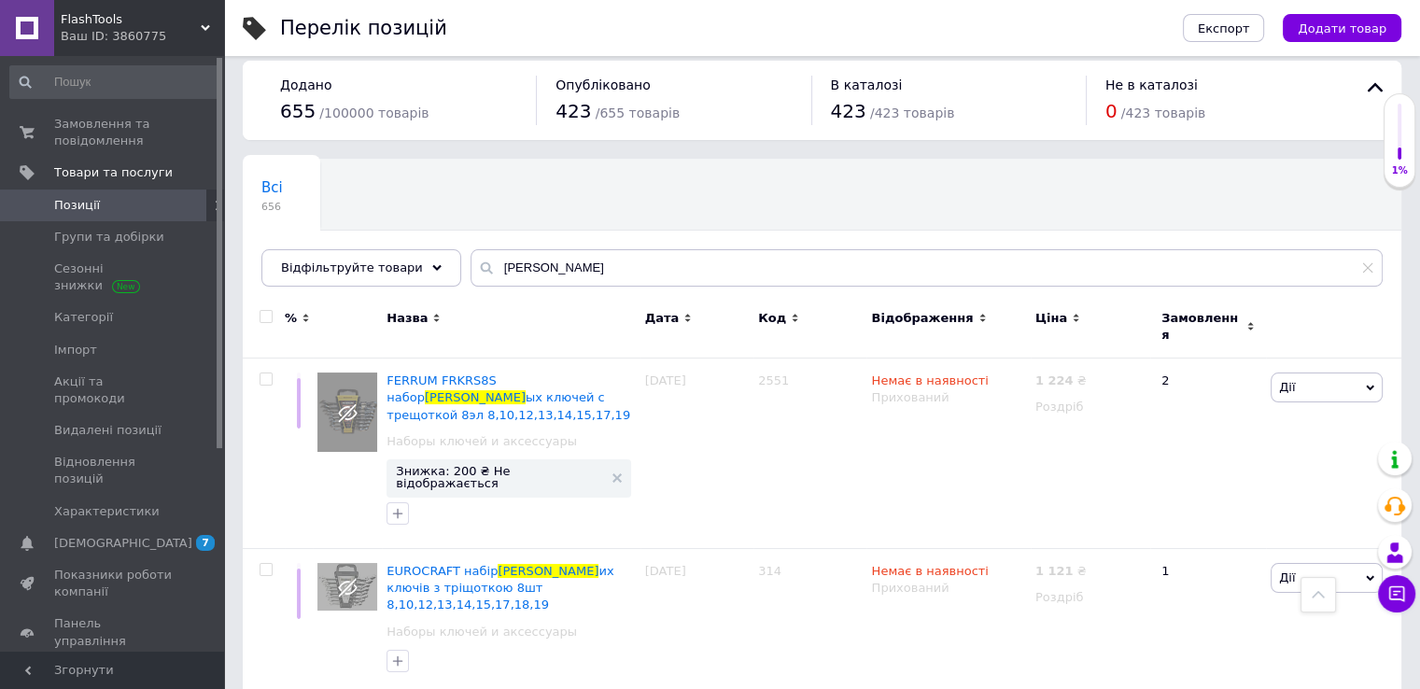
scroll to position [0, 0]
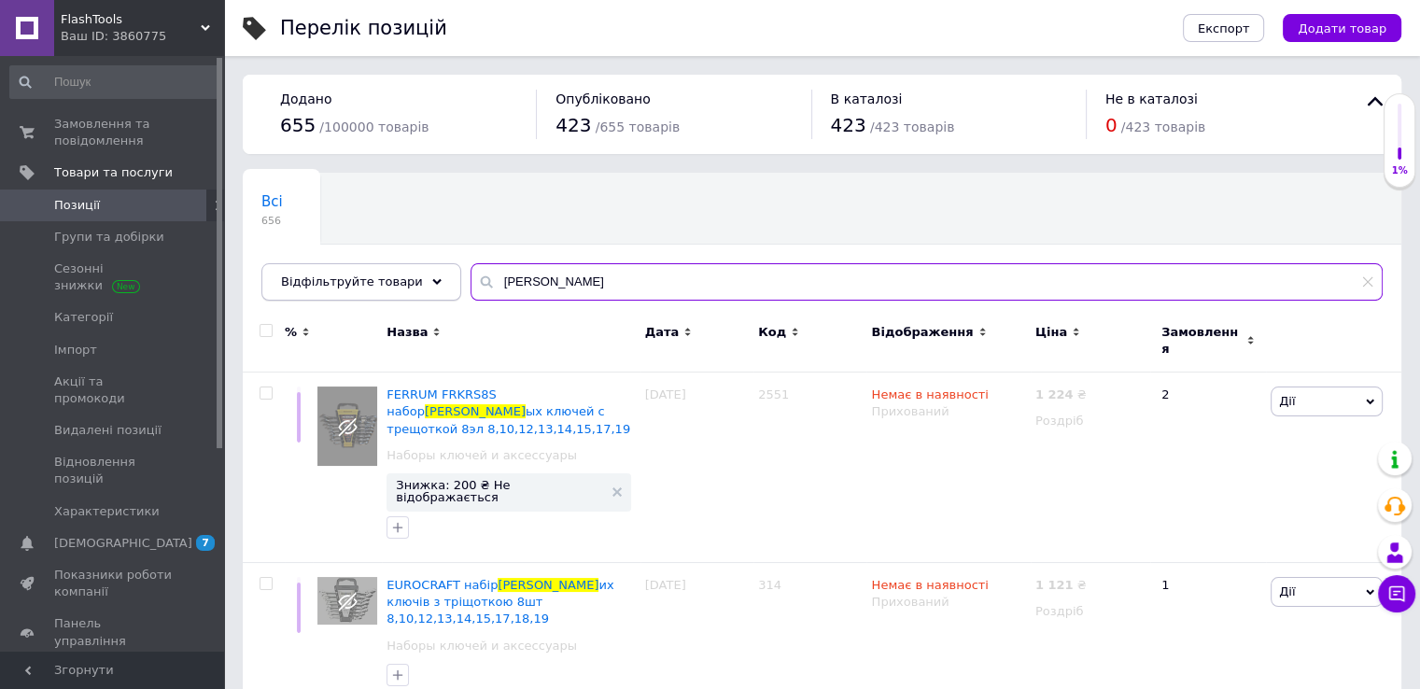
drag, startPoint x: 547, startPoint y: 287, endPoint x: 401, endPoint y: 278, distance: 145.9
click at [410, 277] on div "Відфільтруйте товари [PERSON_NAME]" at bounding box center [821, 281] width 1121 height 37
type input "ф"
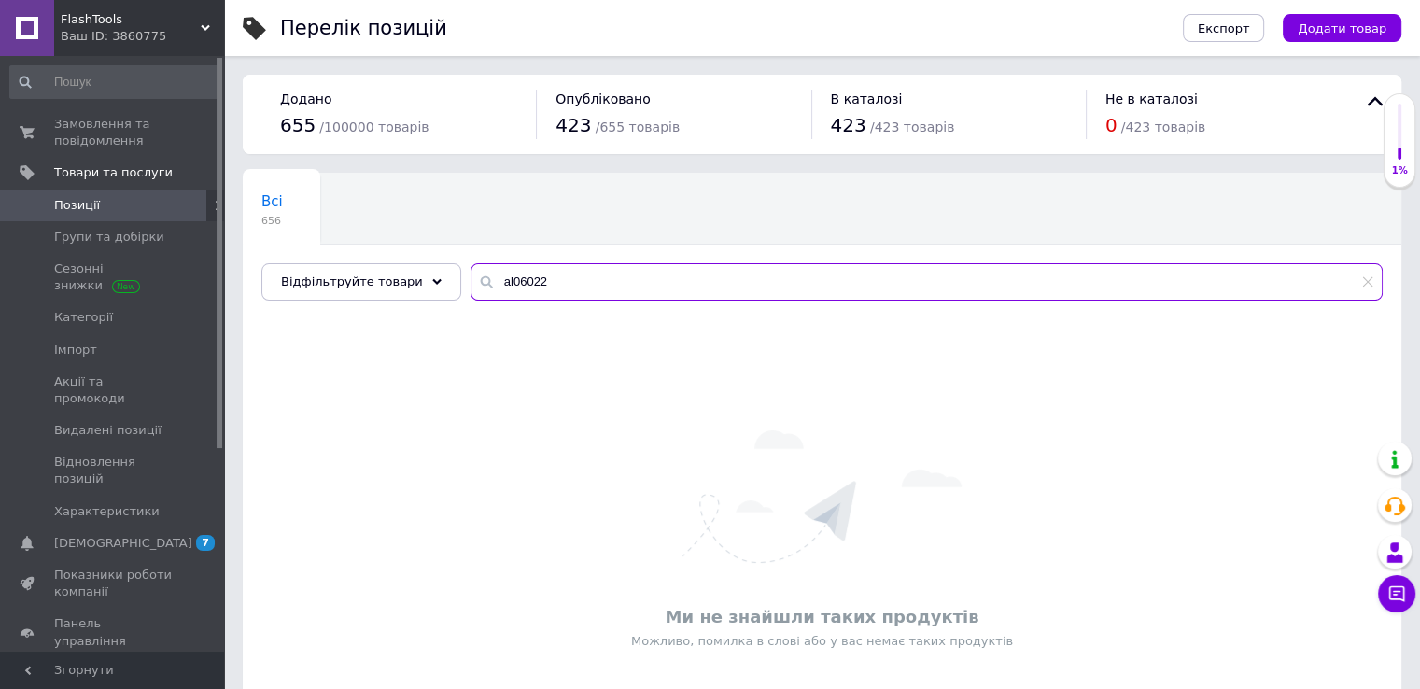
drag, startPoint x: 521, startPoint y: 279, endPoint x: 417, endPoint y: 253, distance: 106.9
click at [418, 254] on div "Всі 656 Ok Відфільтровано... Зберегти Нічого не знайдено Можливо, помилка у сло…" at bounding box center [822, 237] width 1159 height 128
type input "v"
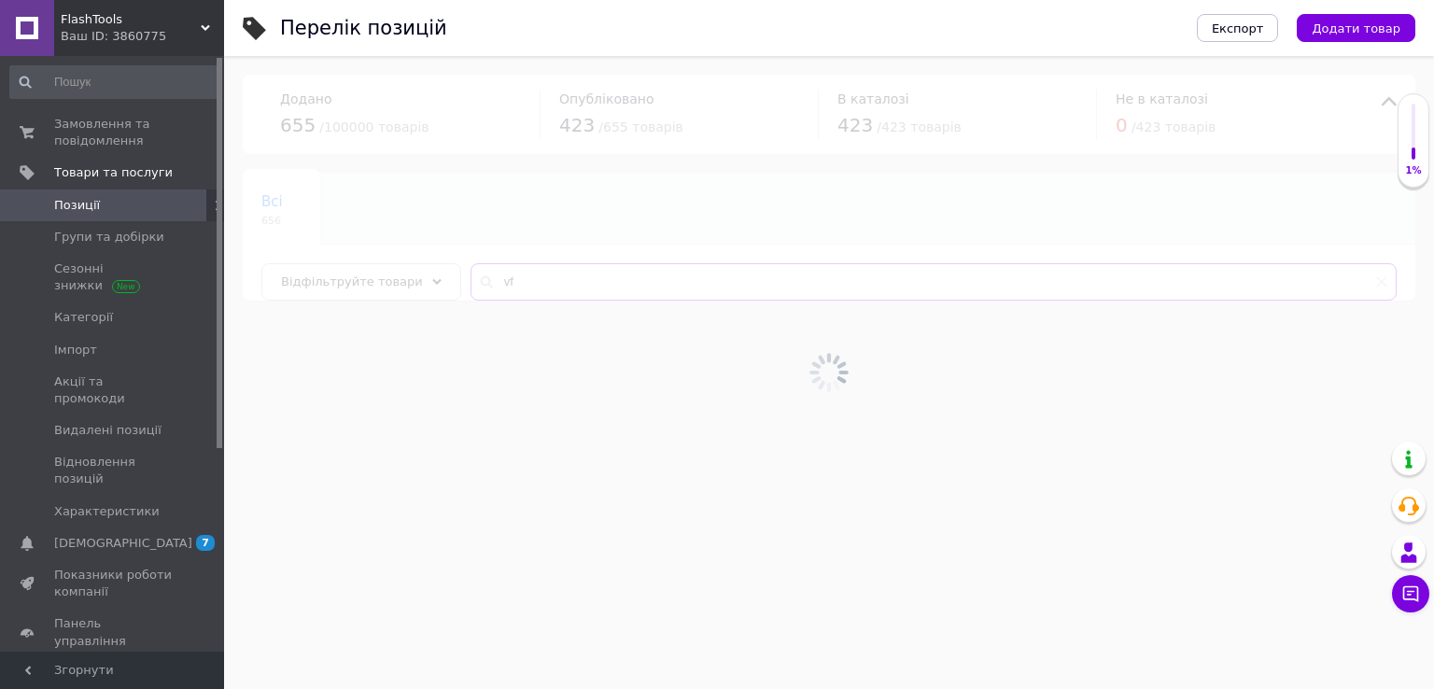
type input "v"
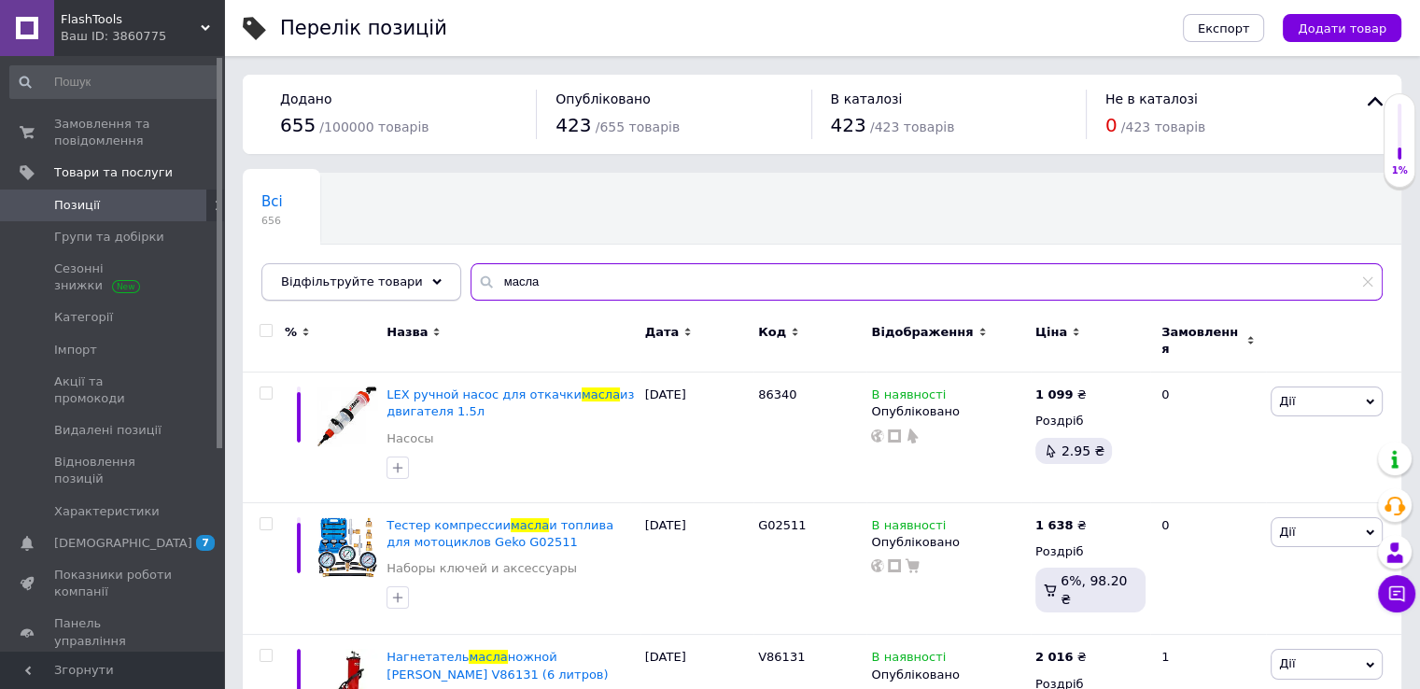
drag, startPoint x: 544, startPoint y: 274, endPoint x: 411, endPoint y: 280, distance: 133.7
click at [411, 280] on div "Відфільтруйте товари масла" at bounding box center [821, 281] width 1121 height 37
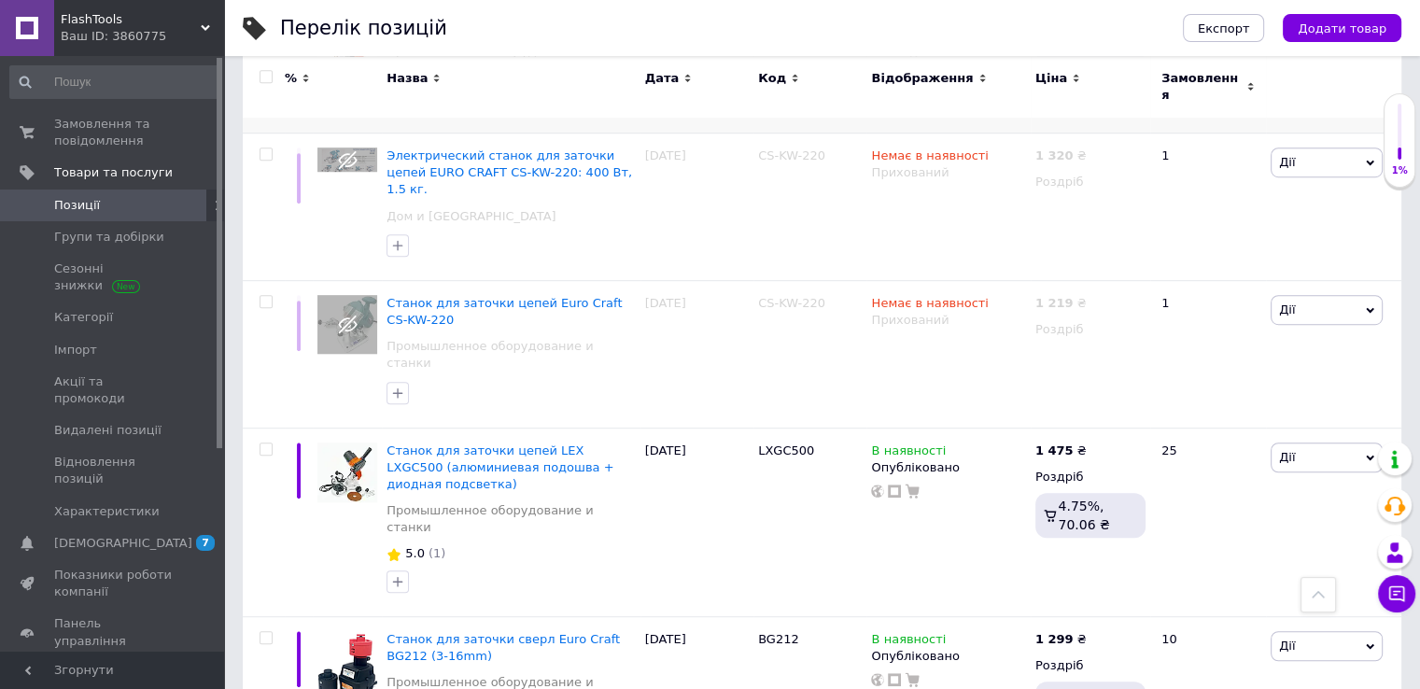
scroll to position [1214, 0]
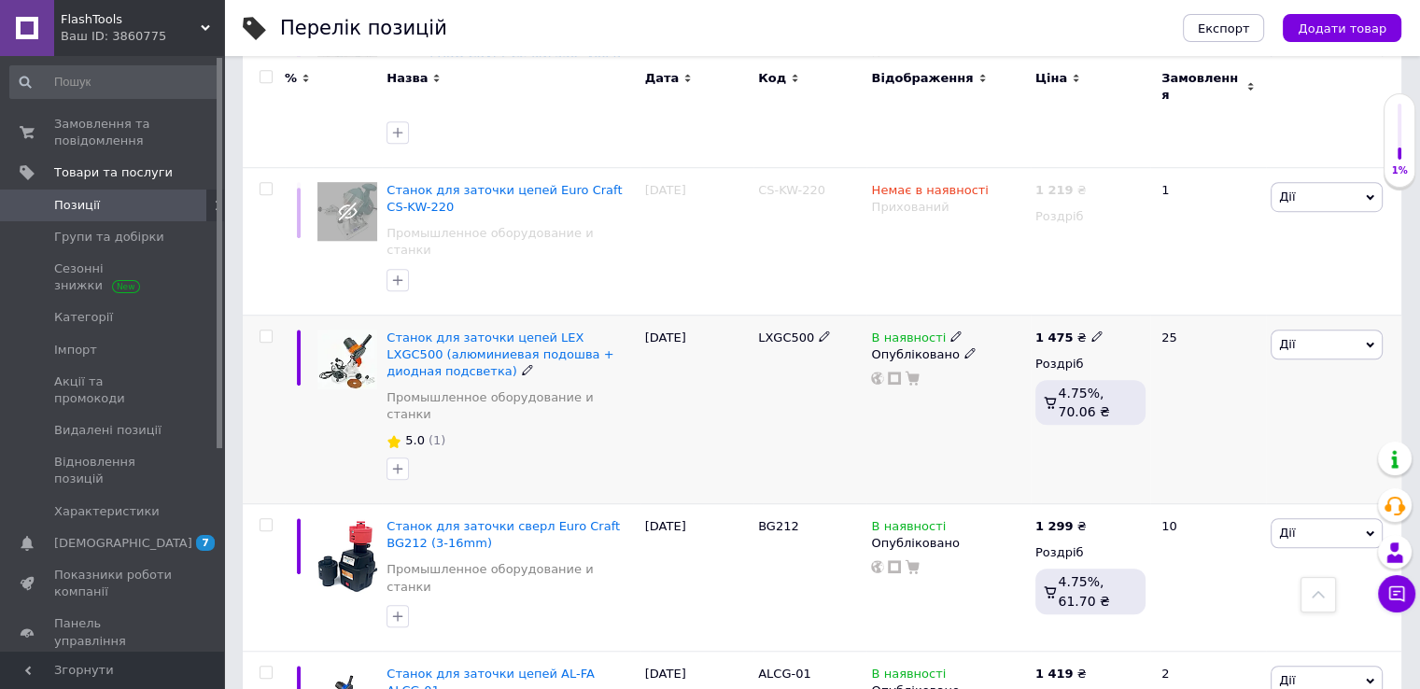
type input "заточка"
drag, startPoint x: 756, startPoint y: 219, endPoint x: 825, endPoint y: 253, distance: 76.8
click at [825, 315] on div "LXGC500" at bounding box center [809, 410] width 113 height 190
copy div "LXGC500"
click at [1091, 331] on icon at bounding box center [1096, 336] width 11 height 11
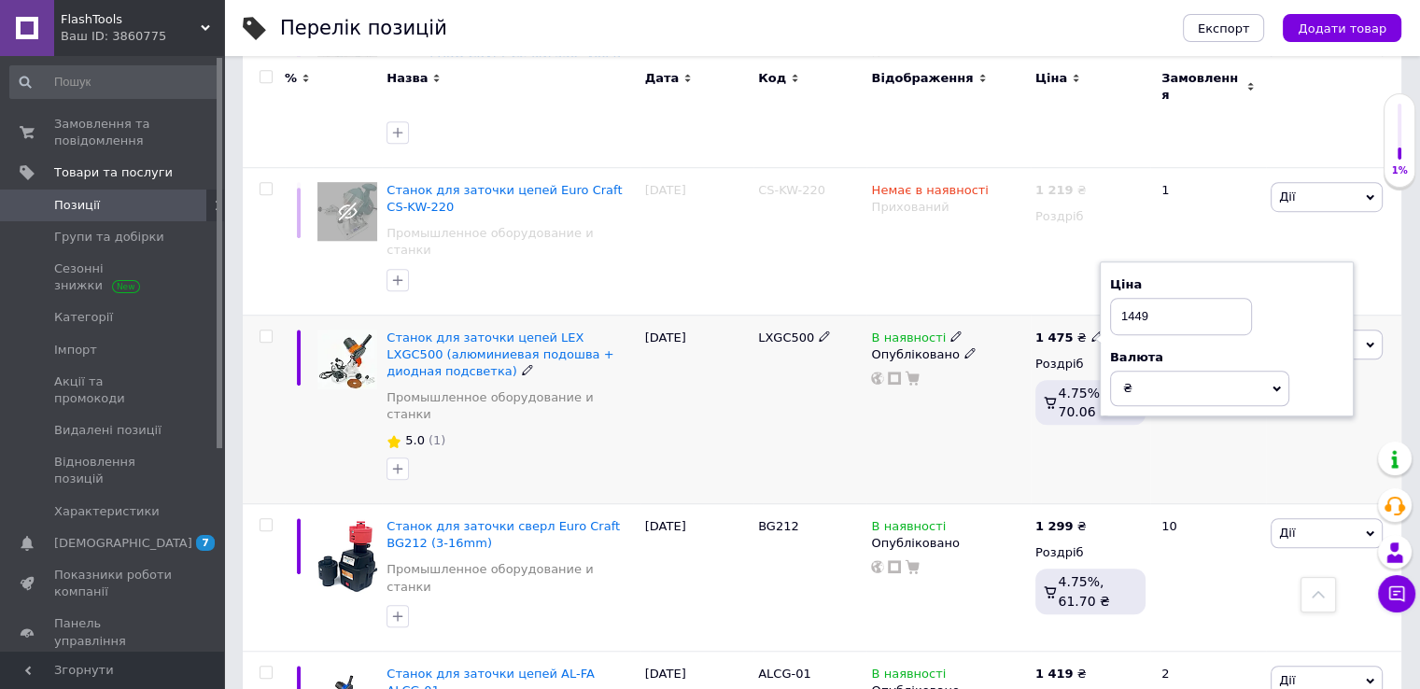
type input "1449"
click at [823, 327] on div "LXGC500" at bounding box center [809, 410] width 113 height 190
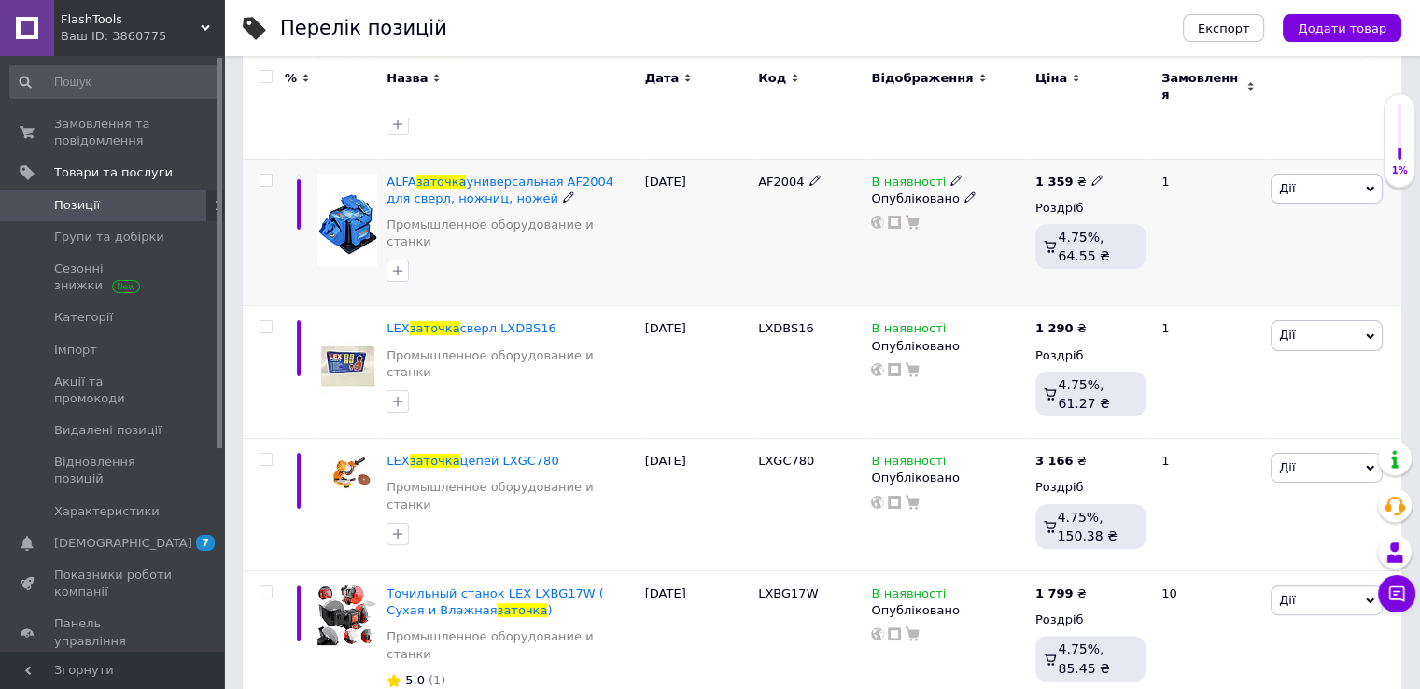
scroll to position [0, 0]
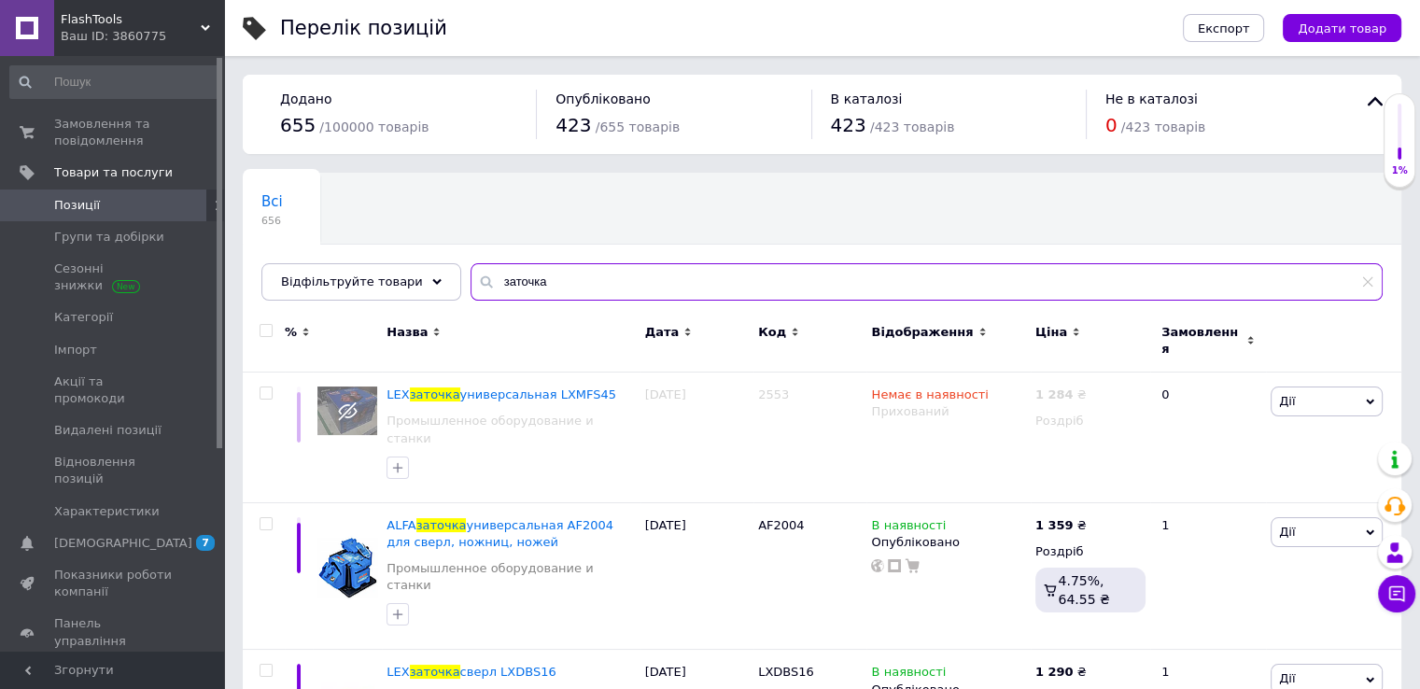
drag, startPoint x: 471, startPoint y: 261, endPoint x: 417, endPoint y: 256, distance: 53.5
click at [417, 256] on div "Всі 656 Ok Відфільтровано... Зберегти Нічого не знайдено Можливо, помилка у сло…" at bounding box center [822, 237] width 1159 height 128
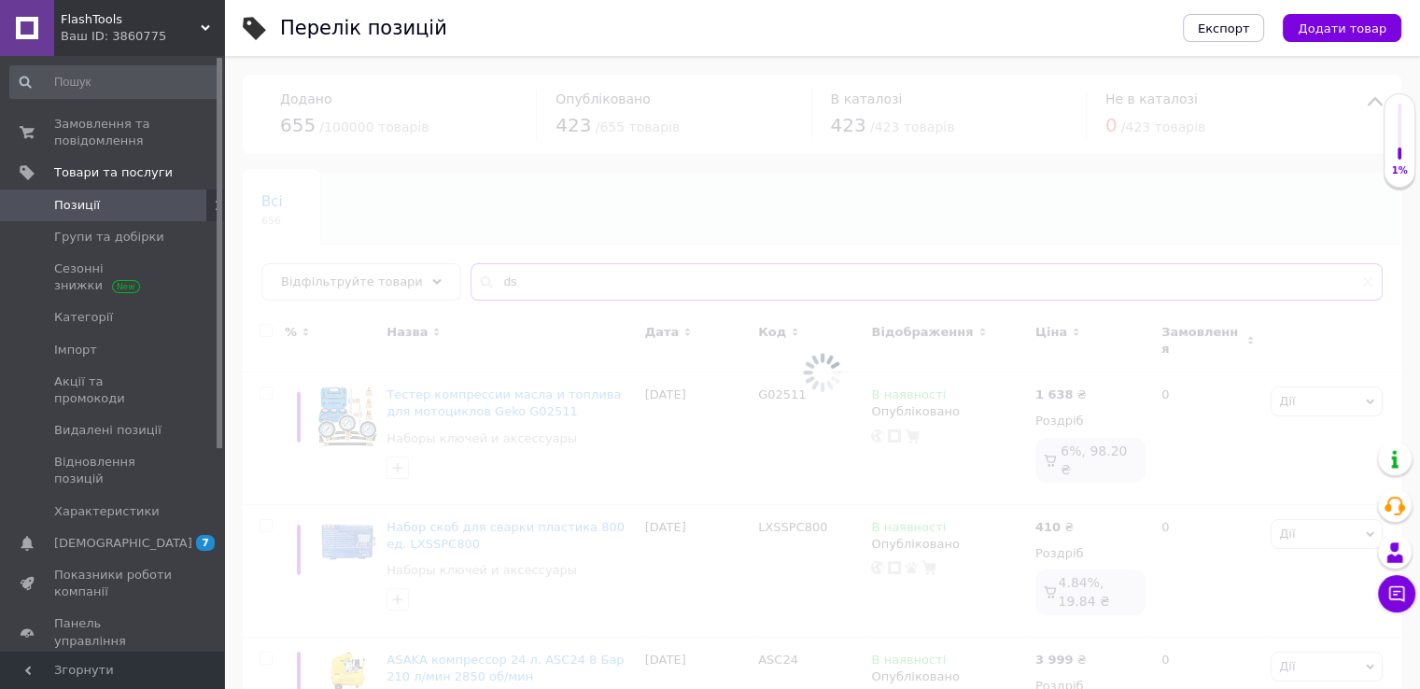
type input "d"
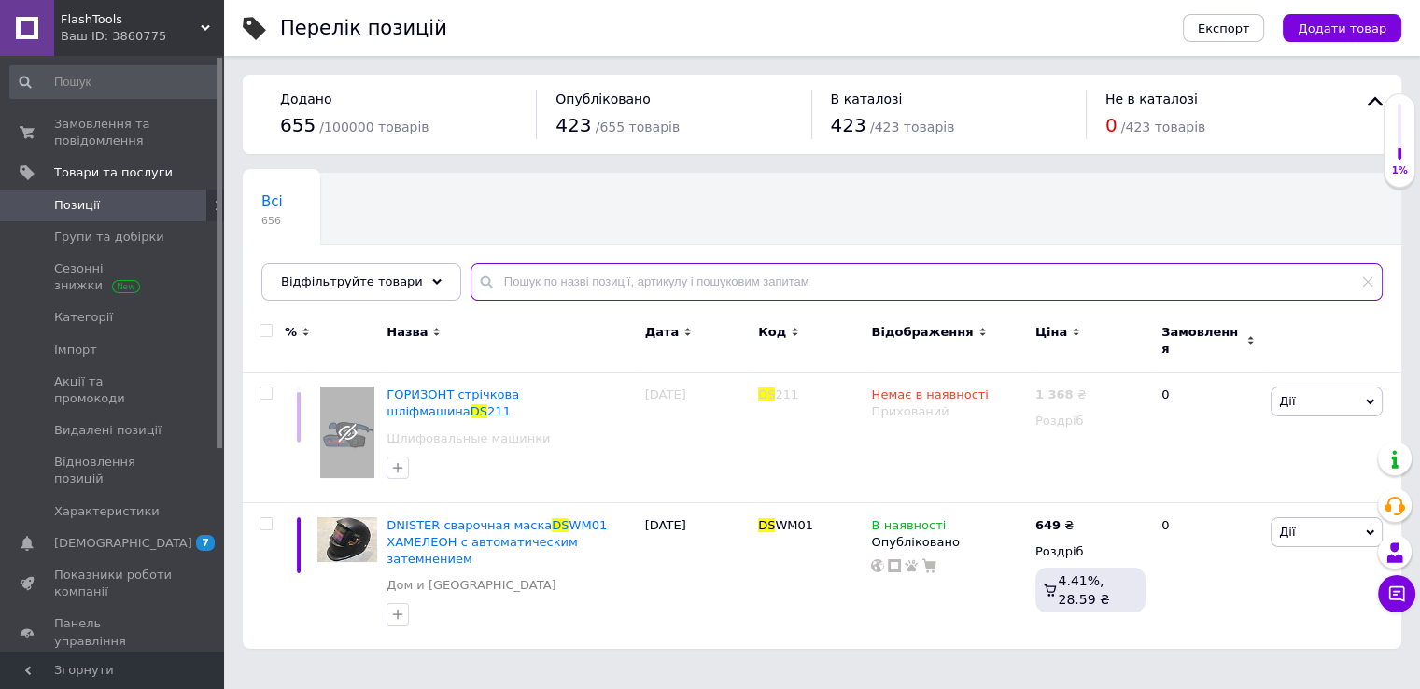
type input "і"
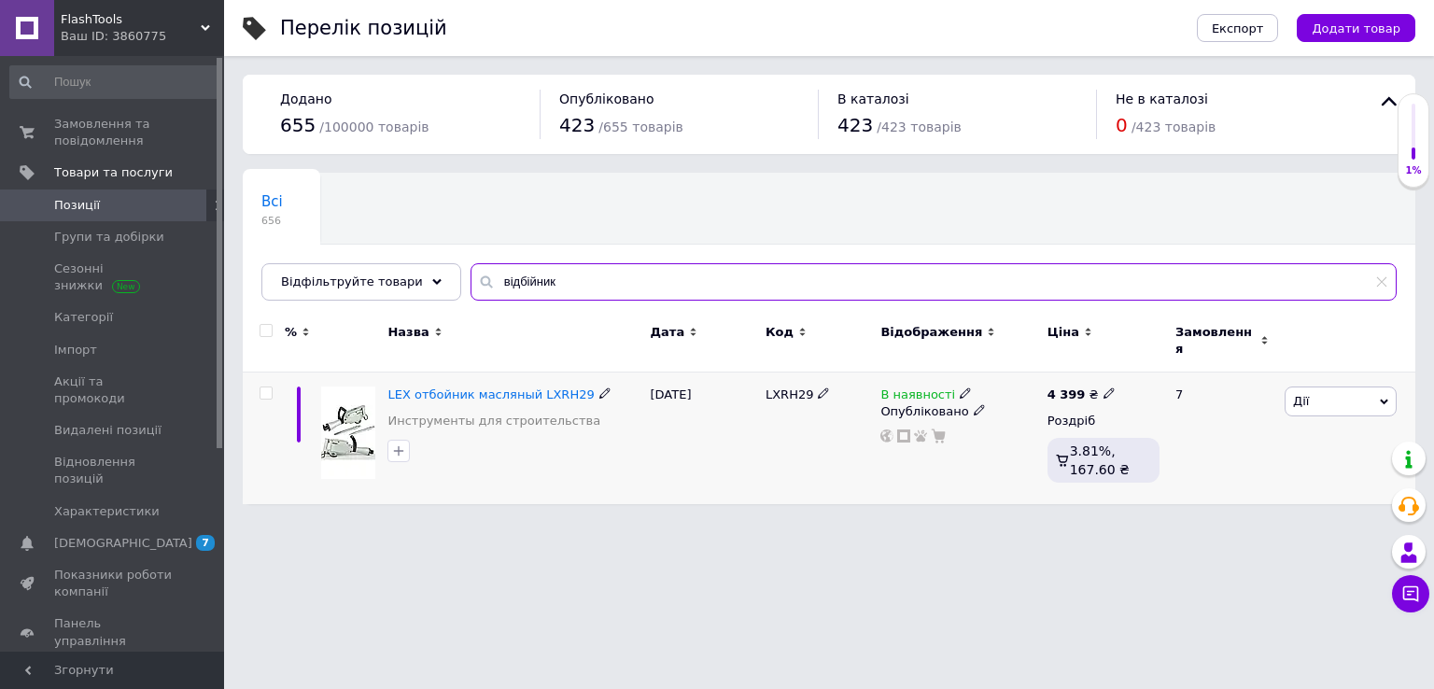
type input "відбійник"
drag, startPoint x: 758, startPoint y: 381, endPoint x: 809, endPoint y: 407, distance: 57.6
click at [809, 407] on div "LEX отбойник масляный LXRH29 Инструменты для строительства [DATE] LXRH29 В наяв…" at bounding box center [829, 439] width 1173 height 132
copy div "LXRH29"
drag, startPoint x: 542, startPoint y: 275, endPoint x: 433, endPoint y: 262, distance: 110.0
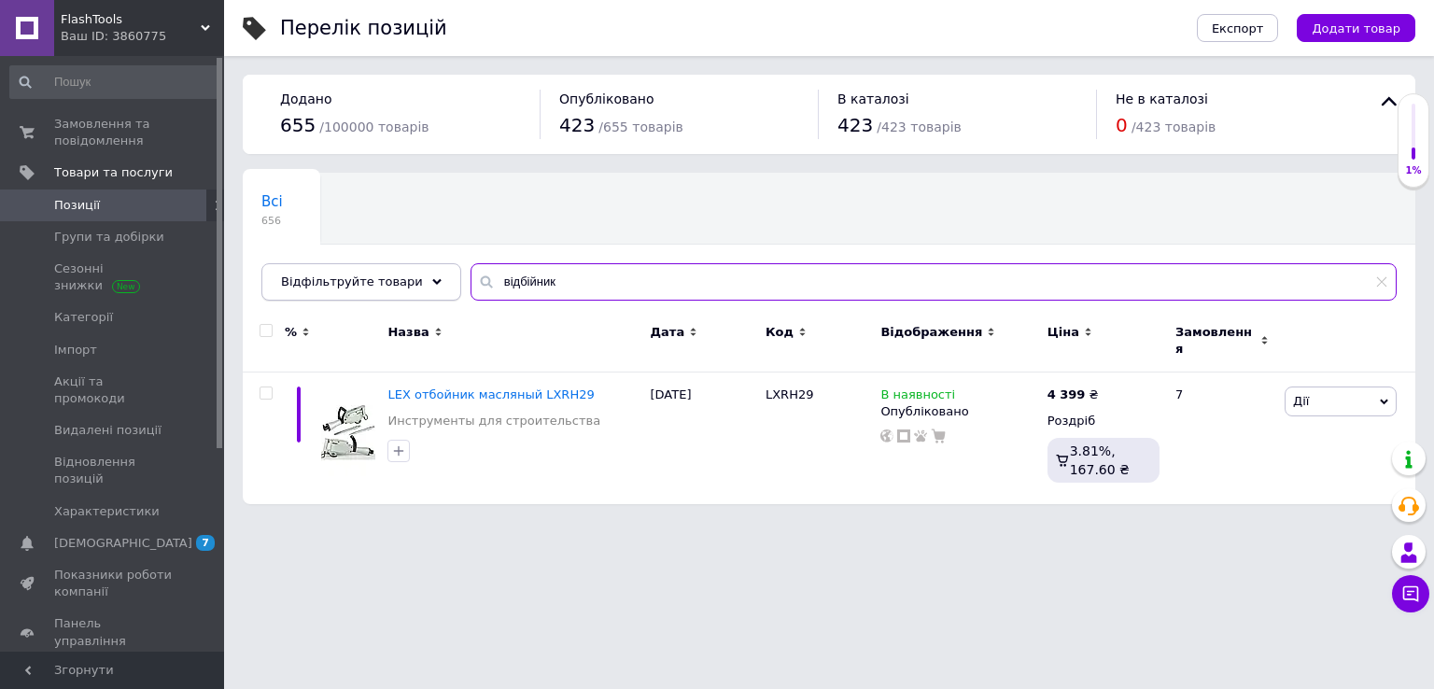
click at [433, 263] on div "Відфільтруйте товари відбійник" at bounding box center [828, 281] width 1135 height 37
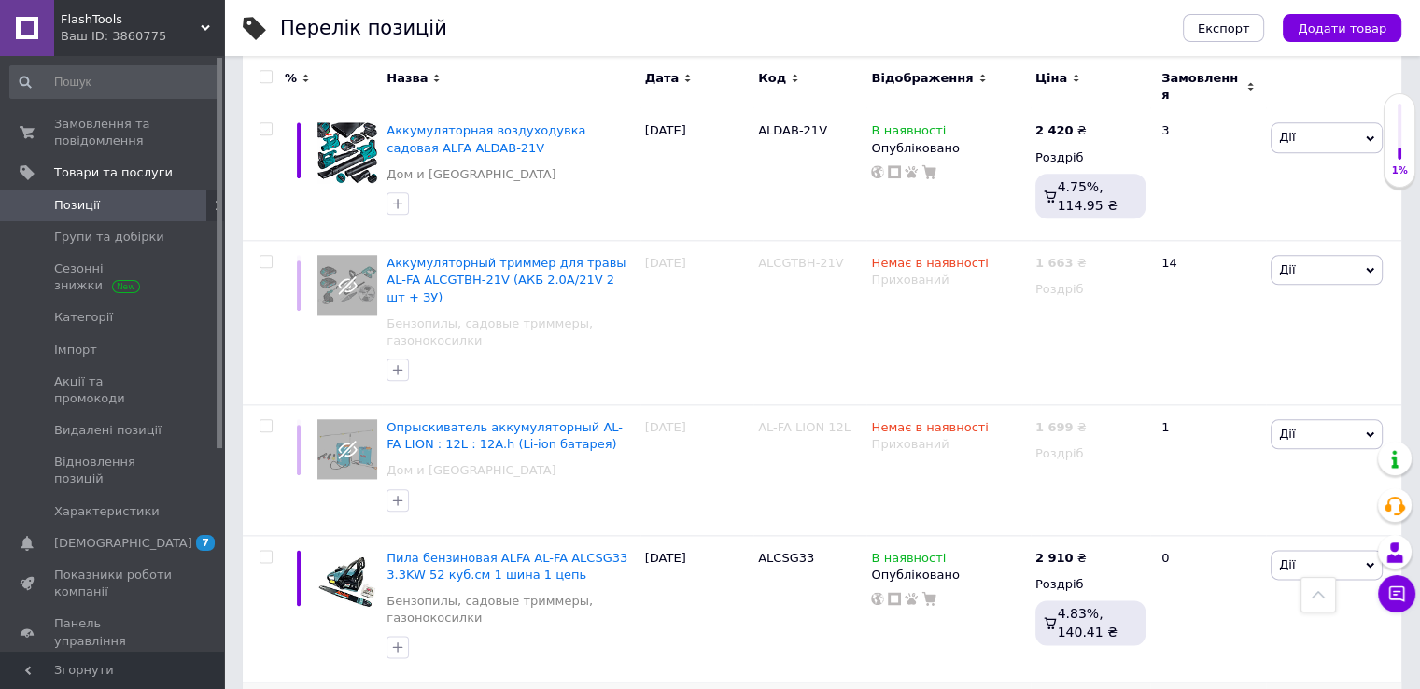
scroll to position [9337, 0]
